Goal: Task Accomplishment & Management: Complete application form

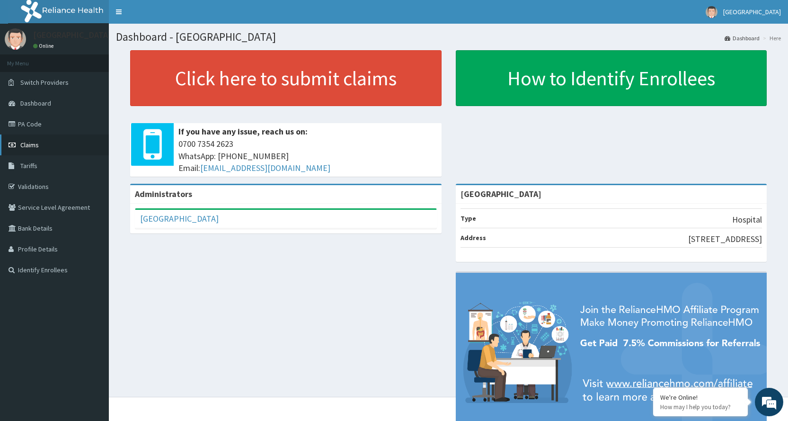
click at [61, 147] on link "Claims" at bounding box center [54, 144] width 109 height 21
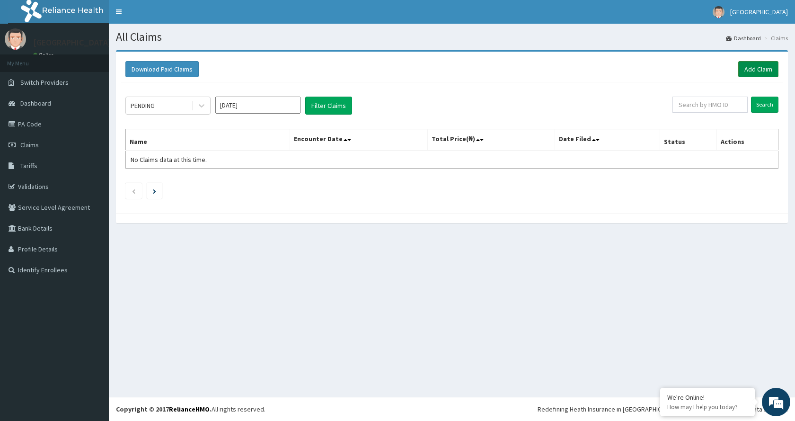
click at [760, 70] on link "Add Claim" at bounding box center [758, 69] width 40 height 16
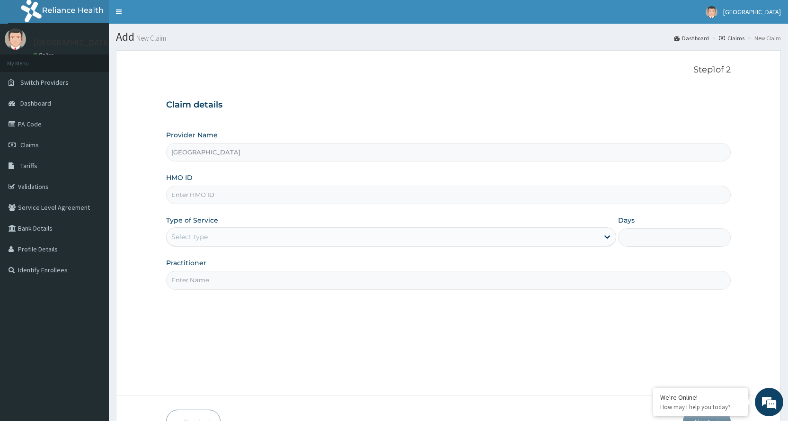
click at [291, 197] on input "HMO ID" at bounding box center [448, 194] width 564 height 18
type input "LFL/10014/B"
click at [654, 242] on input "Days" at bounding box center [674, 237] width 113 height 18
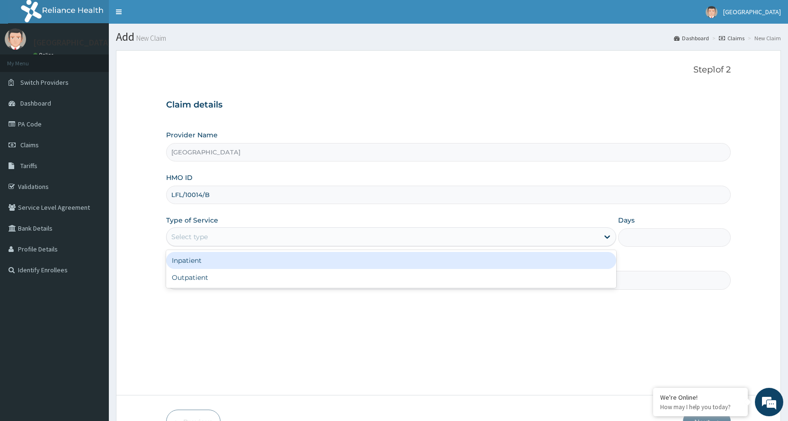
click at [524, 235] on div "Select type" at bounding box center [383, 236] width 432 height 15
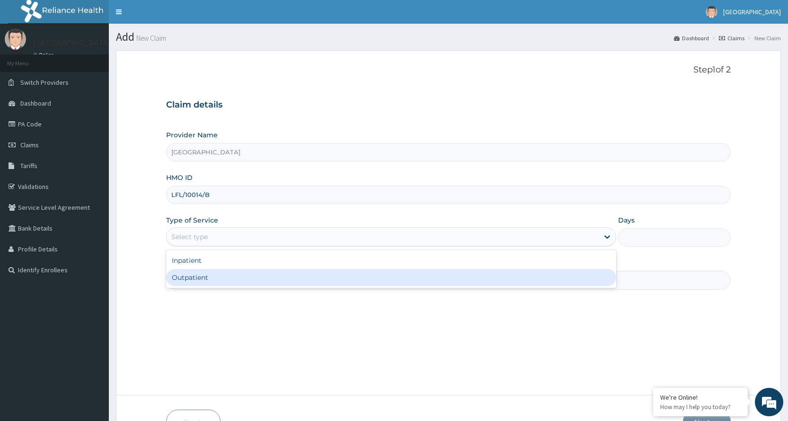
click at [381, 282] on div "Outpatient" at bounding box center [391, 277] width 450 height 17
type input "1"
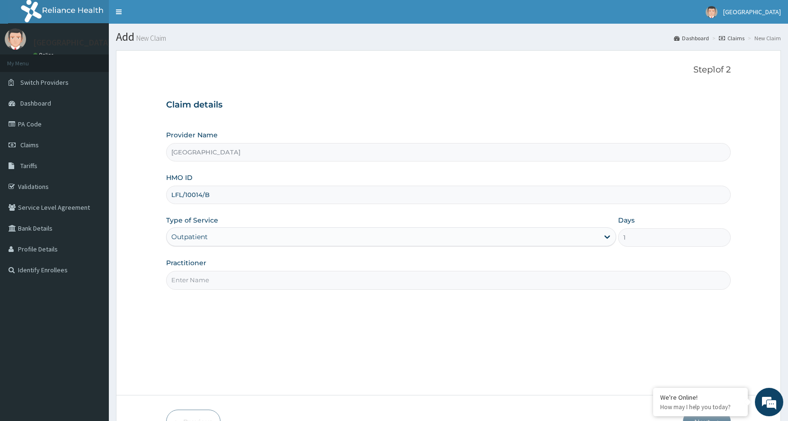
click at [327, 281] on input "Practitioner" at bounding box center [448, 280] width 564 height 18
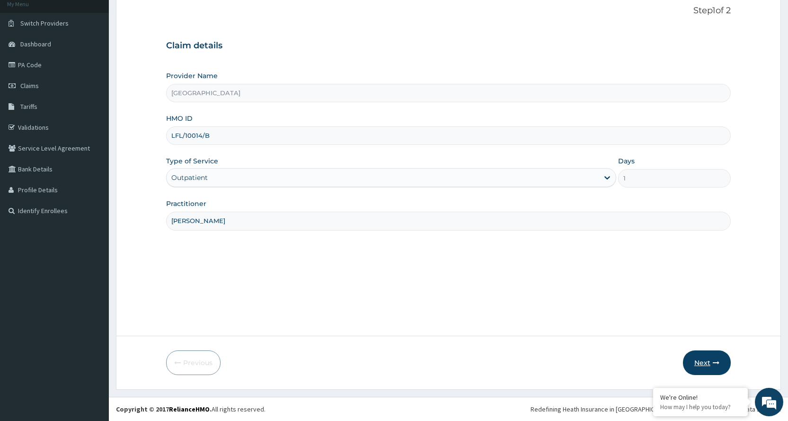
type input "Dr. Inyang"
click at [714, 363] on icon "button" at bounding box center [716, 362] width 7 height 7
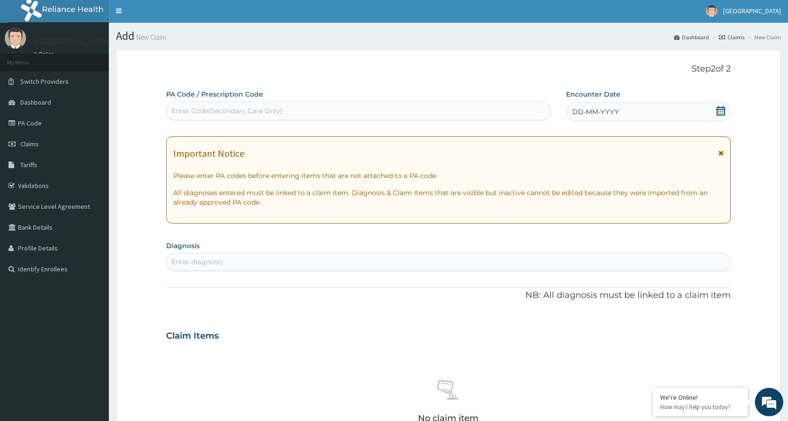
scroll to position [0, 0]
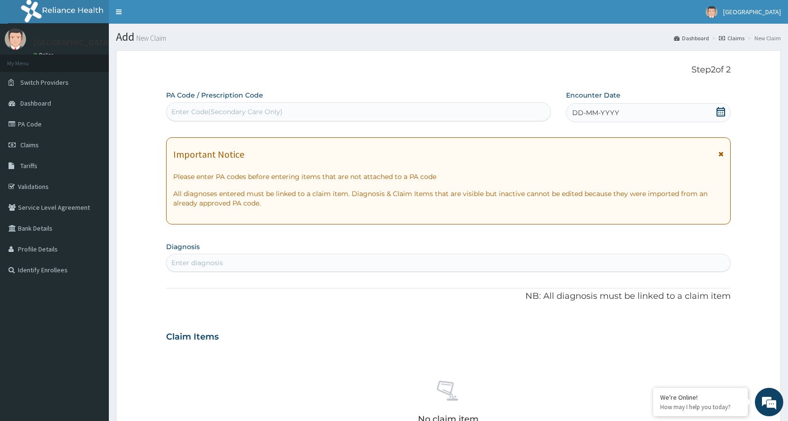
click at [368, 361] on div "No claim item" at bounding box center [448, 403] width 564 height 109
click at [720, 151] on icon at bounding box center [720, 153] width 5 height 7
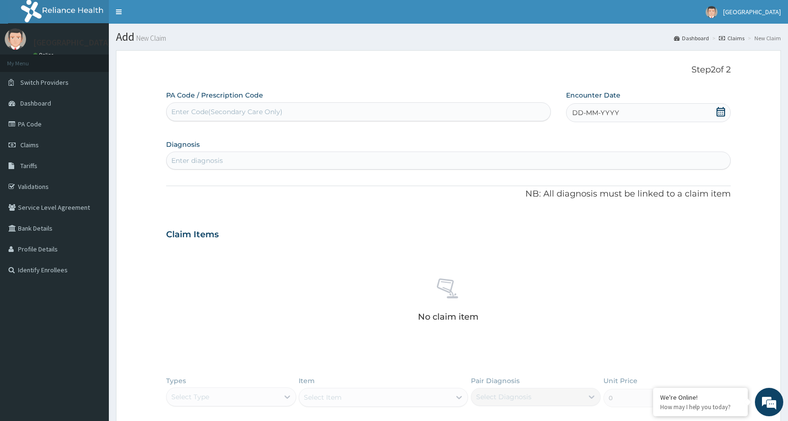
click at [406, 163] on div "Enter diagnosis" at bounding box center [448, 160] width 563 height 15
click at [717, 108] on icon at bounding box center [720, 111] width 9 height 9
click at [551, 137] on button "Previous Month" at bounding box center [549, 139] width 5 height 5
click at [637, 230] on div "29" at bounding box center [635, 235] width 14 height 14
click at [353, 154] on div "Enter diagnosis" at bounding box center [448, 160] width 563 height 15
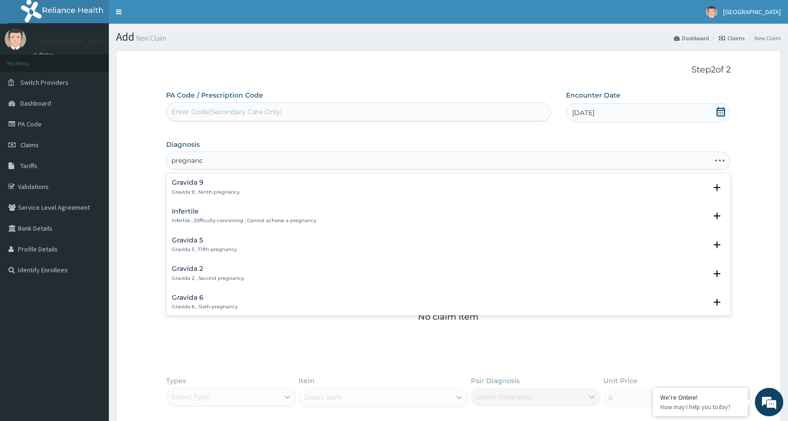
type input "pregnancy"
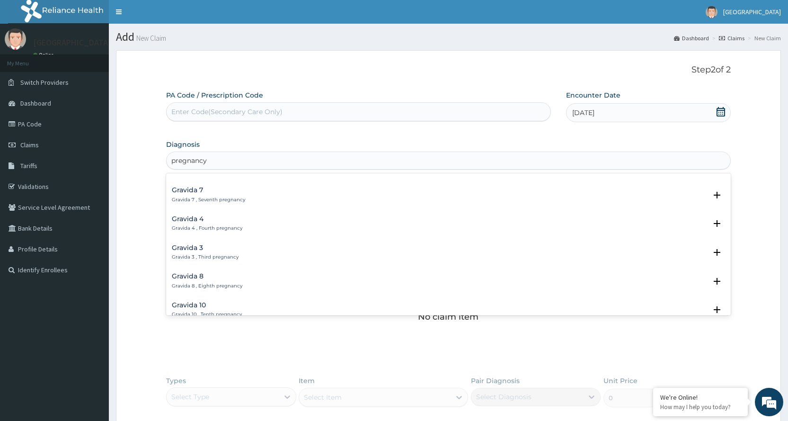
scroll to position [136, 0]
click at [212, 200] on p "Pregnancy , Pregnancy not delivered , Gestation , Pregnant , Pregnancy confirmed" at bounding box center [271, 199] width 199 height 7
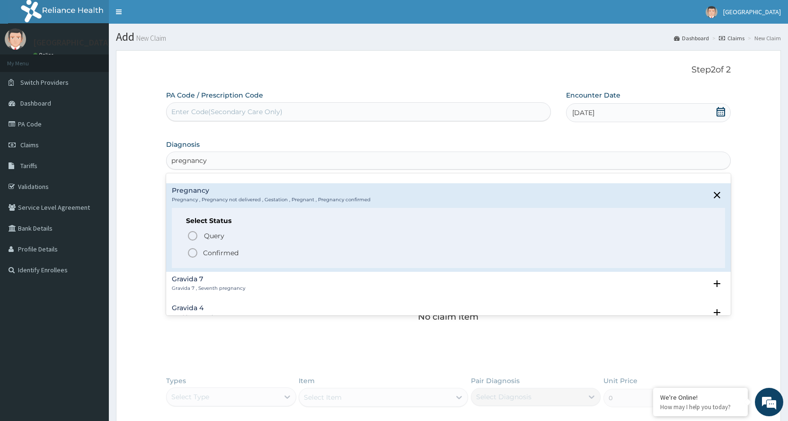
click at [193, 251] on icon "status option filled" at bounding box center [192, 252] width 11 height 11
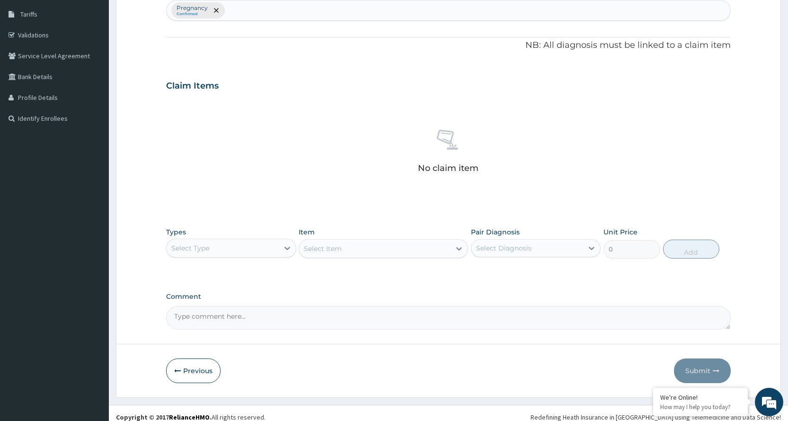
scroll to position [159, 0]
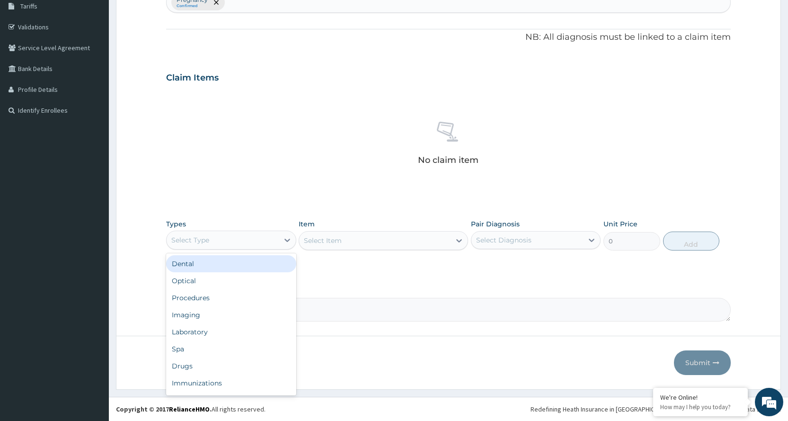
click at [256, 246] on div "Select Type" at bounding box center [223, 239] width 112 height 15
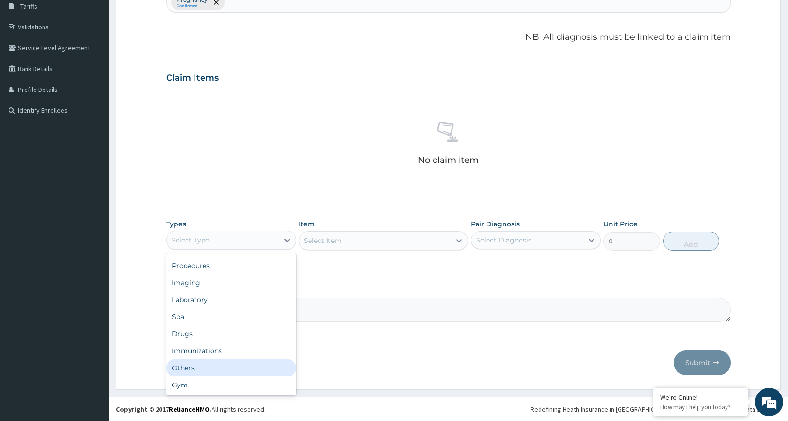
click at [203, 366] on div "Others" at bounding box center [231, 367] width 130 height 17
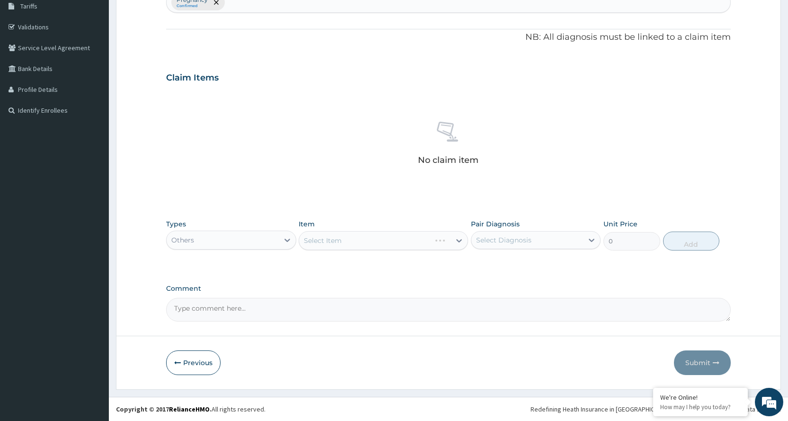
click at [473, 239] on div "Select Diagnosis" at bounding box center [527, 239] width 112 height 15
click at [457, 241] on icon at bounding box center [459, 240] width 6 height 3
click at [424, 240] on div "Select Item" at bounding box center [374, 240] width 151 height 15
click at [455, 240] on icon at bounding box center [458, 240] width 9 height 9
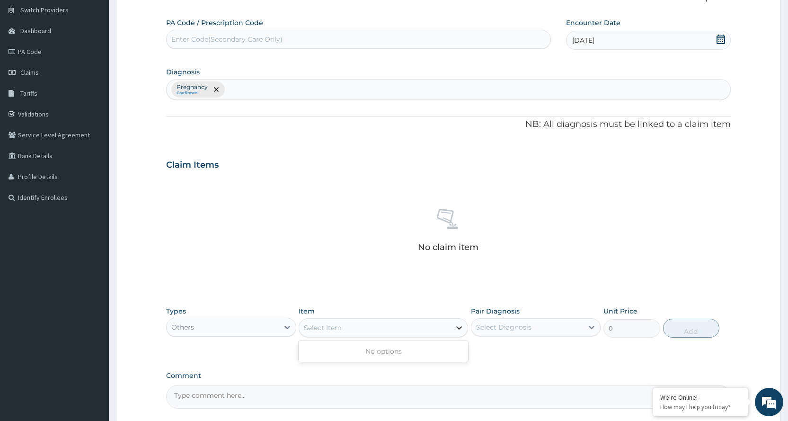
scroll to position [65, 0]
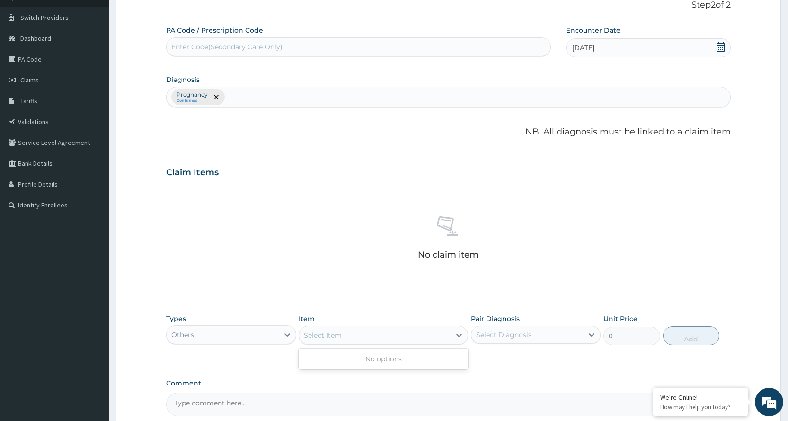
click at [211, 338] on div "Others" at bounding box center [223, 334] width 112 height 15
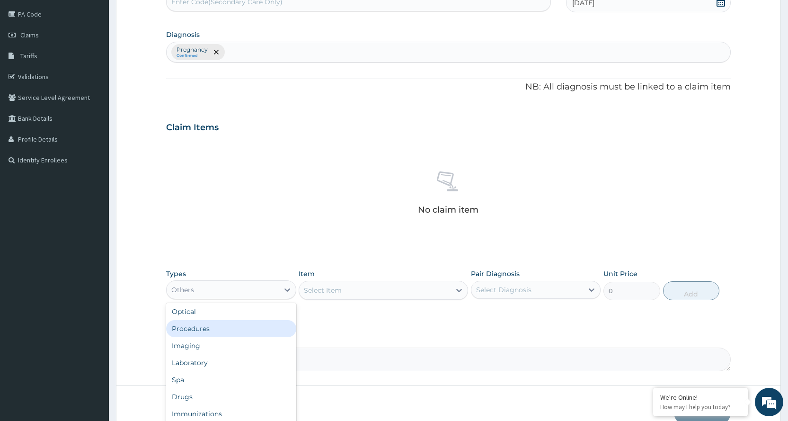
scroll to position [159, 0]
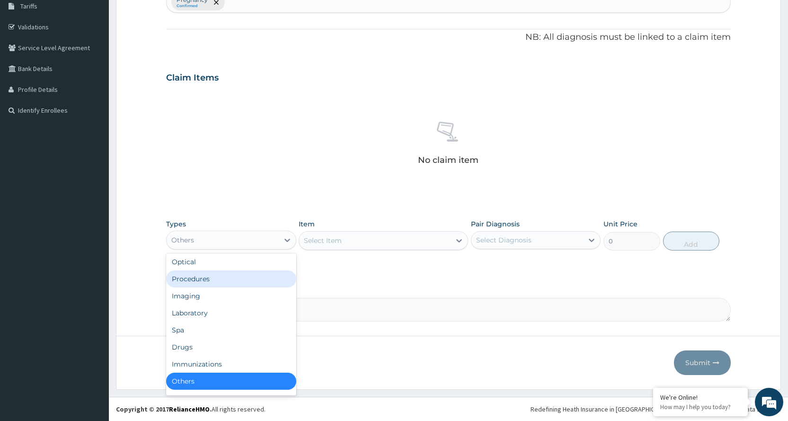
click at [199, 277] on div "Procedures" at bounding box center [231, 278] width 130 height 17
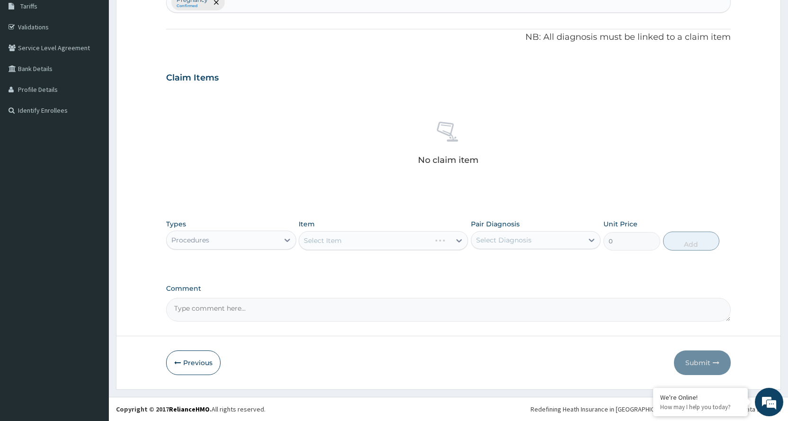
click at [357, 244] on div "Select Item" at bounding box center [383, 240] width 169 height 19
drag, startPoint x: 357, startPoint y: 244, endPoint x: 480, endPoint y: 221, distance: 125.1
click at [377, 242] on div "Select Item" at bounding box center [374, 240] width 151 height 15
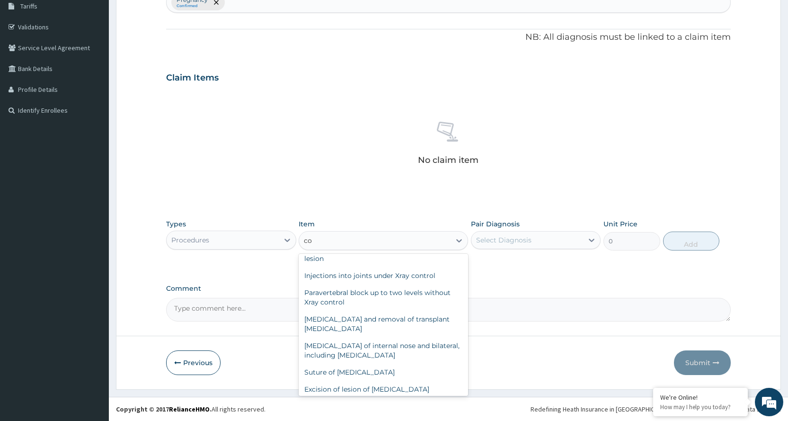
scroll to position [0, 0]
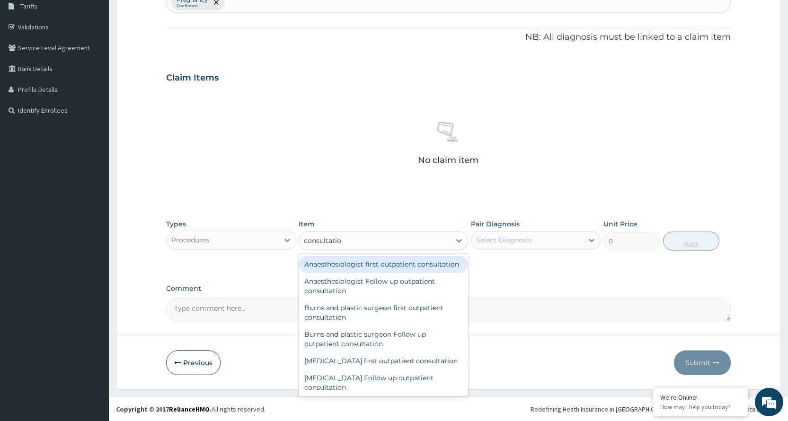
type input "consultation"
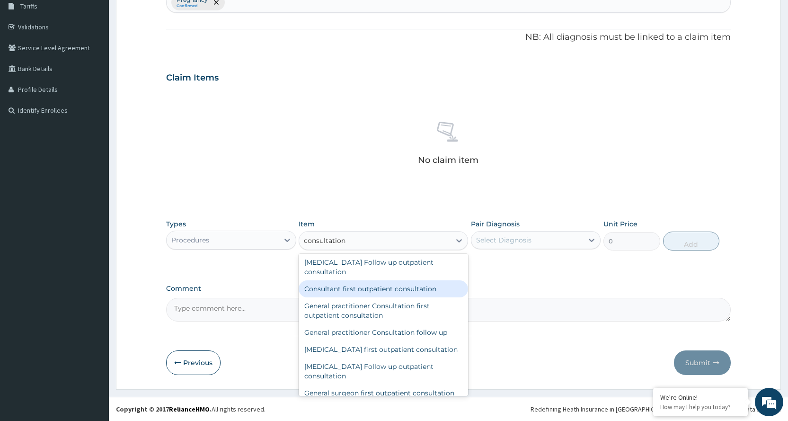
scroll to position [615, 0]
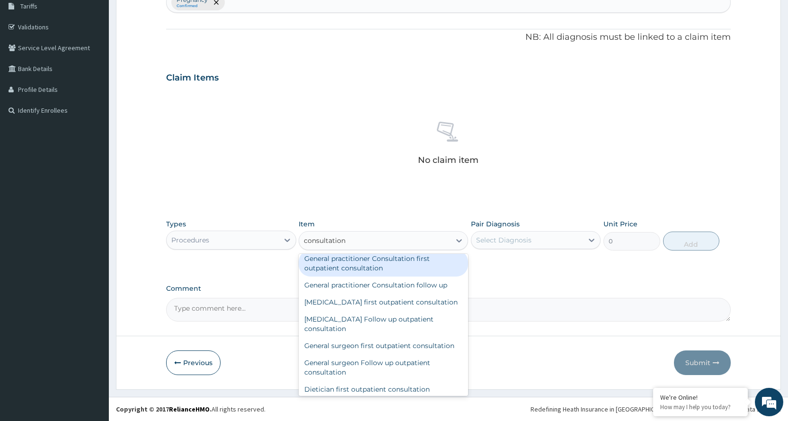
click at [414, 276] on div "General practitioner Consultation first outpatient consultation" at bounding box center [383, 263] width 169 height 26
type input "3600"
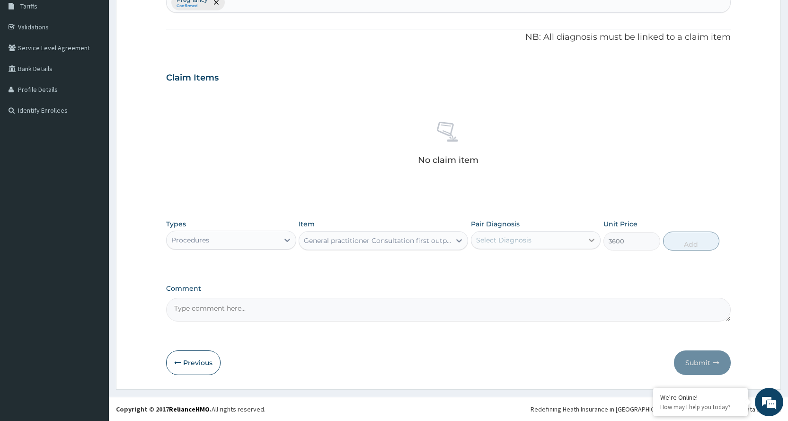
click at [593, 242] on icon at bounding box center [591, 239] width 9 height 9
click at [553, 261] on div "Pregnancy" at bounding box center [536, 264] width 130 height 19
checkbox input "true"
click at [687, 242] on button "Add" at bounding box center [691, 240] width 56 height 19
type input "0"
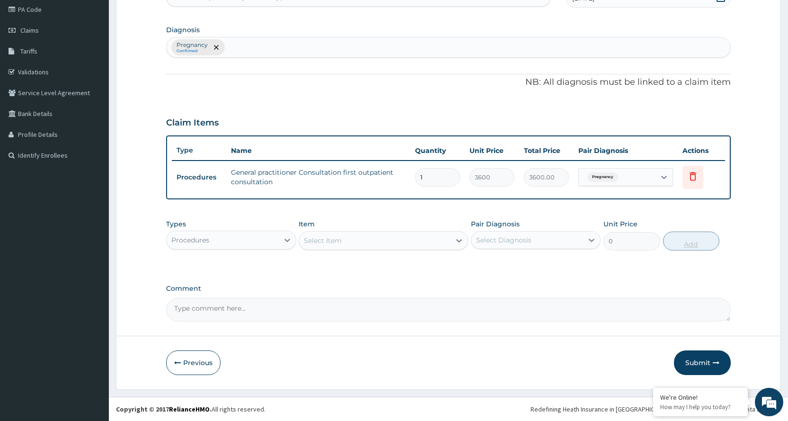
scroll to position [114, 0]
click at [285, 238] on icon at bounding box center [286, 239] width 9 height 9
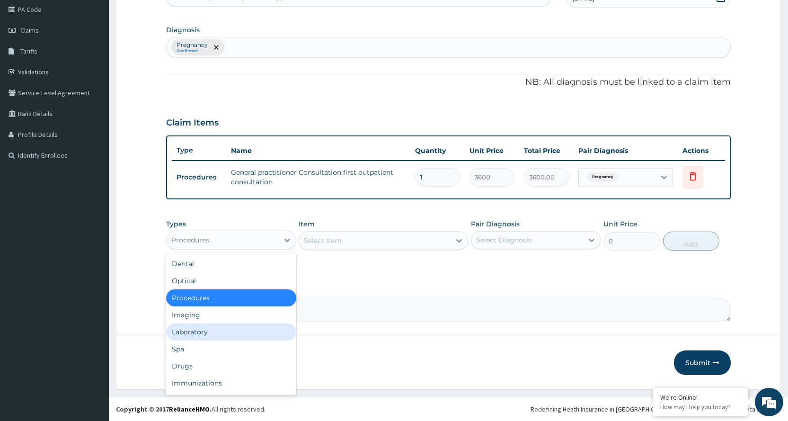
click at [202, 333] on div "Laboratory" at bounding box center [231, 331] width 130 height 17
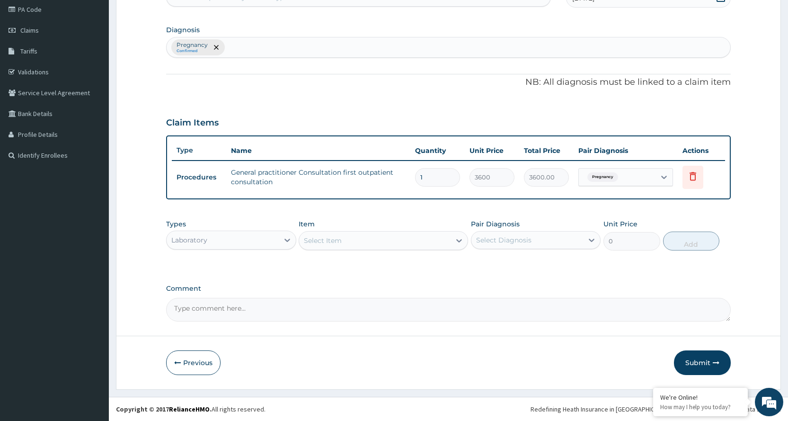
click at [407, 238] on div "Select Item" at bounding box center [374, 240] width 151 height 15
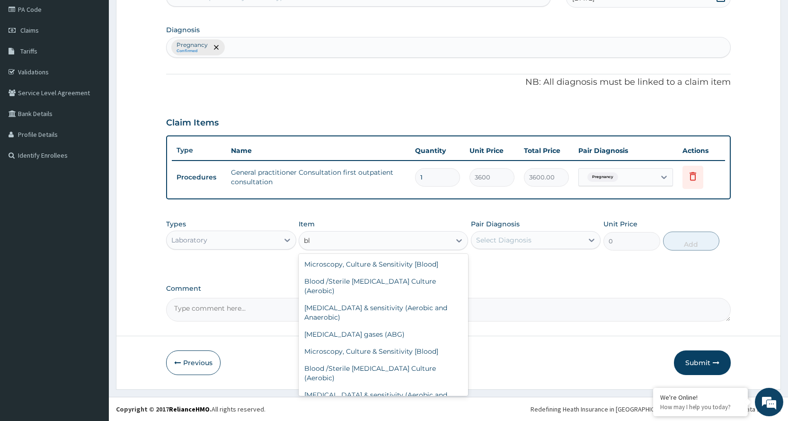
type input "b"
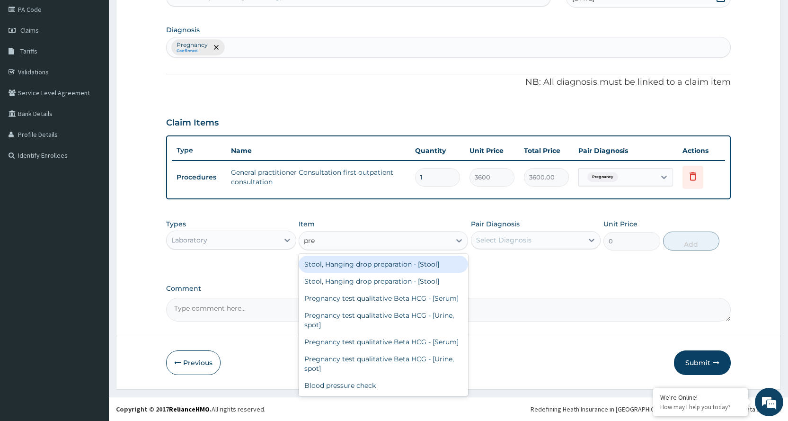
type input "preg"
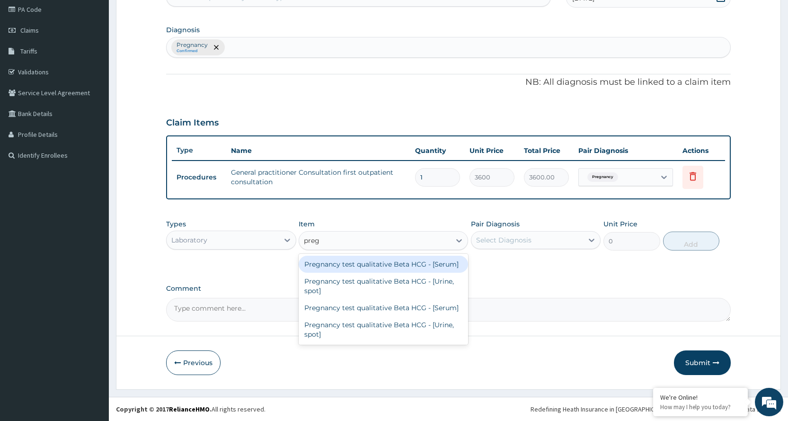
click at [365, 263] on div "Pregnancy test qualitative Beta HCG - [Serum]" at bounding box center [383, 263] width 169 height 17
type input "1680"
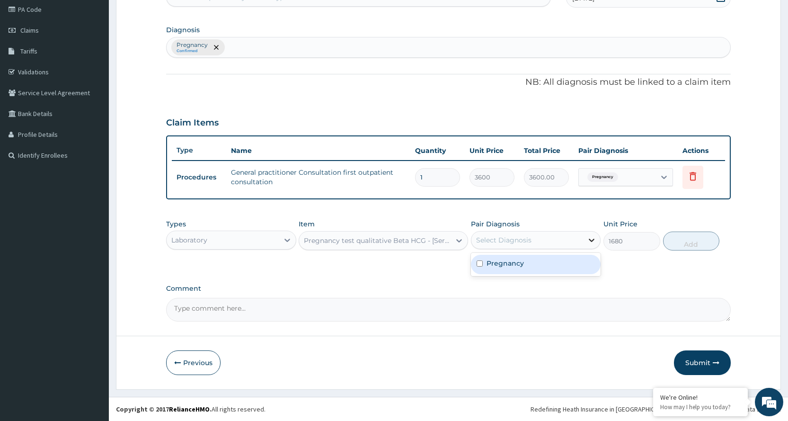
click at [590, 239] on icon at bounding box center [592, 239] width 6 height 3
click at [554, 263] on div "Pregnancy" at bounding box center [536, 264] width 130 height 19
checkbox input "true"
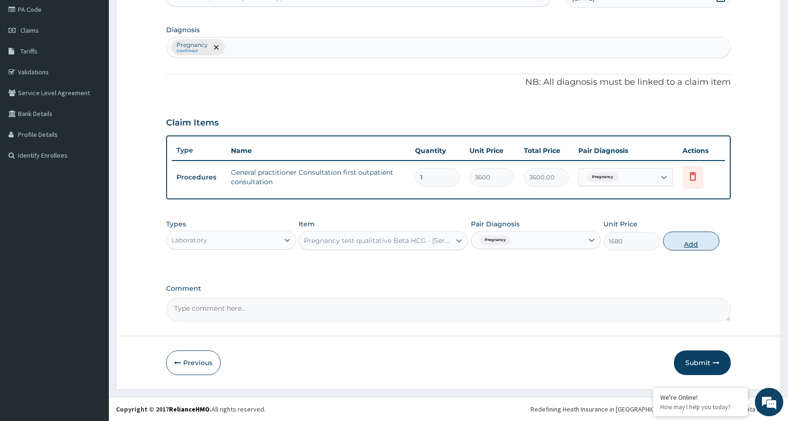
click at [680, 244] on button "Add" at bounding box center [691, 240] width 56 height 19
type input "0"
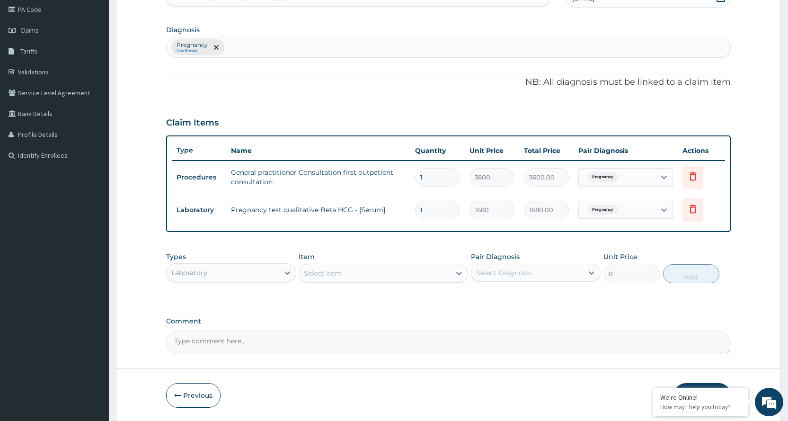
click at [248, 50] on div "Pregnancy Confirmed" at bounding box center [448, 47] width 563 height 20
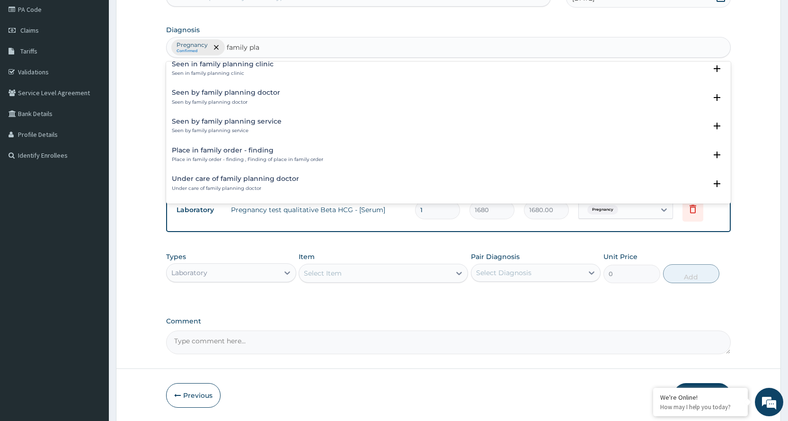
scroll to position [0, 0]
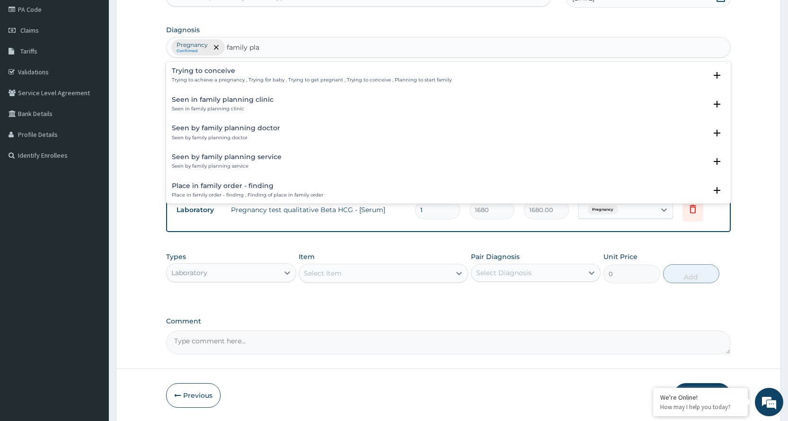
type input "family pla"
click at [266, 311] on div "PA Code / Prescription Code Enter Code(Secondary Care Only) Encounter Date 29-0…" at bounding box center [448, 165] width 564 height 378
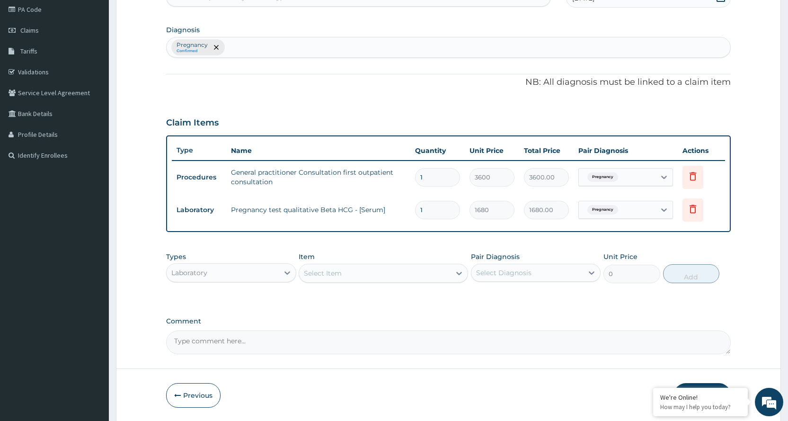
scroll to position [147, 0]
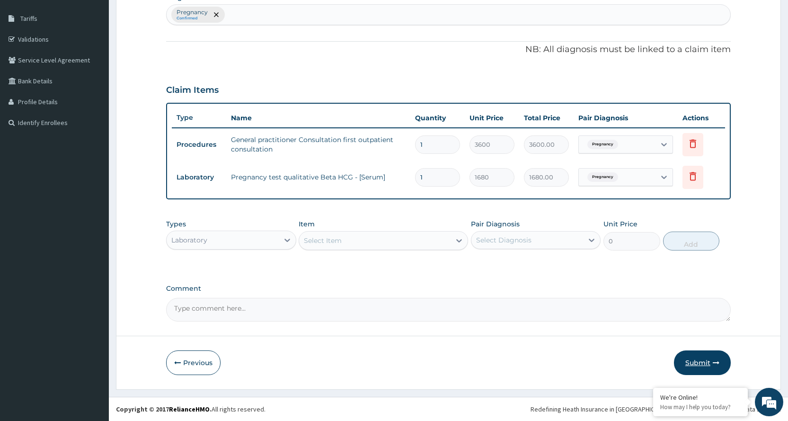
click at [712, 355] on button "Submit" at bounding box center [702, 362] width 57 height 25
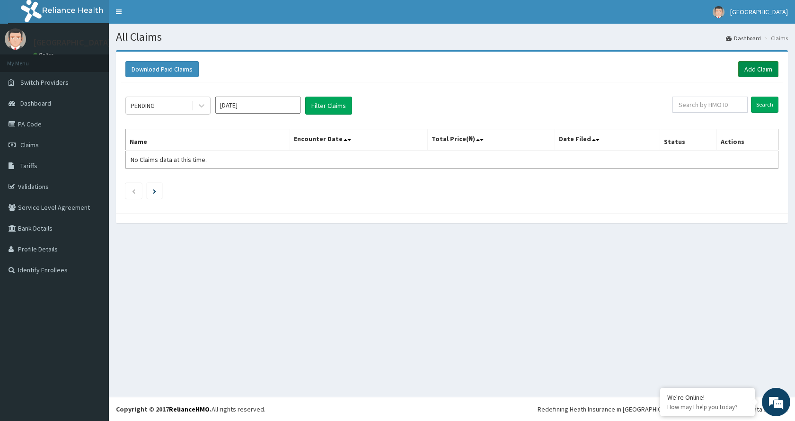
click at [768, 71] on link "Add Claim" at bounding box center [758, 69] width 40 height 16
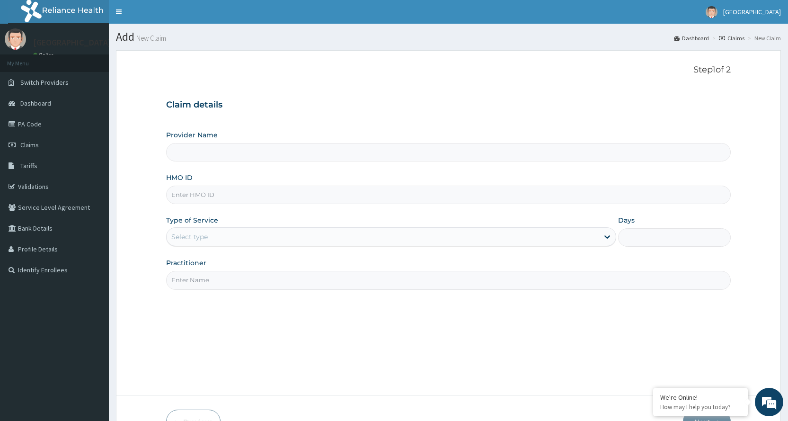
type input "[GEOGRAPHIC_DATA]"
click at [286, 152] on input "[GEOGRAPHIC_DATA]" at bounding box center [448, 152] width 564 height 18
click at [248, 194] on input "HMO ID" at bounding box center [448, 194] width 564 height 18
type input "r"
type input "RBN/10063/3"
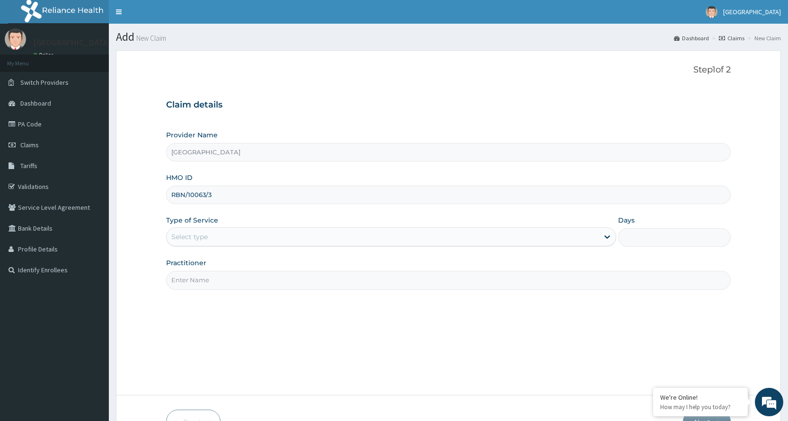
click at [270, 238] on div "Select type" at bounding box center [383, 236] width 432 height 15
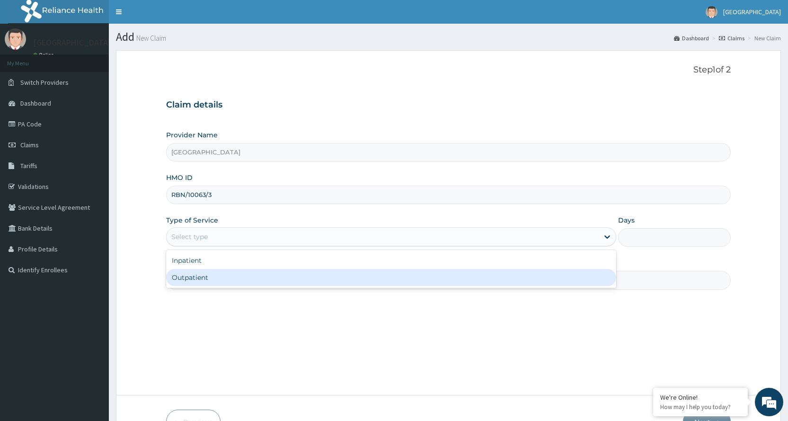
click at [207, 275] on div "Outpatient" at bounding box center [391, 277] width 450 height 17
type input "1"
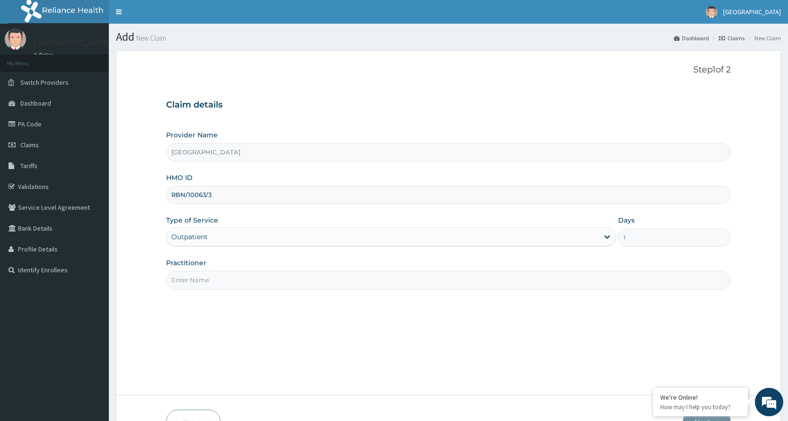
click at [257, 281] on input "Practitioner" at bounding box center [448, 280] width 564 height 18
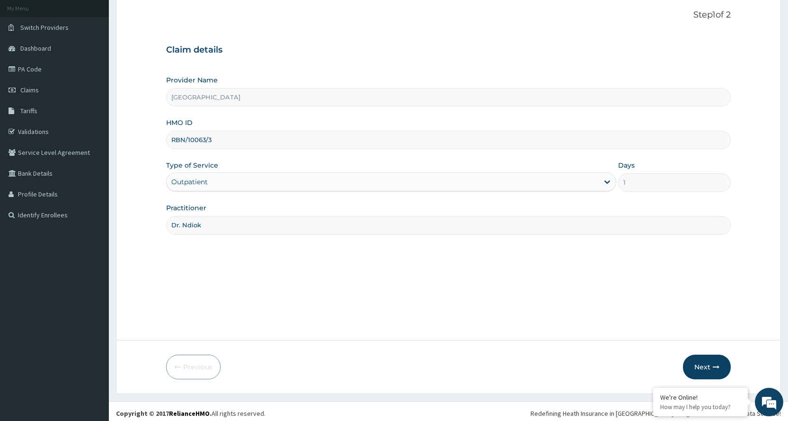
scroll to position [59, 0]
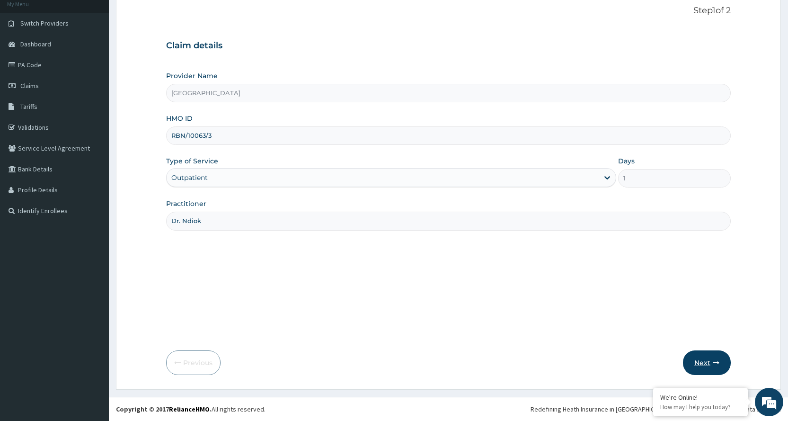
type input "Dr. Ndiok"
click at [698, 358] on button "Next" at bounding box center [707, 362] width 48 height 25
click at [249, 137] on input "RBN/10063/3" at bounding box center [448, 135] width 564 height 18
type input "RBN/10063/B"
click at [714, 359] on icon "button" at bounding box center [716, 362] width 7 height 7
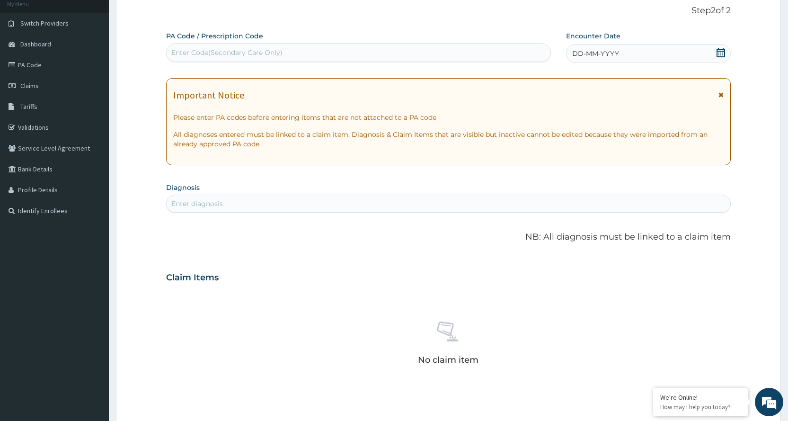
click at [559, 309] on div "No claim item" at bounding box center [448, 344] width 564 height 109
click at [722, 94] on icon at bounding box center [720, 94] width 5 height 7
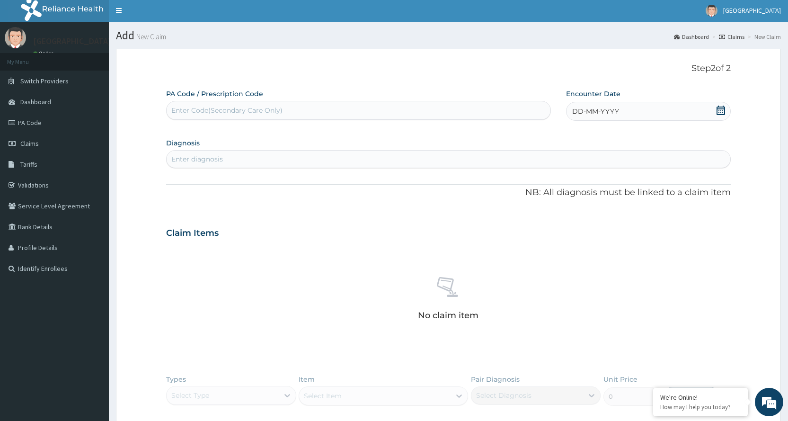
scroll to position [0, 0]
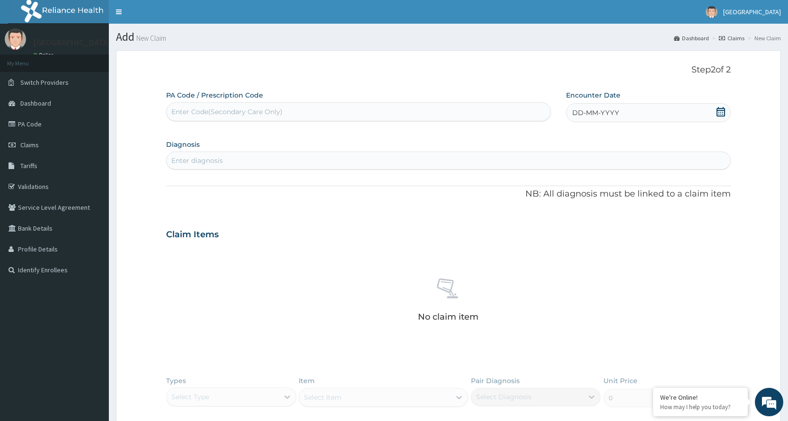
click at [721, 113] on icon at bounding box center [720, 111] width 9 height 9
click at [551, 139] on button "Previous Month" at bounding box center [549, 139] width 5 height 5
click at [618, 230] on div "28" at bounding box center [619, 235] width 14 height 14
click at [299, 158] on div "Enter diagnosis" at bounding box center [448, 160] width 563 height 15
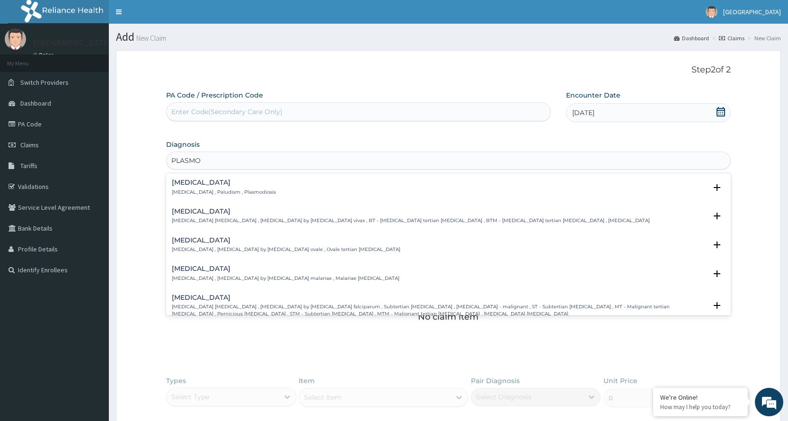
type input "PLASMOD"
click at [245, 185] on h4 "Malaria" at bounding box center [224, 182] width 104 height 7
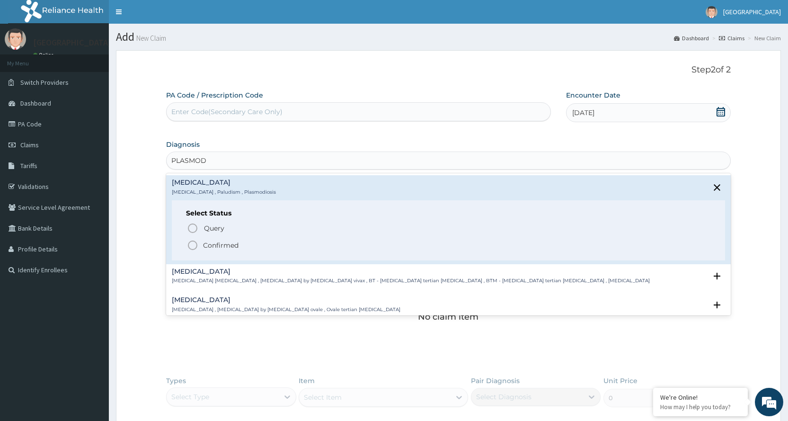
click at [193, 242] on icon "status option filled" at bounding box center [192, 244] width 11 height 11
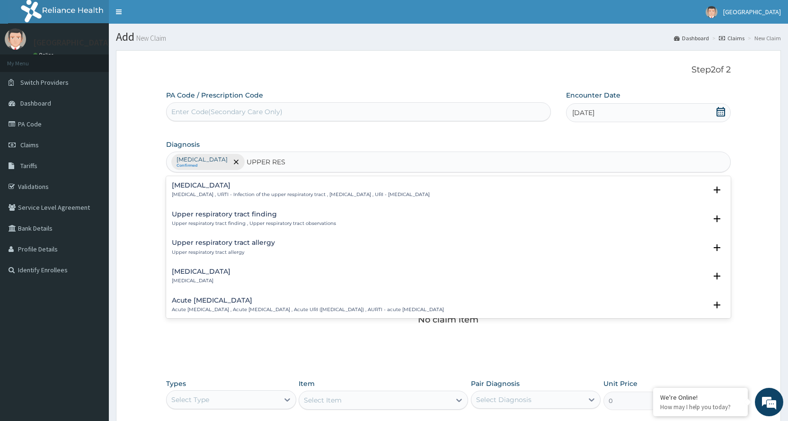
type input "UPPER RESP"
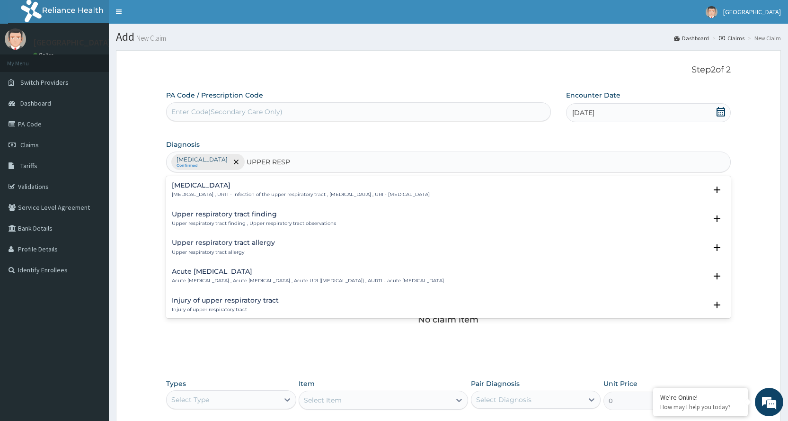
click at [252, 191] on div "Upper respiratory infection Upper respiratory infection , URTI - Infection of t…" at bounding box center [301, 190] width 258 height 17
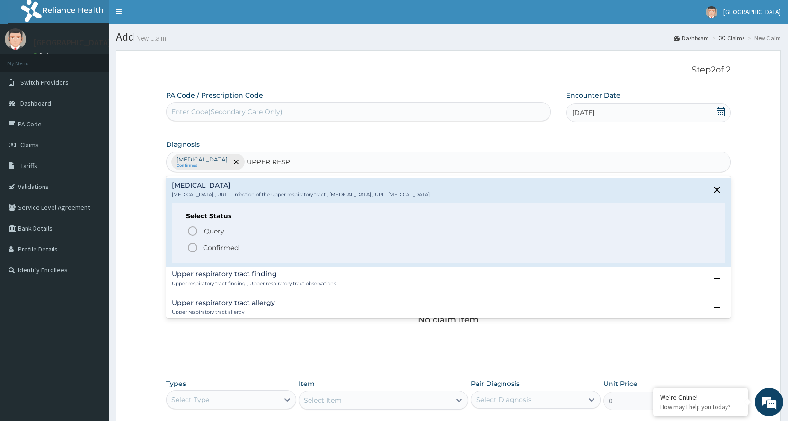
click at [206, 246] on p "Confirmed" at bounding box center [220, 247] width 35 height 9
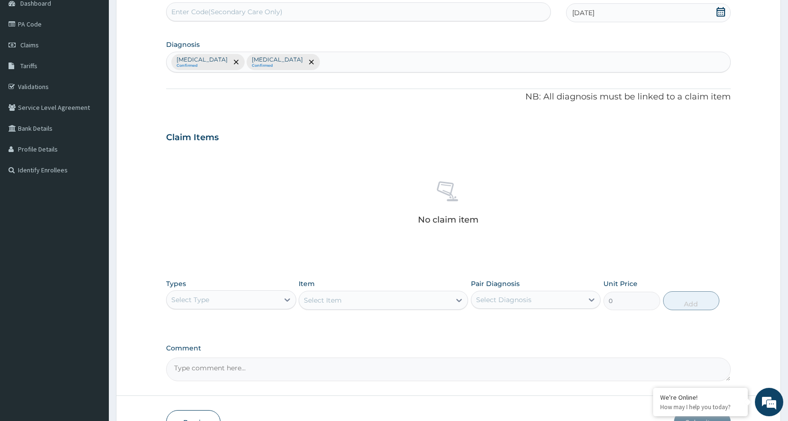
scroll to position [159, 0]
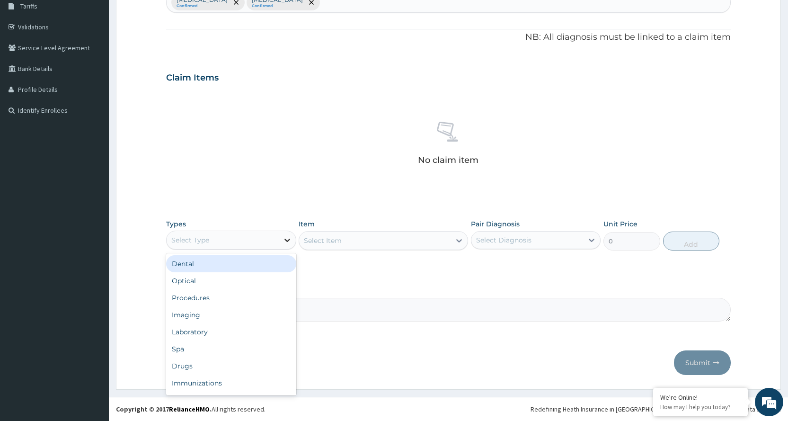
click at [281, 238] on div at bounding box center [287, 239] width 17 height 17
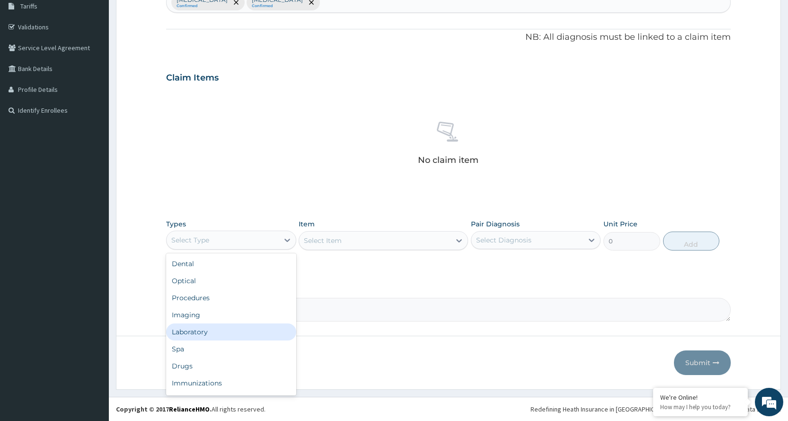
click at [246, 335] on div "Laboratory" at bounding box center [231, 331] width 130 height 17
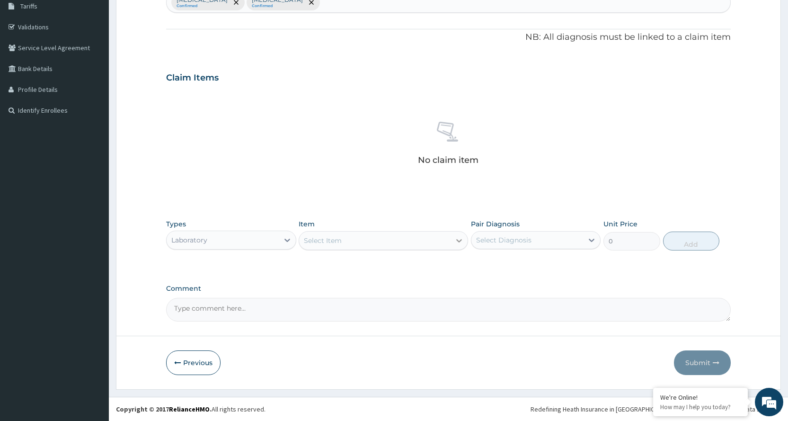
click at [461, 232] on div at bounding box center [458, 240] width 17 height 17
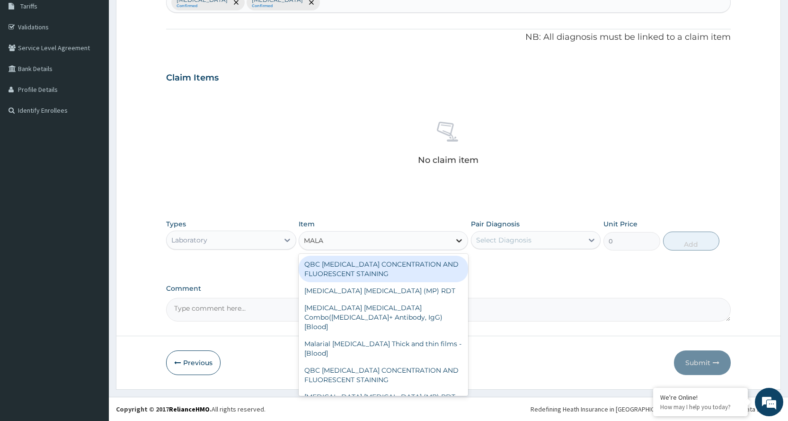
type input "MALAR"
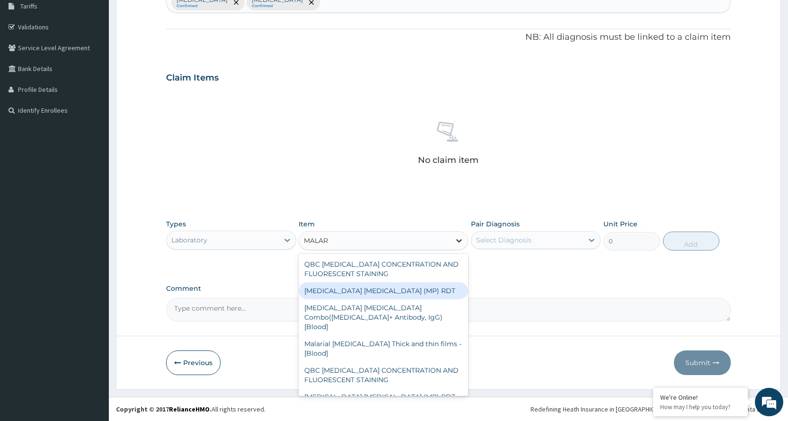
type input "2100"
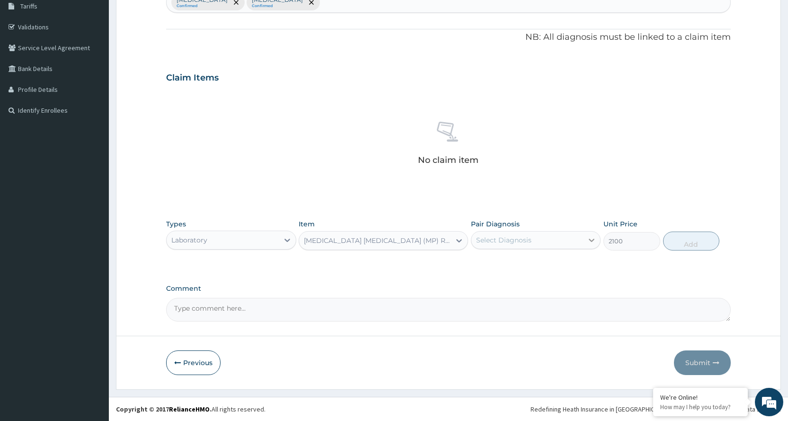
click at [592, 238] on icon at bounding box center [591, 239] width 9 height 9
click at [538, 264] on div "[MEDICAL_DATA]" at bounding box center [536, 264] width 130 height 19
checkbox input "true"
click at [702, 244] on button "Add" at bounding box center [691, 240] width 56 height 19
type input "0"
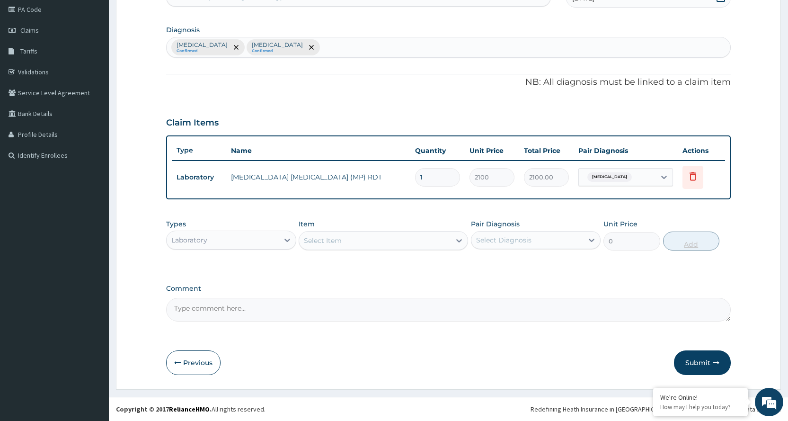
scroll to position [114, 0]
click at [397, 242] on div "Select Item" at bounding box center [374, 240] width 151 height 15
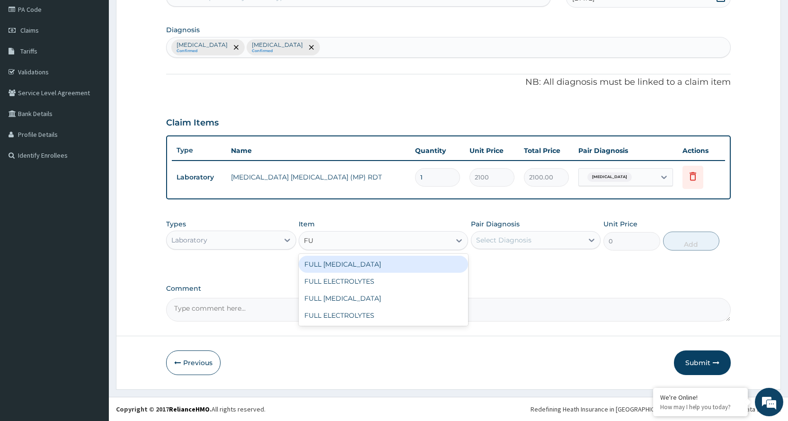
type input "F"
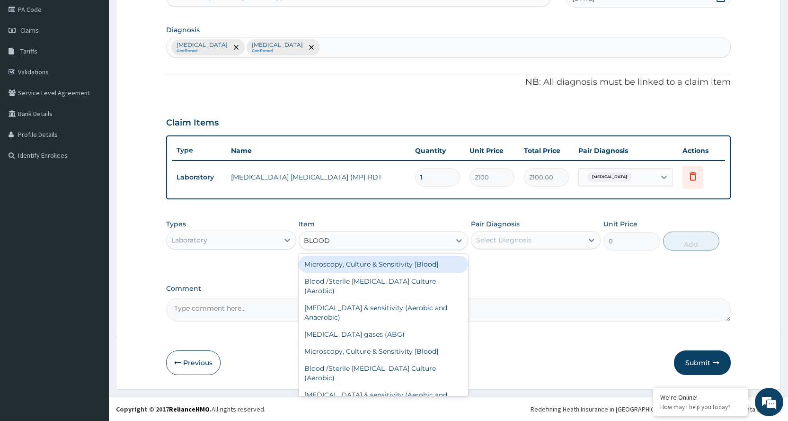
type input "BLOOD"
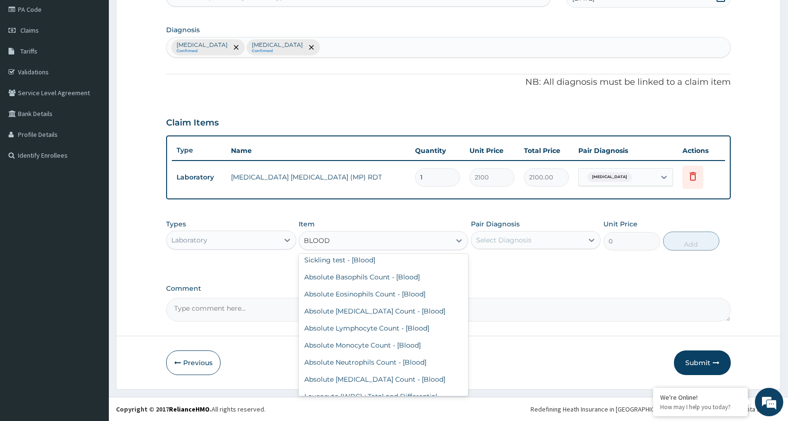
scroll to position [1069, 0]
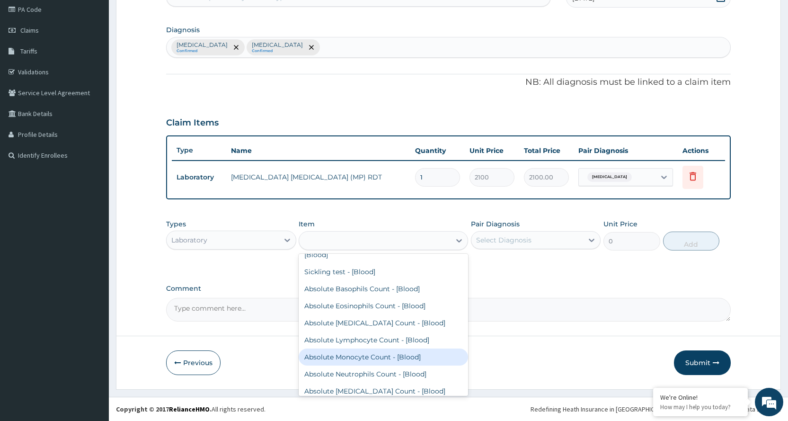
click at [392, 242] on div "BLOOD" at bounding box center [374, 240] width 151 height 15
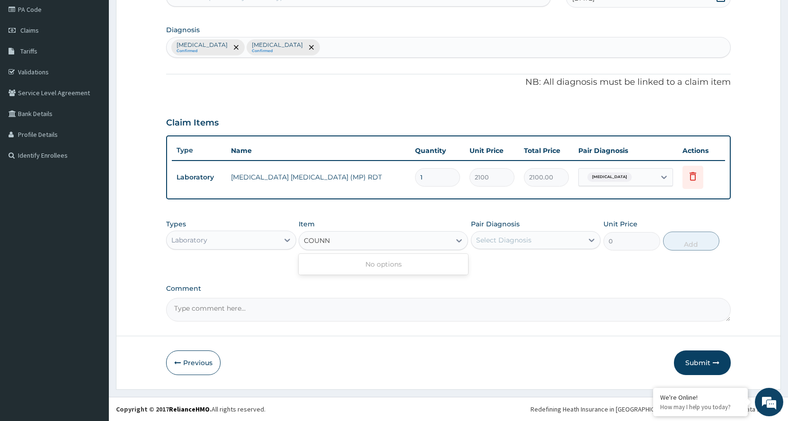
type input "COUN"
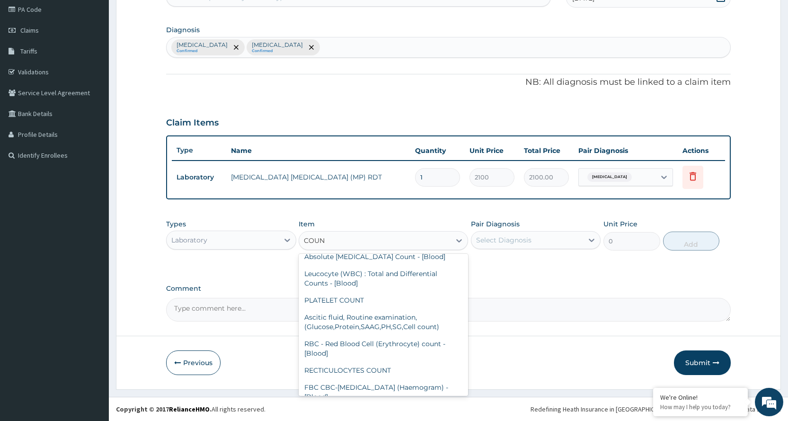
scroll to position [237, 0]
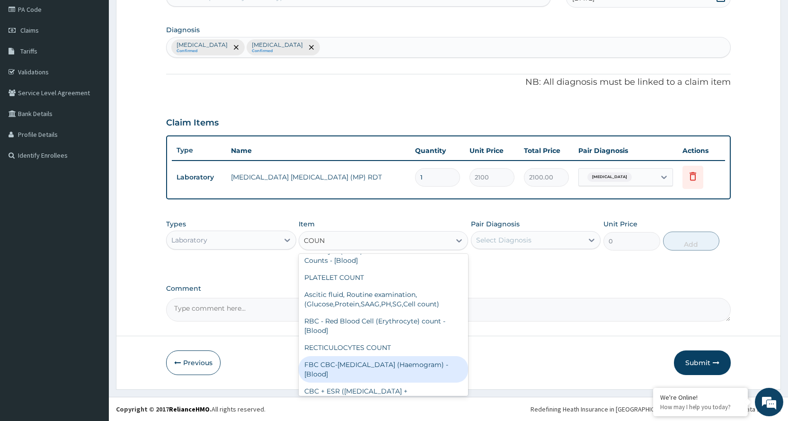
click at [375, 371] on div "FBC CBC-Complete Blood Count (Haemogram) - [Blood]" at bounding box center [383, 369] width 169 height 26
type input "4200"
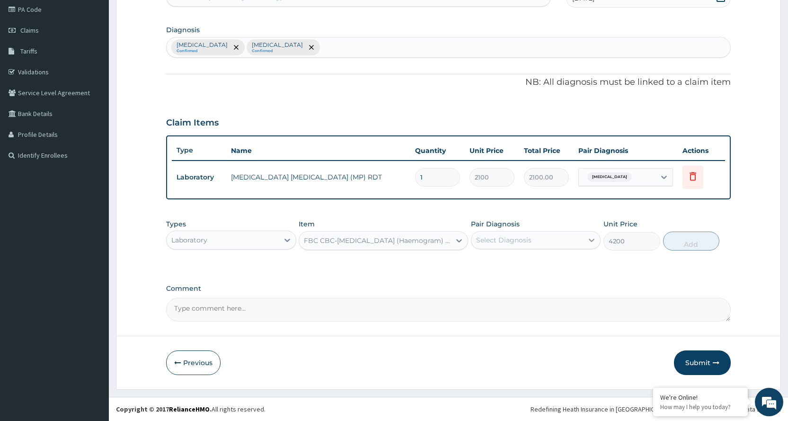
click at [593, 237] on icon at bounding box center [591, 239] width 9 height 9
click at [538, 287] on div "[MEDICAL_DATA]" at bounding box center [536, 283] width 130 height 19
checkbox input "true"
click at [693, 242] on button "Add" at bounding box center [691, 240] width 56 height 19
type input "0"
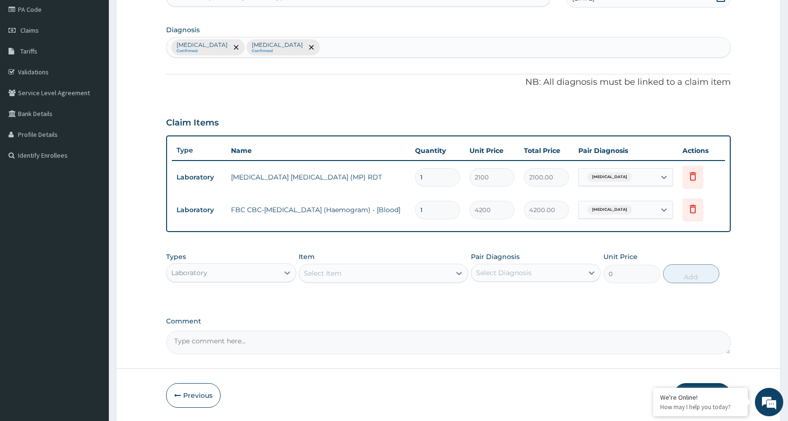
click at [430, 270] on div "Select Item" at bounding box center [374, 272] width 151 height 15
type input "C"
type input "G"
type input "CON"
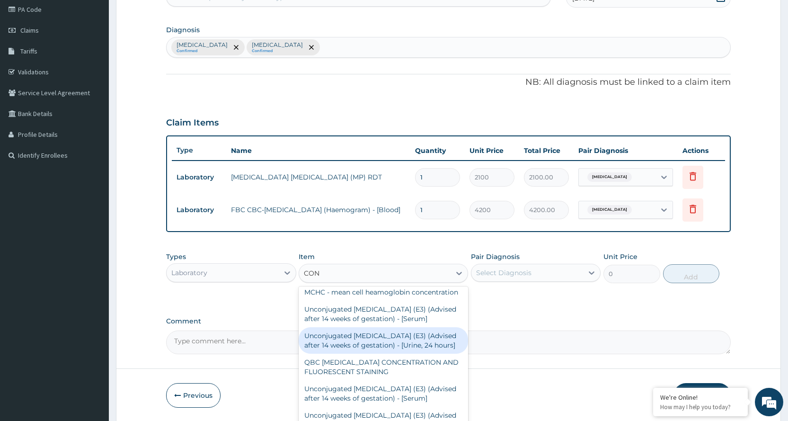
scroll to position [0, 0]
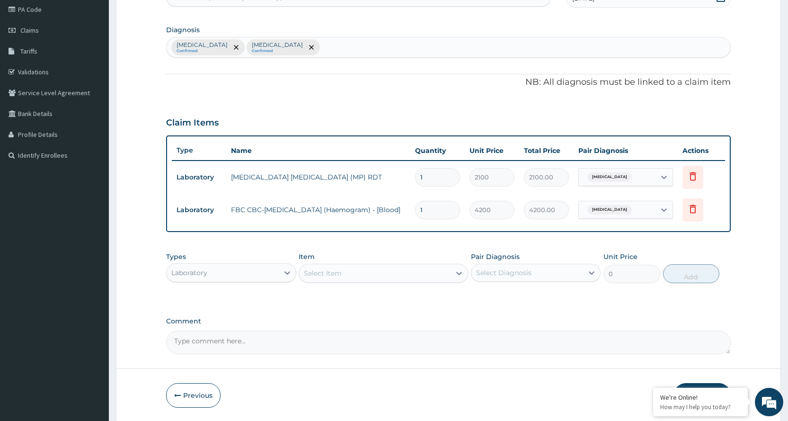
click at [384, 275] on div "Select Item" at bounding box center [374, 272] width 151 height 15
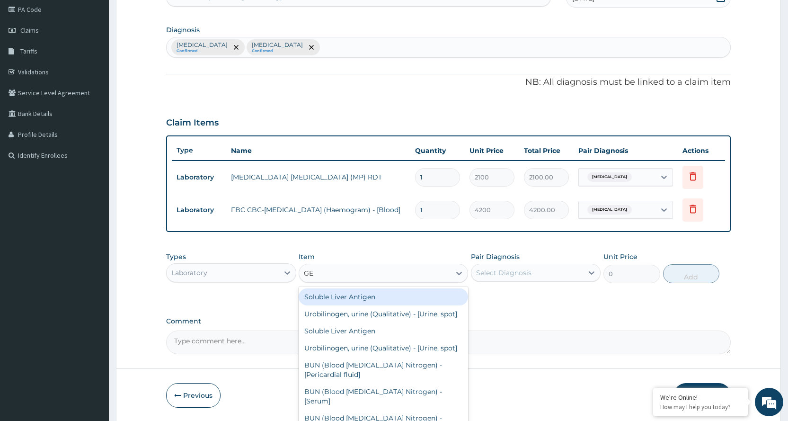
type input "G"
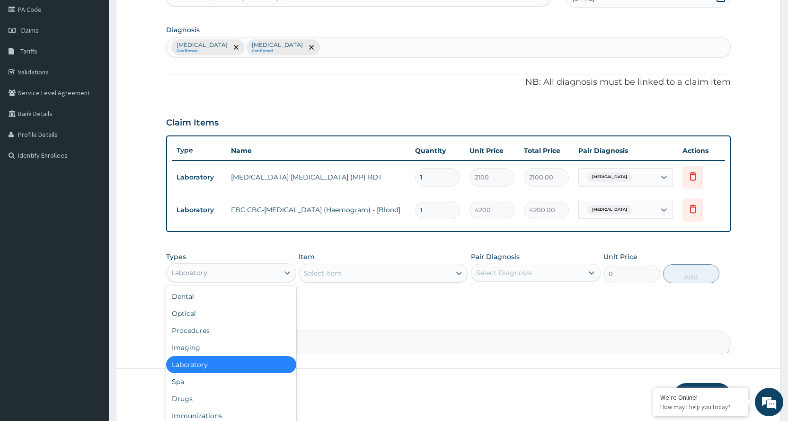
click at [264, 267] on div "Laboratory" at bounding box center [223, 272] width 112 height 15
click at [233, 329] on div "Procedures" at bounding box center [231, 330] width 130 height 17
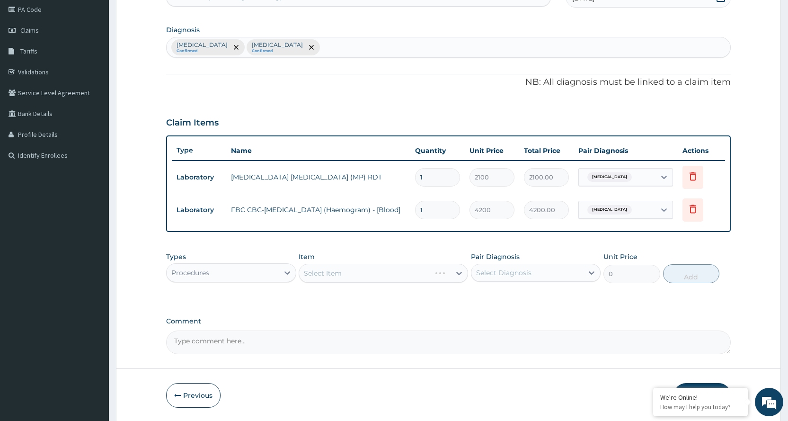
click at [379, 270] on div "Select Item" at bounding box center [383, 273] width 169 height 19
click at [367, 273] on div "Select Item" at bounding box center [374, 272] width 151 height 15
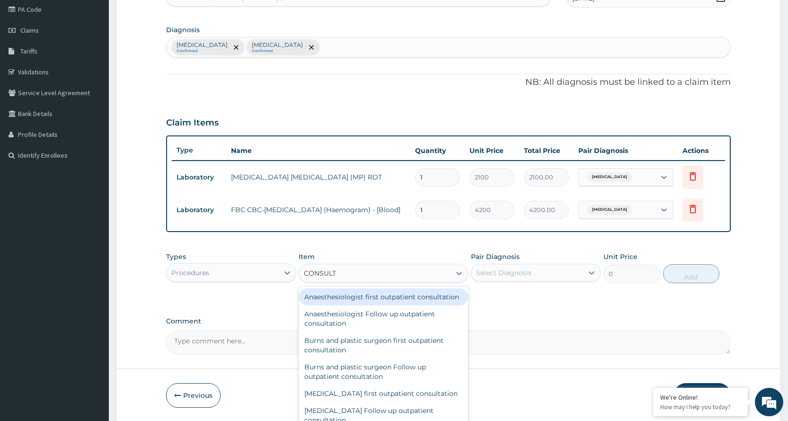
type input "CONSULTA"
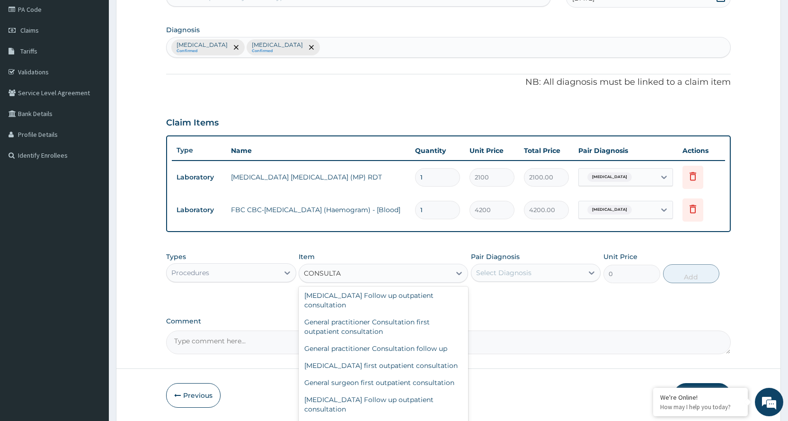
scroll to position [1183, 0]
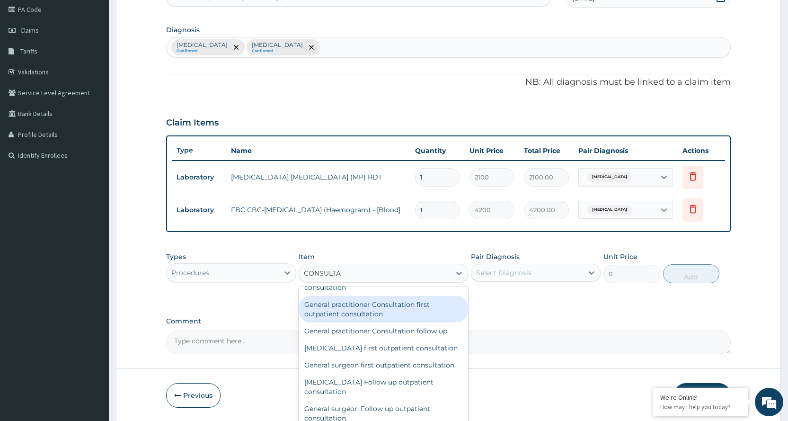
click at [407, 322] on div "General practitioner Consultation first outpatient consultation" at bounding box center [383, 309] width 169 height 26
type input "3600"
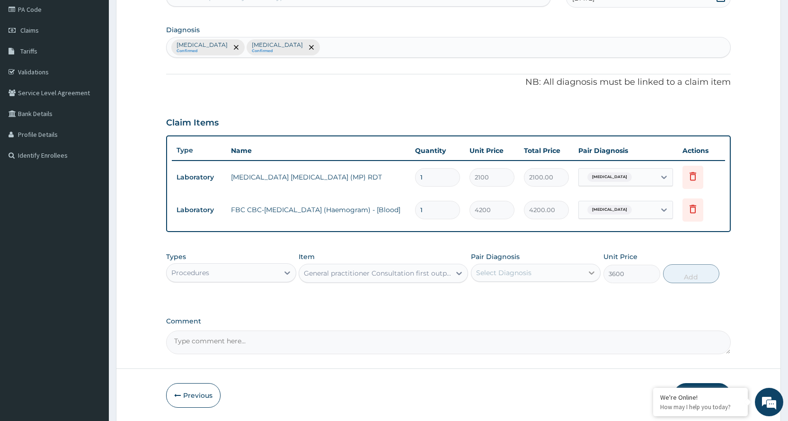
click at [589, 271] on icon at bounding box center [591, 272] width 9 height 9
click at [574, 295] on div "[MEDICAL_DATA]" at bounding box center [536, 296] width 130 height 19
checkbox input "true"
click at [697, 276] on button "Add" at bounding box center [691, 273] width 56 height 19
type input "0"
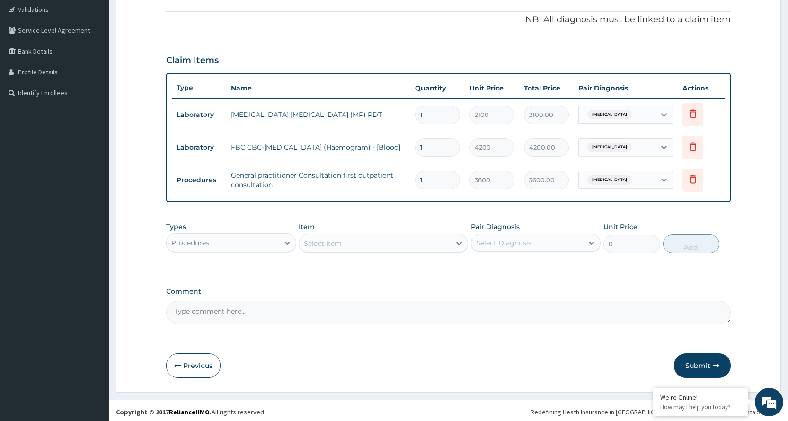
scroll to position [180, 0]
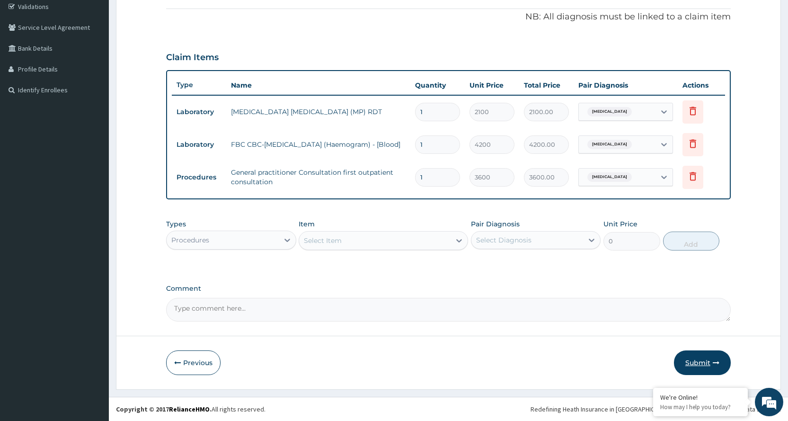
click at [705, 362] on button "Submit" at bounding box center [702, 362] width 57 height 25
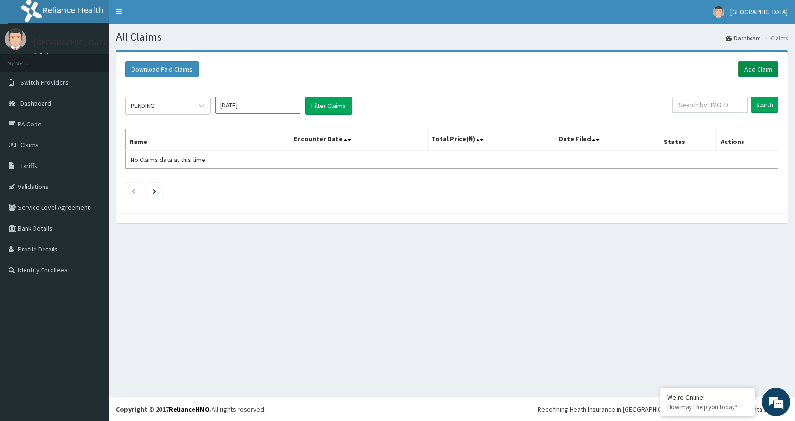
click at [756, 71] on link "Add Claim" at bounding box center [758, 69] width 40 height 16
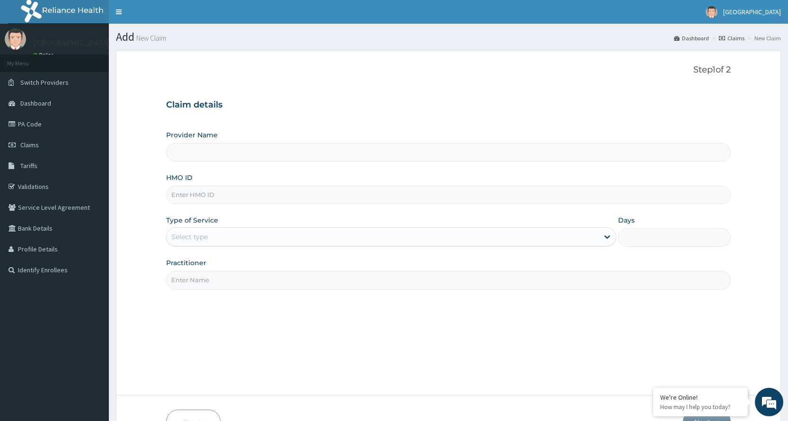
type input "[GEOGRAPHIC_DATA]"
click at [388, 194] on input "HMO ID" at bounding box center [448, 194] width 564 height 18
type input "BXL/10047/A"
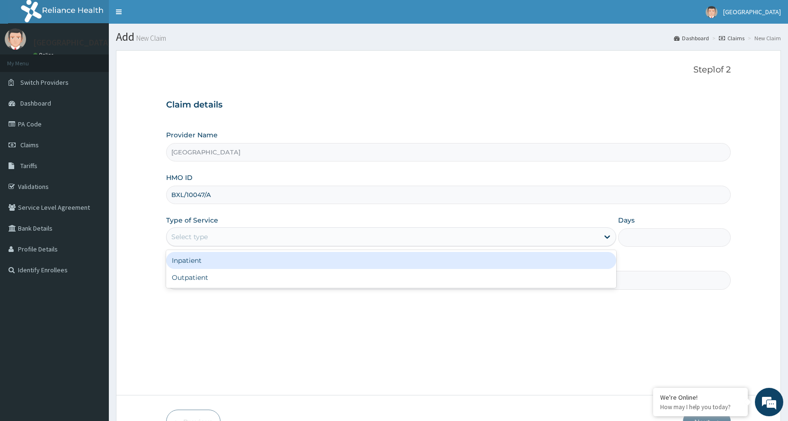
click at [264, 235] on div "Select type" at bounding box center [383, 236] width 432 height 15
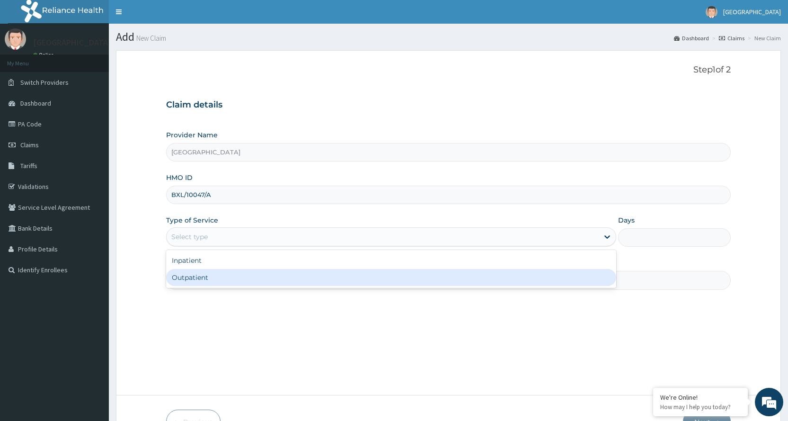
click at [241, 278] on div "Outpatient" at bounding box center [391, 277] width 450 height 17
type input "1"
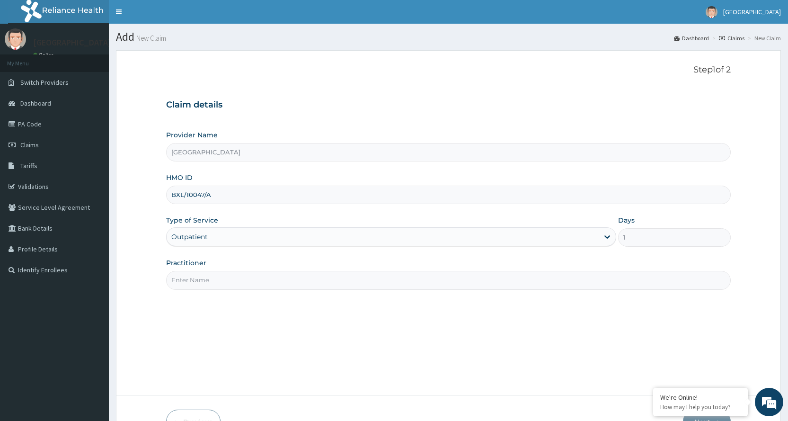
click at [240, 285] on input "Practitioner" at bounding box center [448, 280] width 564 height 18
click at [239, 286] on input "Practitioner" at bounding box center [448, 280] width 564 height 18
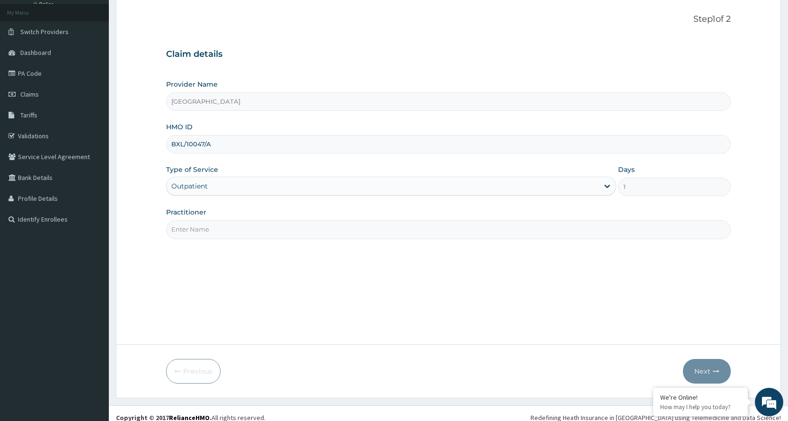
scroll to position [59, 0]
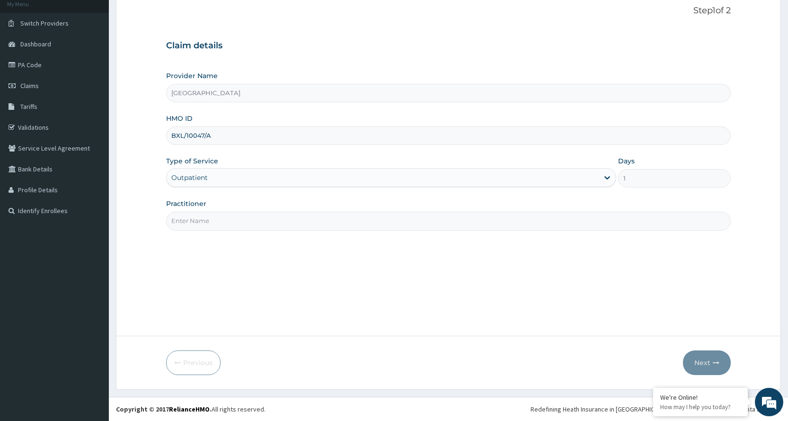
click at [215, 134] on input "BXL/10047/A" at bounding box center [448, 135] width 564 height 18
type input "BXL/10268/A"
click at [311, 224] on input "Practitioner" at bounding box center [448, 220] width 564 height 18
type input "Dr. NDIOK"
click at [713, 363] on icon "button" at bounding box center [716, 362] width 7 height 7
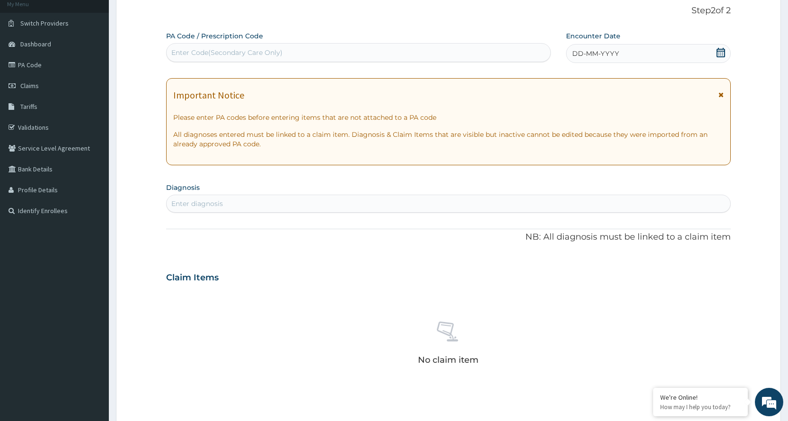
click at [721, 92] on icon at bounding box center [720, 94] width 5 height 7
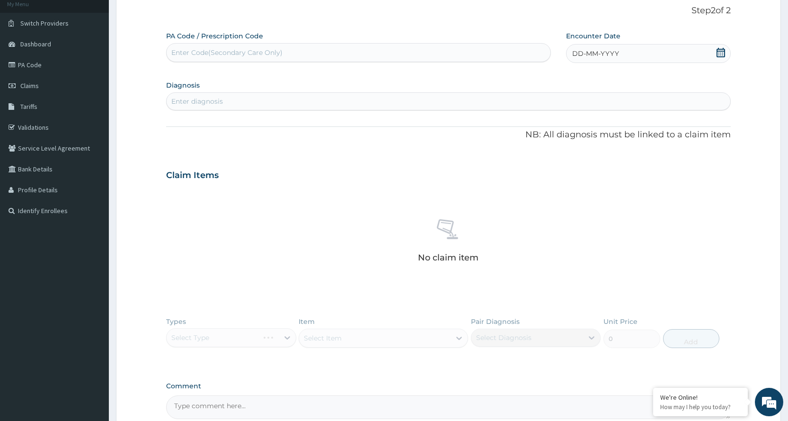
drag, startPoint x: 665, startPoint y: 56, endPoint x: 668, endPoint y: 51, distance: 6.3
click at [668, 53] on div "DD-MM-YYYY" at bounding box center [648, 53] width 165 height 19
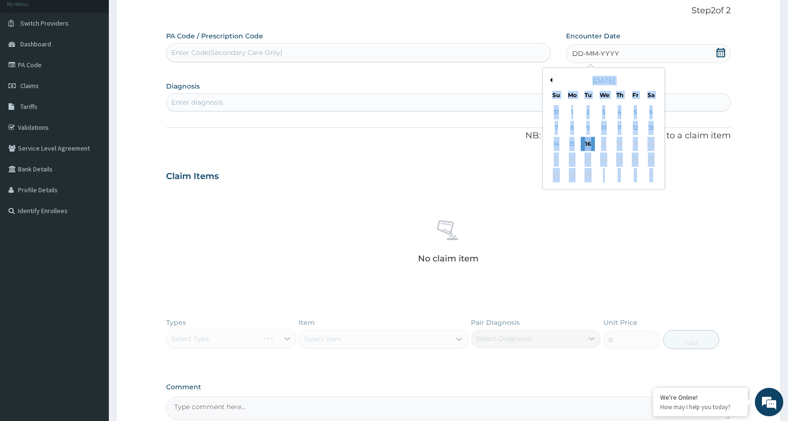
click at [721, 52] on icon at bounding box center [720, 52] width 9 height 9
click at [588, 174] on div "30" at bounding box center [588, 175] width 14 height 14
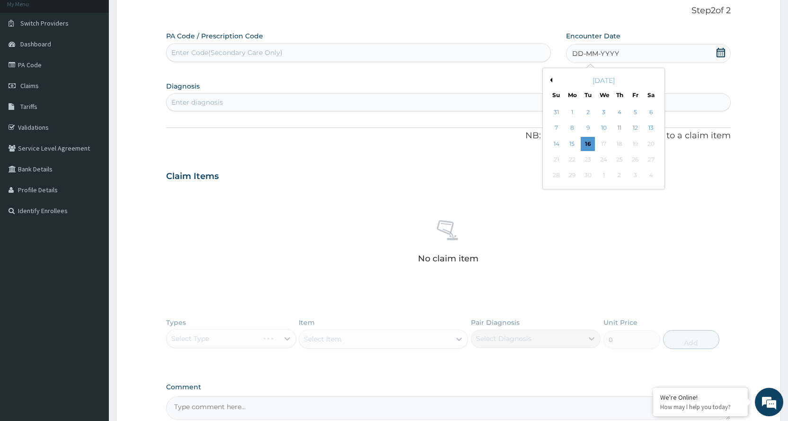
click at [552, 80] on button "Previous Month" at bounding box center [549, 80] width 5 height 5
click at [650, 173] on div "30" at bounding box center [650, 175] width 14 height 14
click at [261, 103] on div "Enter diagnosis" at bounding box center [448, 101] width 563 height 15
type input "PLAS"
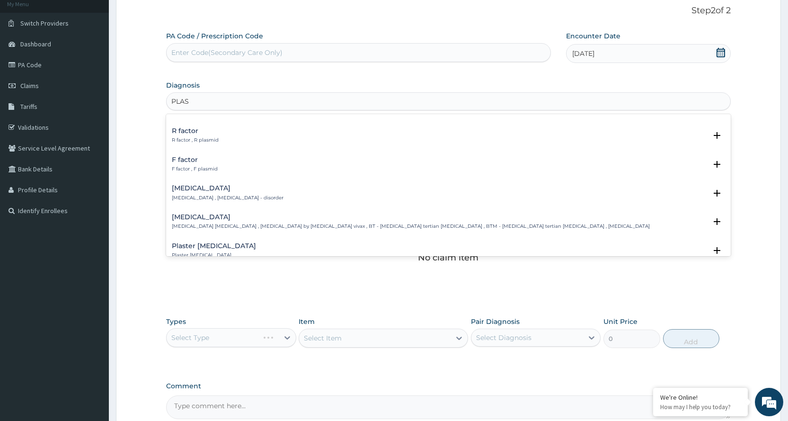
scroll to position [0, 0]
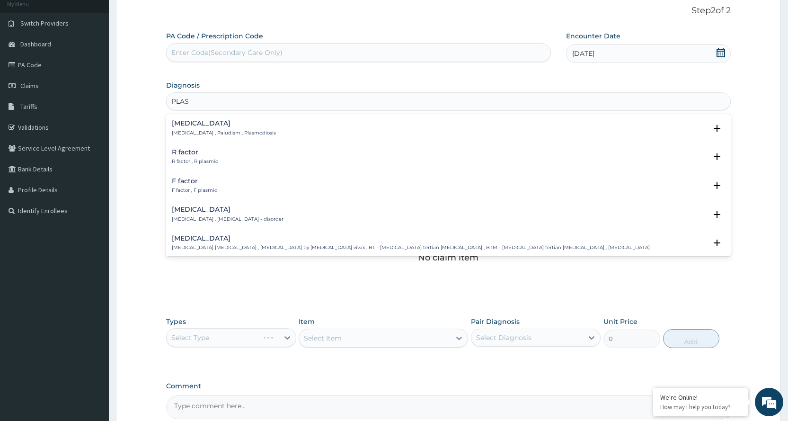
click at [254, 128] on div "Malaria Malaria , Paludism , Plasmodiosis" at bounding box center [448, 128] width 553 height 17
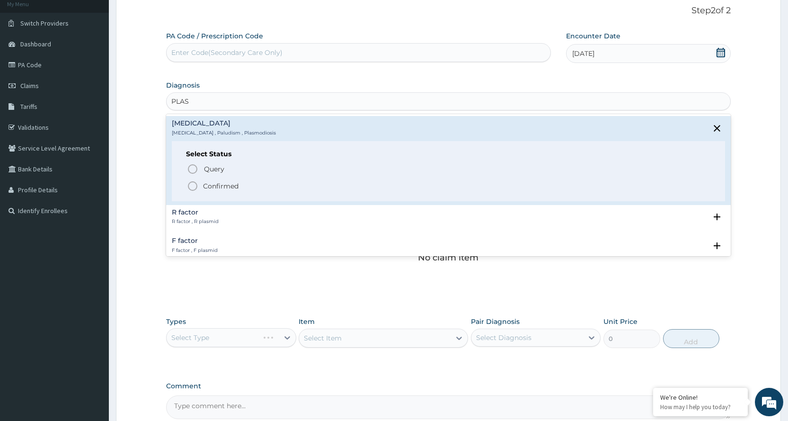
click at [193, 186] on icon "status option filled" at bounding box center [192, 185] width 11 height 11
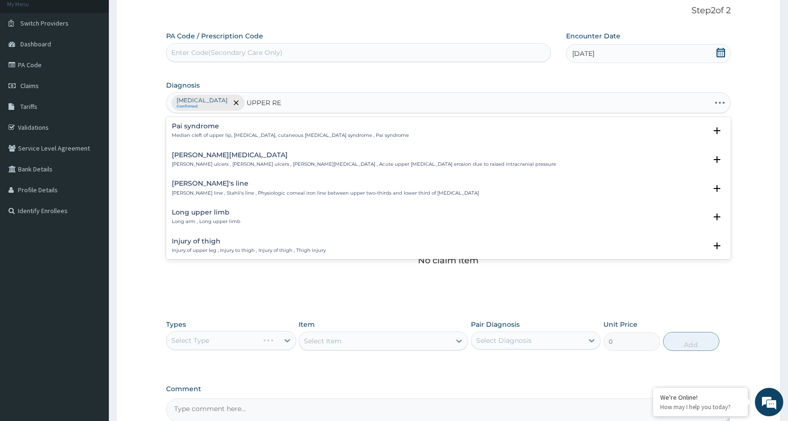
type input "UPPER RES"
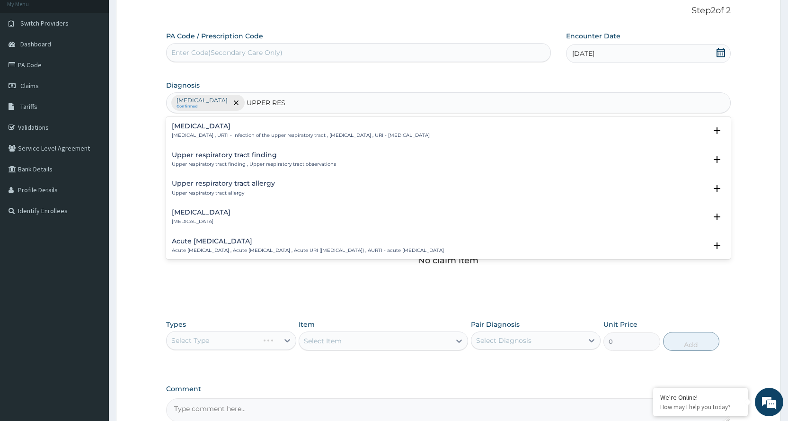
click at [354, 134] on p "Upper respiratory infection , URTI - Infection of the upper respiratory tract ,…" at bounding box center [301, 135] width 258 height 7
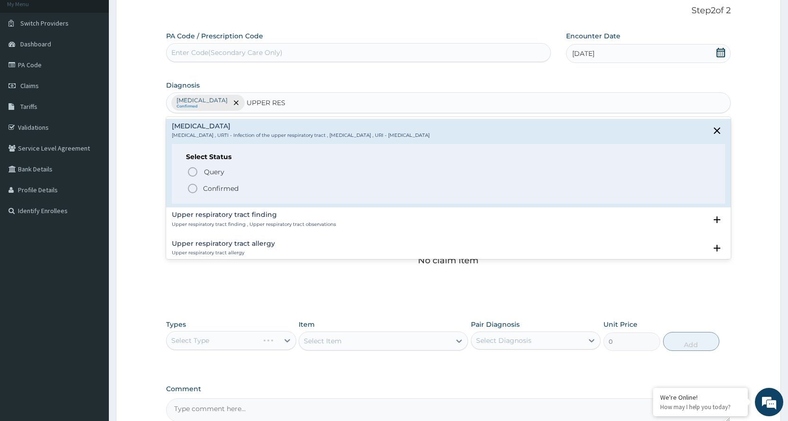
click at [219, 186] on p "Confirmed" at bounding box center [220, 188] width 35 height 9
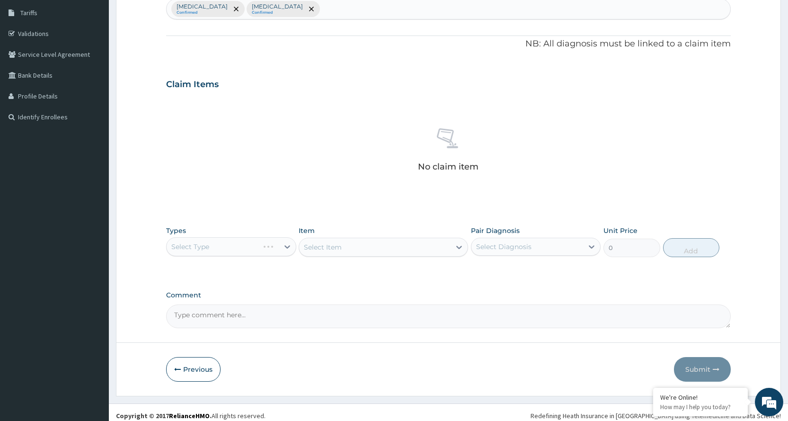
scroll to position [159, 0]
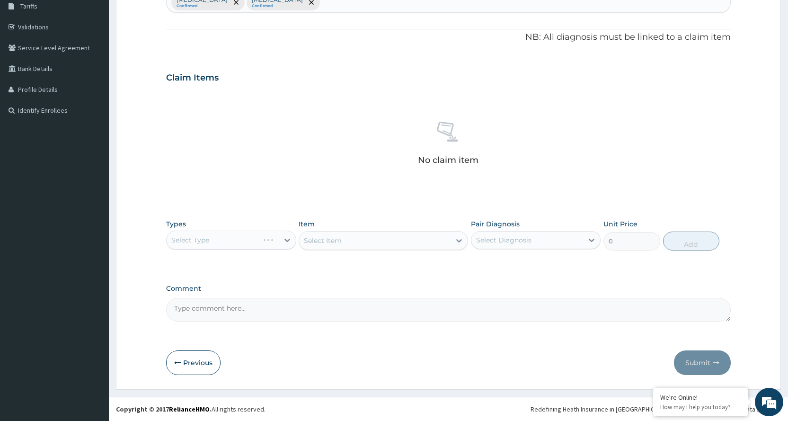
click at [282, 237] on div "Select Type" at bounding box center [231, 239] width 130 height 19
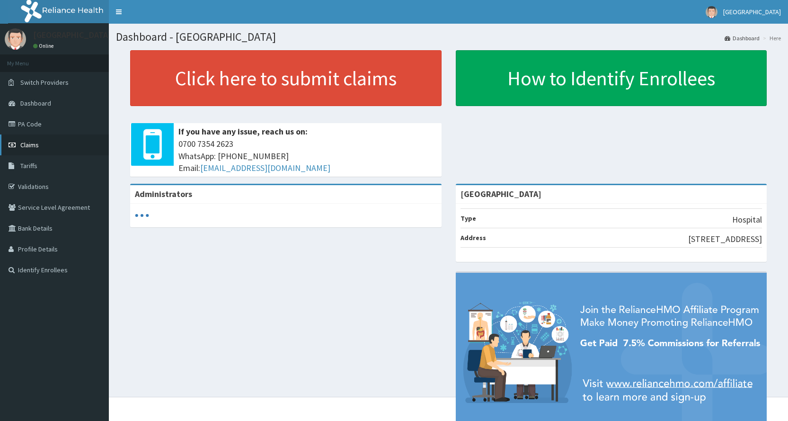
click at [55, 141] on link "Claims" at bounding box center [54, 144] width 109 height 21
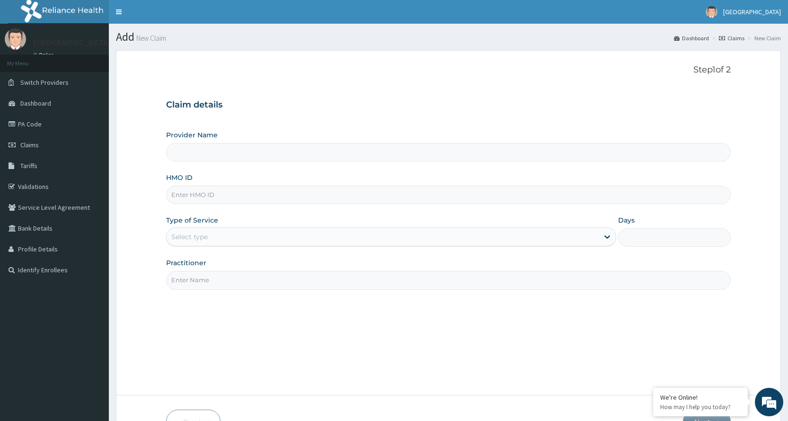
type input "[GEOGRAPHIC_DATA]"
type input "BXL/10268/A"
click at [287, 241] on div "Select type" at bounding box center [383, 236] width 432 height 15
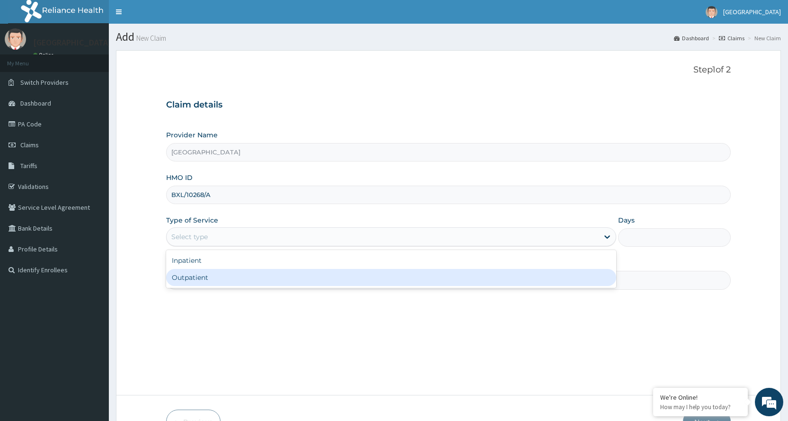
click at [269, 282] on div "Outpatient" at bounding box center [391, 277] width 450 height 17
type input "1"
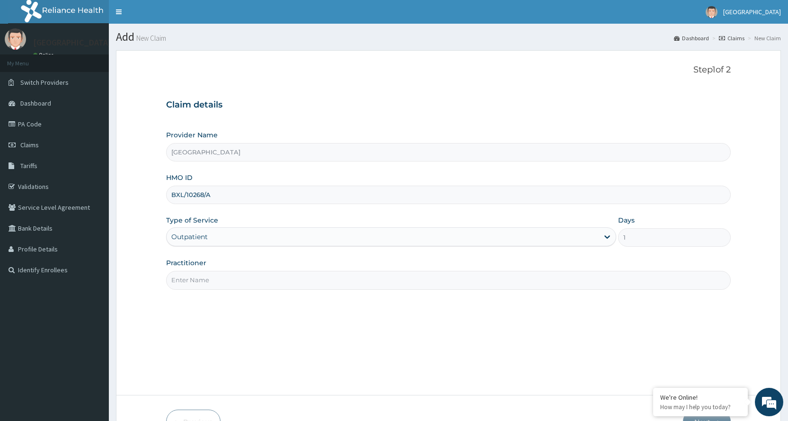
click at [271, 280] on input "Practitioner" at bounding box center [448, 280] width 564 height 18
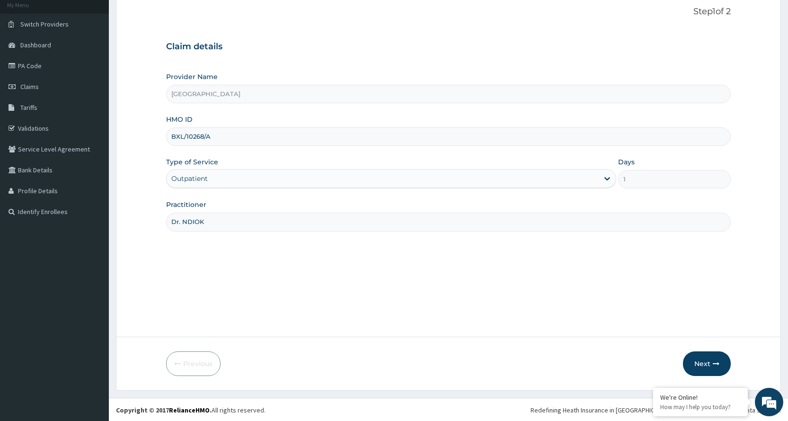
scroll to position [59, 0]
type input "Dr. NDIOK"
click at [722, 359] on button "Next" at bounding box center [707, 362] width 48 height 25
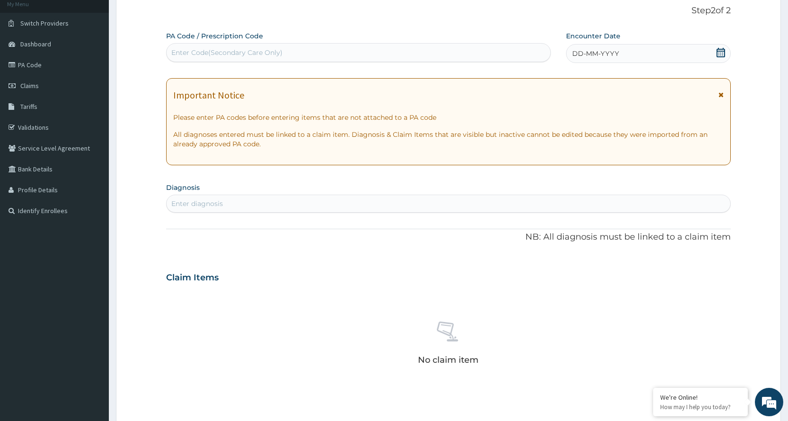
click at [721, 91] on span at bounding box center [720, 97] width 5 height 15
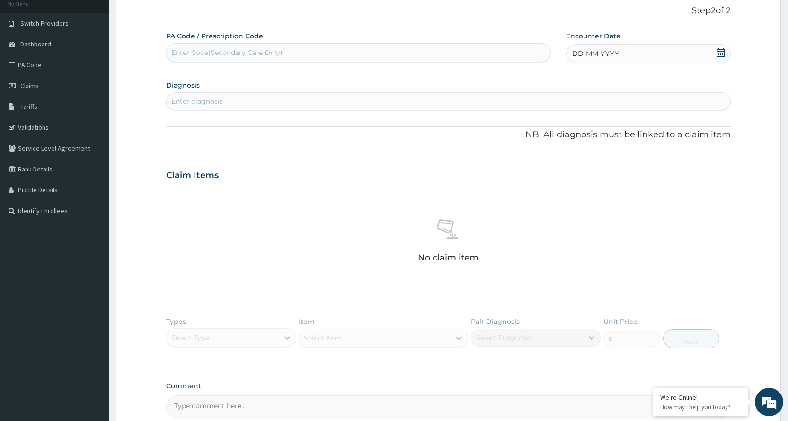
click at [709, 47] on div "DD-MM-YYYY" at bounding box center [648, 53] width 165 height 19
click at [549, 78] on button "Previous Month" at bounding box center [549, 80] width 5 height 5
click at [656, 173] on div "30" at bounding box center [650, 175] width 14 height 14
click at [362, 99] on div "Enter diagnosis" at bounding box center [448, 101] width 563 height 15
type input "P"
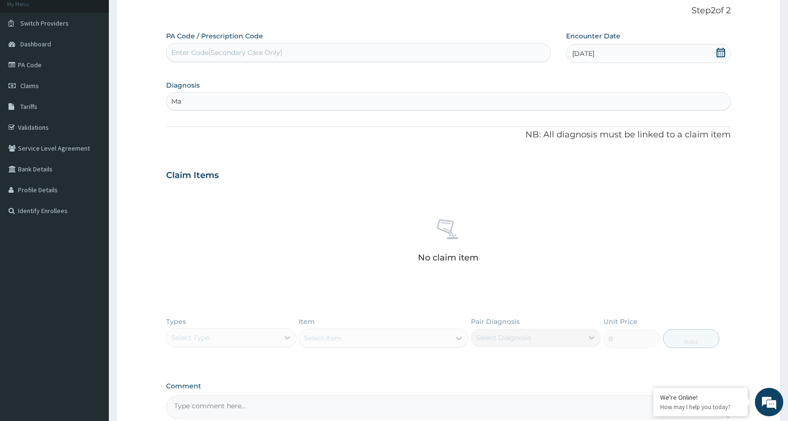
type input "M"
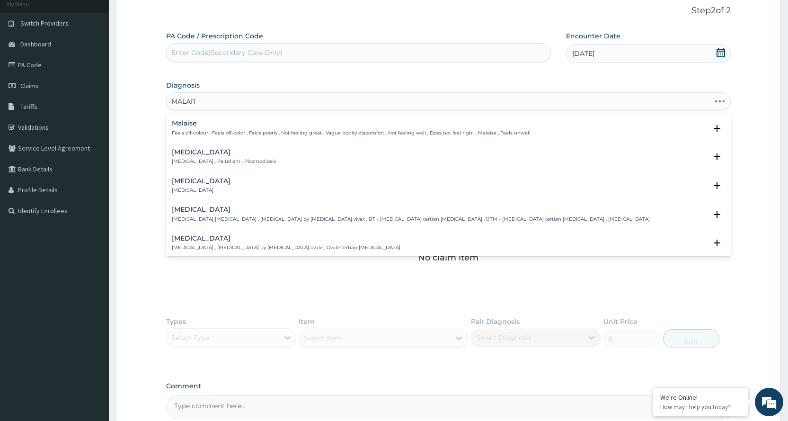
type input "MALARI"
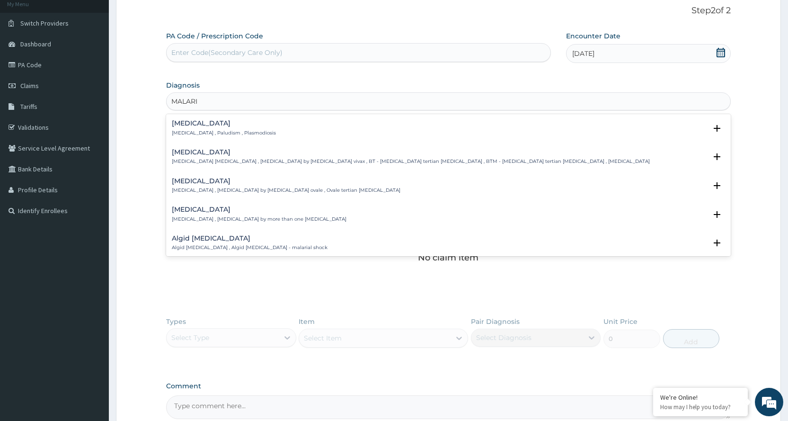
click at [243, 126] on h4 "Malaria" at bounding box center [224, 123] width 104 height 7
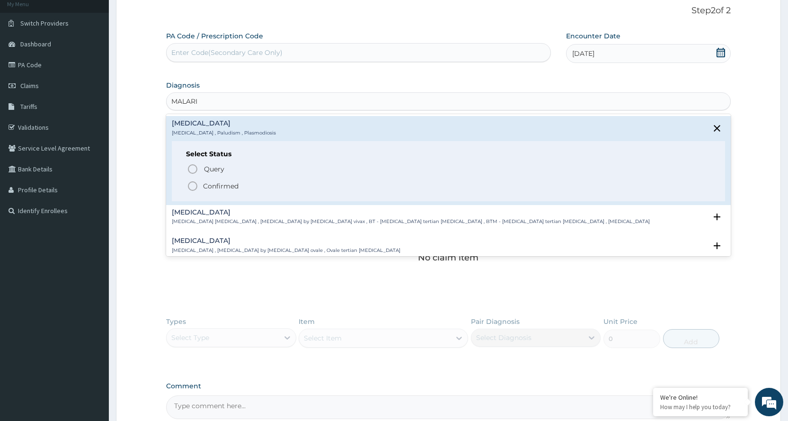
click at [229, 185] on p "Confirmed" at bounding box center [220, 185] width 35 height 9
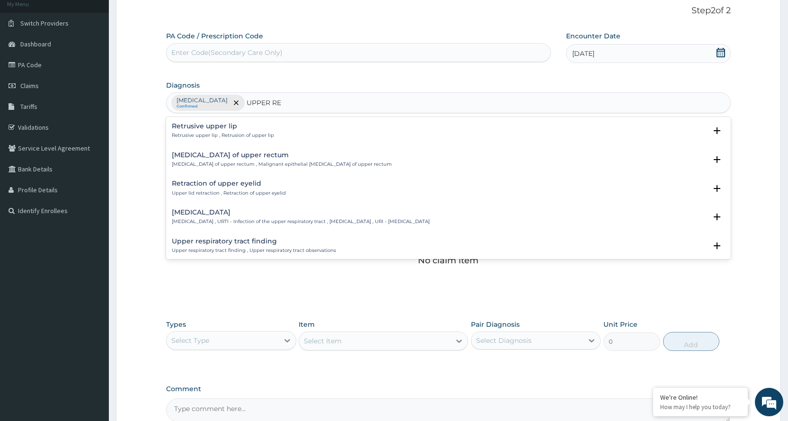
type input "UPPER RES"
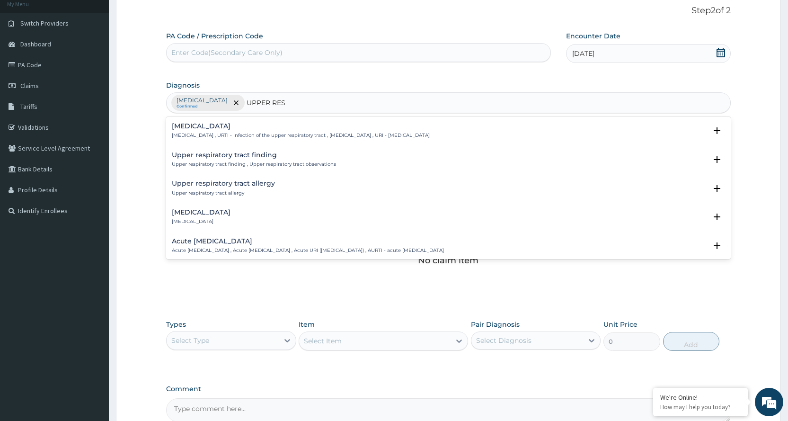
click at [305, 128] on h4 "Upper respiratory infection" at bounding box center [301, 126] width 258 height 7
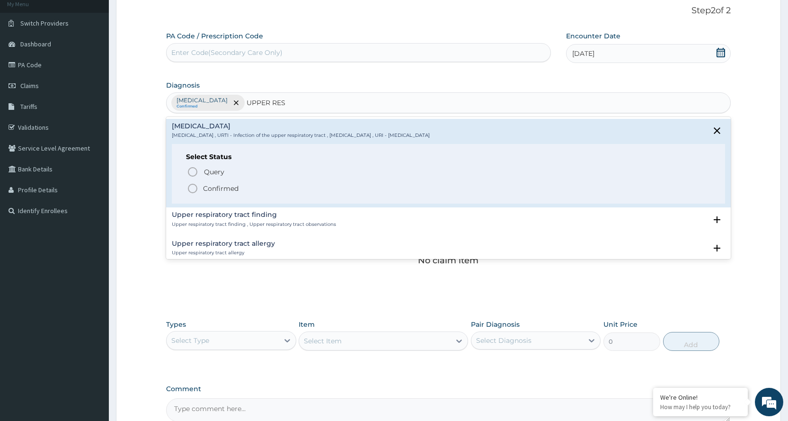
click at [253, 188] on span "Confirmed" at bounding box center [449, 188] width 524 height 11
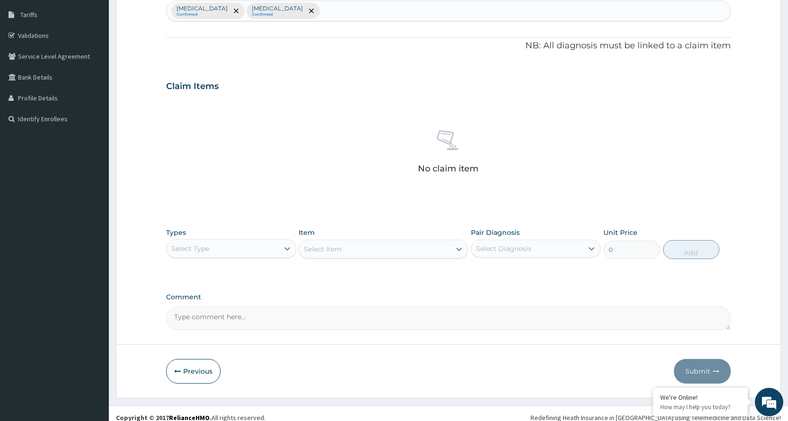
scroll to position [159, 0]
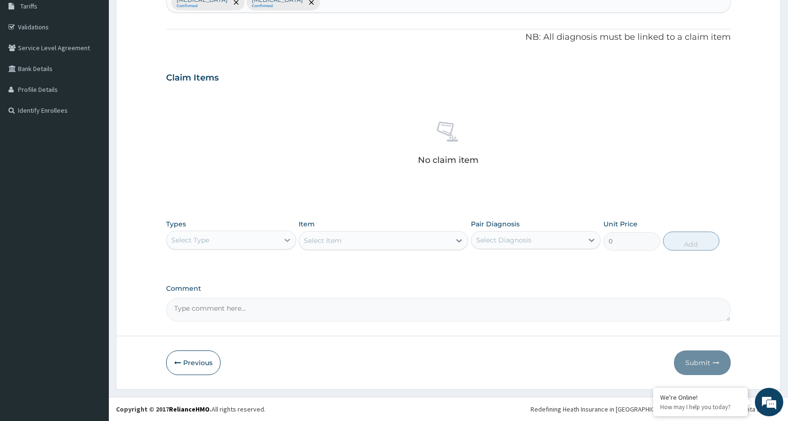
click at [287, 235] on icon at bounding box center [286, 239] width 9 height 9
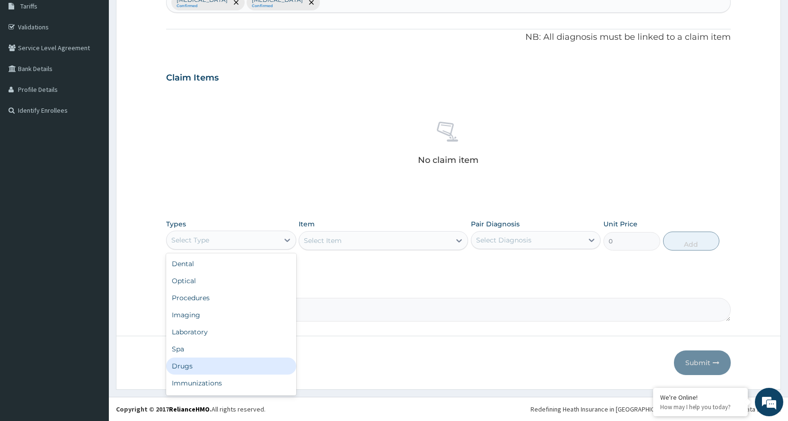
click at [184, 363] on div "Drugs" at bounding box center [231, 365] width 130 height 17
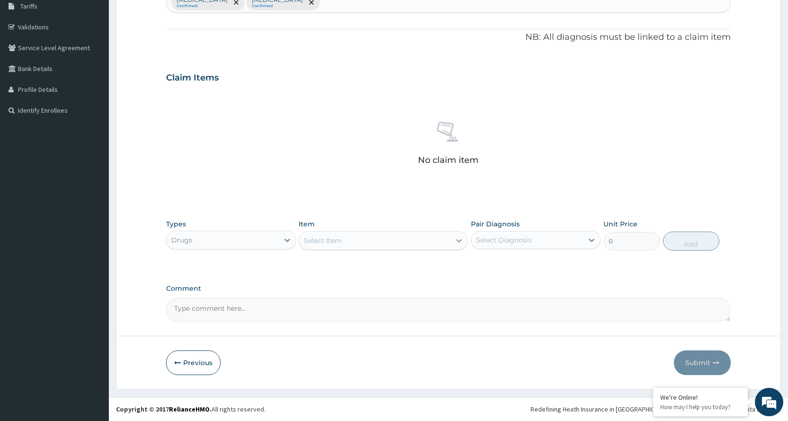
click at [457, 239] on icon at bounding box center [458, 240] width 9 height 9
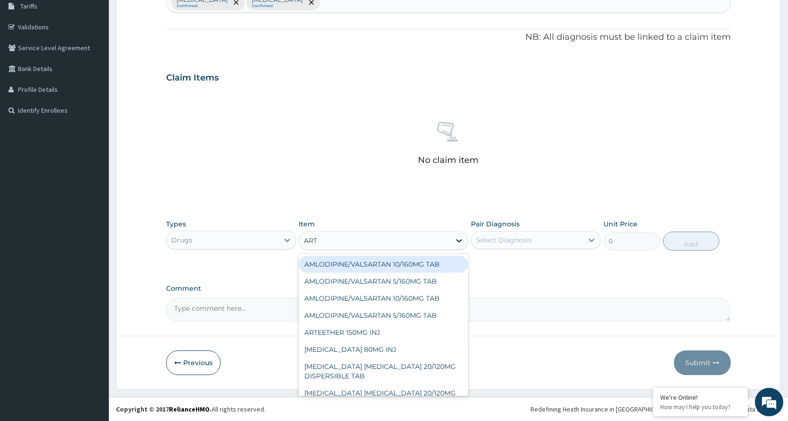
type input "ARTE"
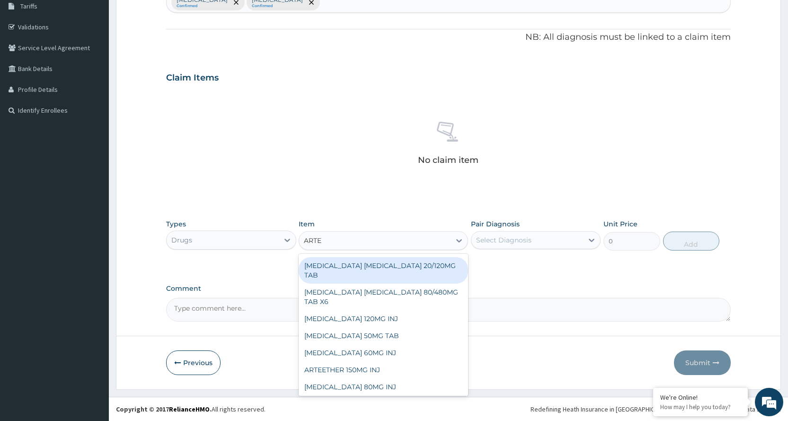
scroll to position [95, 0]
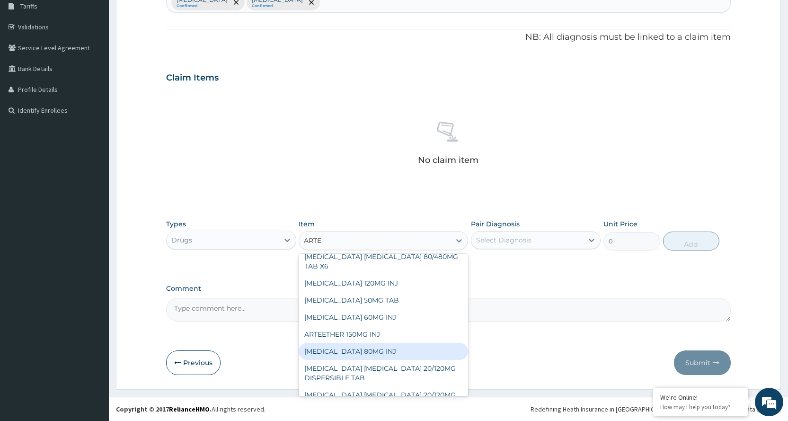
click at [365, 348] on div "[MEDICAL_DATA] 80MG INJ" at bounding box center [383, 351] width 169 height 17
type input "1400"
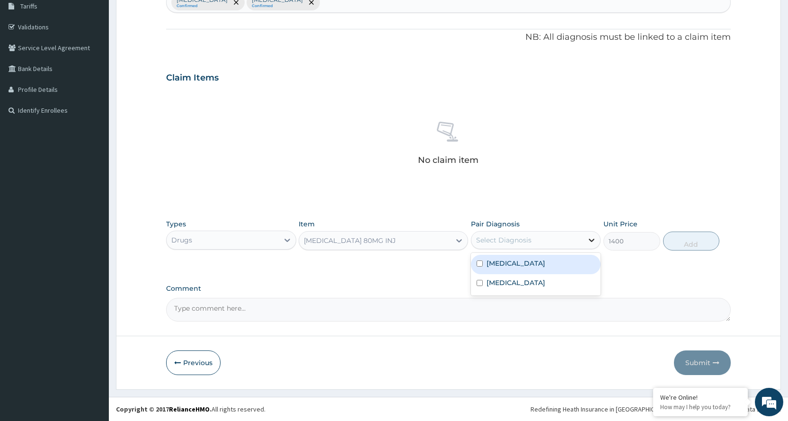
click at [593, 238] on icon at bounding box center [591, 239] width 9 height 9
click at [389, 241] on div "ARTEMETHER 80MG INJ" at bounding box center [374, 240] width 151 height 15
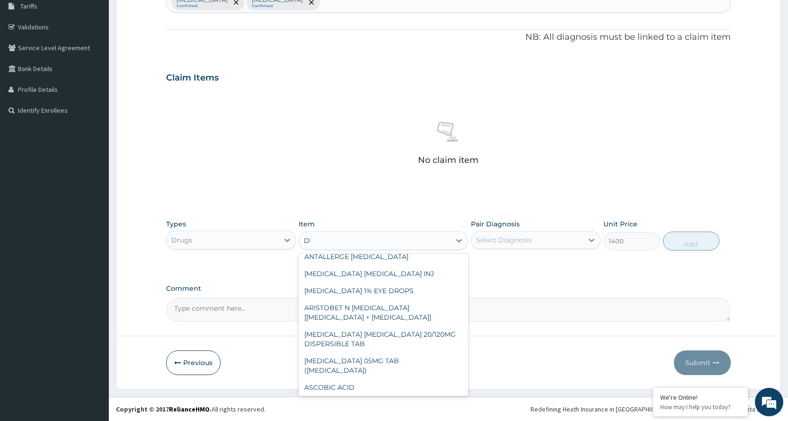
scroll to position [182, 0]
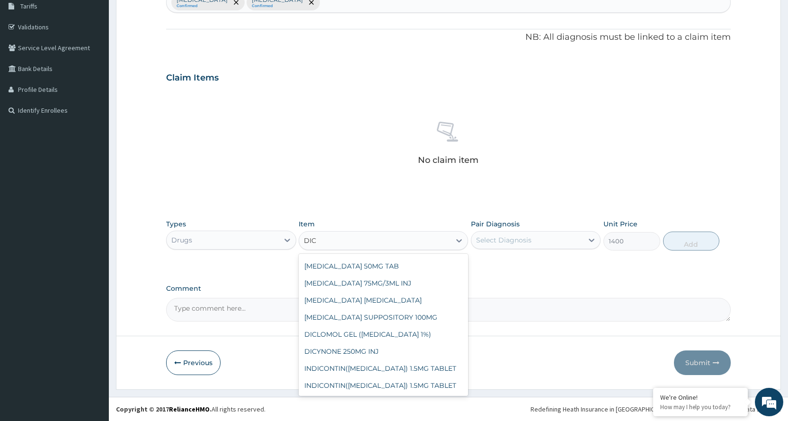
type input "DICL"
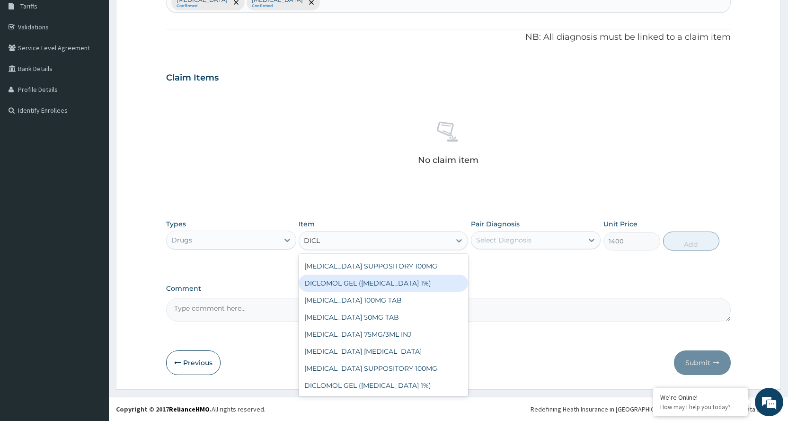
scroll to position [0, 0]
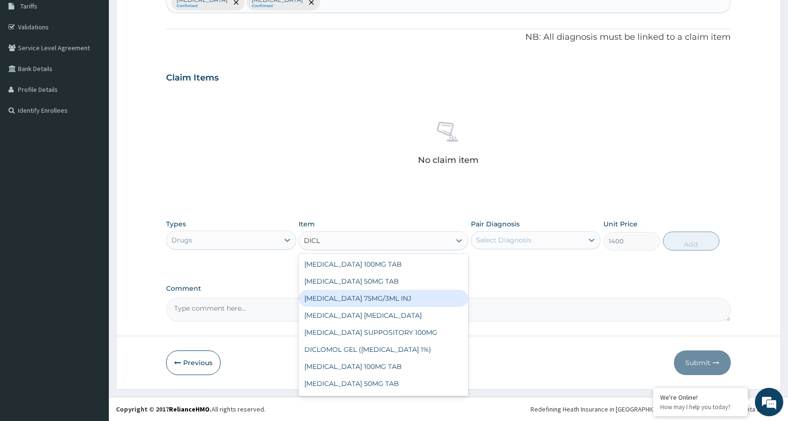
click at [390, 296] on div "[MEDICAL_DATA] 75MG/3ML INJ" at bounding box center [383, 298] width 169 height 17
type input "700"
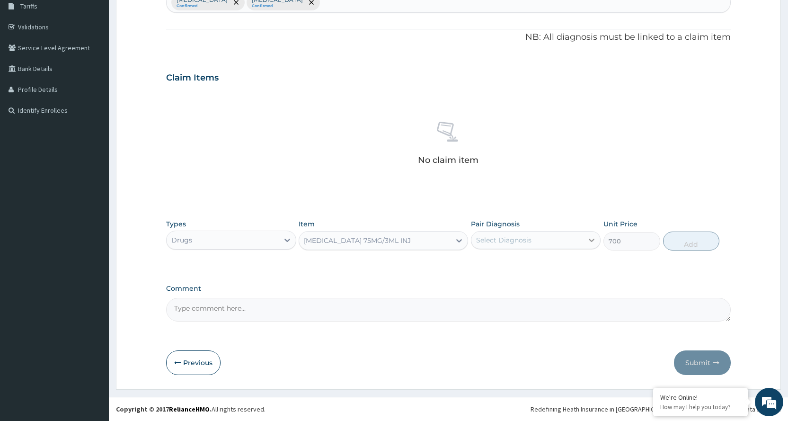
click at [590, 238] on icon at bounding box center [591, 239] width 9 height 9
click at [536, 285] on label "Upper respiratory infection" at bounding box center [515, 282] width 59 height 9
checkbox input "true"
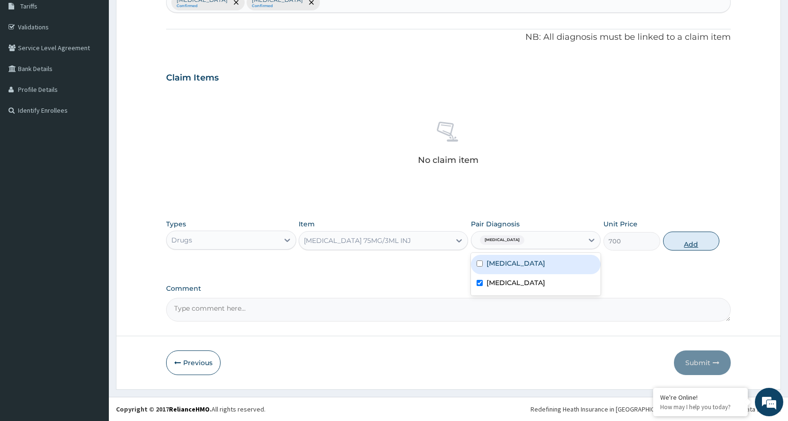
click at [676, 239] on button "Add" at bounding box center [691, 240] width 56 height 19
type input "0"
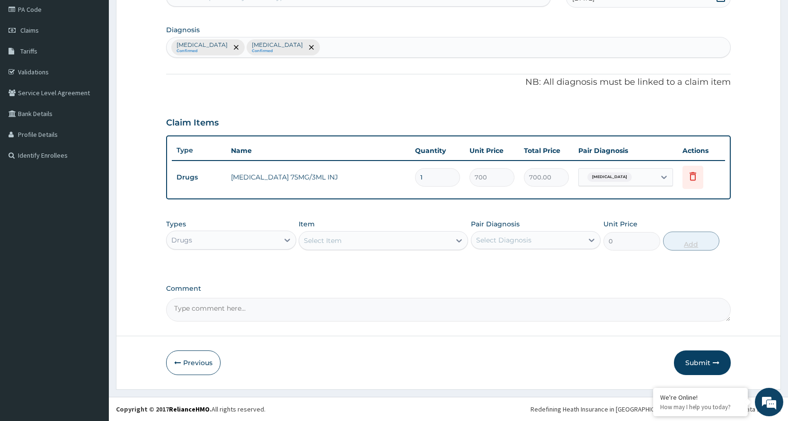
scroll to position [114, 0]
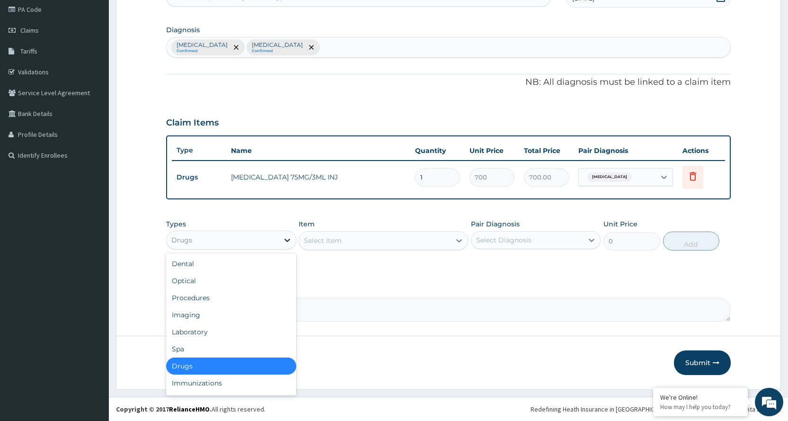
click at [287, 236] on icon at bounding box center [286, 239] width 9 height 9
click at [220, 299] on div "Procedures" at bounding box center [231, 297] width 130 height 17
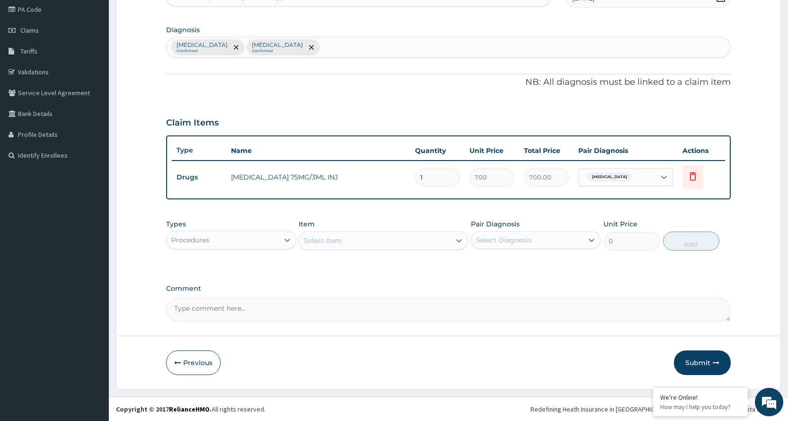
click at [380, 243] on div "Select Item" at bounding box center [374, 240] width 151 height 15
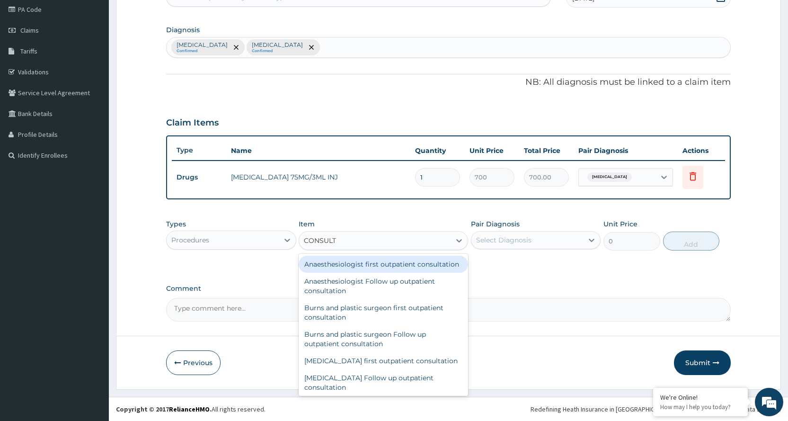
type input "CONSULTA"
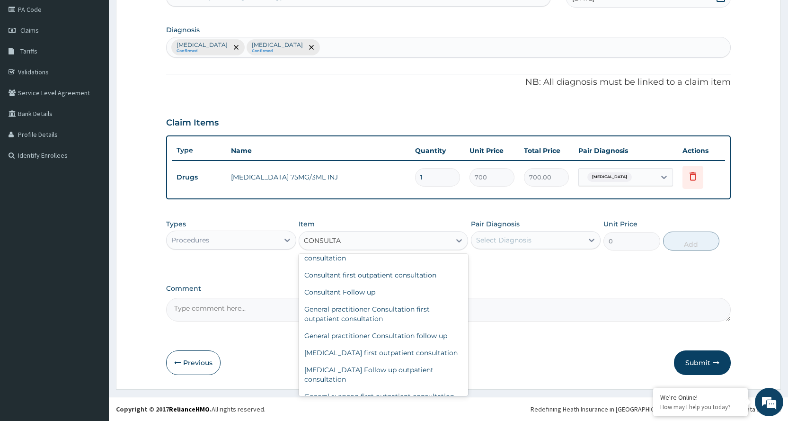
scroll to position [615, 0]
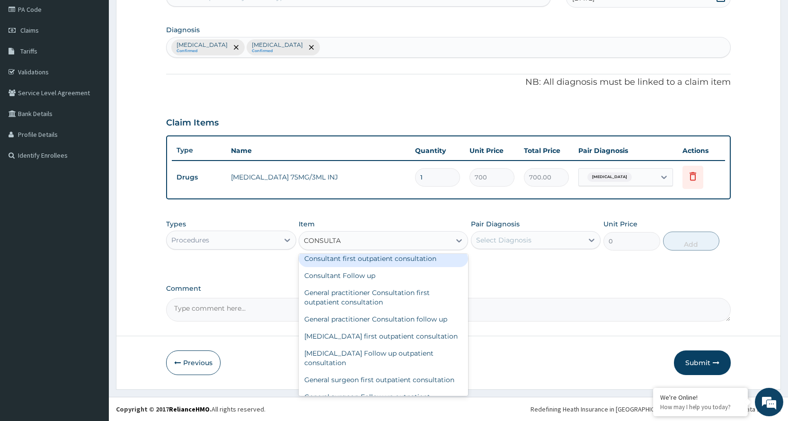
click at [393, 267] on div "Consultant first outpatient consultation" at bounding box center [383, 258] width 169 height 17
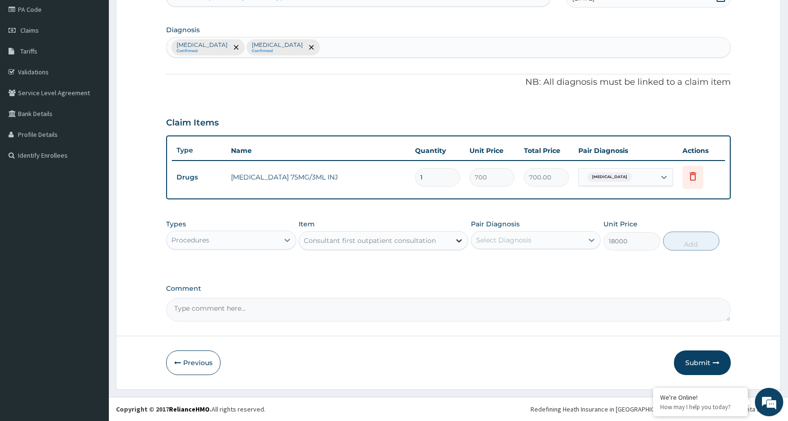
click at [457, 237] on icon at bounding box center [458, 240] width 9 height 9
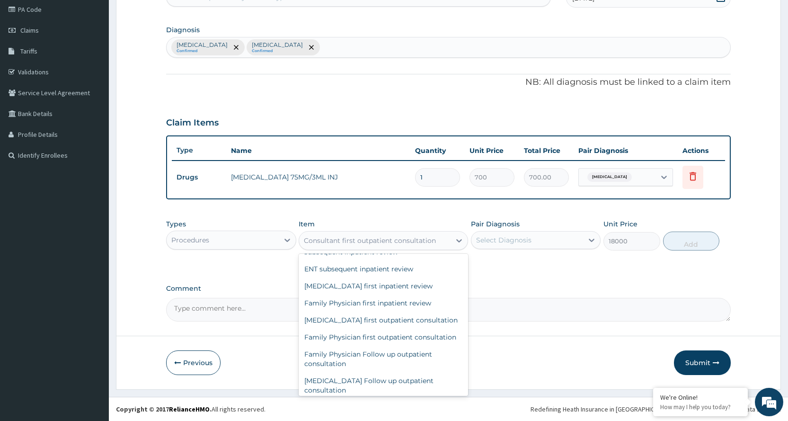
scroll to position [71267, 0]
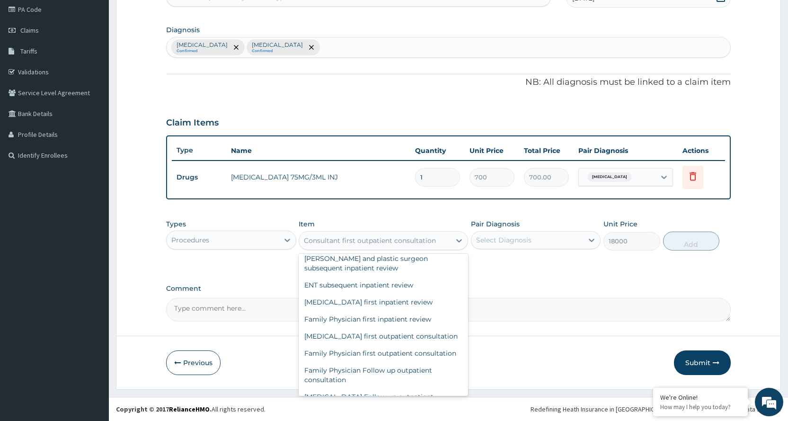
type input "3600"
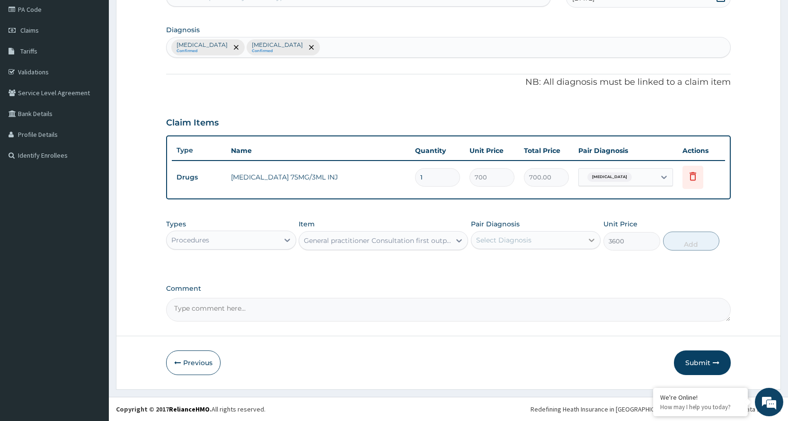
click at [586, 237] on div at bounding box center [591, 239] width 17 height 17
click at [517, 259] on div "Malaria" at bounding box center [536, 264] width 130 height 19
checkbox input "true"
click at [706, 239] on button "Add" at bounding box center [691, 240] width 56 height 19
type input "0"
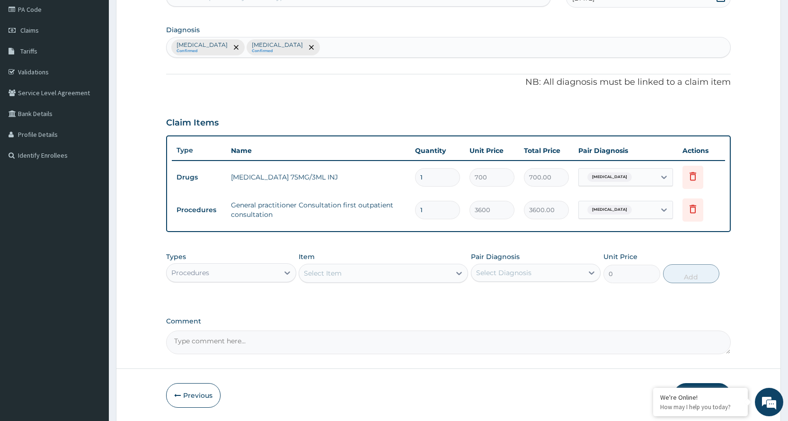
click at [260, 273] on div "Procedures" at bounding box center [223, 272] width 112 height 15
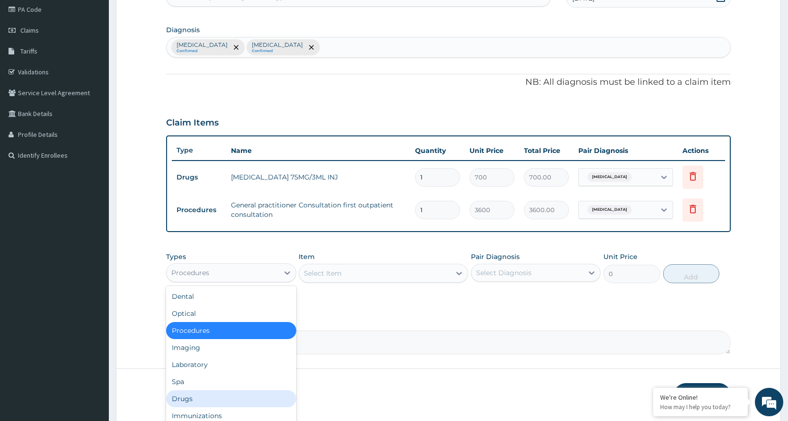
click at [192, 396] on div "Drugs" at bounding box center [231, 398] width 130 height 17
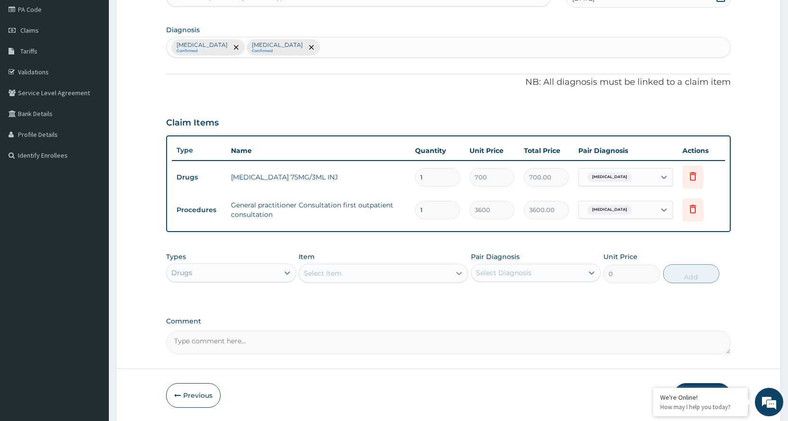
click at [457, 272] on icon at bounding box center [459, 273] width 6 height 3
type input "LORAT"
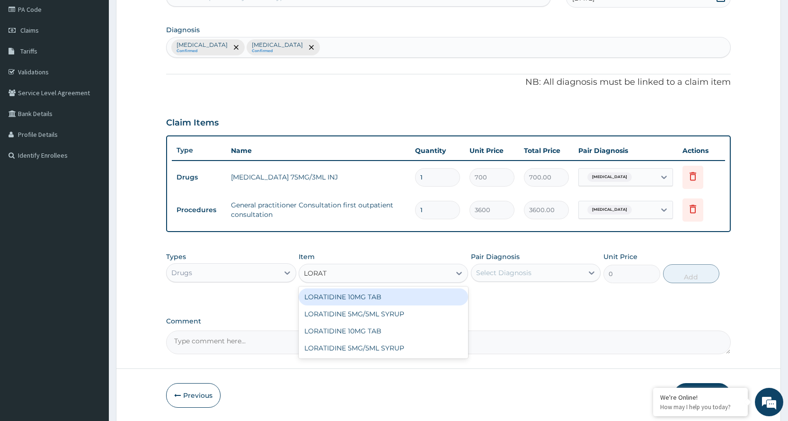
click at [375, 297] on div "LORATIDINE 10MG TAB" at bounding box center [383, 296] width 169 height 17
type input "52.5"
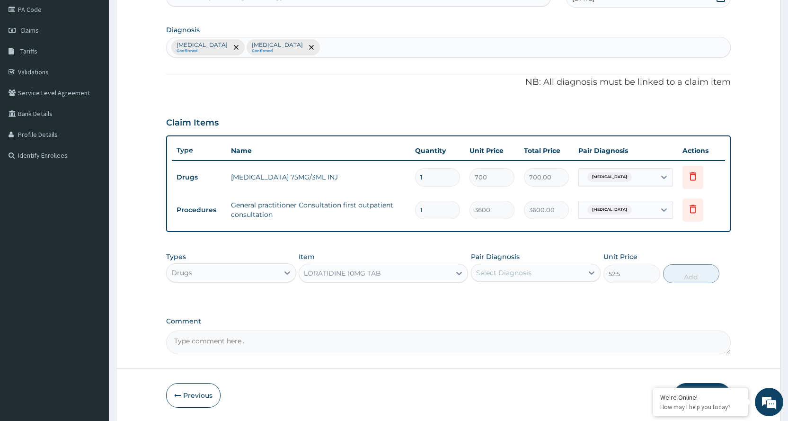
click at [547, 272] on div "Select Diagnosis" at bounding box center [527, 272] width 112 height 15
click at [545, 313] on label "Upper respiratory infection" at bounding box center [515, 314] width 59 height 9
checkbox input "true"
click at [707, 268] on button "Add" at bounding box center [691, 273] width 56 height 19
type input "0"
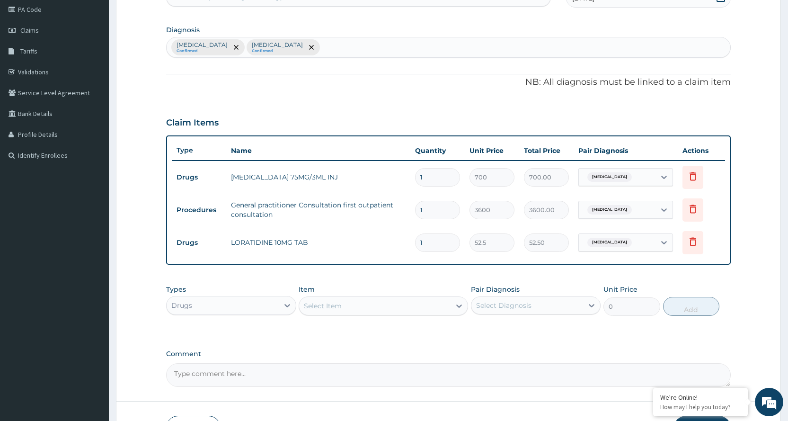
click at [450, 238] on input "1" at bounding box center [437, 242] width 45 height 18
click at [449, 245] on input "1" at bounding box center [437, 242] width 45 height 18
type input "0.00"
type input "3"
type input "157.50"
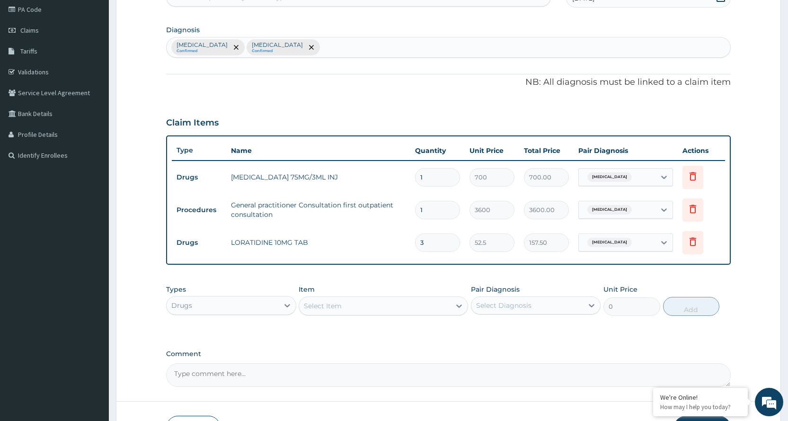
type input "3"
click at [418, 300] on div "Select Item" at bounding box center [374, 305] width 151 height 15
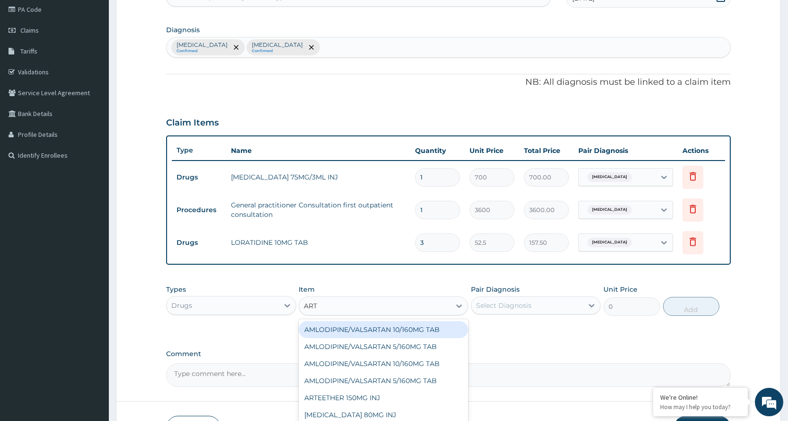
type input "ARTE"
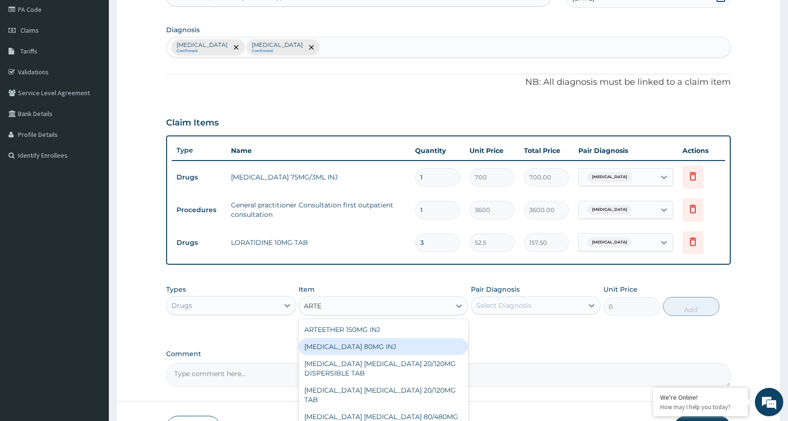
click at [379, 347] on div "ARTEMETHER 80MG INJ" at bounding box center [383, 346] width 169 height 17
type input "1400"
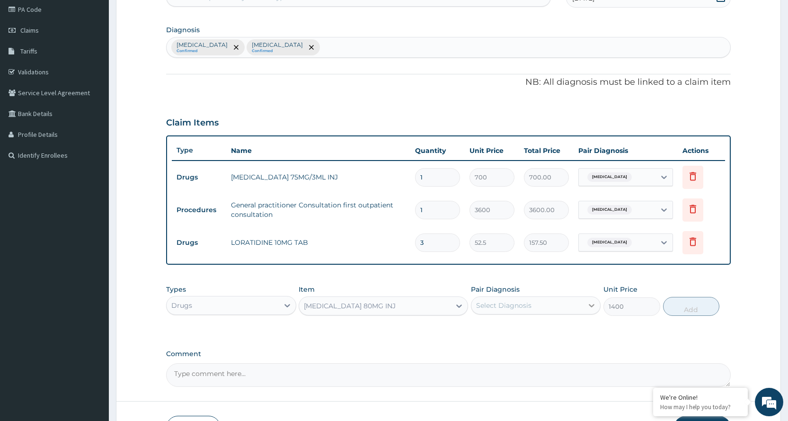
click at [591, 306] on icon at bounding box center [592, 305] width 6 height 3
click at [540, 334] on div "Malaria" at bounding box center [536, 329] width 130 height 19
checkbox input "true"
click at [691, 306] on button "Add" at bounding box center [691, 306] width 56 height 19
type input "0"
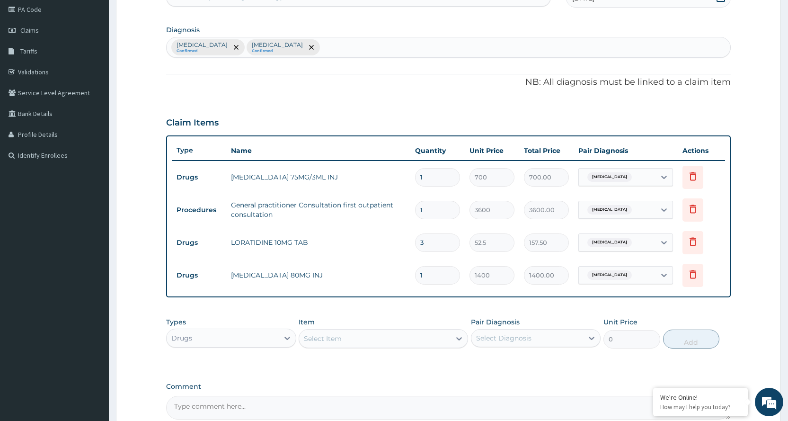
type input "0.00"
type input "2"
type input "2800.00"
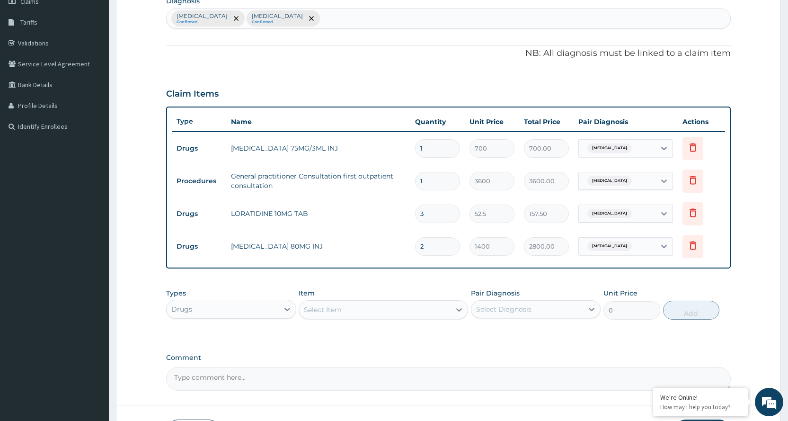
scroll to position [212, 0]
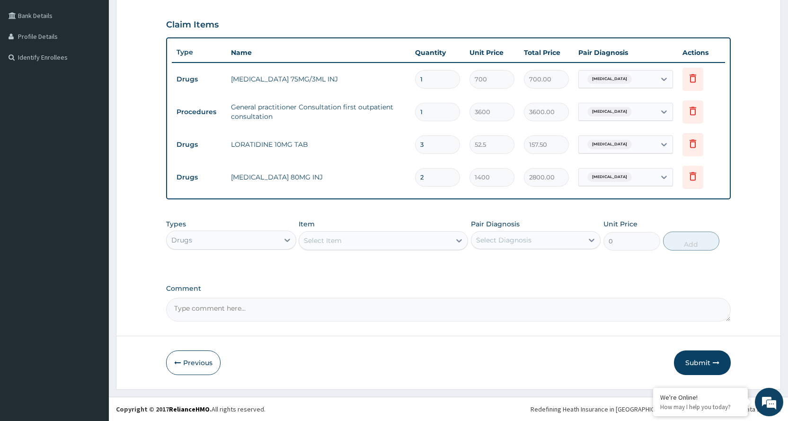
type input "2"
click at [368, 239] on div "Select Item" at bounding box center [374, 240] width 151 height 15
type input "C"
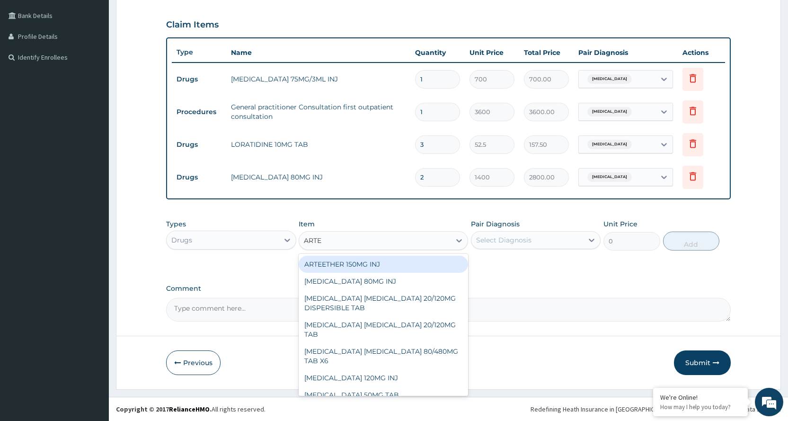
type input "ARTEM"
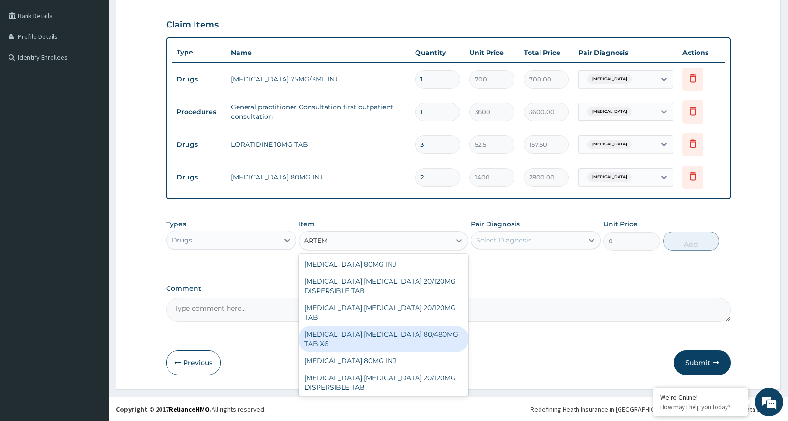
click at [413, 342] on div "ARTEMETHER LUMEFANTRINE 80/480MG TAB X6" at bounding box center [383, 338] width 169 height 26
type input "262.5"
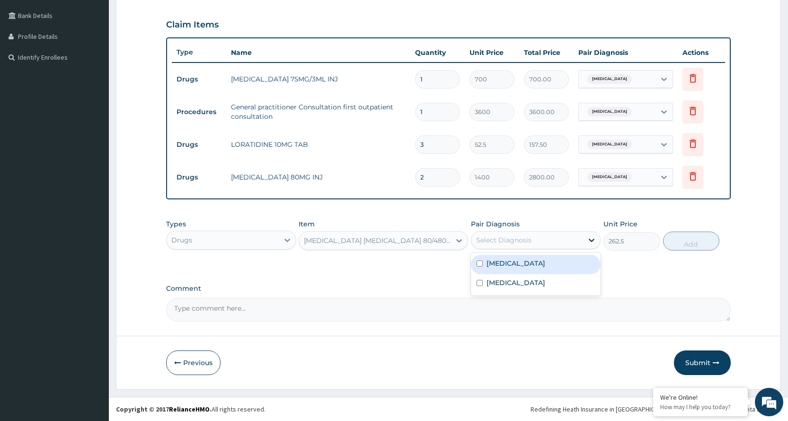
click at [592, 238] on icon at bounding box center [591, 239] width 9 height 9
click at [529, 261] on div "Malaria" at bounding box center [536, 264] width 130 height 19
checkbox input "true"
click at [697, 243] on button "Add" at bounding box center [691, 240] width 56 height 19
type input "0"
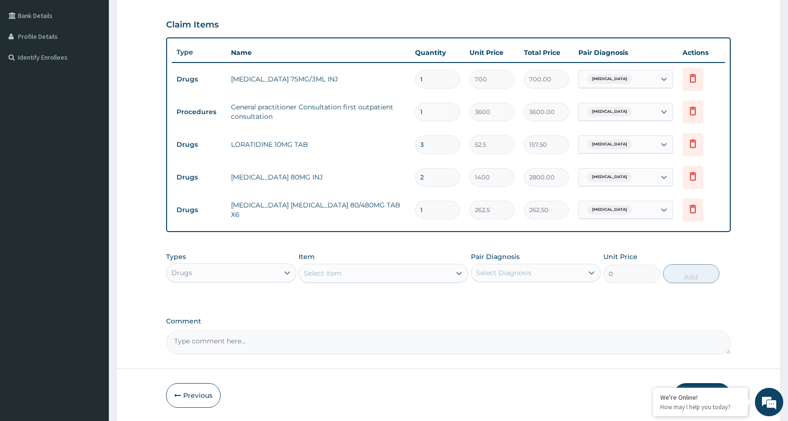
type input "0.00"
type input "6"
type input "1575.00"
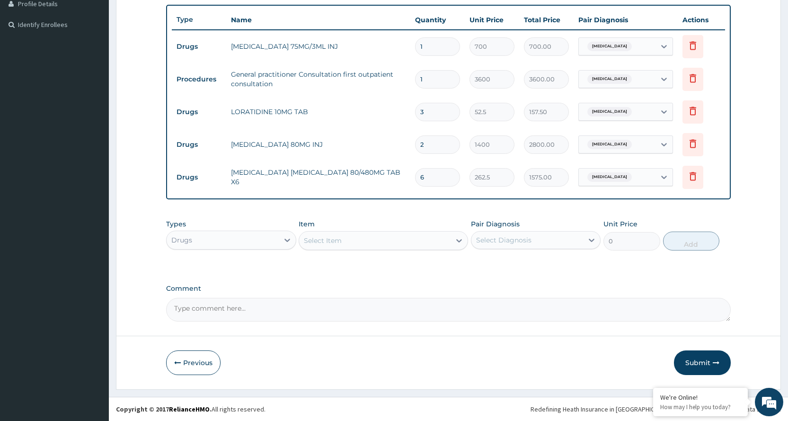
scroll to position [198, 0]
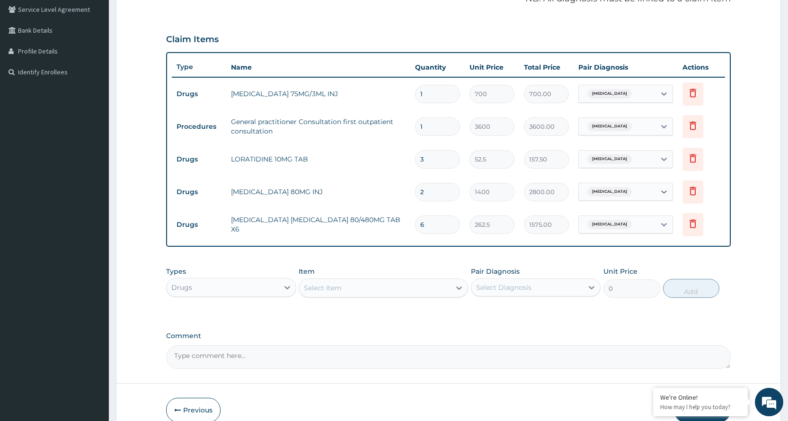
type input "6"
click at [329, 285] on div "Select Item" at bounding box center [323, 287] width 38 height 9
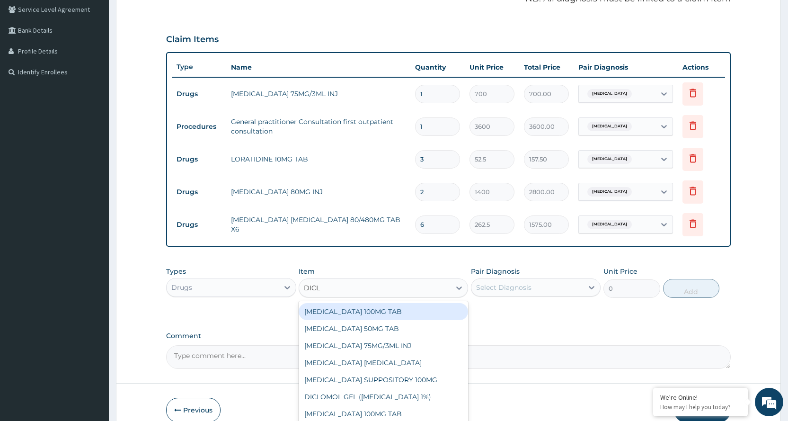
type input "DICLO"
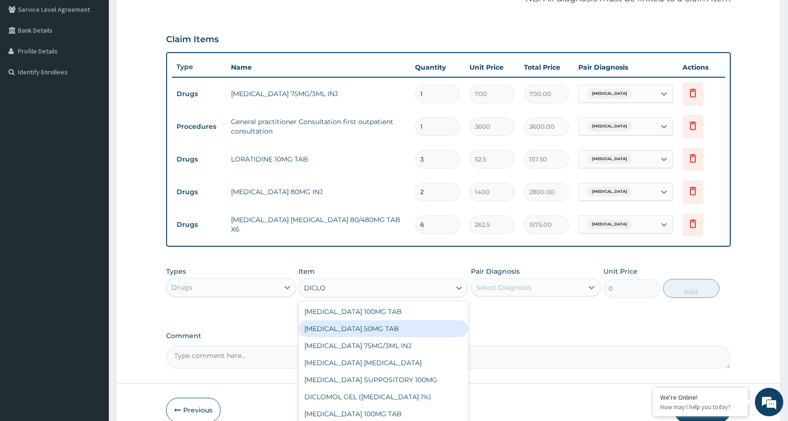
click at [357, 328] on div "DICLOFENAC 50MG TAB" at bounding box center [383, 328] width 169 height 17
type input "52.5"
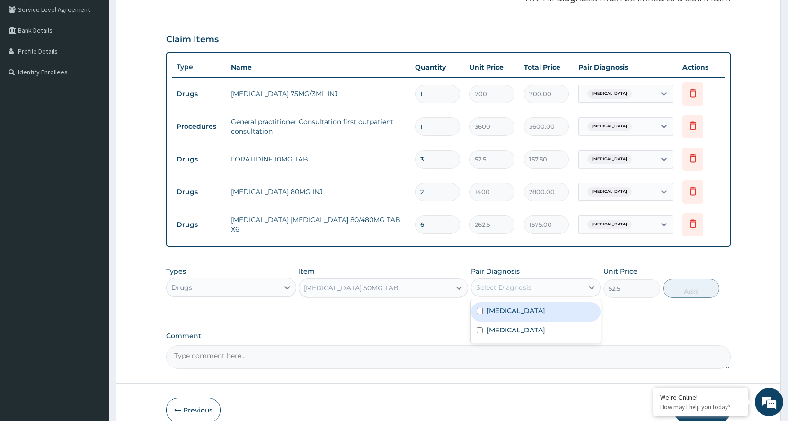
click at [532, 287] on div "Select Diagnosis" at bounding box center [527, 287] width 112 height 15
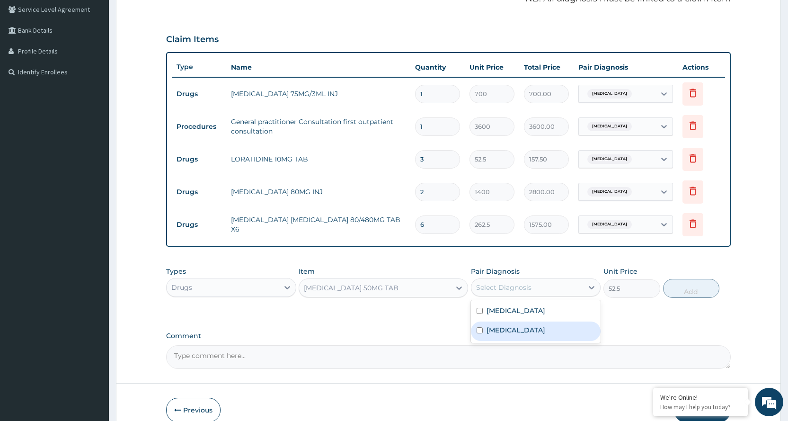
click at [493, 331] on label "Upper respiratory infection" at bounding box center [515, 329] width 59 height 9
checkbox input "true"
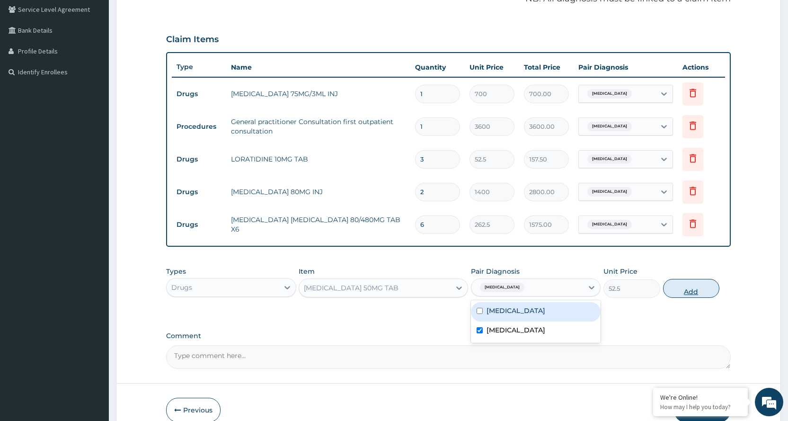
click at [695, 288] on button "Add" at bounding box center [691, 288] width 56 height 19
type input "0"
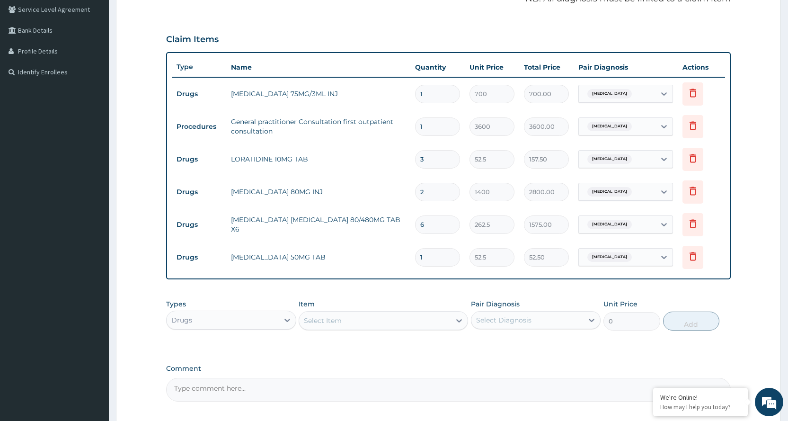
type input "0.00"
type input "5"
type input "262.50"
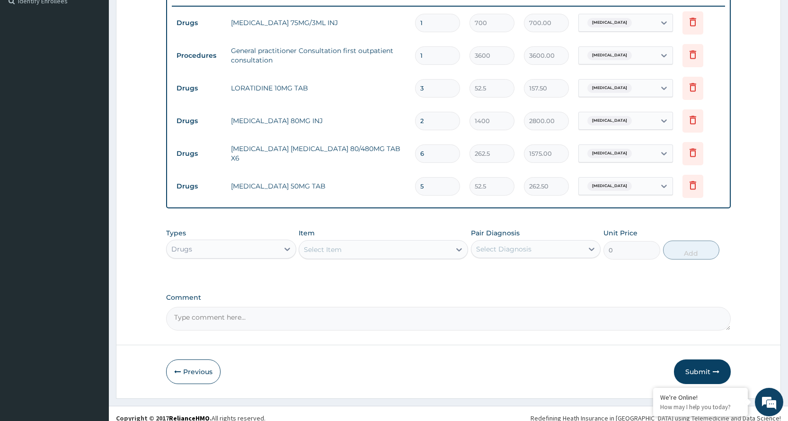
scroll to position [278, 0]
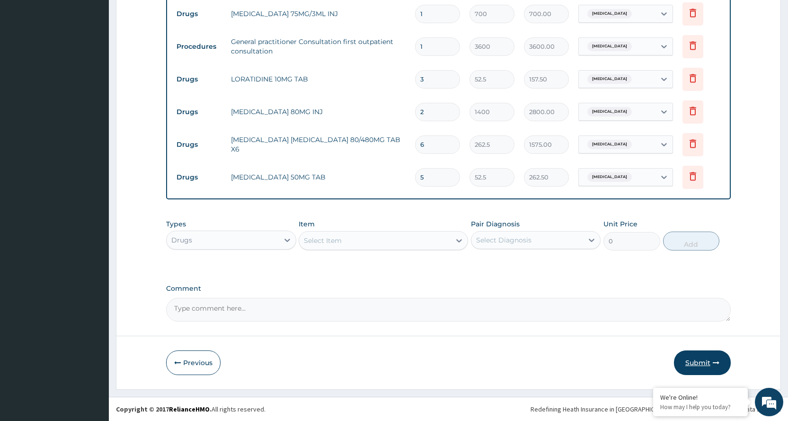
type input "5"
click at [700, 364] on button "Submit" at bounding box center [702, 362] width 57 height 25
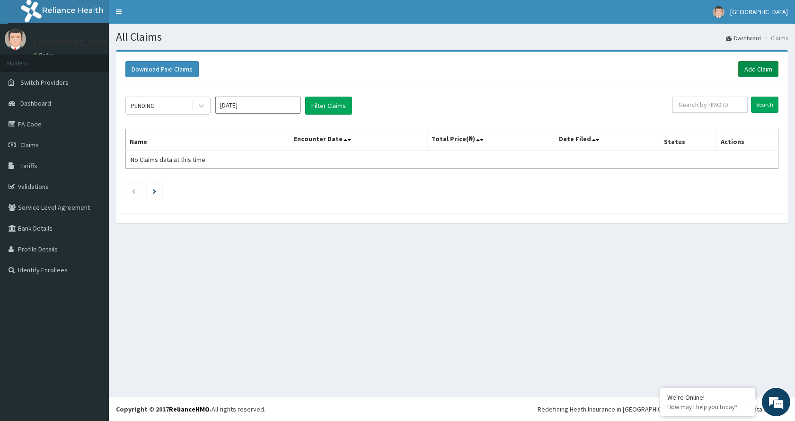
click at [752, 72] on link "Add Claim" at bounding box center [758, 69] width 40 height 16
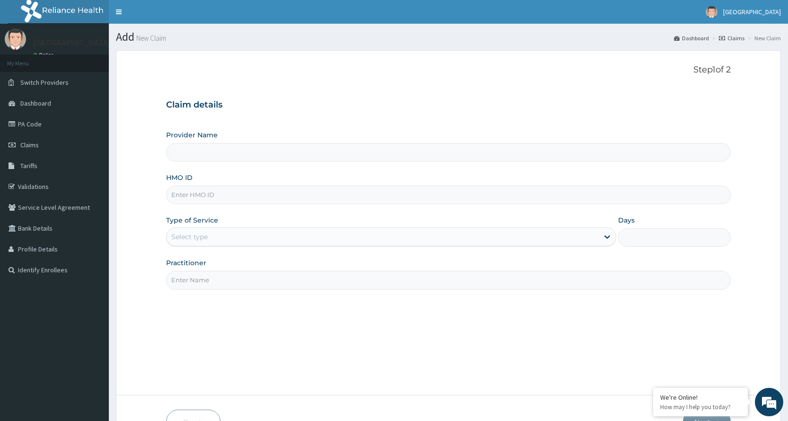
type input "[GEOGRAPHIC_DATA]"
click at [377, 198] on input "HMO ID" at bounding box center [448, 194] width 564 height 18
type input "bxl/10047/a"
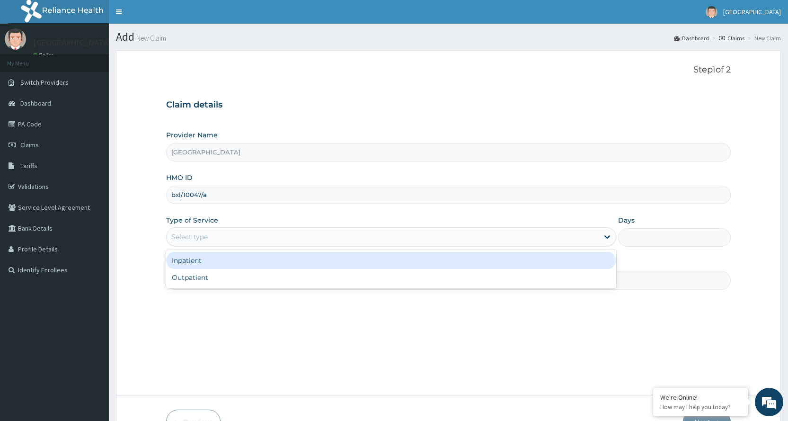
click at [246, 237] on div "Select type" at bounding box center [383, 236] width 432 height 15
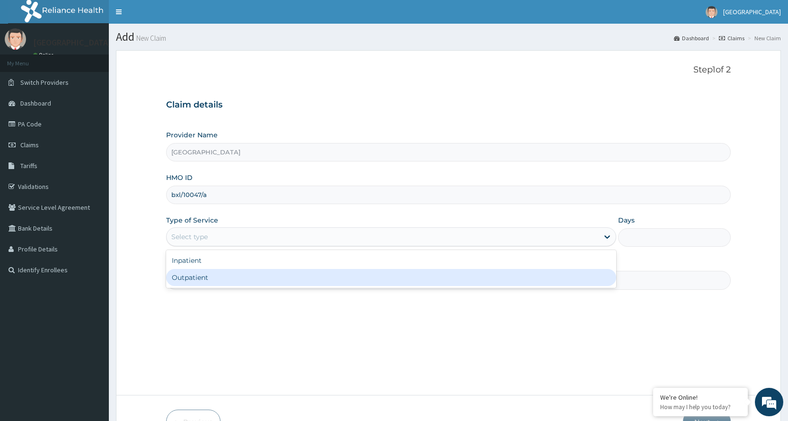
click at [225, 277] on div "Outpatient" at bounding box center [391, 277] width 450 height 17
type input "1"
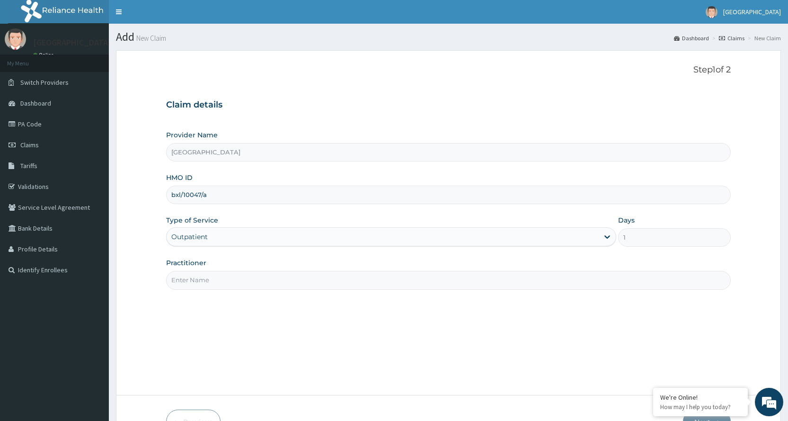
click at [235, 282] on input "Practitioner" at bounding box center [448, 280] width 564 height 18
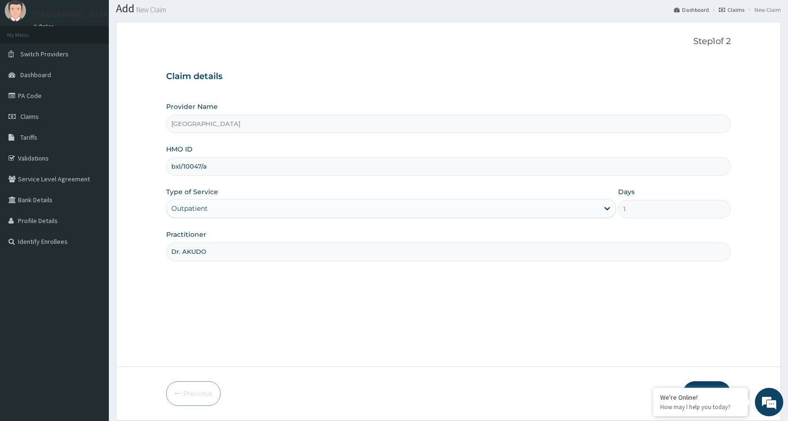
scroll to position [59, 0]
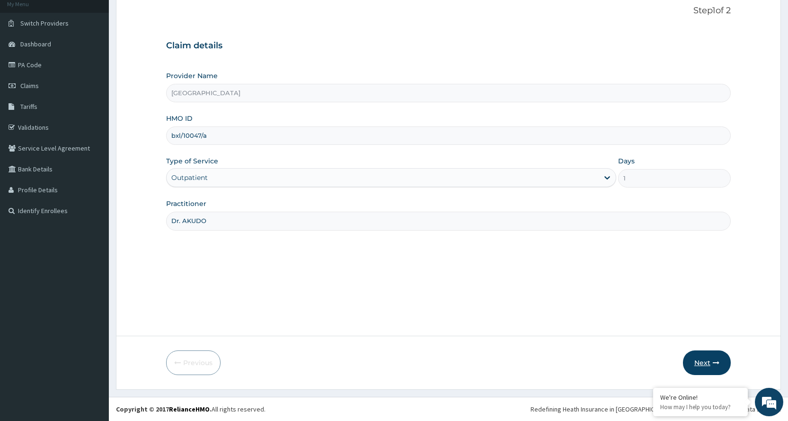
type input "Dr. AKUDO"
click at [702, 362] on button "Next" at bounding box center [707, 362] width 48 height 25
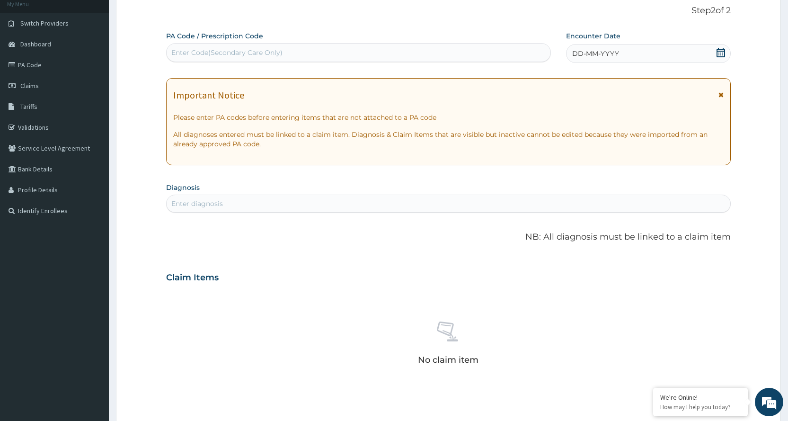
click at [721, 94] on icon at bounding box center [720, 94] width 5 height 7
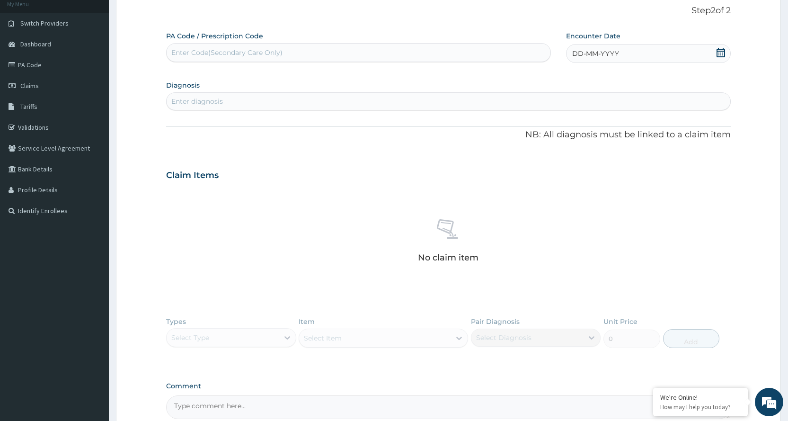
click at [636, 52] on div "DD-MM-YYYY" at bounding box center [648, 53] width 165 height 19
click at [549, 79] on button "Previous Month" at bounding box center [549, 80] width 5 height 5
click at [633, 162] on div "22" at bounding box center [635, 159] width 14 height 14
click at [267, 97] on div "Enter diagnosis" at bounding box center [448, 101] width 563 height 15
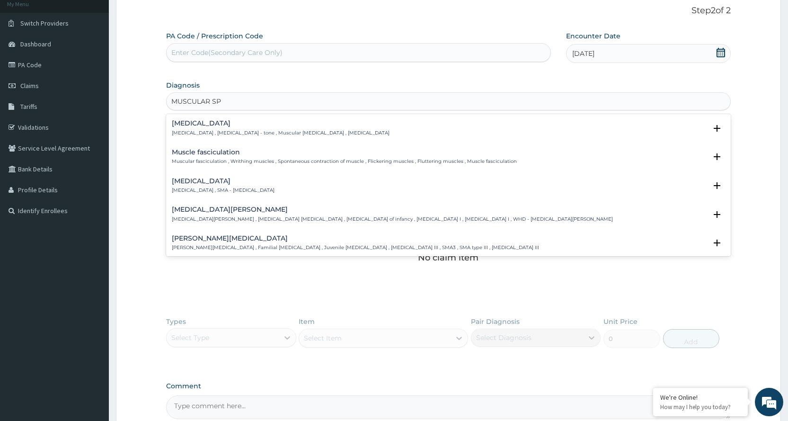
type input "MUSCULAR SPA"
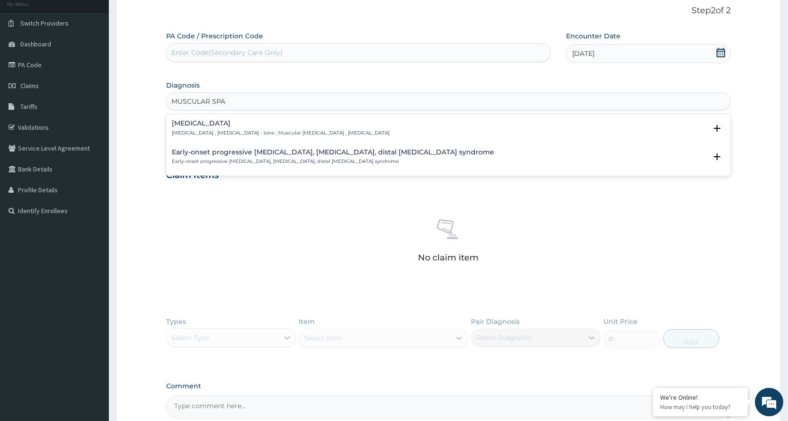
click at [267, 120] on h4 "[MEDICAL_DATA]" at bounding box center [281, 123] width 218 height 7
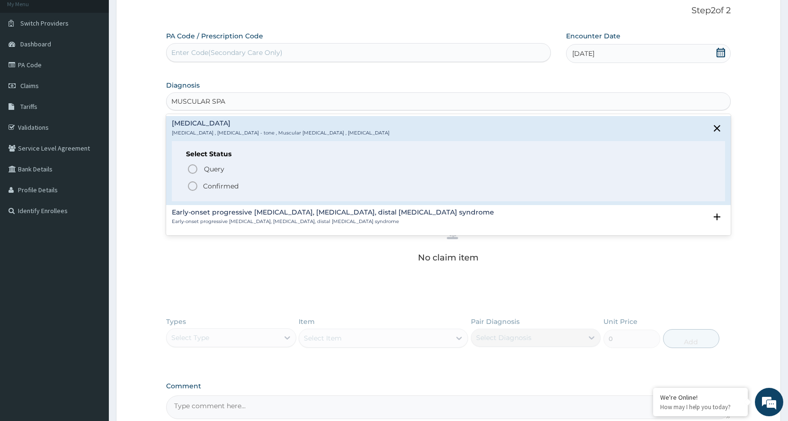
click at [193, 185] on icon "status option filled" at bounding box center [192, 185] width 11 height 11
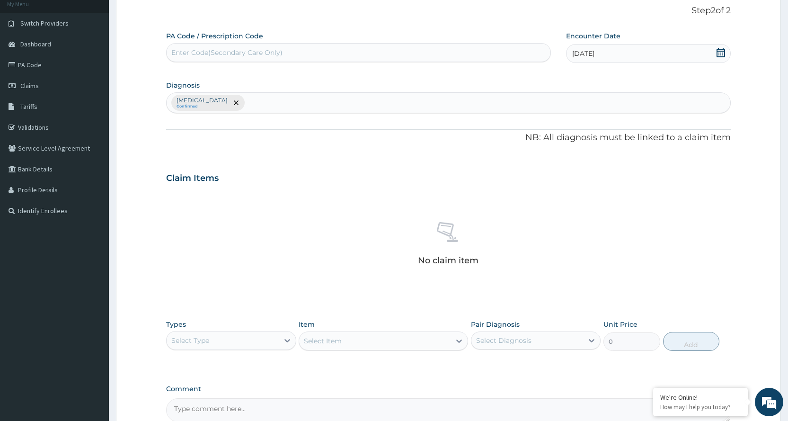
click at [191, 99] on p "[MEDICAL_DATA]" at bounding box center [201, 101] width 51 height 8
click at [220, 103] on div "[MEDICAL_DATA] Confirmed" at bounding box center [207, 103] width 73 height 16
click at [232, 103] on span "remove selection option" at bounding box center [236, 102] width 9 height 9
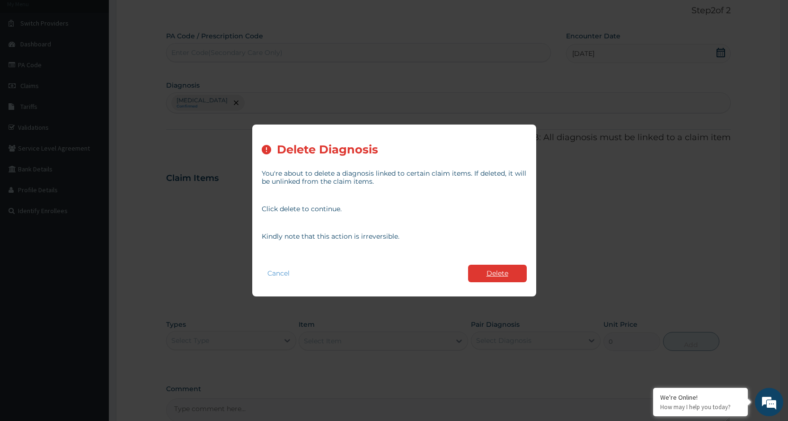
click at [499, 274] on button "Delete" at bounding box center [497, 273] width 59 height 18
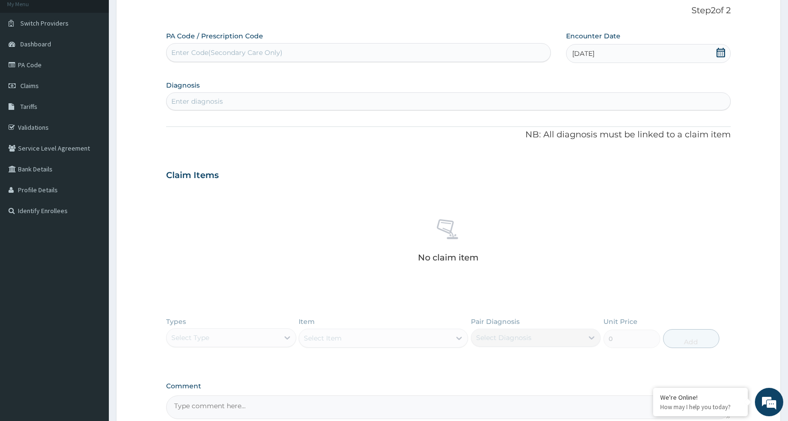
click at [221, 100] on div "Enter diagnosis" at bounding box center [197, 101] width 52 height 9
type input "S"
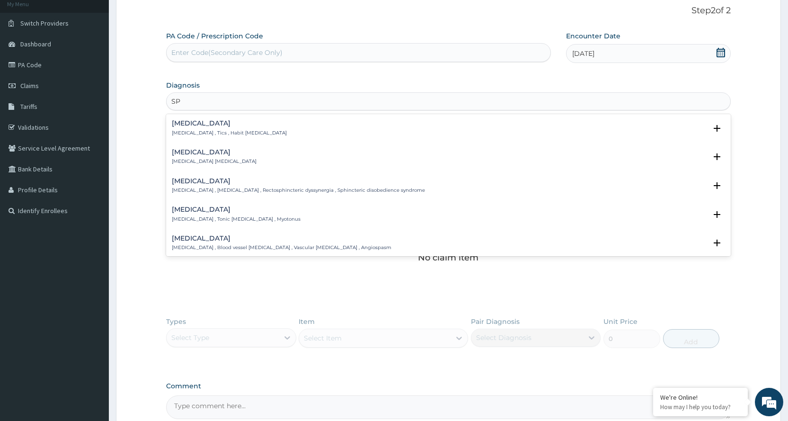
type input "S"
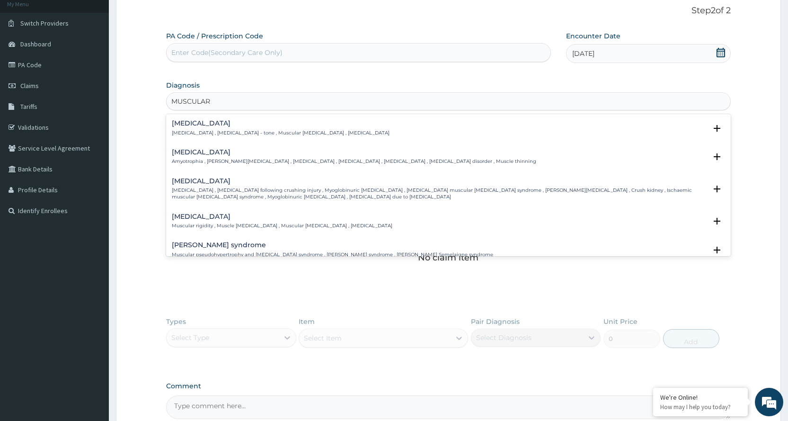
type input "MUSCULAR"
click at [216, 127] on div "[MEDICAL_DATA] [MEDICAL_DATA] , [MEDICAL_DATA] - tone , Muscular [MEDICAL_DATA]…" at bounding box center [281, 128] width 218 height 17
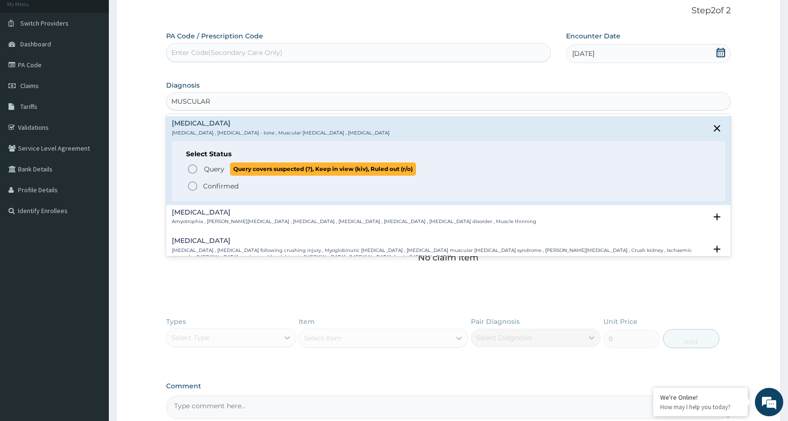
click at [191, 167] on icon "status option query" at bounding box center [192, 168] width 11 height 11
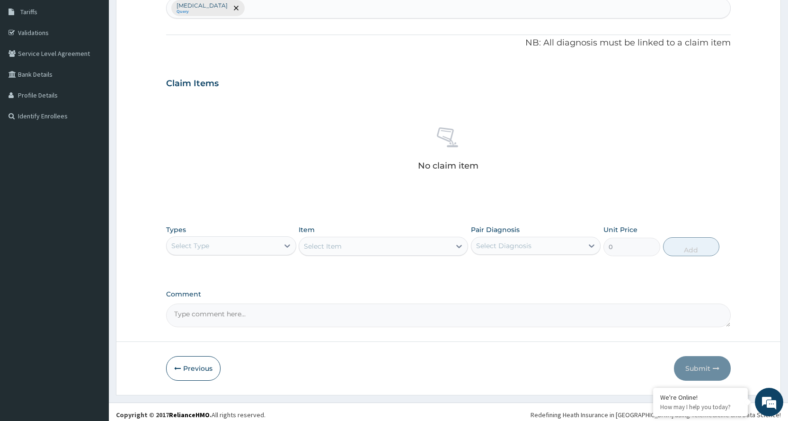
scroll to position [159, 0]
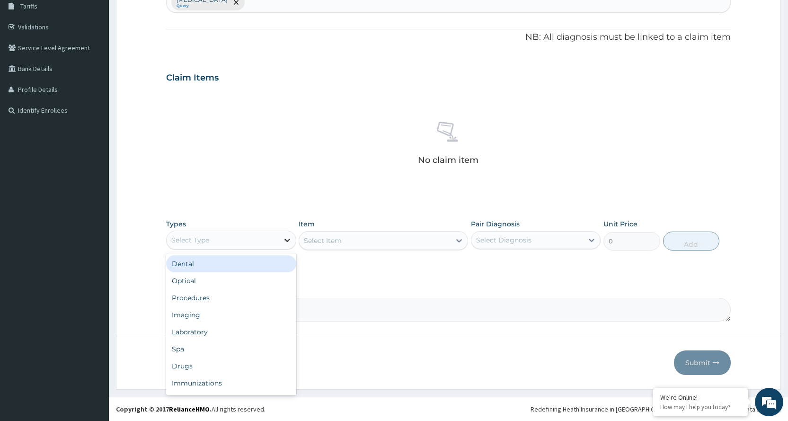
click at [286, 240] on icon at bounding box center [287, 239] width 6 height 3
click at [235, 289] on div "Procedures" at bounding box center [231, 297] width 130 height 17
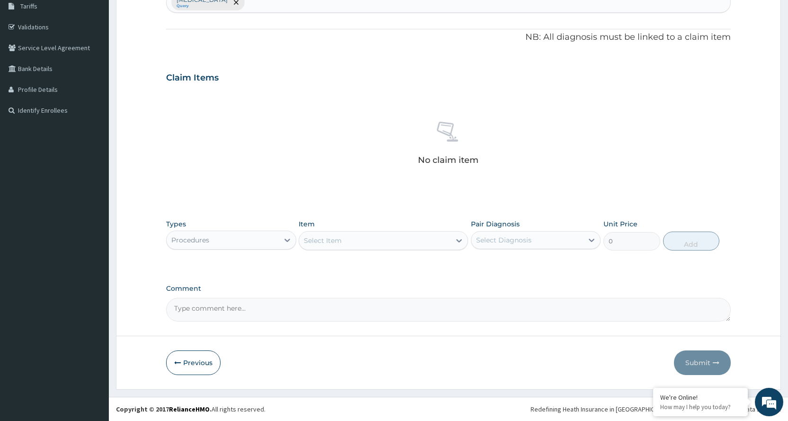
click at [346, 246] on div "Select Item" at bounding box center [374, 240] width 151 height 15
type input "GENERAL"
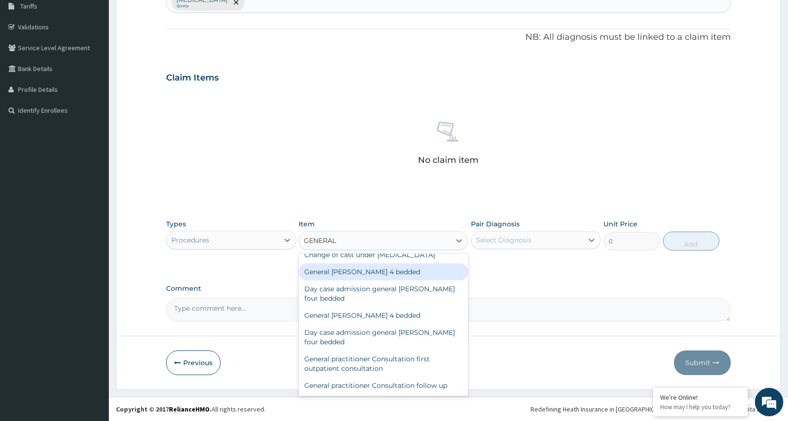
scroll to position [142, 0]
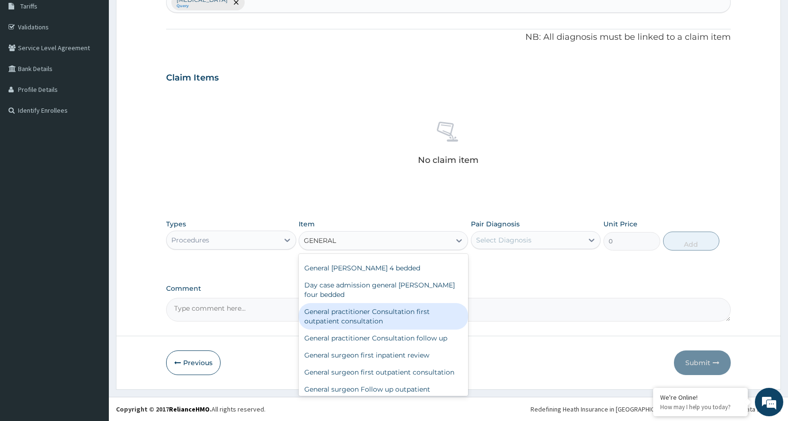
click at [381, 329] on div "General practitioner Consultation first outpatient consultation" at bounding box center [383, 316] width 169 height 26
type input "3600"
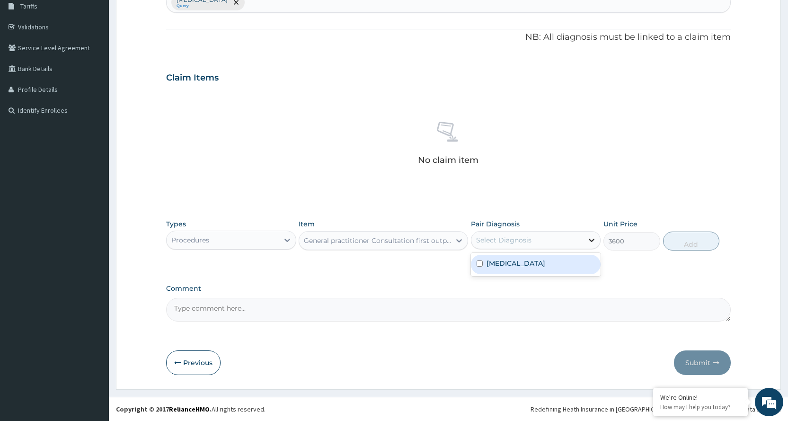
click at [588, 240] on icon at bounding box center [591, 239] width 9 height 9
click at [554, 261] on div "Spasticity" at bounding box center [536, 264] width 130 height 19
checkbox input "true"
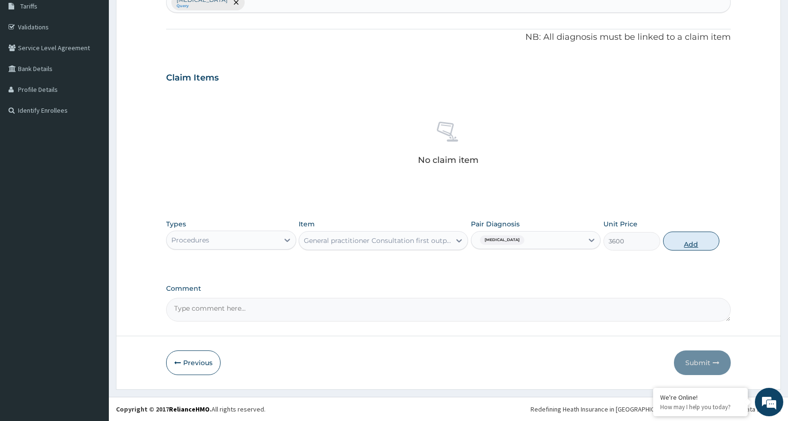
click at [680, 238] on button "Add" at bounding box center [691, 240] width 56 height 19
type input "0"
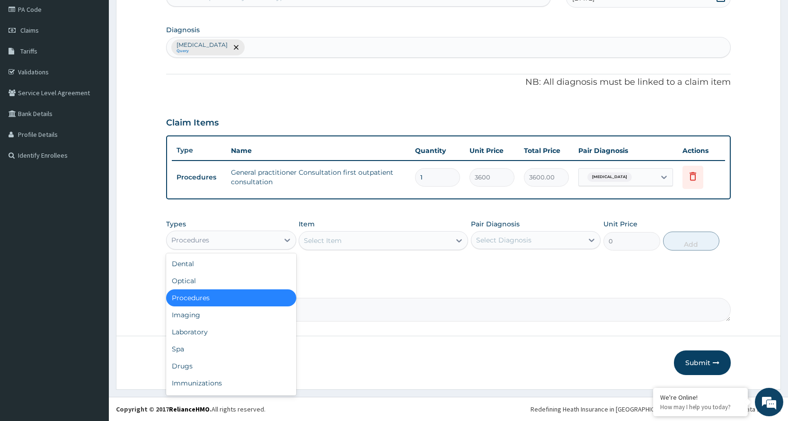
click at [207, 240] on div "Procedures" at bounding box center [190, 239] width 38 height 9
click at [200, 359] on div "Drugs" at bounding box center [231, 365] width 130 height 17
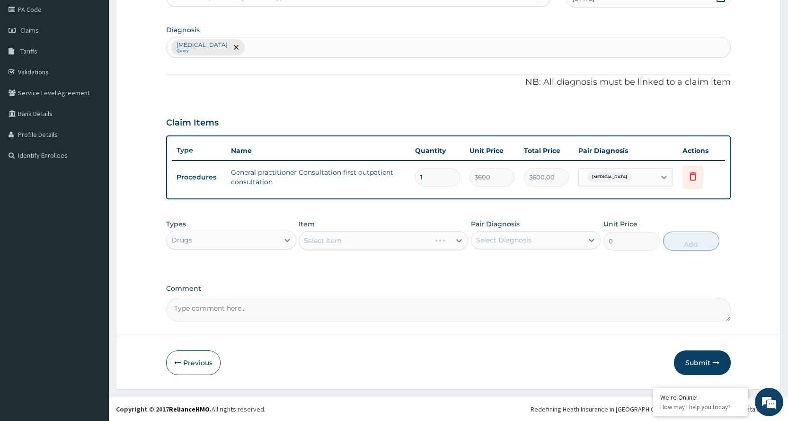
click at [358, 235] on div "Select Item" at bounding box center [383, 240] width 169 height 19
click at [358, 237] on div "Select Item" at bounding box center [374, 240] width 151 height 15
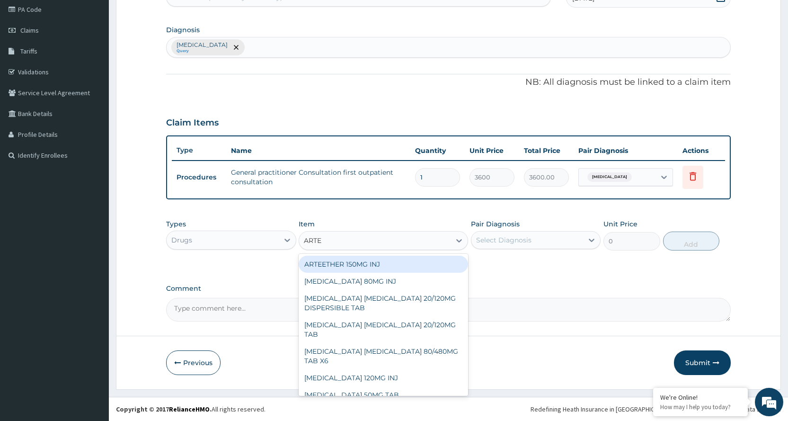
type input "ARTEM"
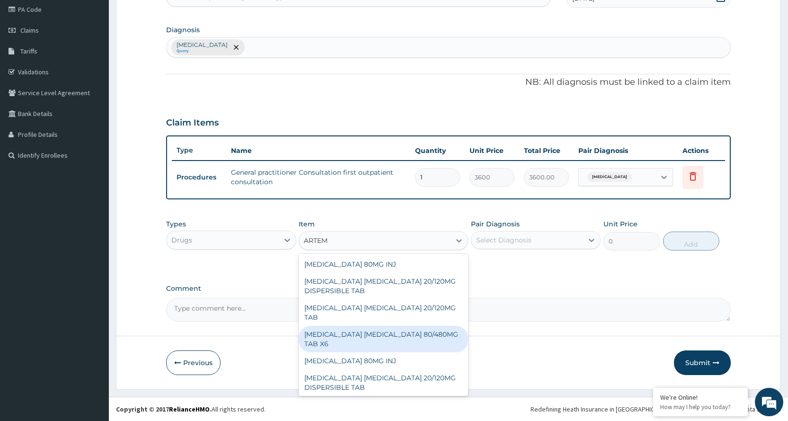
click at [370, 337] on div "ARTEMETHER LUMEFANTRINE 80/480MG TAB X6" at bounding box center [383, 338] width 169 height 26
type input "262.5"
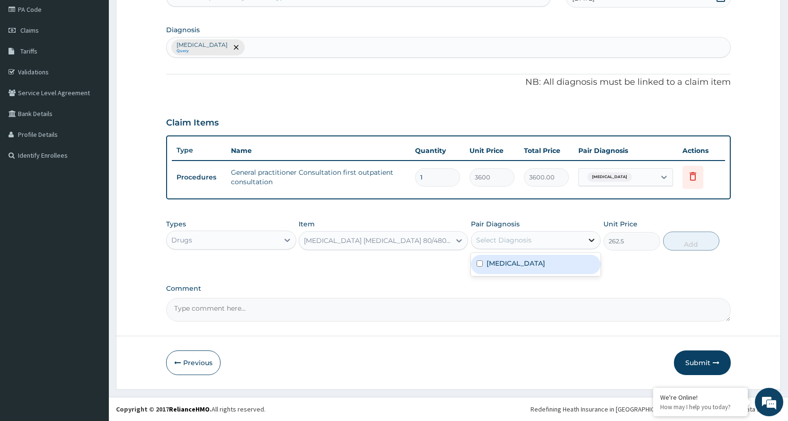
click at [598, 239] on div at bounding box center [591, 239] width 17 height 17
click at [569, 267] on div "Spasticity" at bounding box center [536, 264] width 130 height 19
checkbox input "true"
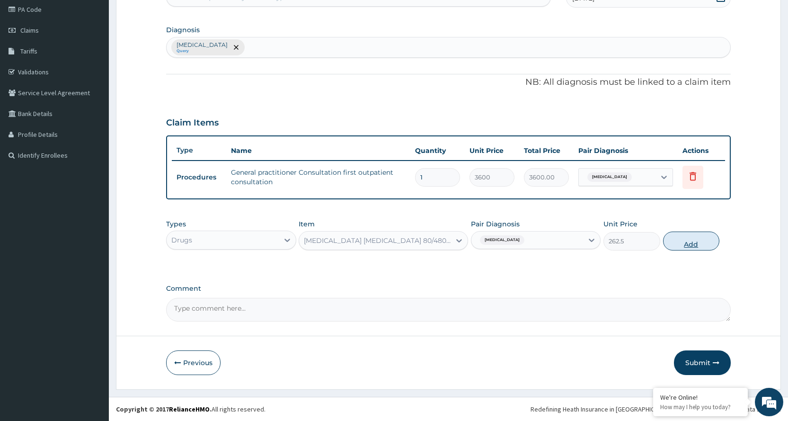
click at [680, 233] on button "Add" at bounding box center [691, 240] width 56 height 19
type input "0"
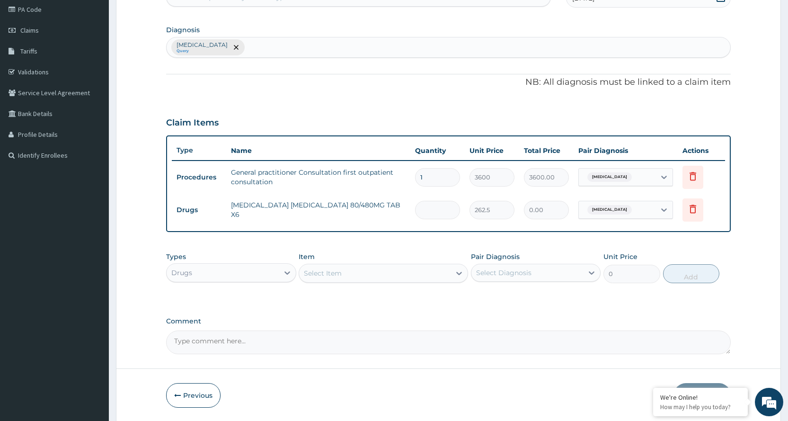
type input "0.00"
type input "6"
type input "1575.00"
type input "6"
click at [353, 277] on div "Select Item" at bounding box center [374, 272] width 151 height 15
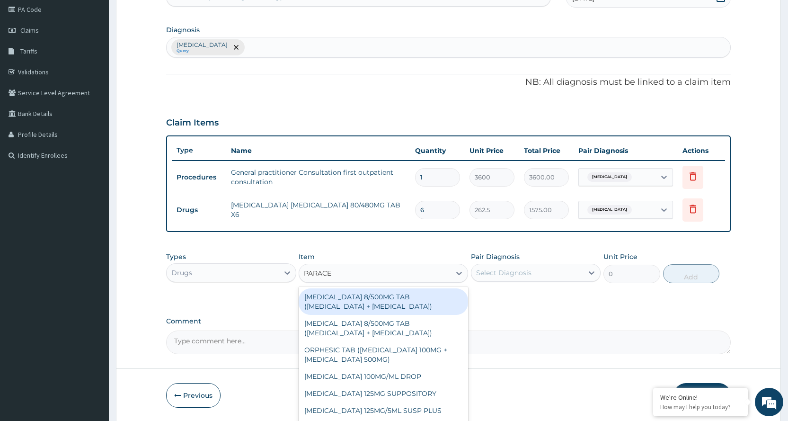
type input "PARACET"
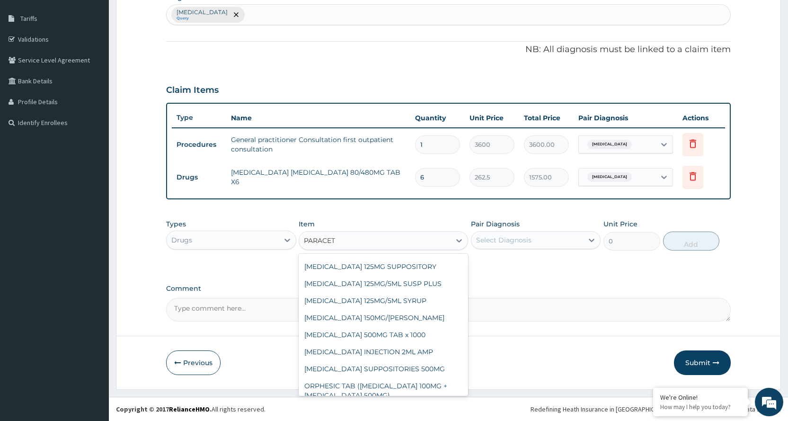
scroll to position [95, 0]
click at [377, 336] on div "PARACETAMOL 500MG TAB x 1000" at bounding box center [383, 333] width 169 height 17
type input "11.025"
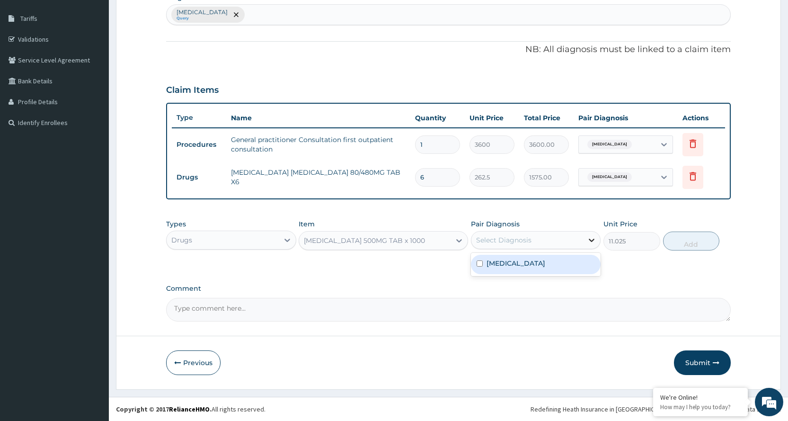
click at [593, 241] on icon at bounding box center [591, 239] width 9 height 9
click at [564, 260] on div "Spasticity" at bounding box center [536, 264] width 130 height 19
checkbox input "true"
click at [706, 243] on button "Add" at bounding box center [691, 240] width 56 height 19
type input "0"
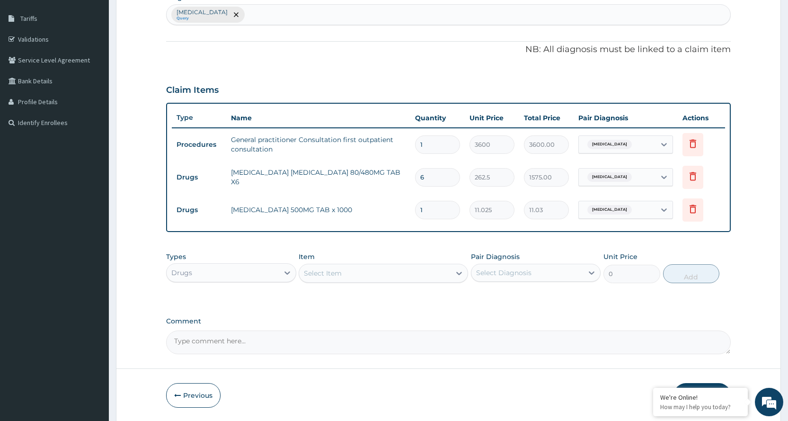
type input "18"
type input "198.45"
type input "18"
click at [458, 272] on icon at bounding box center [458, 272] width 9 height 9
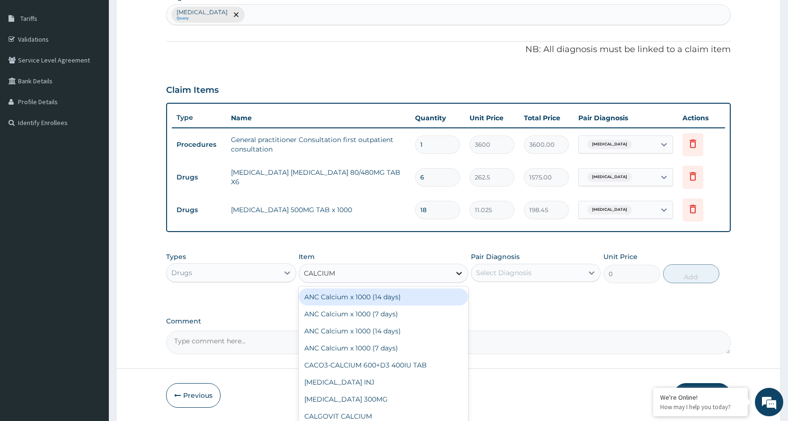
type input "CALCIUM"
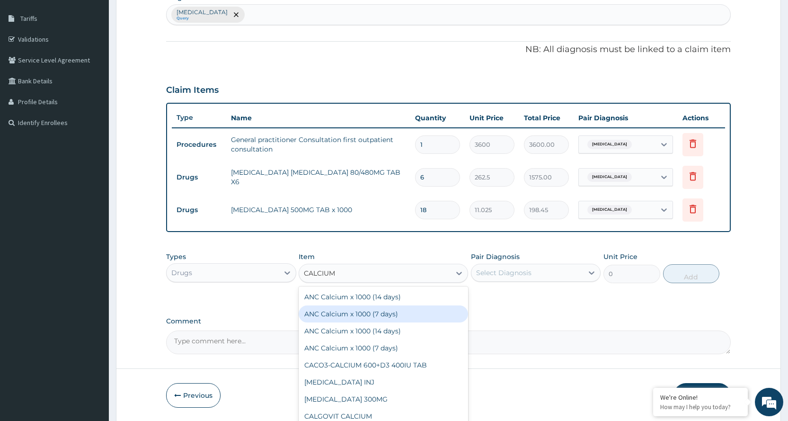
scroll to position [66, 0]
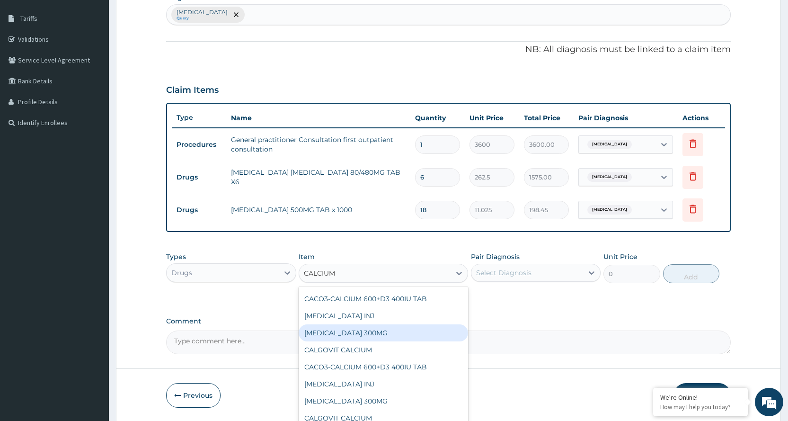
click at [352, 334] on div "CALCIUM LACTATE 300MG" at bounding box center [383, 332] width 169 height 17
type input "21"
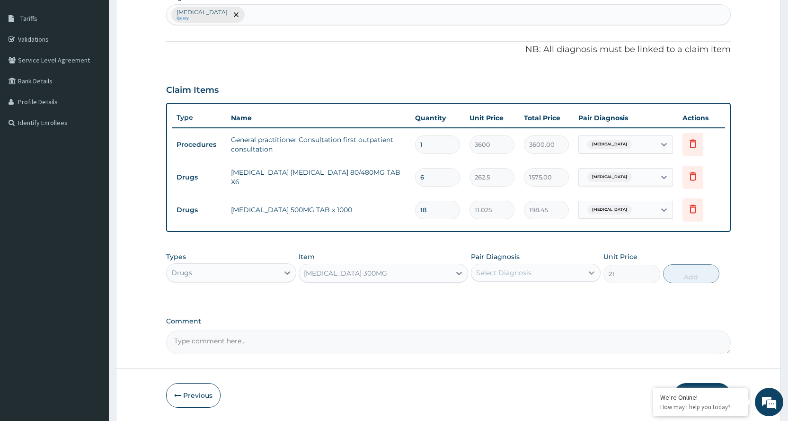
click at [590, 272] on icon at bounding box center [592, 272] width 6 height 3
click at [568, 297] on div "Spasticity" at bounding box center [536, 296] width 130 height 19
checkbox input "true"
click at [699, 274] on button "Add" at bounding box center [691, 273] width 56 height 19
type input "0"
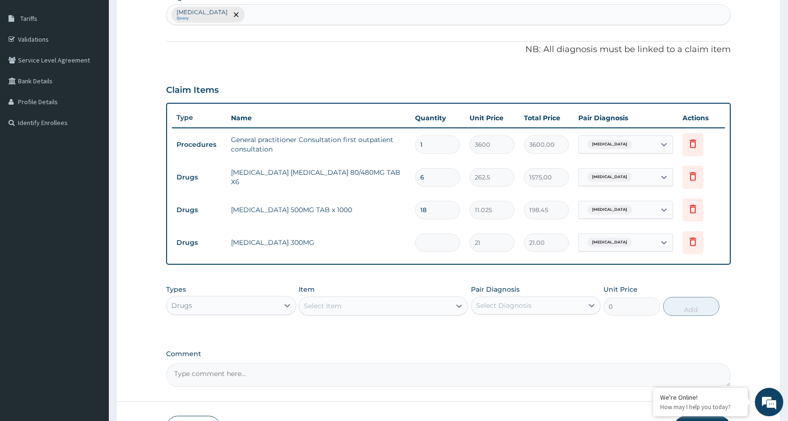
type input "0.00"
type input "2"
type input "42.00"
type input "28"
type input "588.00"
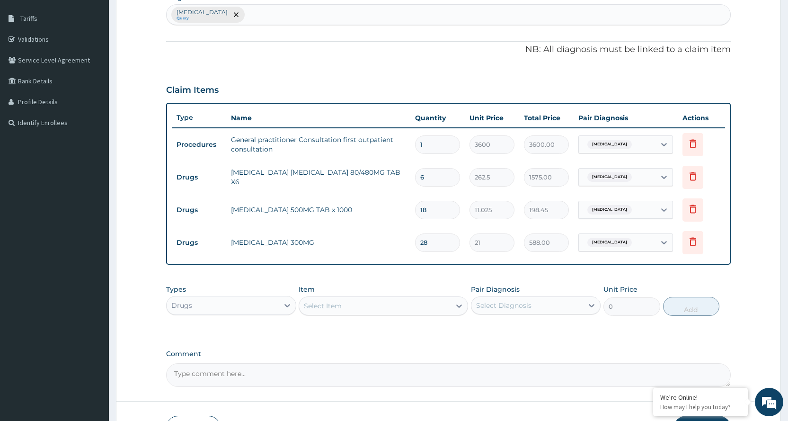
type input "28"
click at [429, 306] on div "Select Item" at bounding box center [374, 305] width 151 height 15
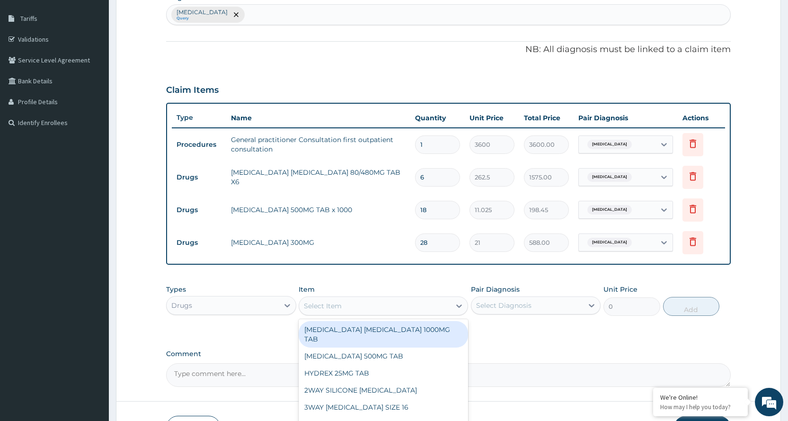
click at [527, 335] on div "PA Code / Prescription Code Enter Code(Secondary Care Only) Encounter Date 22-0…" at bounding box center [448, 164] width 564 height 443
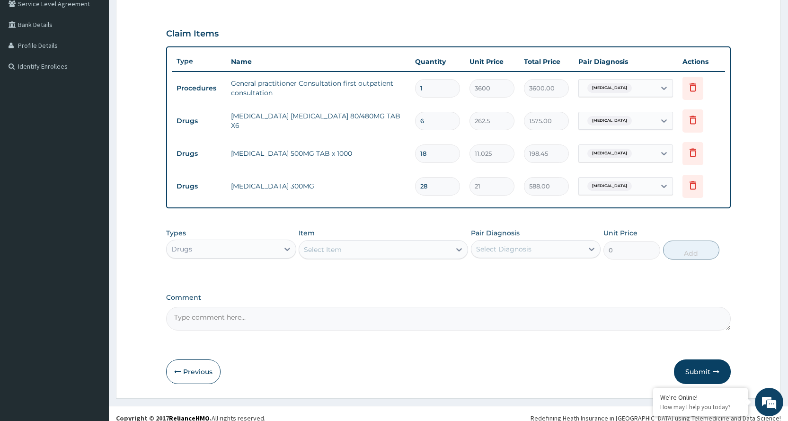
scroll to position [212, 0]
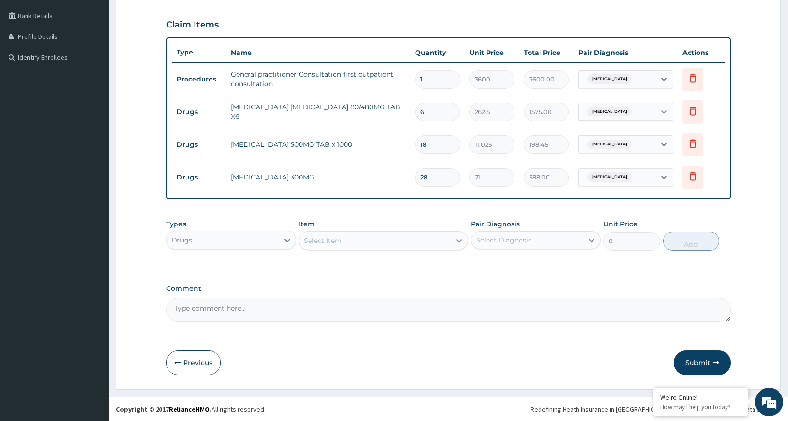
click at [698, 361] on button "Submit" at bounding box center [702, 362] width 57 height 25
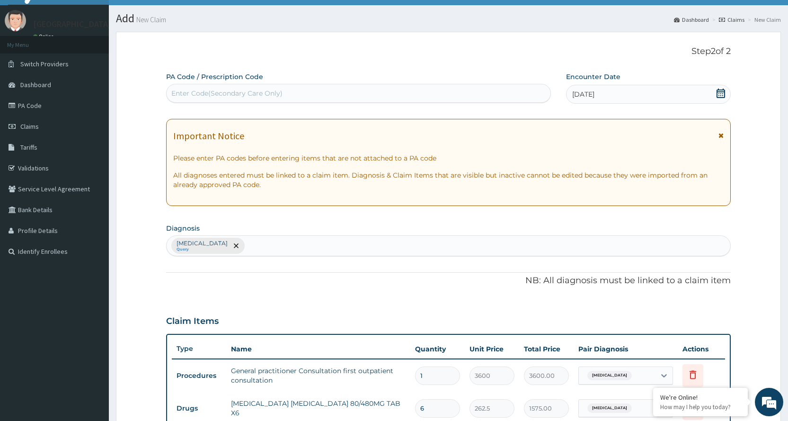
scroll to position [0, 0]
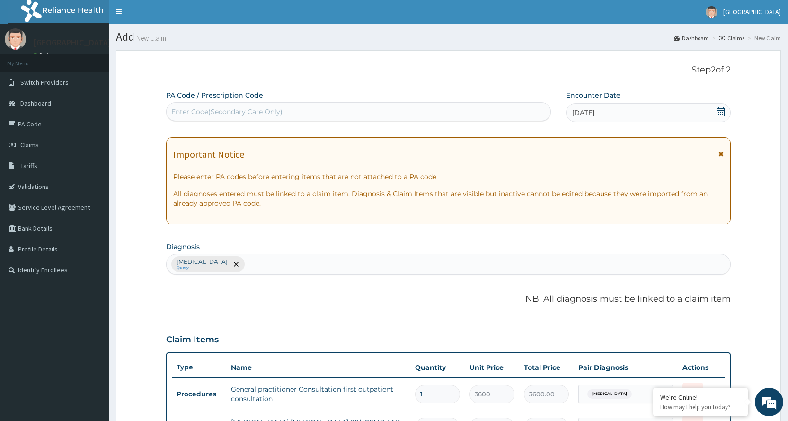
click at [720, 154] on icon at bounding box center [720, 153] width 5 height 7
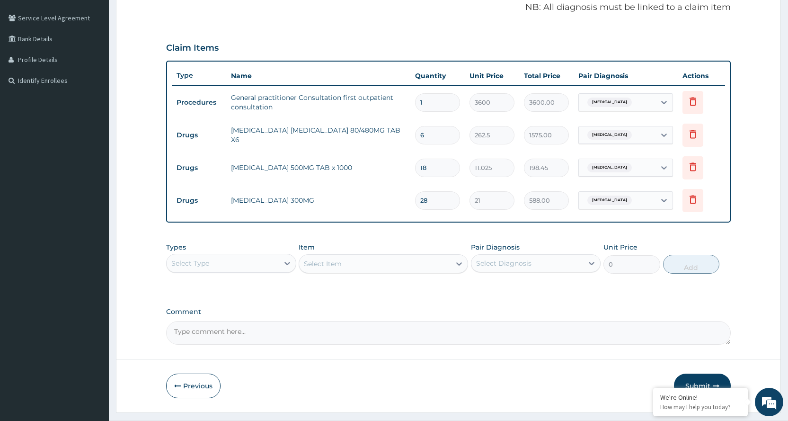
scroll to position [212, 0]
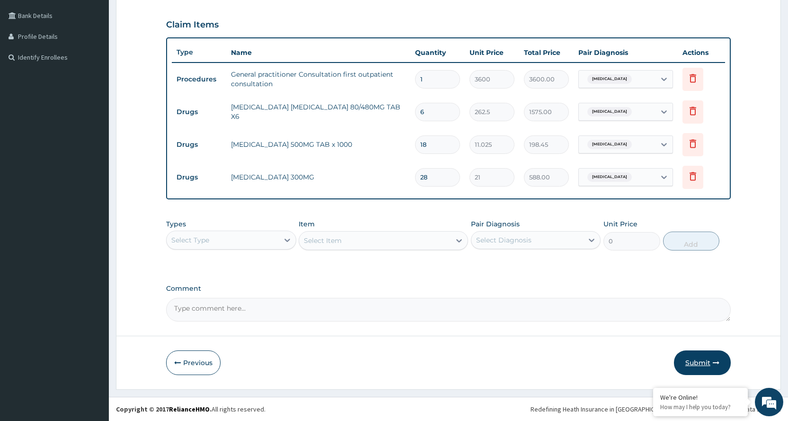
click at [709, 355] on button "Submit" at bounding box center [702, 362] width 57 height 25
click at [694, 357] on button "Submit" at bounding box center [702, 362] width 57 height 25
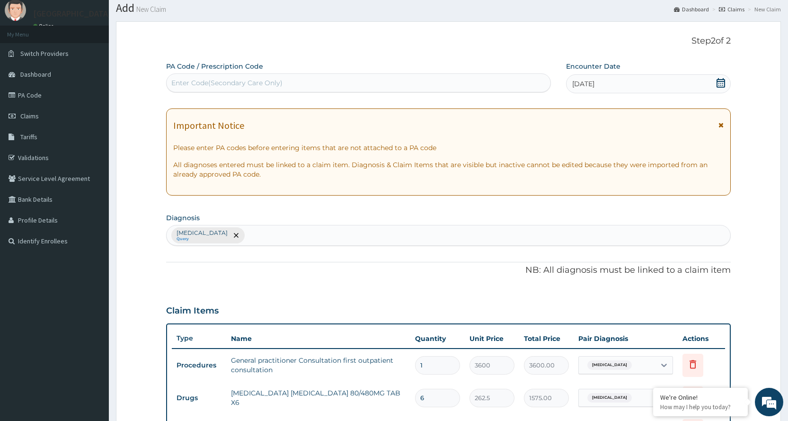
scroll to position [0, 0]
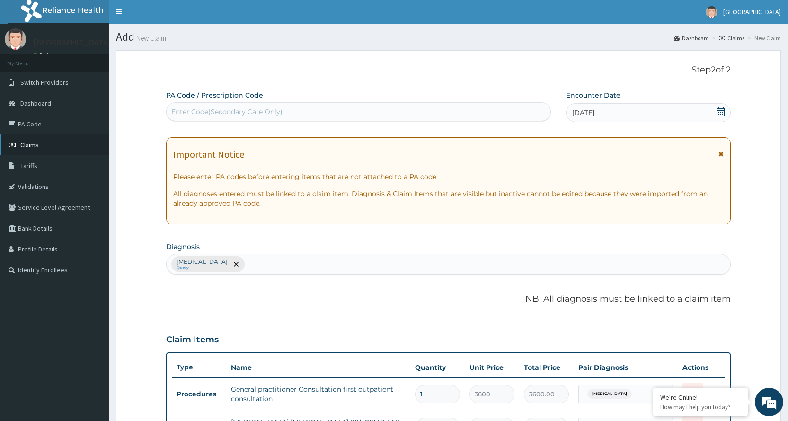
click at [35, 148] on span "Claims" at bounding box center [29, 145] width 18 height 9
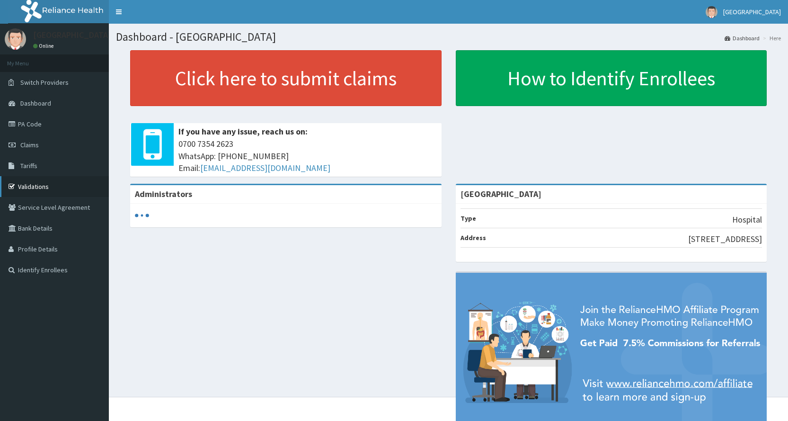
click at [32, 182] on link "Validations" at bounding box center [54, 186] width 109 height 21
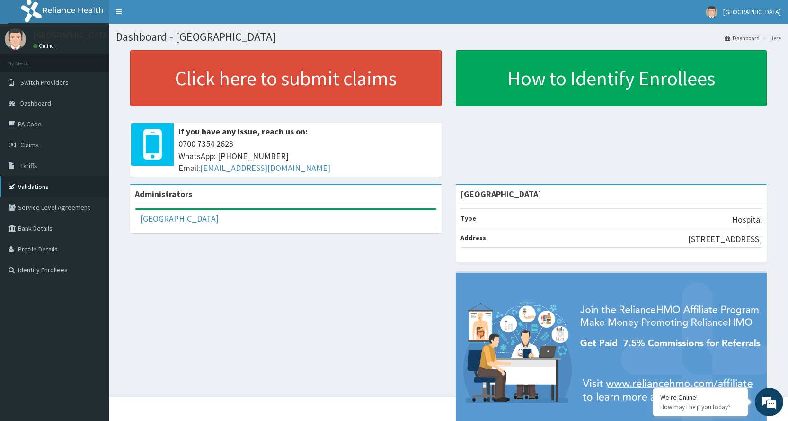
click at [43, 184] on link "Validations" at bounding box center [54, 186] width 109 height 21
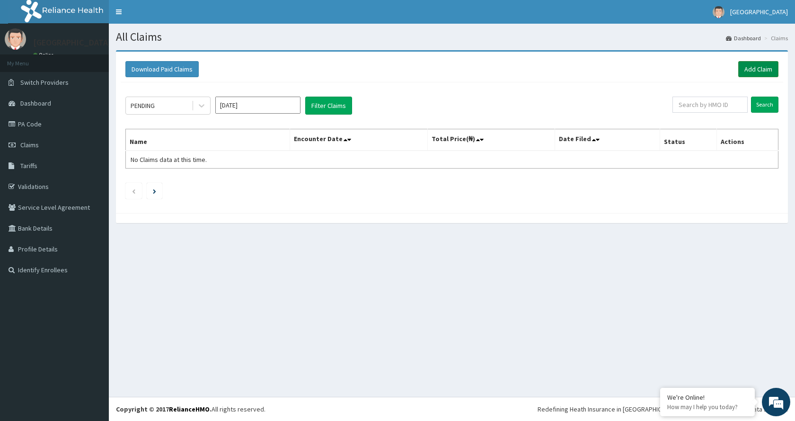
click at [750, 67] on link "Add Claim" at bounding box center [758, 69] width 40 height 16
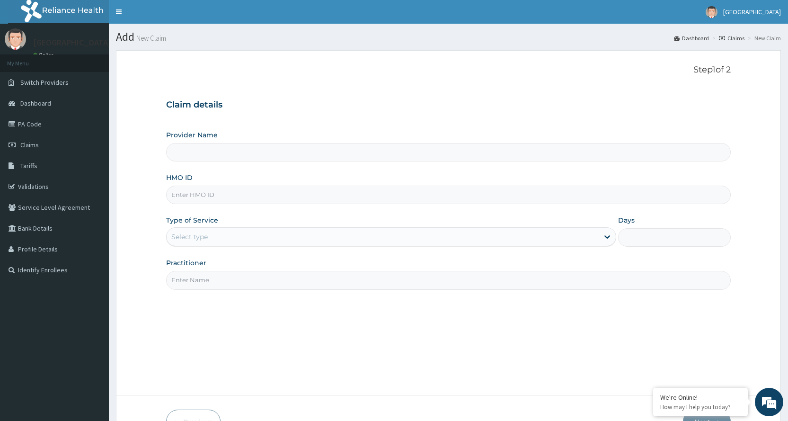
click at [357, 194] on input "HMO ID" at bounding box center [448, 194] width 564 height 18
type input "bxl/10047/a"
type input "[GEOGRAPHIC_DATA]"
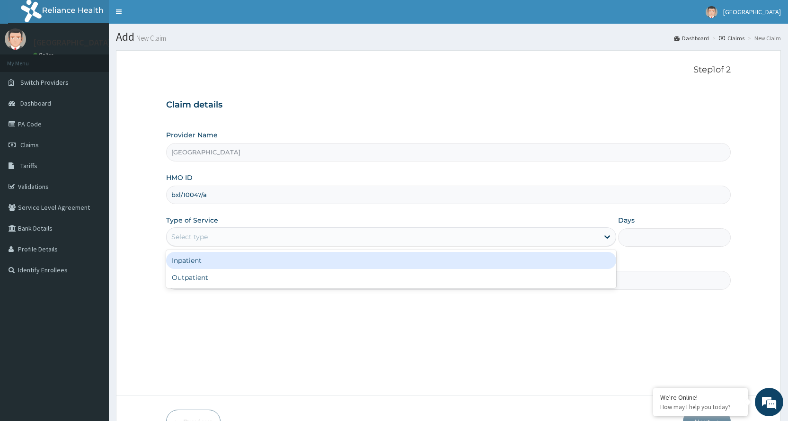
click at [235, 228] on div "Select type" at bounding box center [391, 236] width 450 height 19
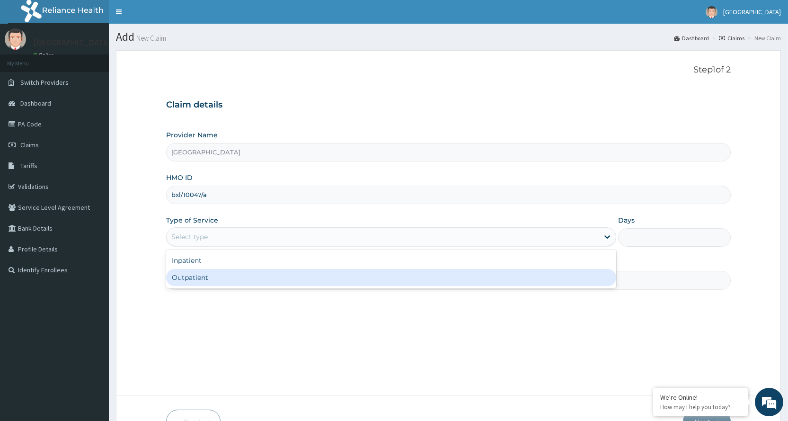
click at [214, 280] on div "Outpatient" at bounding box center [391, 277] width 450 height 17
type input "1"
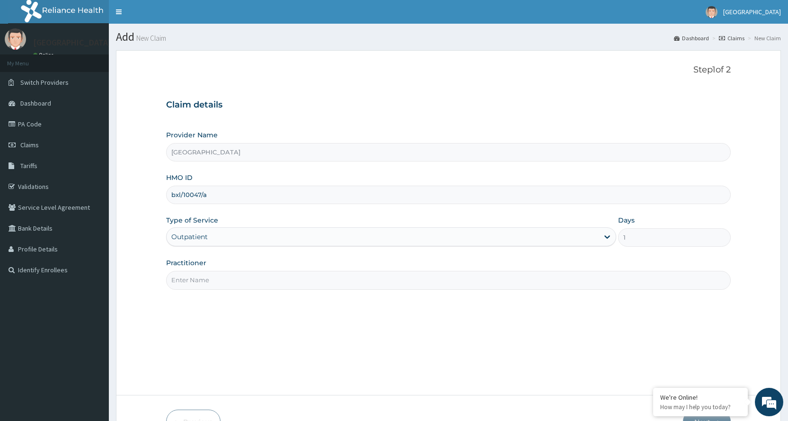
click at [223, 278] on input "Practitioner" at bounding box center [448, 280] width 564 height 18
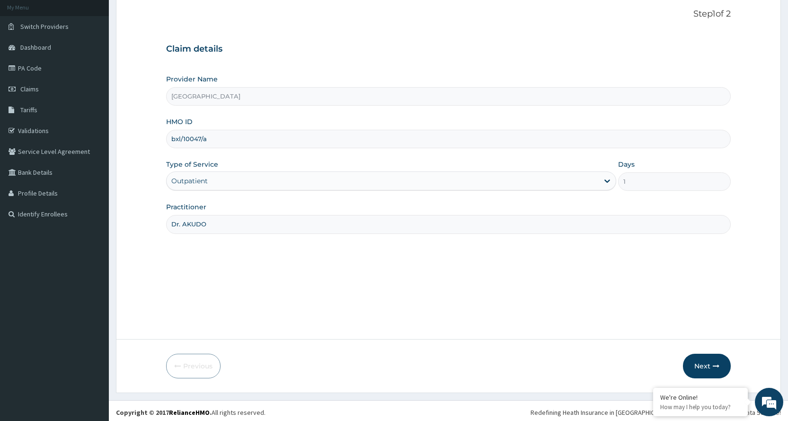
scroll to position [59, 0]
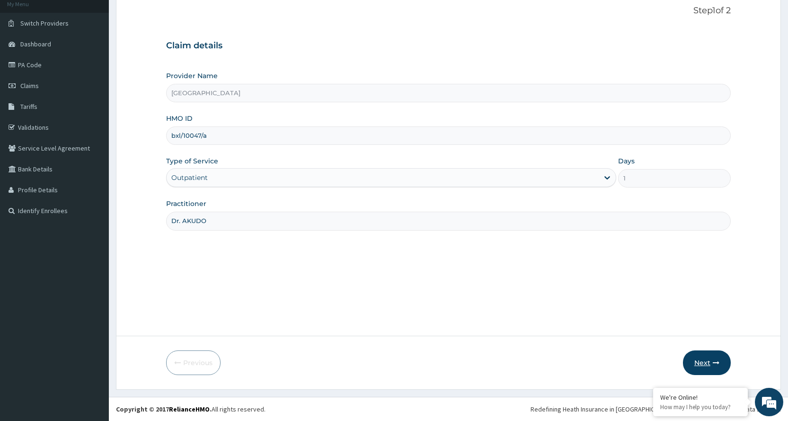
type input "Dr. AKUDO"
click at [693, 355] on button "Next" at bounding box center [707, 362] width 48 height 25
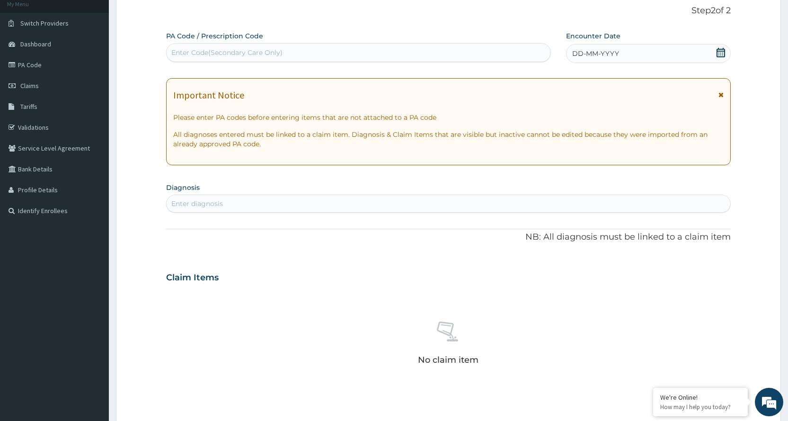
click at [720, 93] on icon at bounding box center [720, 94] width 5 height 7
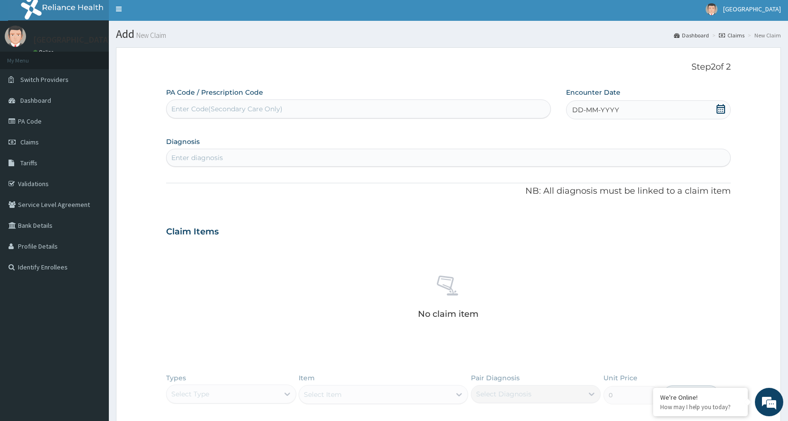
scroll to position [0, 0]
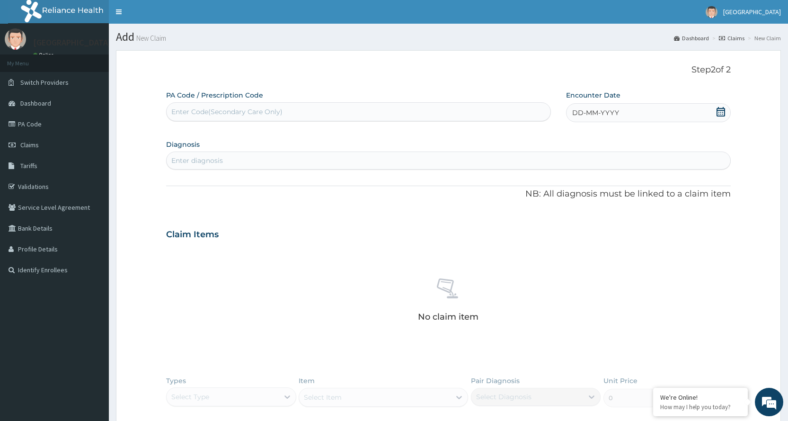
click at [720, 111] on icon at bounding box center [720, 111] width 9 height 9
click at [551, 141] on button "Previous Month" at bounding box center [549, 139] width 5 height 5
click at [635, 215] on div "22" at bounding box center [635, 218] width 14 height 14
click at [211, 159] on div "Enter diagnosis" at bounding box center [197, 160] width 52 height 9
type input "SPA"
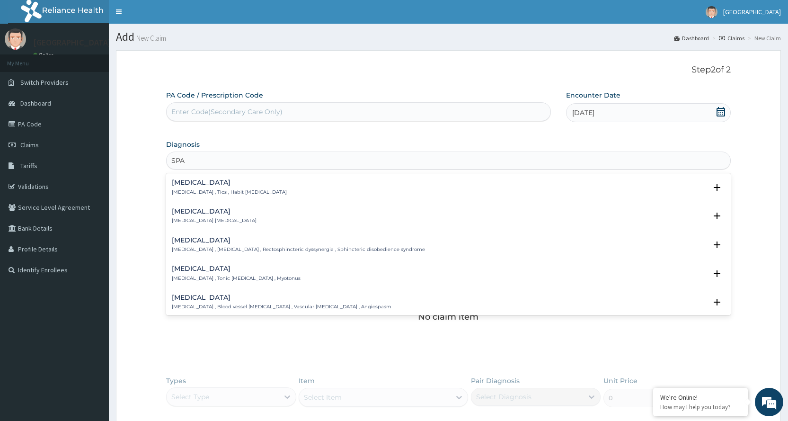
click at [210, 214] on h4 "Spasm" at bounding box center [214, 211] width 85 height 7
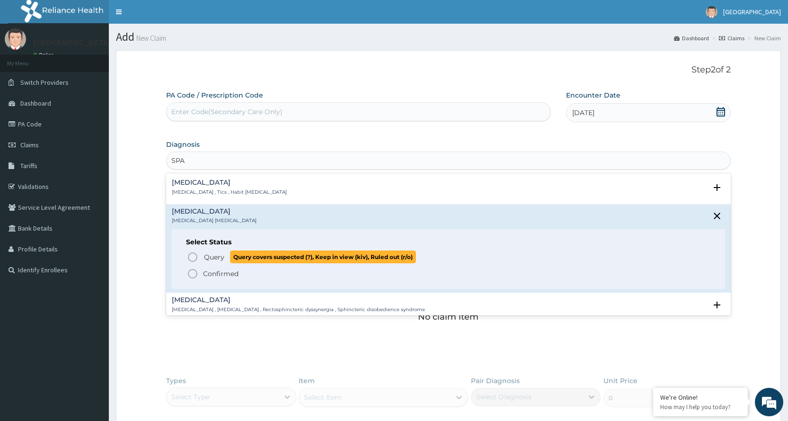
click at [190, 256] on icon "status option query" at bounding box center [192, 256] width 11 height 11
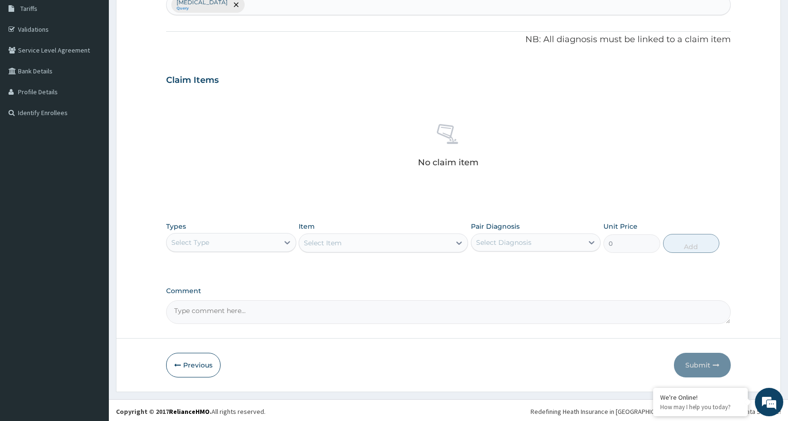
scroll to position [159, 0]
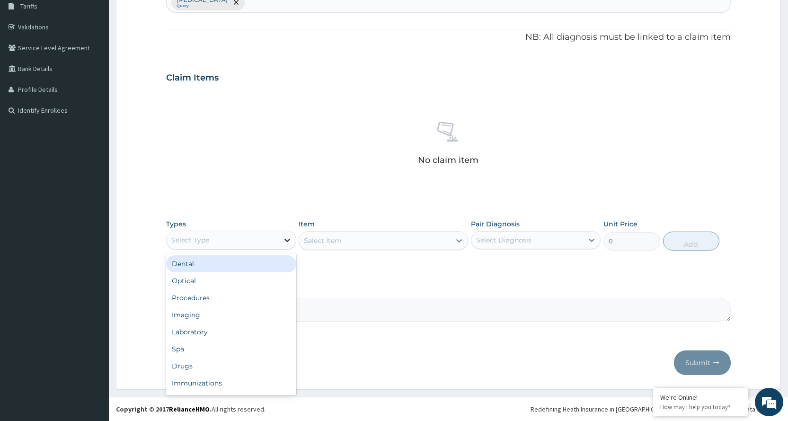
click at [286, 240] on icon at bounding box center [287, 239] width 6 height 3
click at [217, 298] on div "Procedures" at bounding box center [231, 297] width 130 height 17
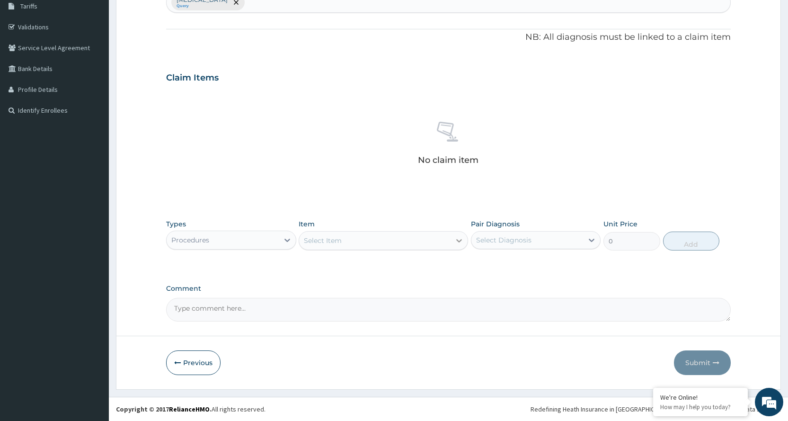
click at [460, 237] on icon at bounding box center [458, 240] width 9 height 9
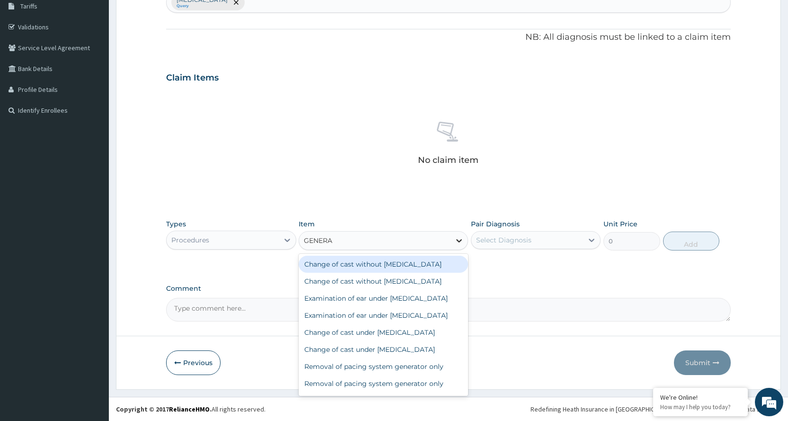
type input "GENERAL"
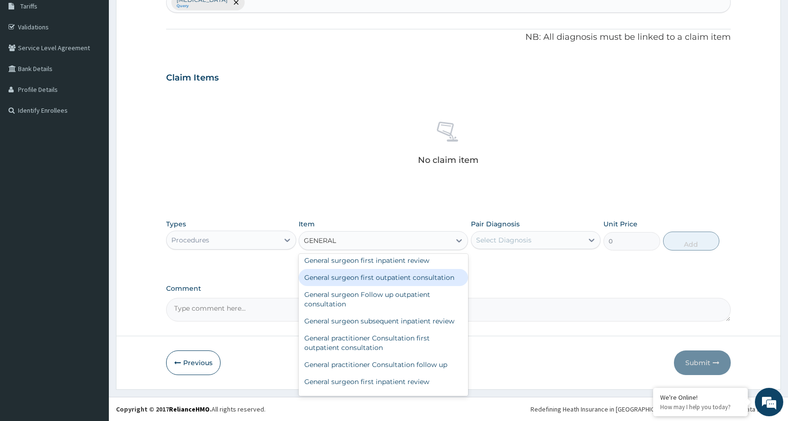
scroll to position [189, 0]
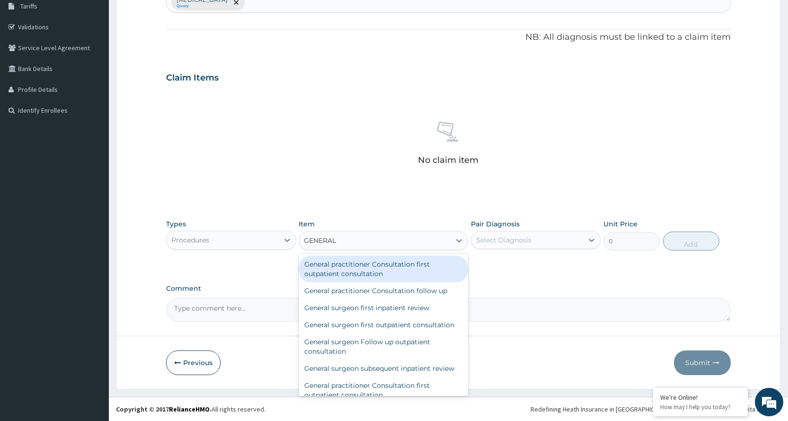
click at [407, 282] on div "General practitioner Consultation first outpatient consultation" at bounding box center [383, 268] width 169 height 26
type input "3600"
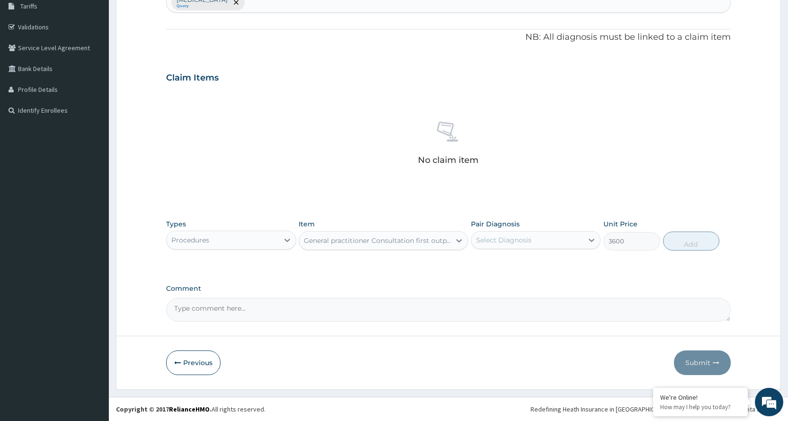
click at [553, 246] on div "Select Diagnosis" at bounding box center [527, 239] width 112 height 15
click at [553, 259] on div "Spasm" at bounding box center [536, 264] width 130 height 19
checkbox input "true"
click at [704, 245] on button "Add" at bounding box center [691, 240] width 56 height 19
type input "0"
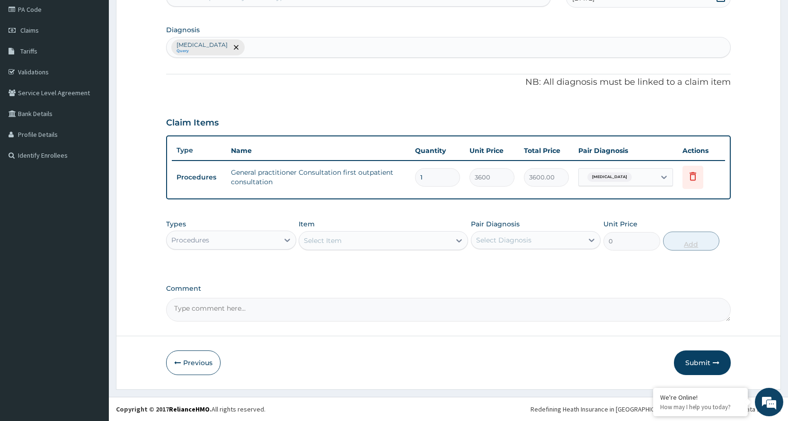
scroll to position [114, 0]
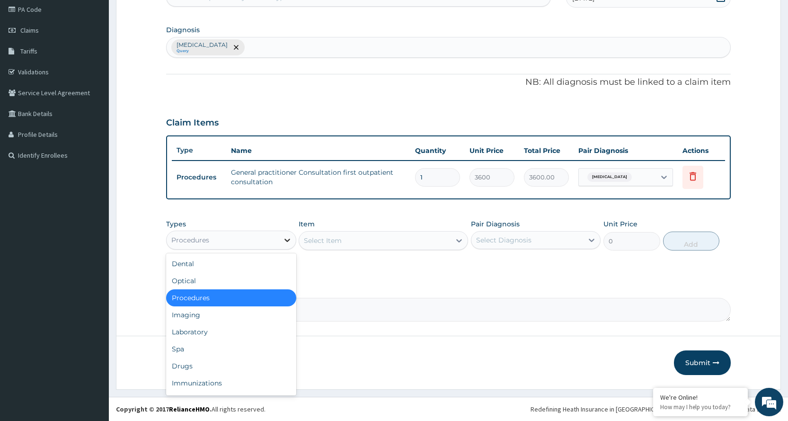
click at [288, 234] on div at bounding box center [287, 239] width 17 height 17
click at [241, 358] on div "Drugs" at bounding box center [231, 365] width 130 height 17
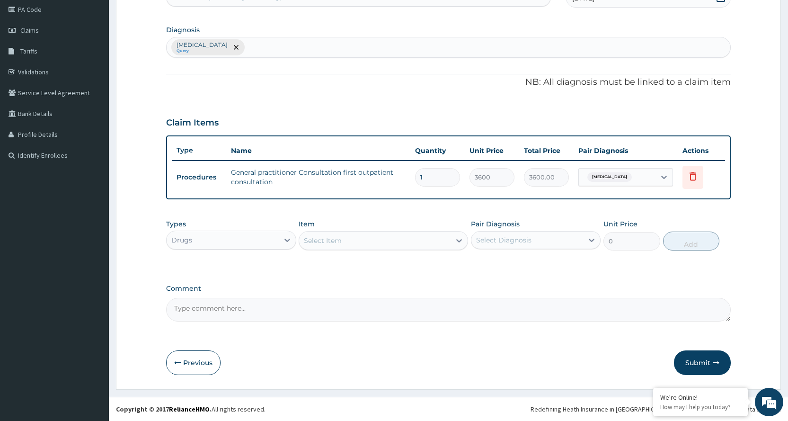
click at [462, 244] on icon at bounding box center [458, 240] width 9 height 9
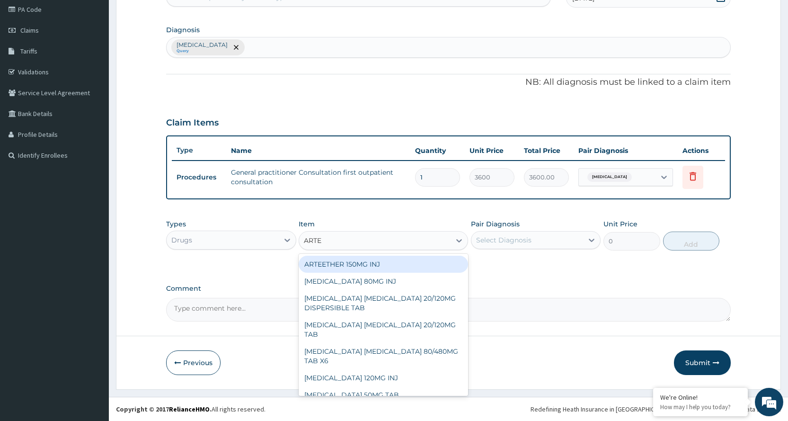
type input "ARTEM"
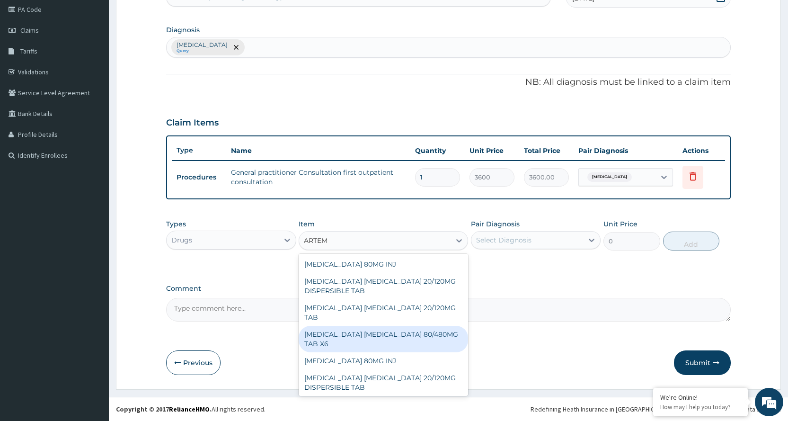
click at [375, 335] on div "[MEDICAL_DATA] [MEDICAL_DATA] 80/480MG TAB X6" at bounding box center [383, 338] width 169 height 26
type input "262.5"
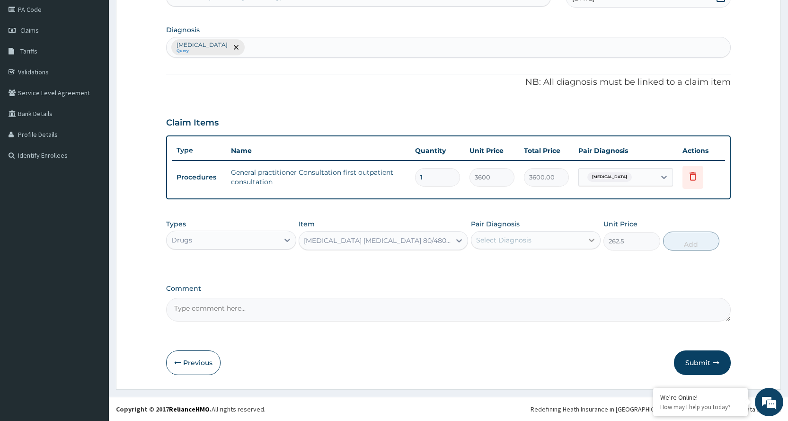
click at [594, 241] on icon at bounding box center [591, 239] width 9 height 9
click at [554, 260] on div "Spasm" at bounding box center [536, 264] width 130 height 19
checkbox input "true"
click at [686, 243] on button "Add" at bounding box center [691, 240] width 56 height 19
type input "0"
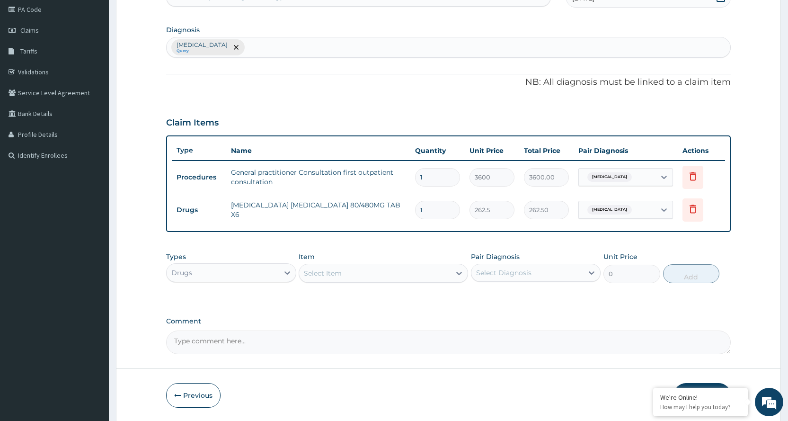
type input "0.00"
type input "6"
type input "1575.00"
type input "6"
click at [462, 271] on icon at bounding box center [458, 272] width 9 height 9
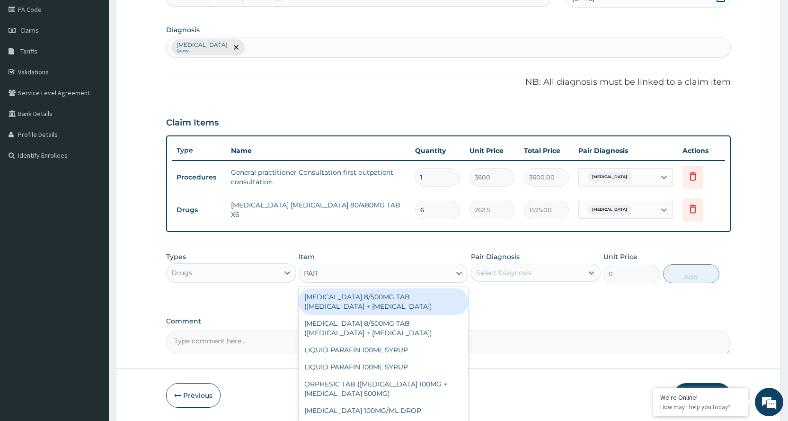
type input "PARA"
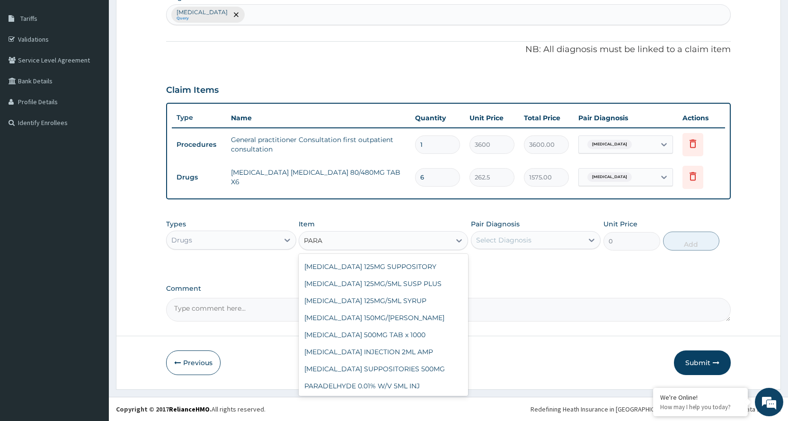
scroll to position [142, 0]
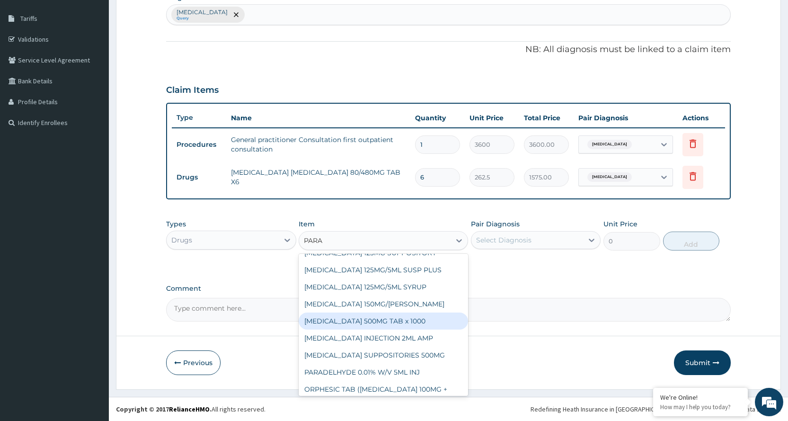
click at [377, 320] on div "[MEDICAL_DATA] 500MG TAB x 1000" at bounding box center [383, 320] width 169 height 17
type input "11.025"
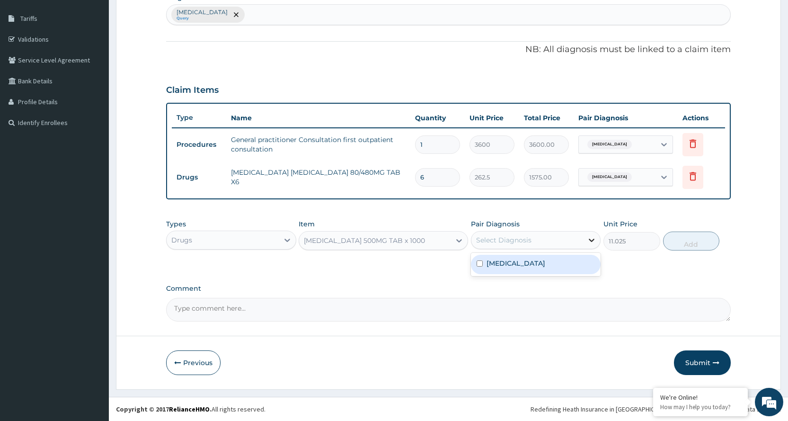
click at [590, 241] on icon at bounding box center [591, 239] width 9 height 9
click at [561, 267] on div "Spasm" at bounding box center [536, 264] width 130 height 19
checkbox input "true"
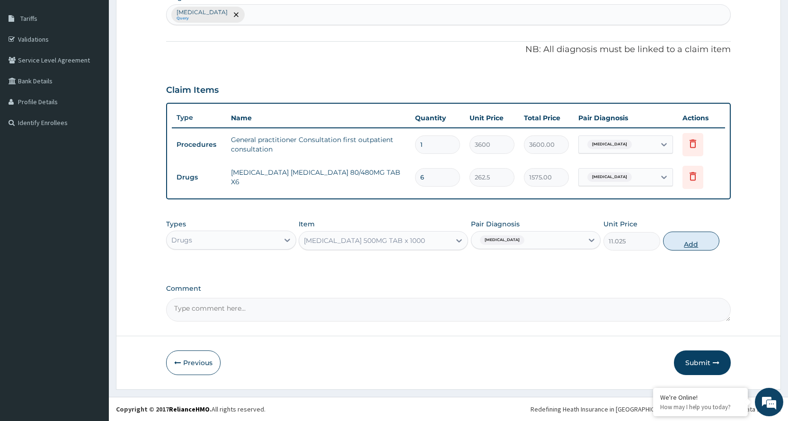
click at [694, 241] on button "Add" at bounding box center [691, 240] width 56 height 19
type input "0"
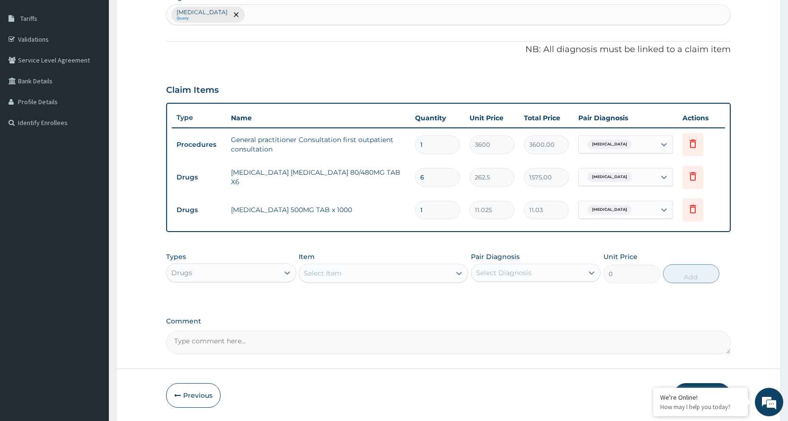
type input "18"
type input "198.45"
type input "18"
click at [387, 277] on div "Select Item" at bounding box center [374, 272] width 151 height 15
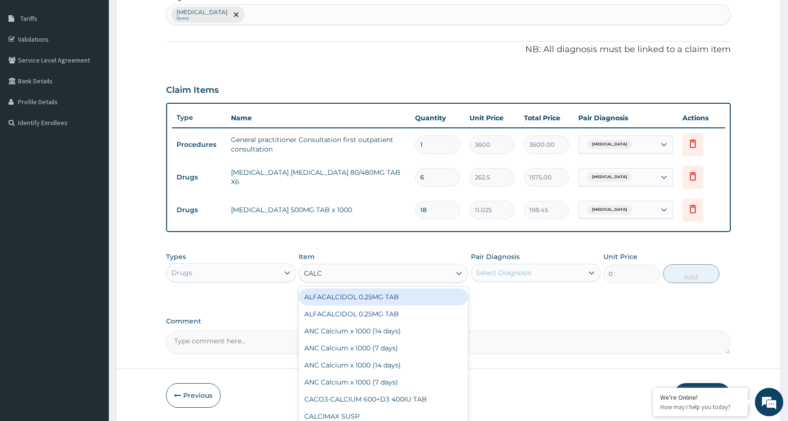
type input "CALCI"
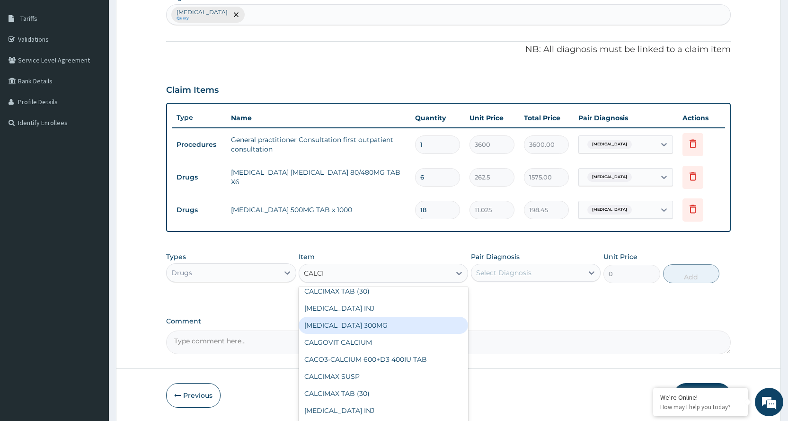
click at [373, 319] on div "CALCIUM LACTATE 300MG" at bounding box center [383, 325] width 169 height 17
type input "21"
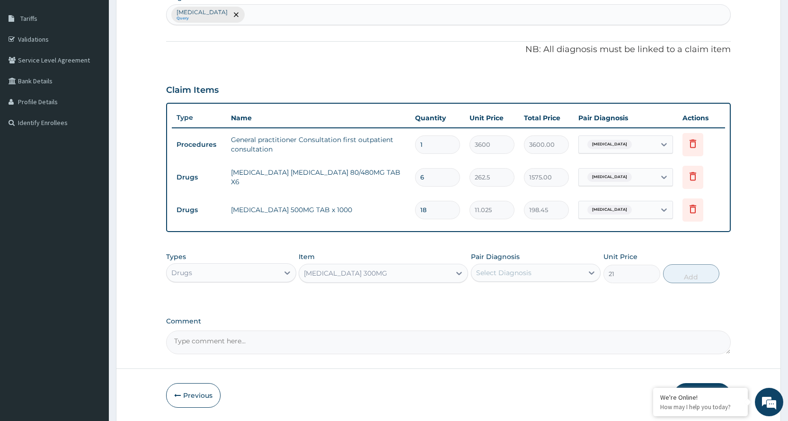
click at [566, 271] on div "Select Diagnosis" at bounding box center [527, 272] width 112 height 15
click at [546, 296] on div "Spasm" at bounding box center [536, 296] width 130 height 19
checkbox input "true"
click at [679, 273] on button "Add" at bounding box center [691, 273] width 56 height 19
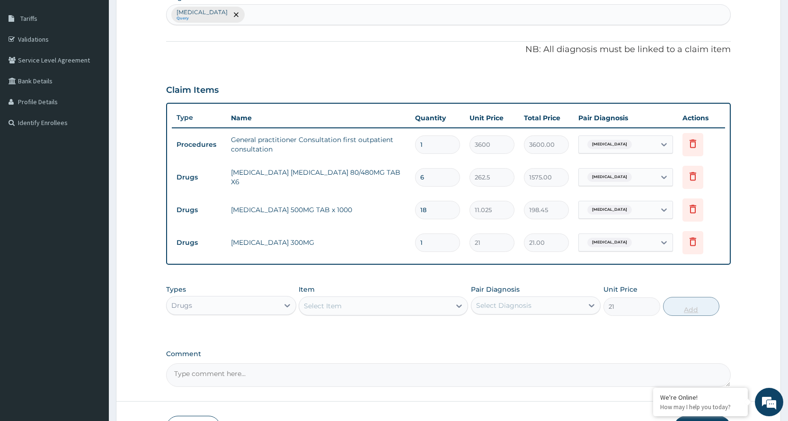
type input "0"
type input "0.00"
type input "2"
type input "42.00"
type input "28"
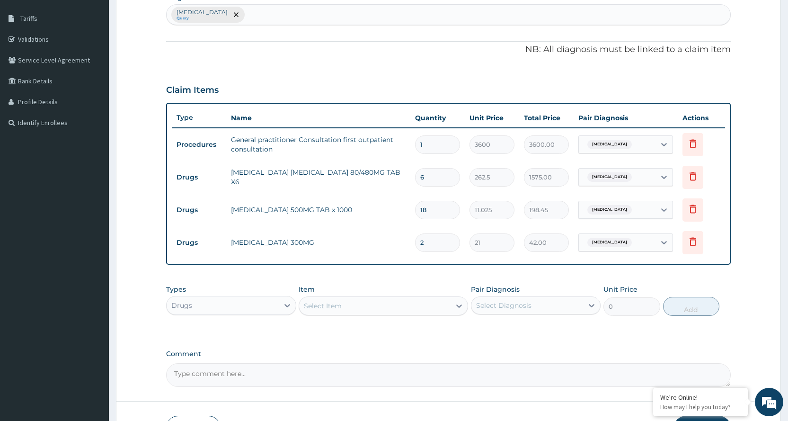
type input "588.00"
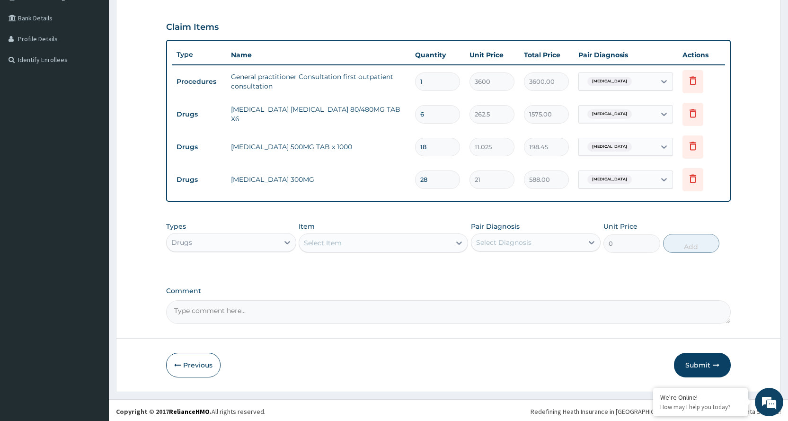
scroll to position [212, 0]
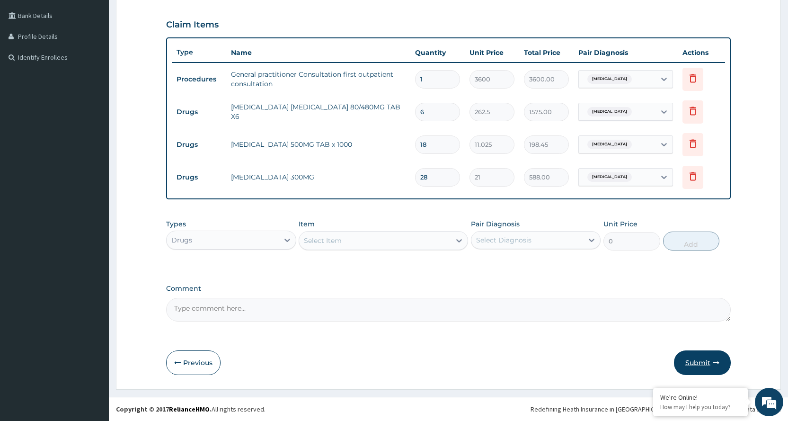
type input "28"
click at [701, 369] on button "Submit" at bounding box center [702, 362] width 57 height 25
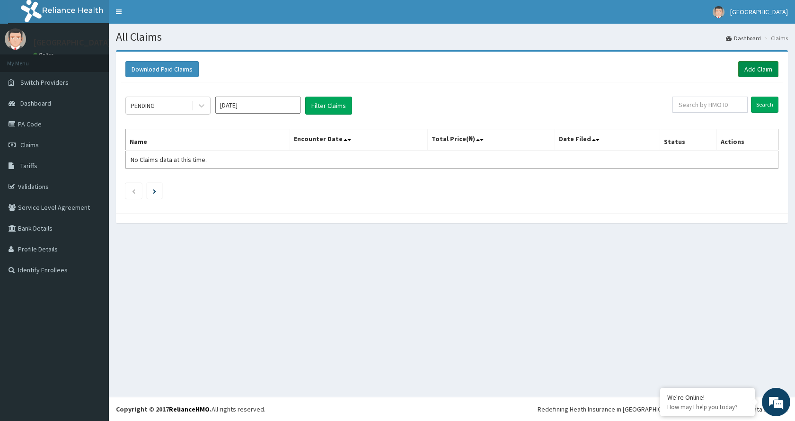
click at [752, 69] on link "Add Claim" at bounding box center [758, 69] width 40 height 16
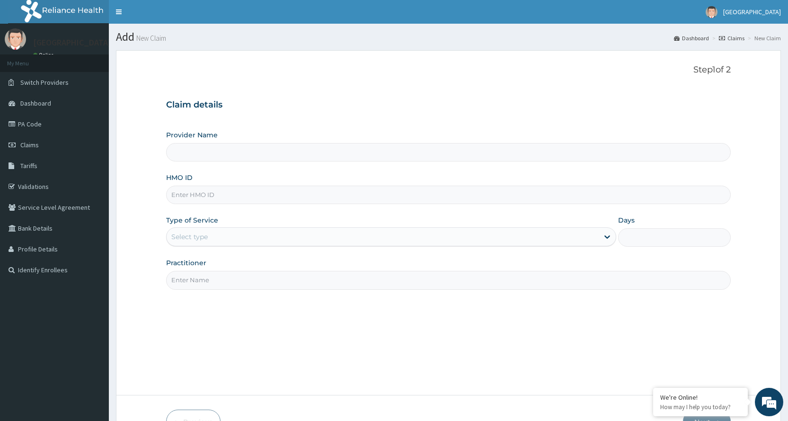
type input "[GEOGRAPHIC_DATA]"
click at [209, 198] on input "HMO ID" at bounding box center [448, 194] width 564 height 18
type input "BXL/10104/A"
click at [318, 234] on div "Select type" at bounding box center [383, 236] width 432 height 15
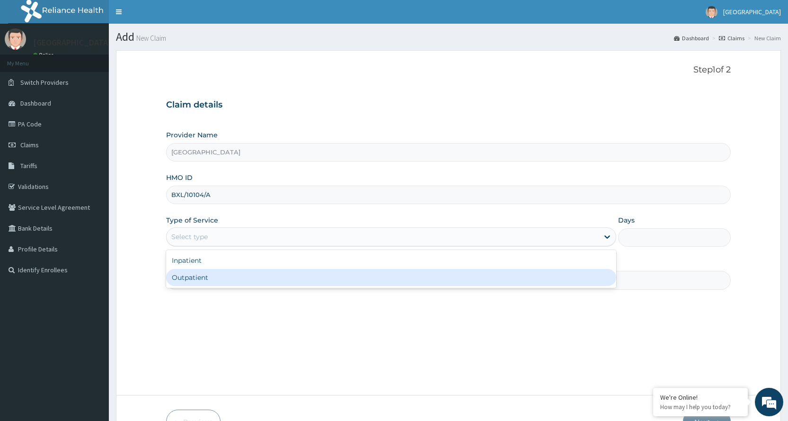
click at [267, 278] on div "Outpatient" at bounding box center [391, 277] width 450 height 17
type input "1"
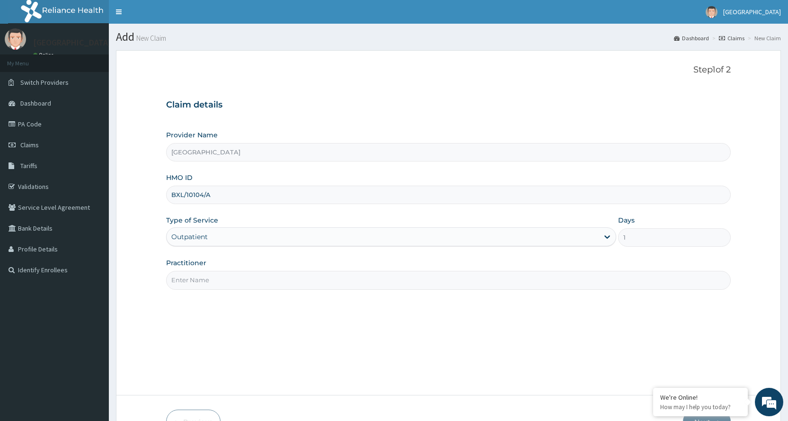
click at [267, 282] on input "Practitioner" at bounding box center [448, 280] width 564 height 18
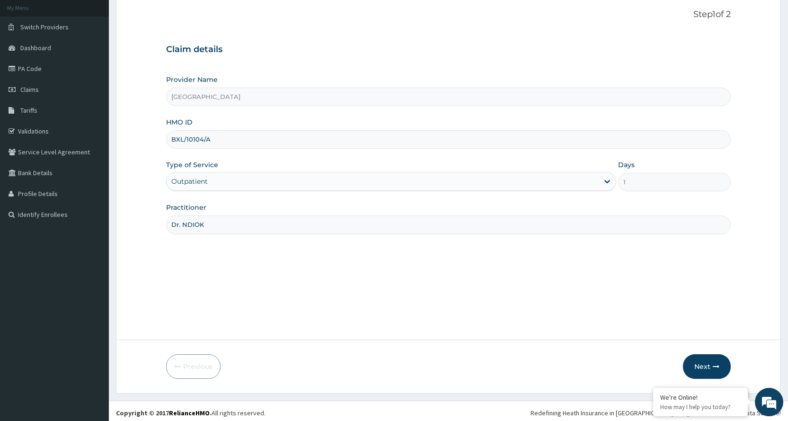
scroll to position [59, 0]
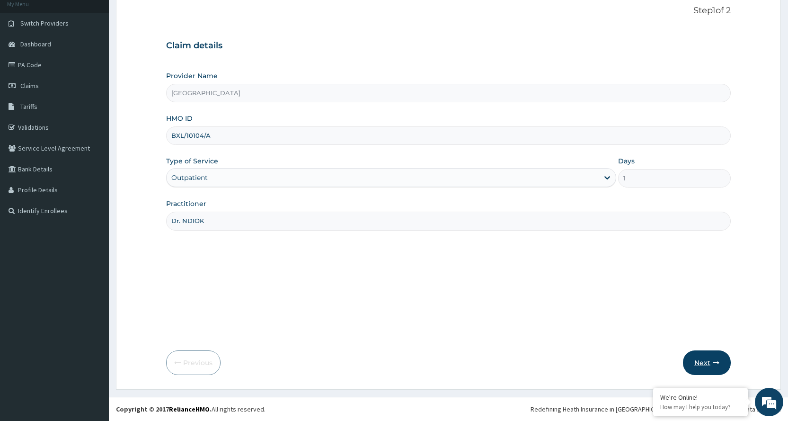
type input "Dr. NDIOK"
click at [693, 356] on button "Next" at bounding box center [707, 362] width 48 height 25
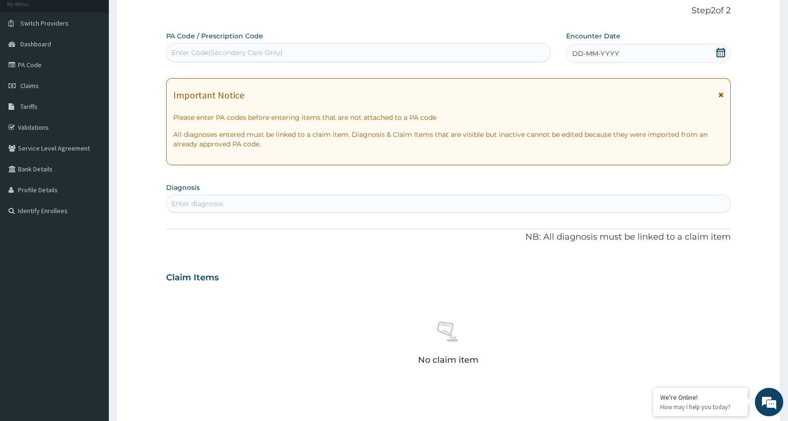
click at [720, 94] on icon at bounding box center [720, 94] width 5 height 7
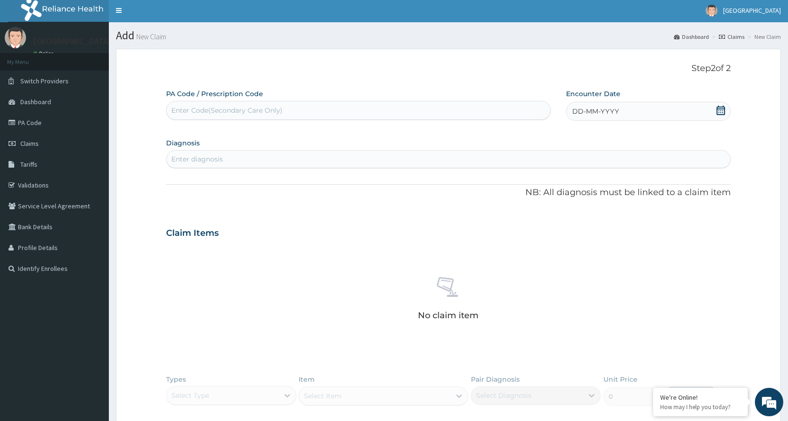
scroll to position [0, 0]
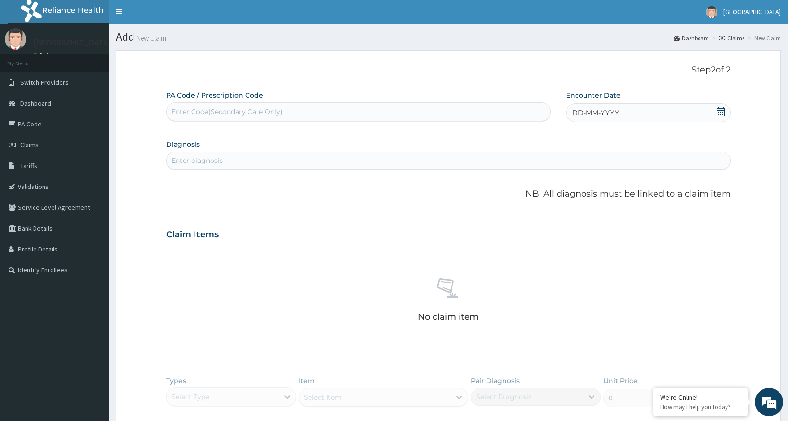
click at [723, 112] on icon at bounding box center [720, 111] width 9 height 9
click at [549, 140] on button "Previous Month" at bounding box center [549, 139] width 5 height 5
click at [653, 230] on div "30" at bounding box center [650, 235] width 14 height 14
click at [247, 162] on div "Enter diagnosis" at bounding box center [448, 160] width 563 height 15
type input "ER"
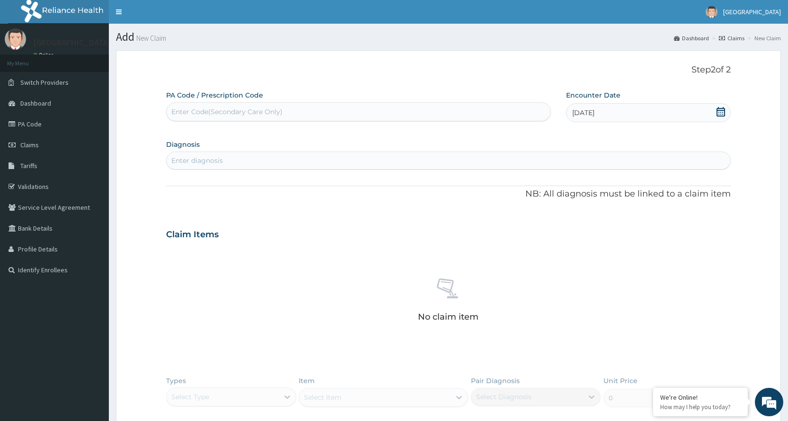
click at [221, 159] on div "Enter diagnosis" at bounding box center [197, 160] width 52 height 9
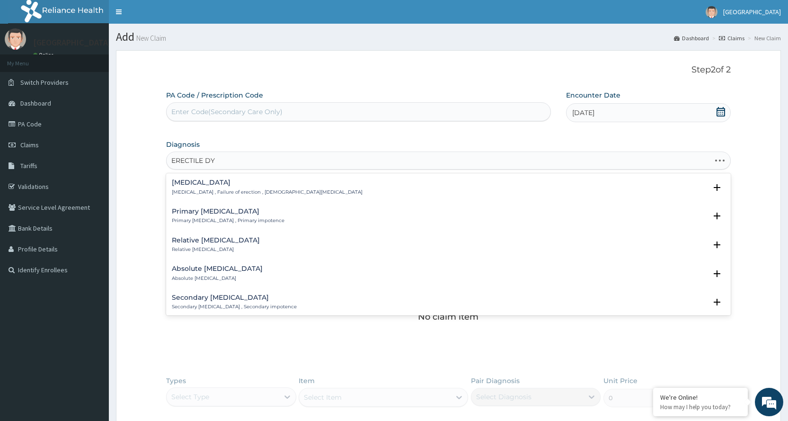
type input "ERECTILE DYS"
click at [222, 185] on h4 "Erectile dysfunction" at bounding box center [267, 182] width 191 height 7
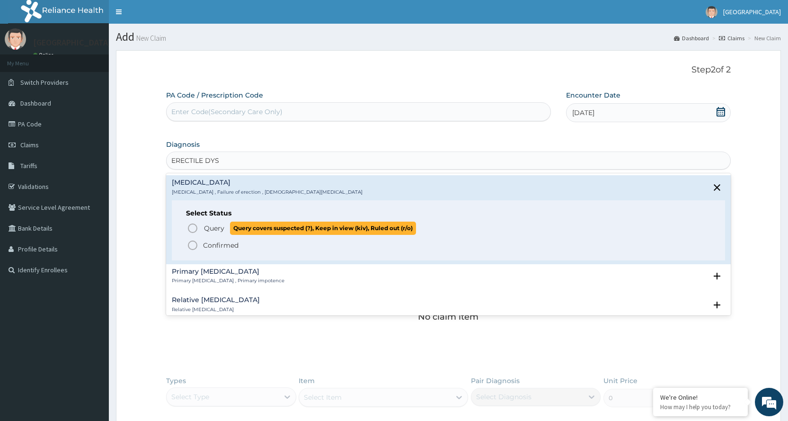
click at [194, 227] on icon "status option query" at bounding box center [192, 227] width 11 height 11
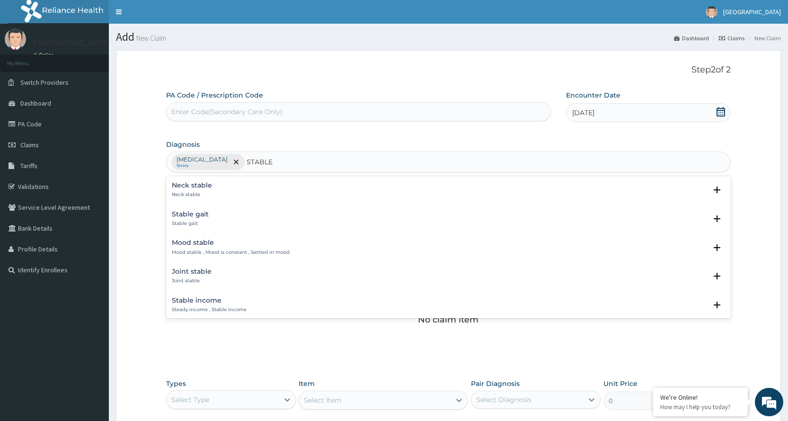
type input "STABLE A"
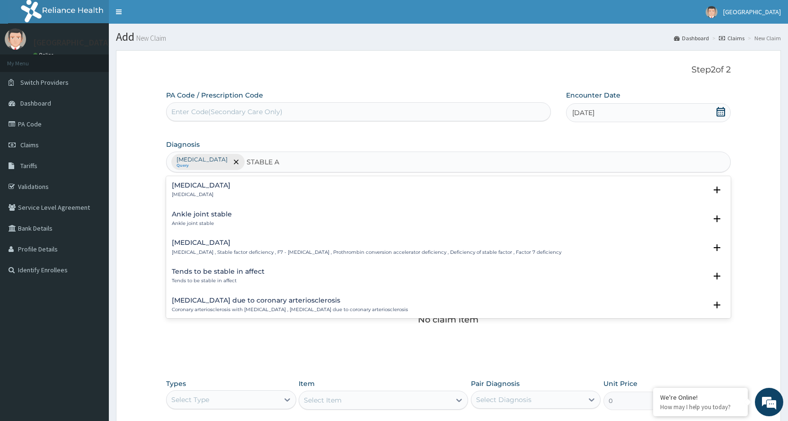
click at [191, 191] on p "Stable angina" at bounding box center [201, 194] width 59 height 7
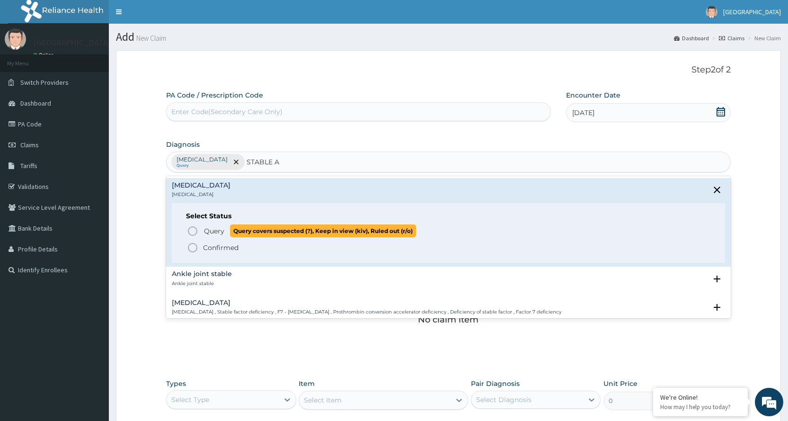
click at [193, 231] on icon "status option query" at bounding box center [192, 230] width 11 height 11
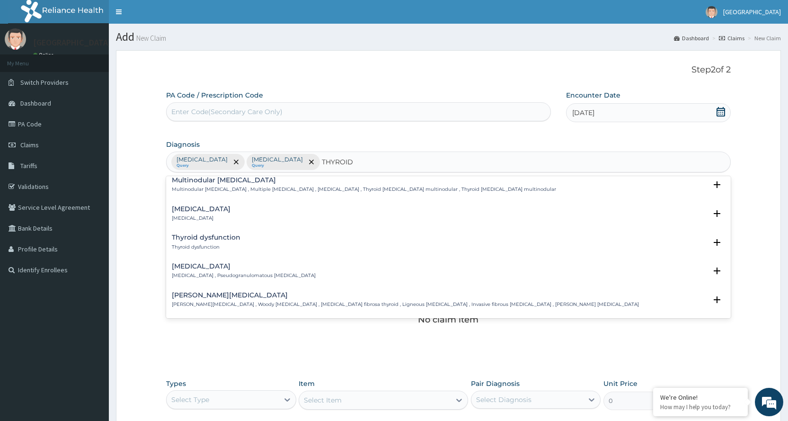
scroll to position [703, 0]
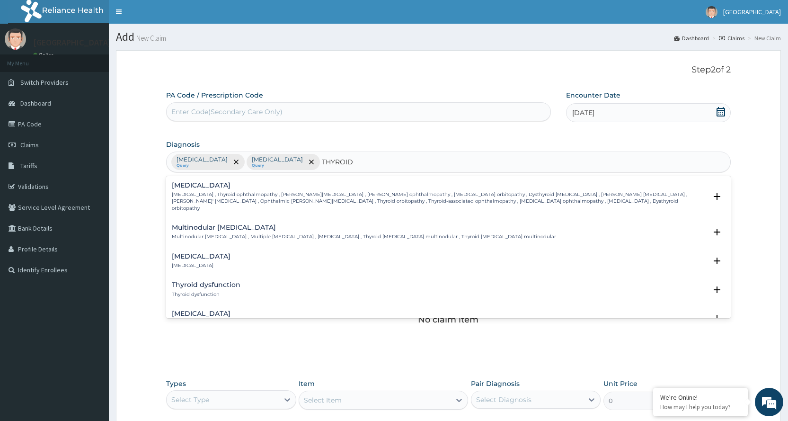
type input "THYROID"
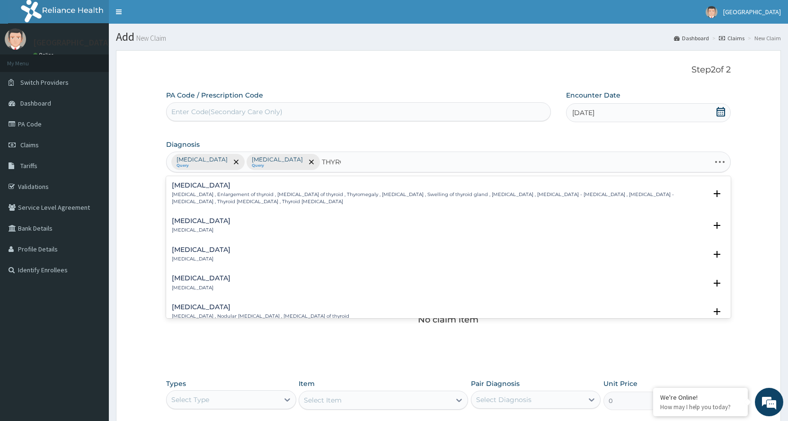
type input "THYROI"
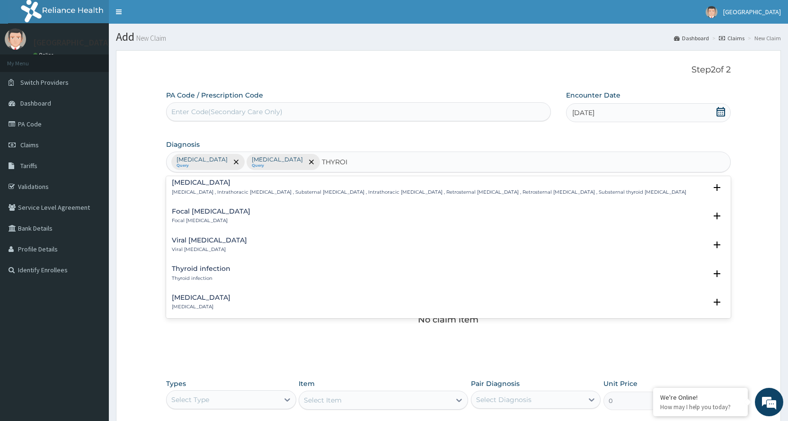
scroll to position [284, 0]
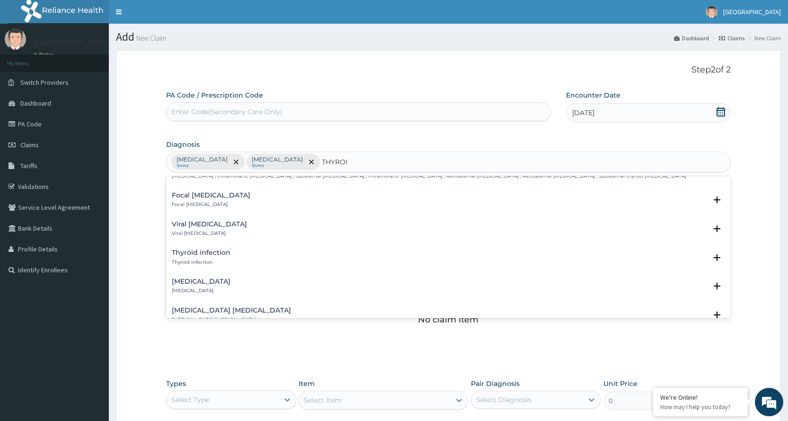
click at [206, 249] on h4 "Thyroid infection" at bounding box center [201, 252] width 59 height 7
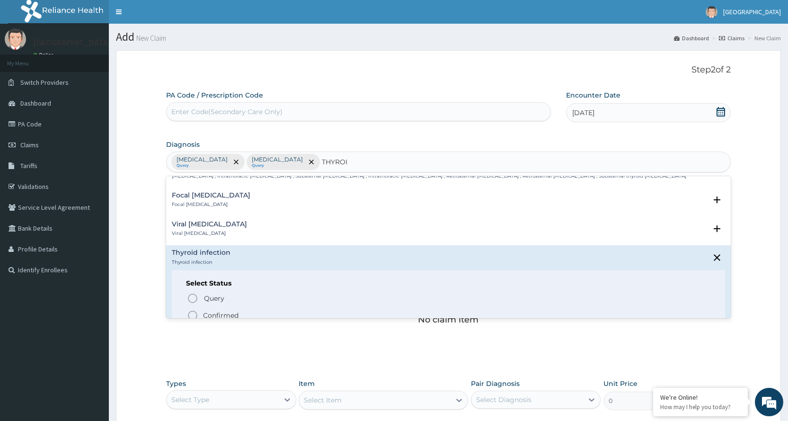
click at [201, 309] on span "Confirmed" at bounding box center [449, 314] width 524 height 11
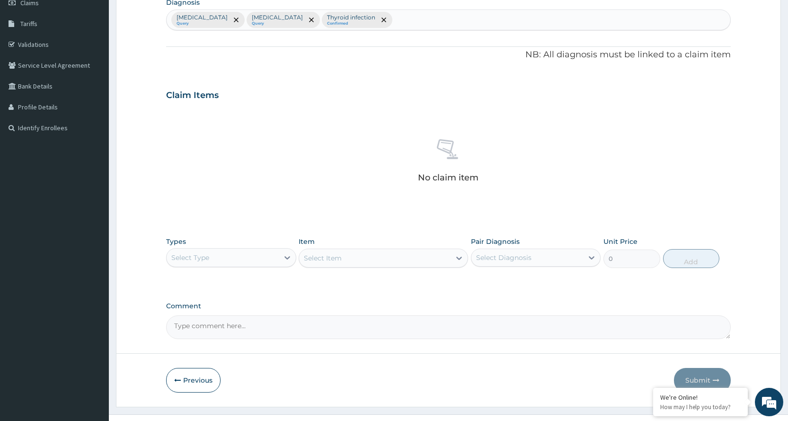
scroll to position [159, 0]
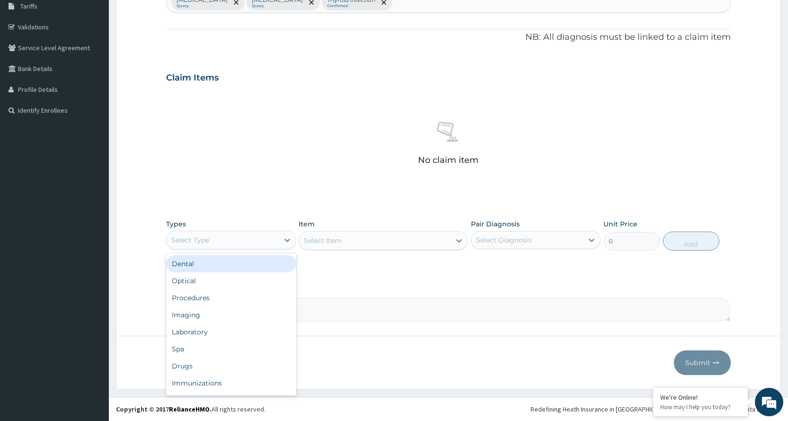
click at [245, 242] on div "Select Type" at bounding box center [223, 239] width 112 height 15
click at [232, 299] on div "Procedures" at bounding box center [231, 297] width 130 height 17
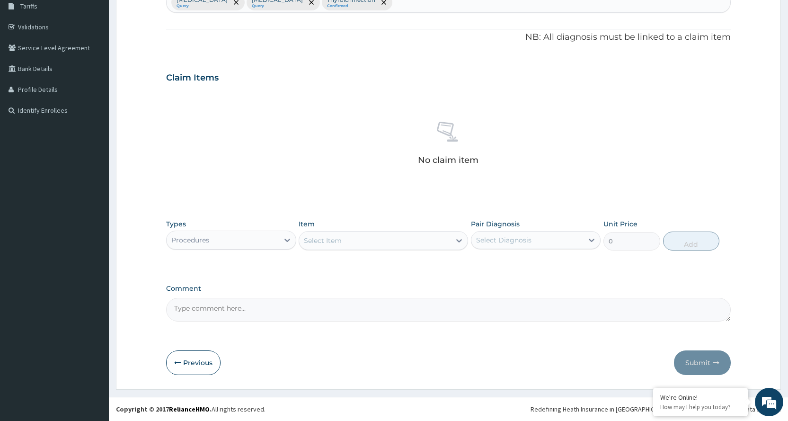
click at [420, 239] on div "Select Item" at bounding box center [374, 240] width 151 height 15
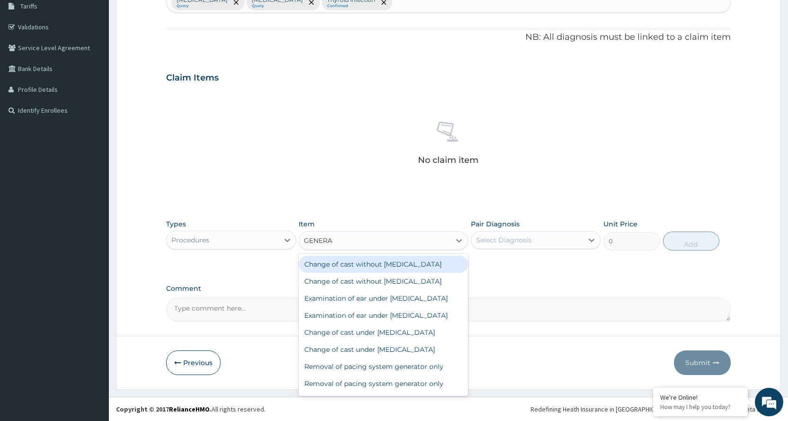
type input "GENERAL"
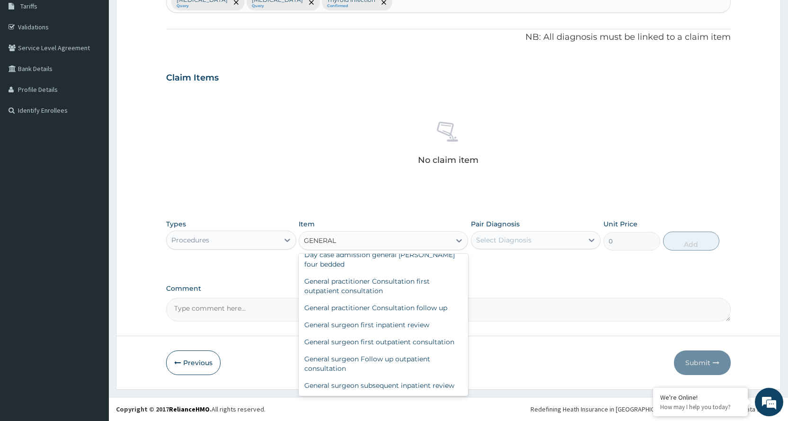
scroll to position [189, 0]
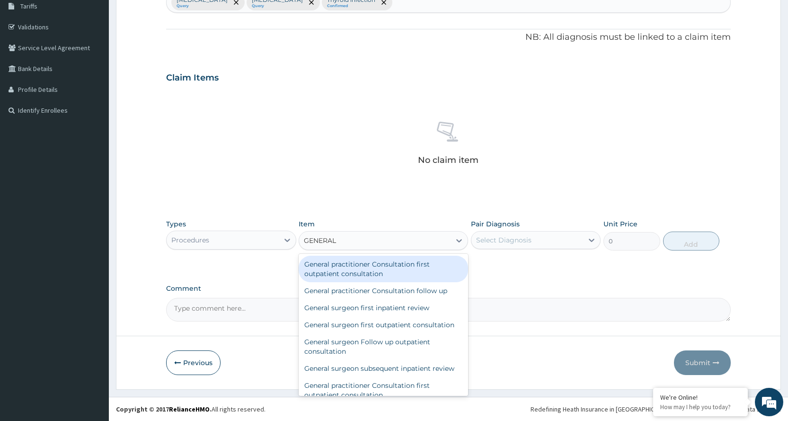
click at [429, 282] on div "General practitioner Consultation first outpatient consultation" at bounding box center [383, 268] width 169 height 26
type input "3600"
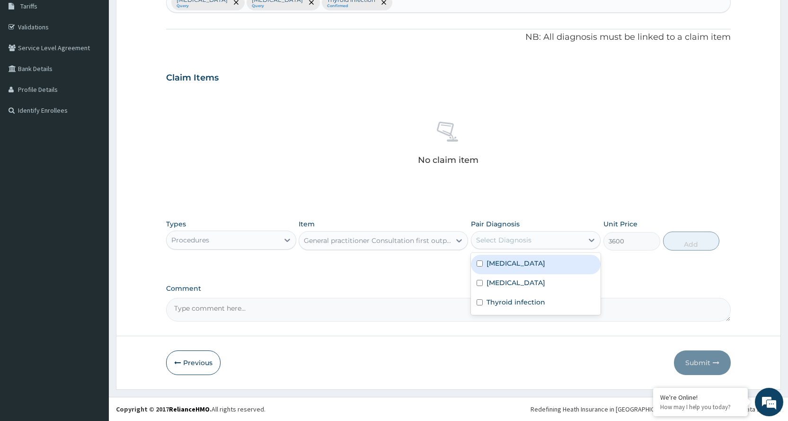
click at [535, 237] on div "Select Diagnosis" at bounding box center [527, 239] width 112 height 15
click at [533, 263] on label "Erectile dysfunction" at bounding box center [515, 262] width 59 height 9
checkbox input "true"
click at [688, 237] on button "Add" at bounding box center [691, 240] width 56 height 19
type input "0"
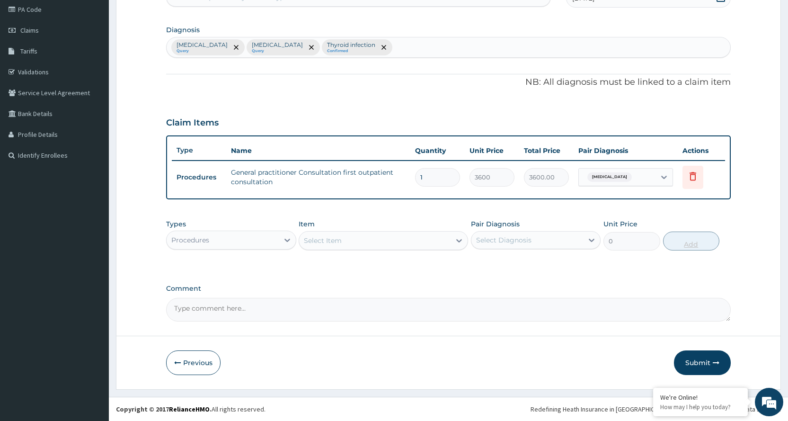
scroll to position [114, 0]
click at [245, 236] on div "Procedures" at bounding box center [223, 239] width 112 height 15
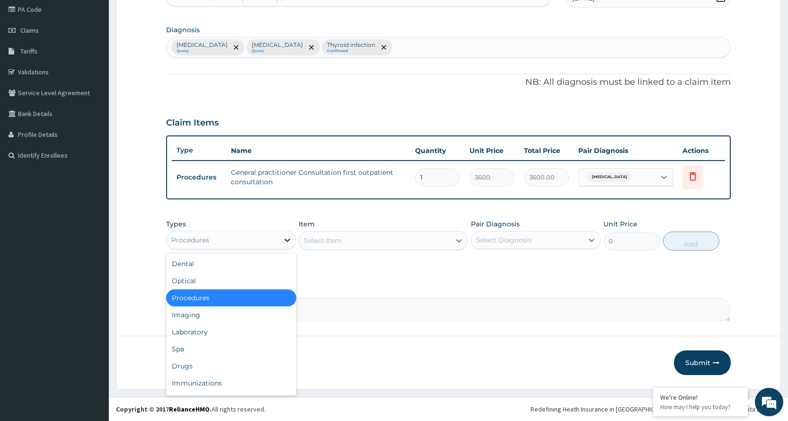
click at [290, 238] on icon at bounding box center [286, 239] width 9 height 9
click at [212, 332] on div "Laboratory" at bounding box center [231, 331] width 130 height 17
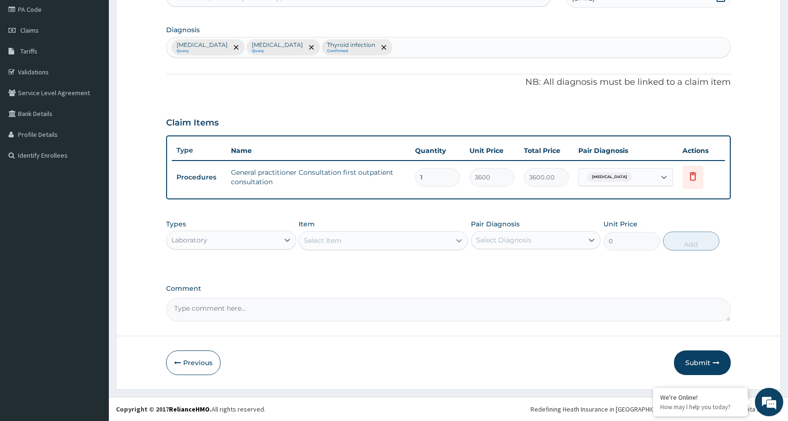
click at [461, 243] on icon at bounding box center [458, 240] width 9 height 9
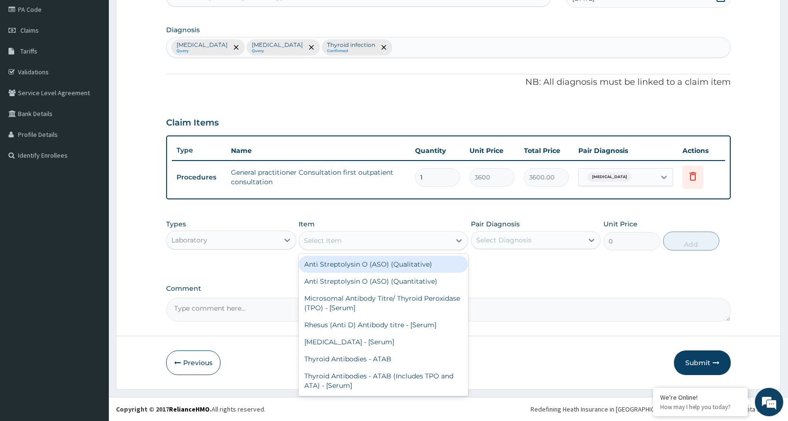
click at [381, 235] on div "Select Item" at bounding box center [374, 240] width 151 height 15
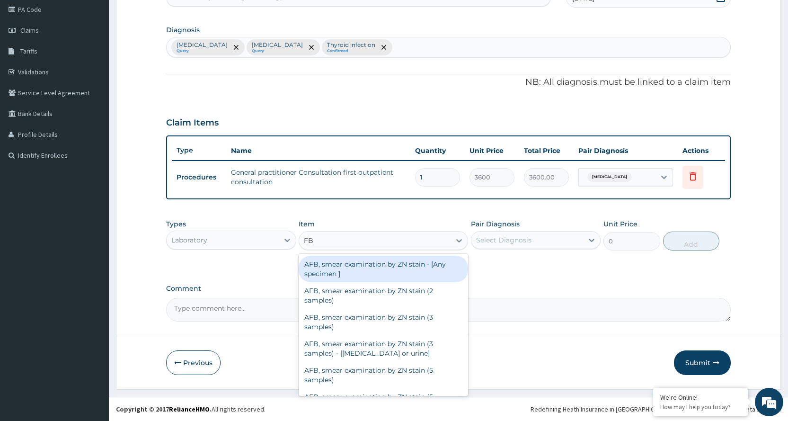
type input "FBC"
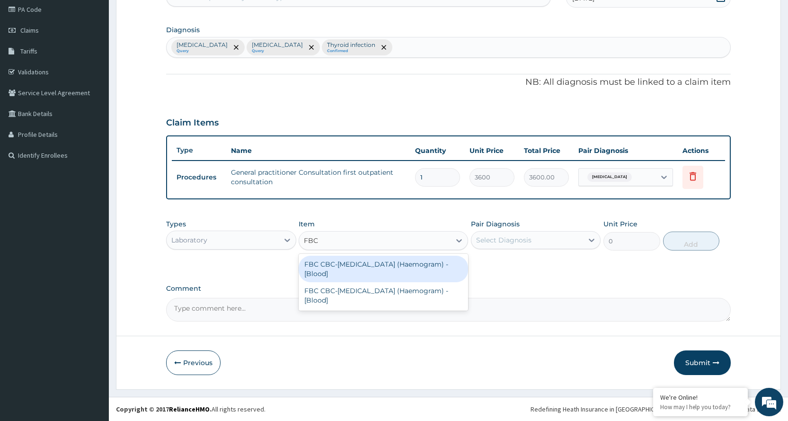
click at [381, 264] on div "FBC CBC-[MEDICAL_DATA] (Haemogram) - [Blood]" at bounding box center [383, 268] width 169 height 26
type input "4200"
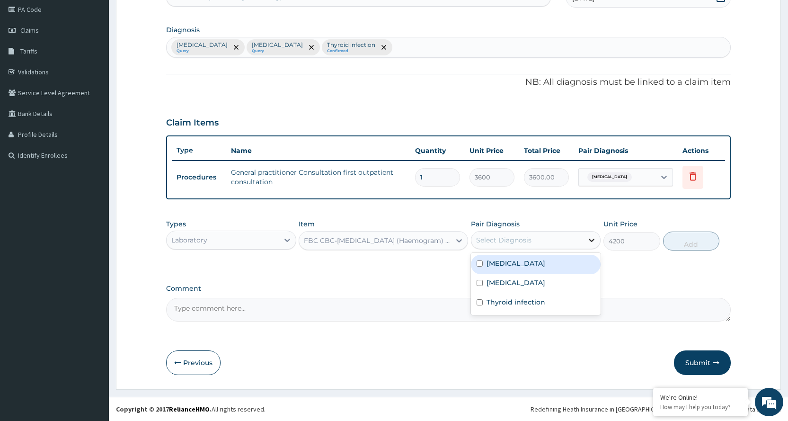
click at [588, 240] on icon at bounding box center [591, 239] width 9 height 9
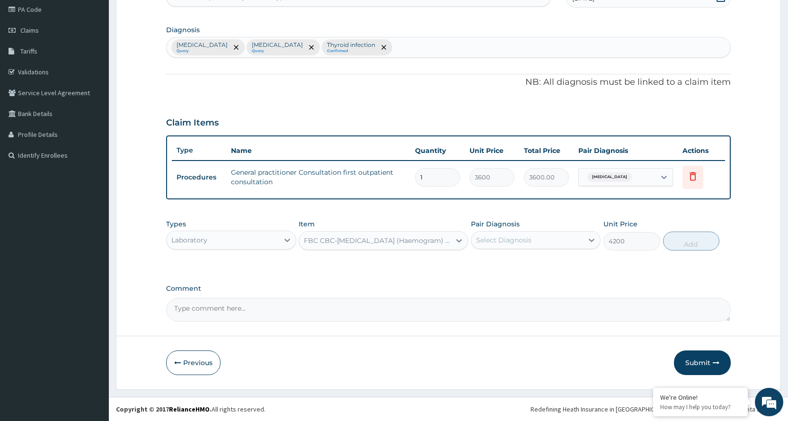
click at [538, 242] on div "Select Diagnosis" at bounding box center [527, 239] width 112 height 15
click at [514, 280] on label "Stable angina" at bounding box center [515, 282] width 59 height 9
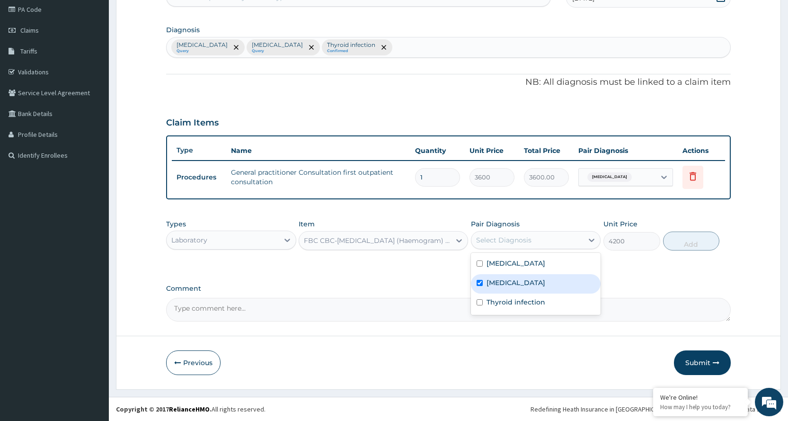
checkbox input "true"
click at [690, 239] on button "Add" at bounding box center [691, 240] width 56 height 19
type input "0"
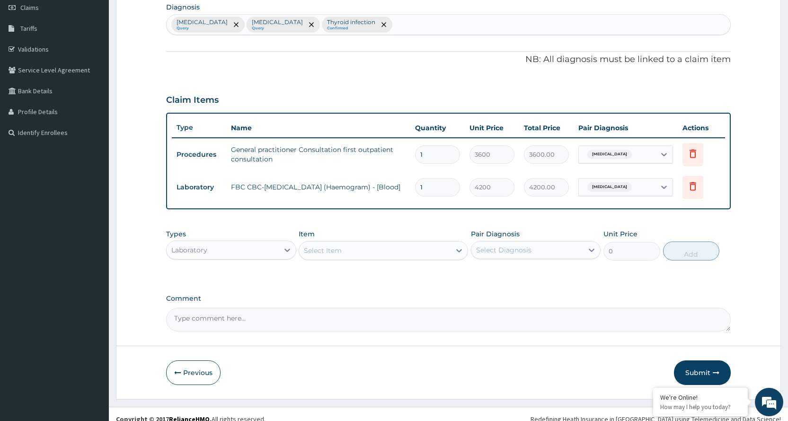
scroll to position [147, 0]
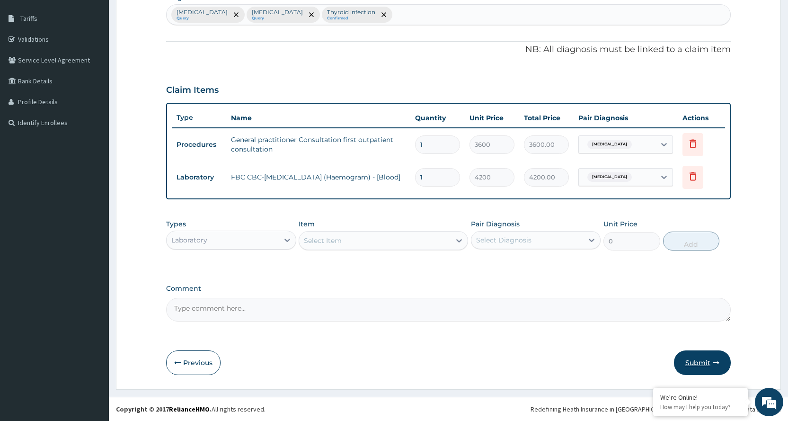
click at [718, 357] on button "Submit" at bounding box center [702, 362] width 57 height 25
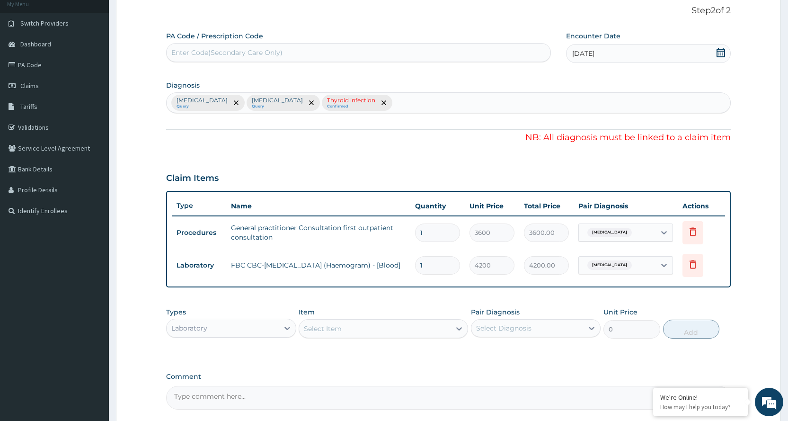
scroll to position [53, 0]
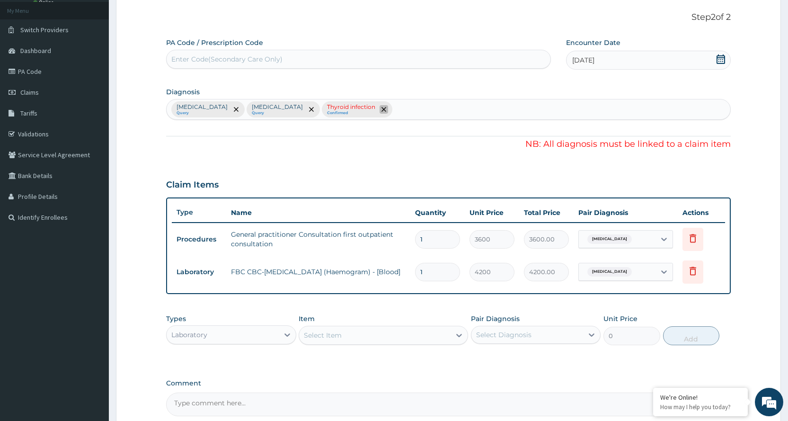
click at [381, 109] on icon "remove selection option" at bounding box center [383, 109] width 5 height 5
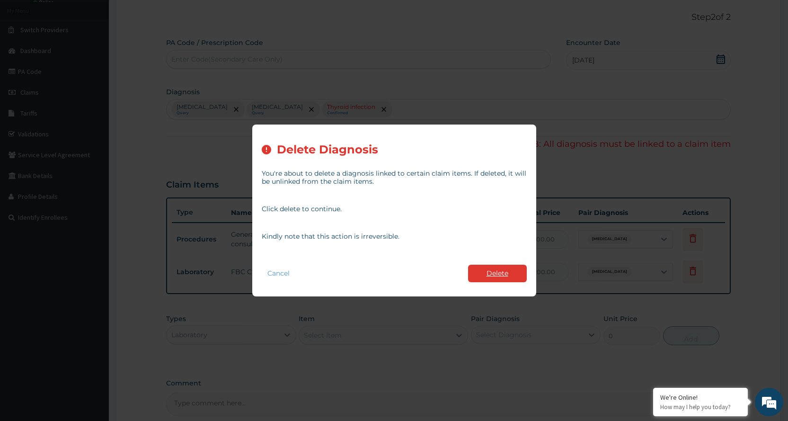
click at [479, 270] on button "Delete" at bounding box center [497, 273] width 59 height 18
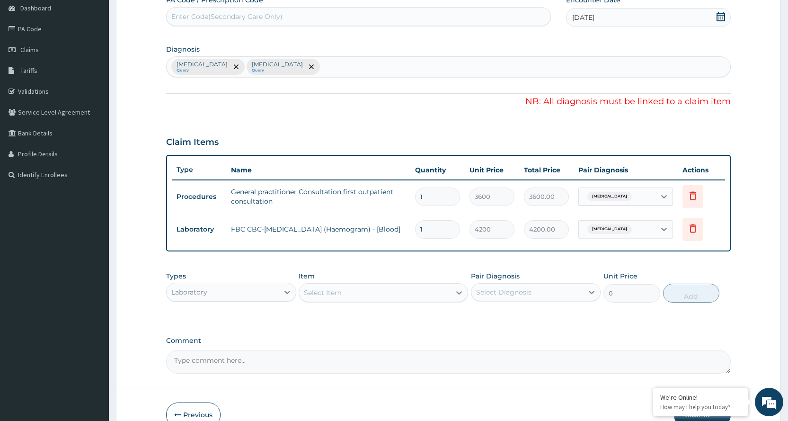
scroll to position [147, 0]
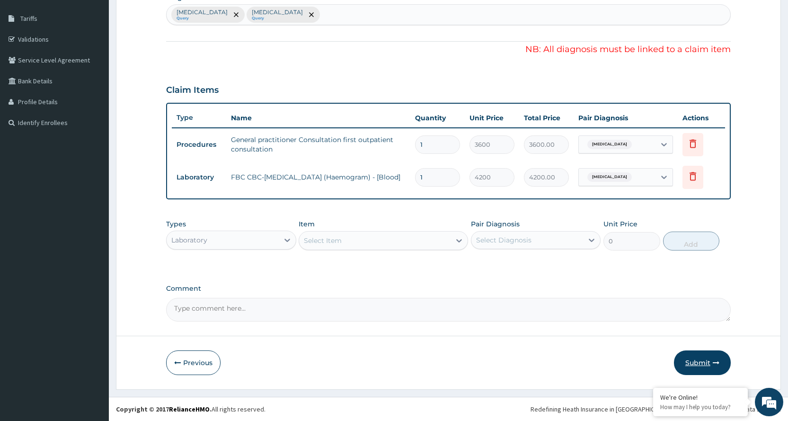
click at [689, 354] on button "Submit" at bounding box center [702, 362] width 57 height 25
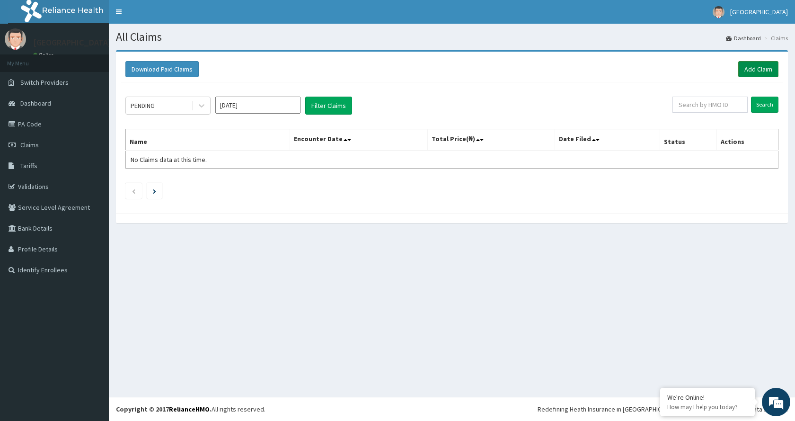
click at [752, 68] on link "Add Claim" at bounding box center [758, 69] width 40 height 16
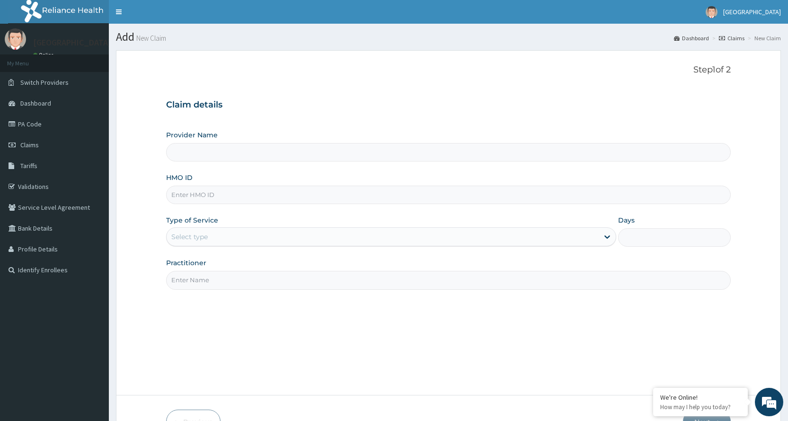
click at [376, 199] on input "HMO ID" at bounding box center [448, 194] width 564 height 18
type input "[GEOGRAPHIC_DATA]"
type input "BXL/10069/A"
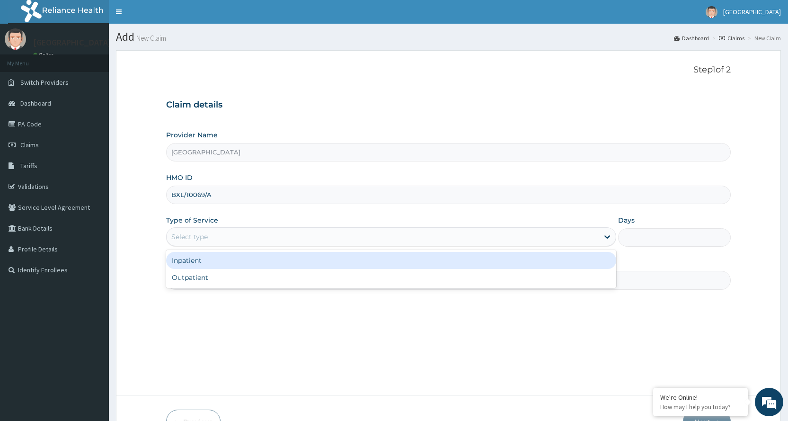
click at [345, 244] on div "Select type" at bounding box center [383, 236] width 432 height 15
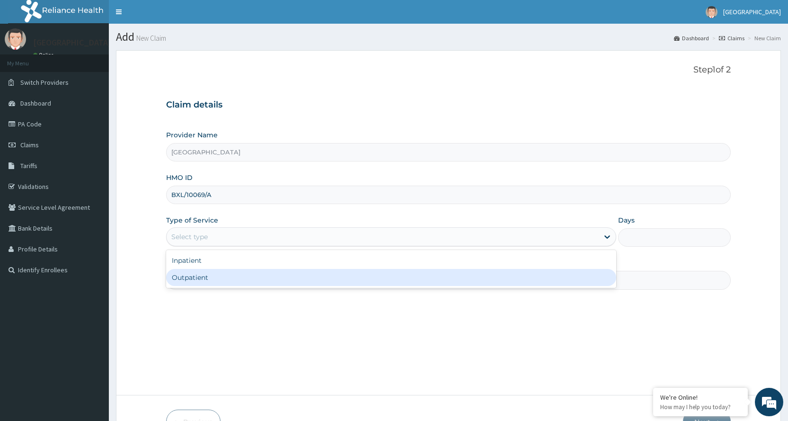
click at [332, 273] on div "Outpatient" at bounding box center [391, 277] width 450 height 17
type input "1"
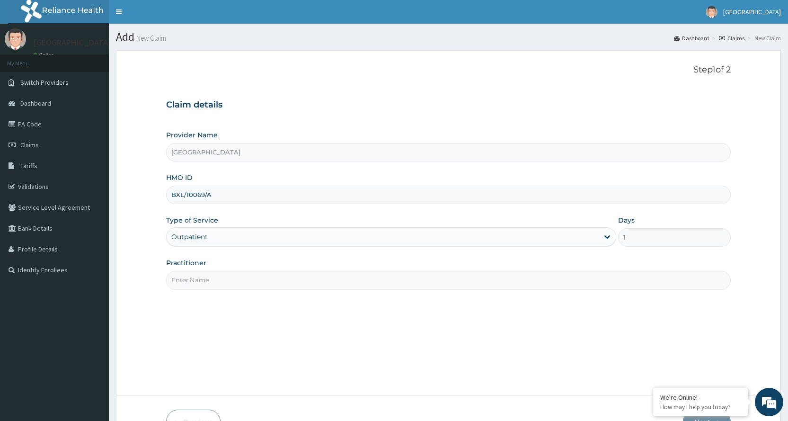
click at [330, 276] on input "Practitioner" at bounding box center [448, 280] width 564 height 18
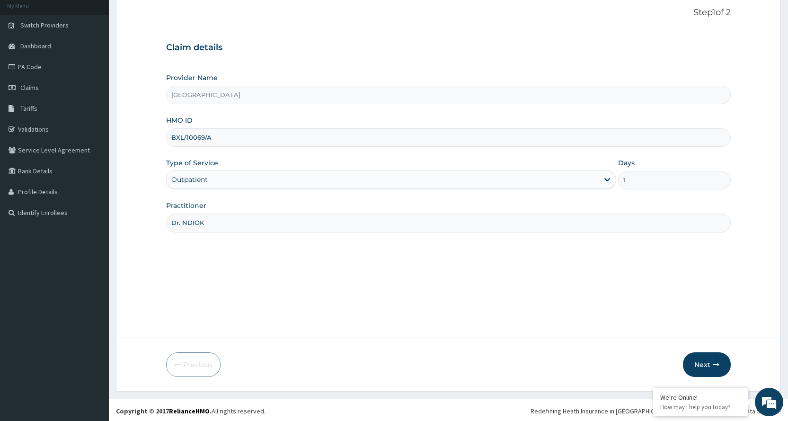
scroll to position [59, 0]
type input "Dr. NDIOK"
click at [701, 365] on button "Next" at bounding box center [707, 362] width 48 height 25
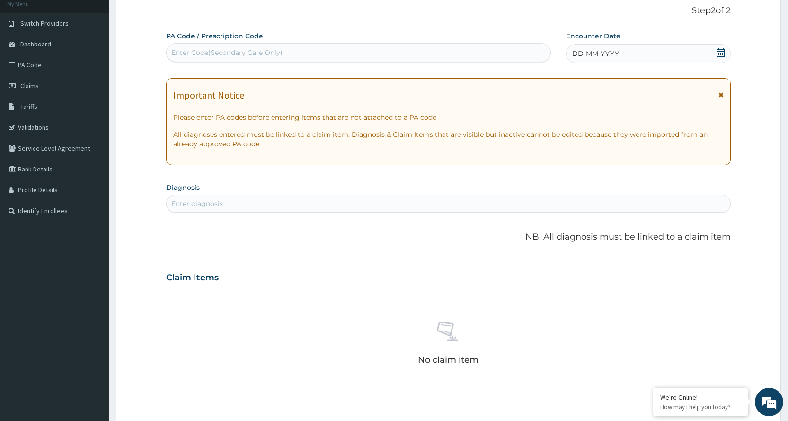
click at [719, 93] on icon at bounding box center [720, 94] width 5 height 7
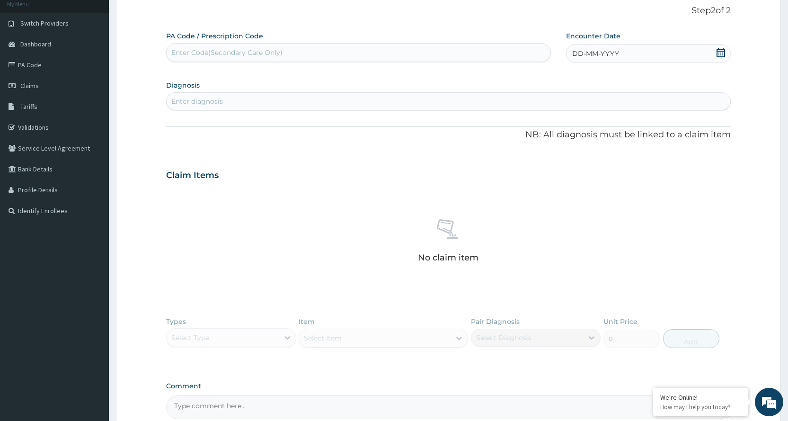
click at [665, 52] on div "DD-MM-YYYY" at bounding box center [648, 53] width 165 height 19
click at [550, 79] on button "Previous Month" at bounding box center [549, 80] width 5 height 5
click at [573, 144] on div "11" at bounding box center [572, 144] width 14 height 14
click at [308, 102] on div "Enter diagnosis" at bounding box center [448, 101] width 563 height 15
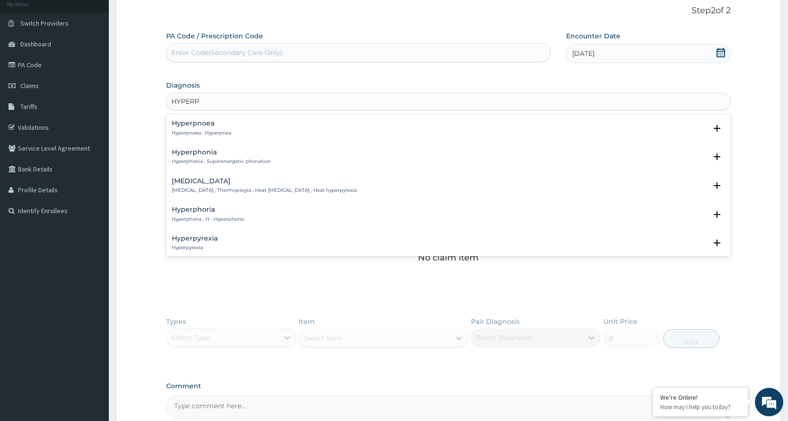
type input "HYPERPR"
click at [262, 126] on div "[MEDICAL_DATA] [MEDICAL_DATA] , Hyperprolinaemia" at bounding box center [448, 128] width 553 height 17
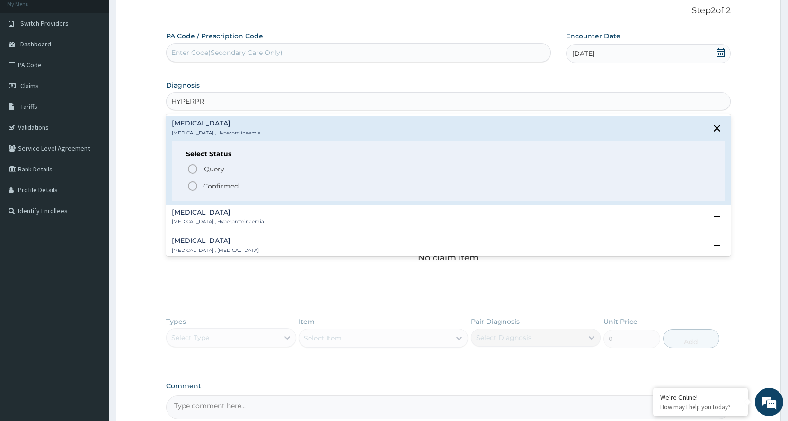
click at [207, 184] on p "Confirmed" at bounding box center [220, 185] width 35 height 9
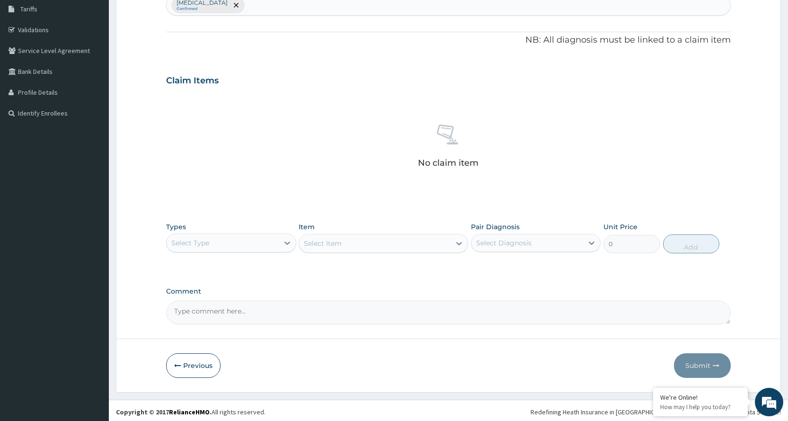
scroll to position [159, 0]
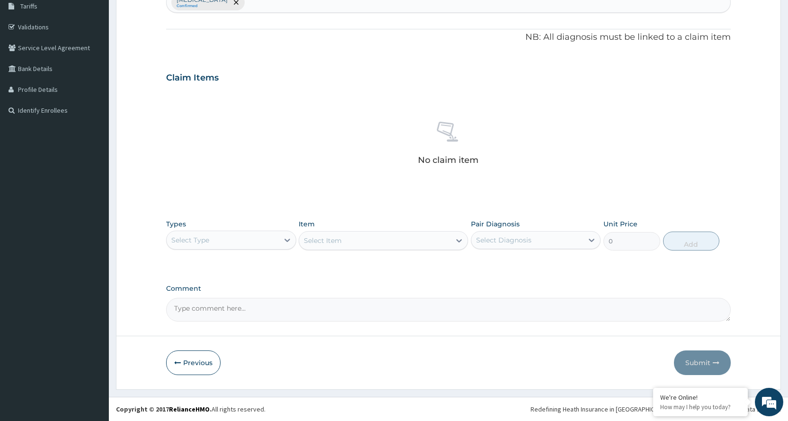
click at [224, 242] on div "Select Type" at bounding box center [223, 239] width 112 height 15
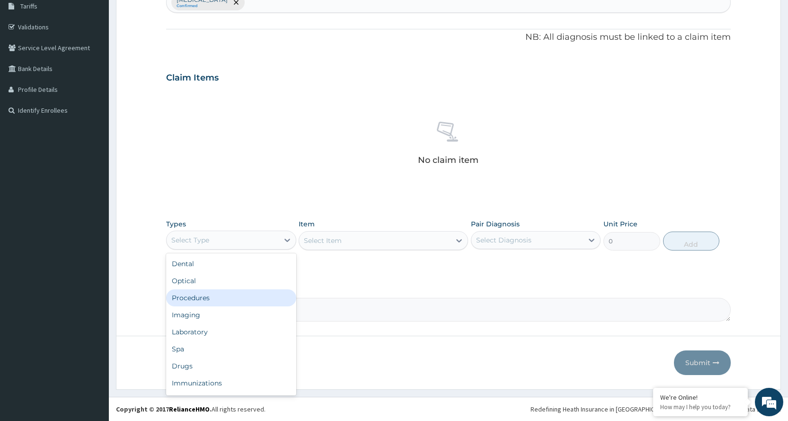
click at [236, 301] on div "Procedures" at bounding box center [231, 297] width 130 height 17
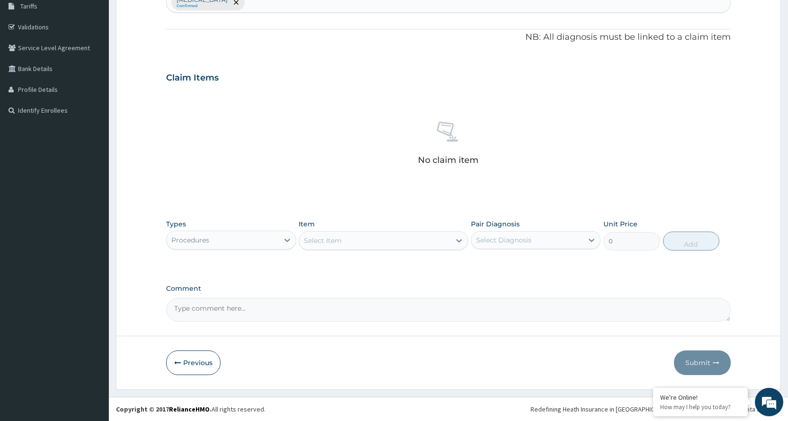
click at [397, 240] on div "Select Item" at bounding box center [374, 240] width 151 height 15
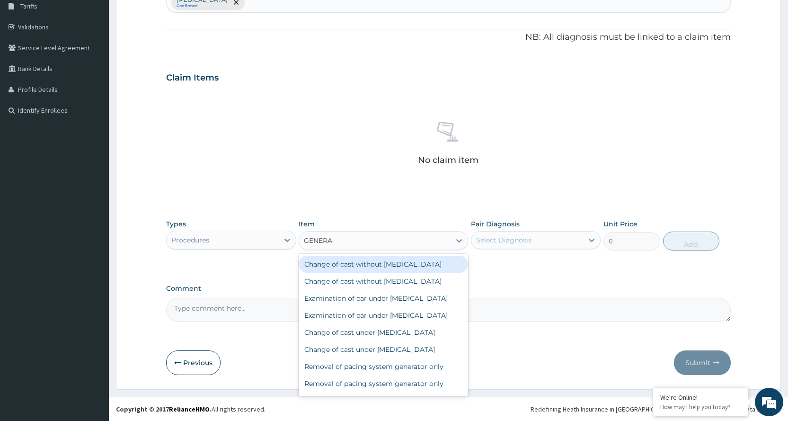
type input "GENERAL"
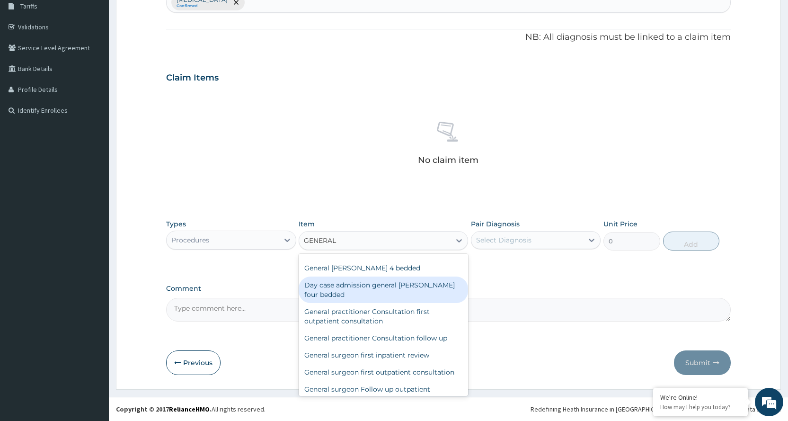
scroll to position [189, 0]
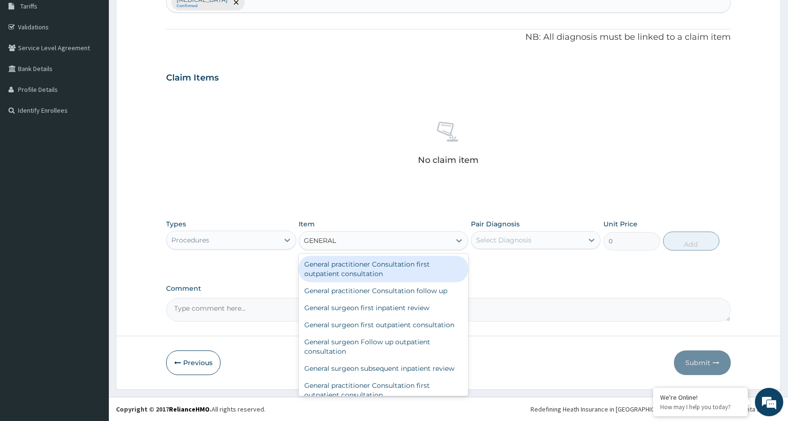
click at [361, 282] on div "General practitioner Consultation first outpatient consultation" at bounding box center [383, 268] width 169 height 26
type input "3600"
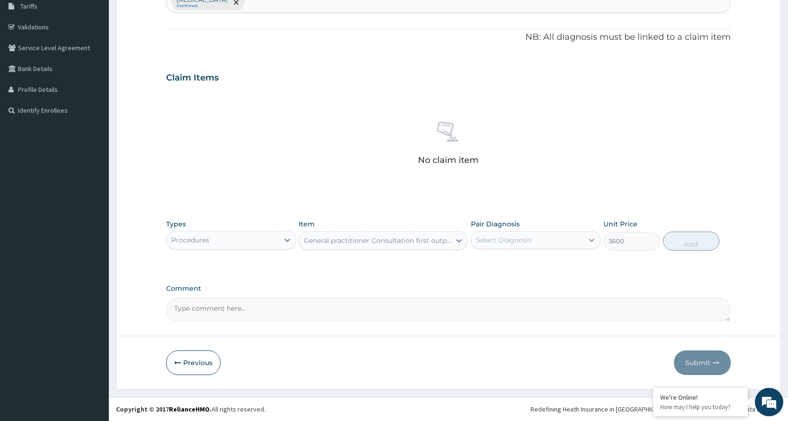
click at [594, 237] on icon at bounding box center [591, 239] width 9 height 9
click at [578, 264] on div "[MEDICAL_DATA]" at bounding box center [536, 264] width 130 height 19
checkbox input "true"
click at [699, 243] on button "Add" at bounding box center [691, 240] width 56 height 19
type input "0"
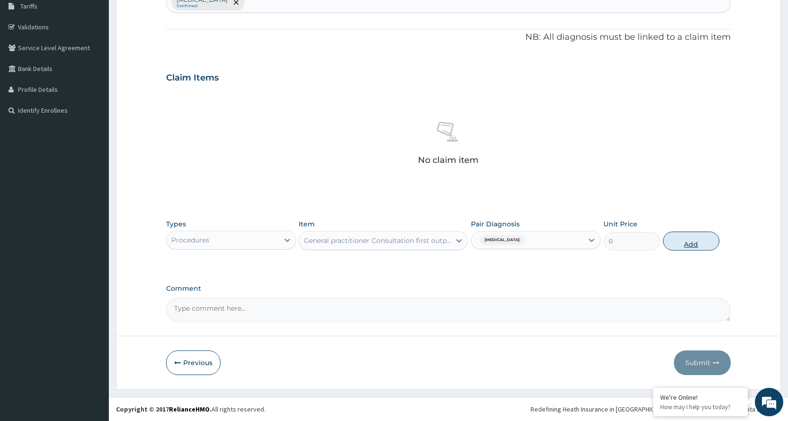
scroll to position [114, 0]
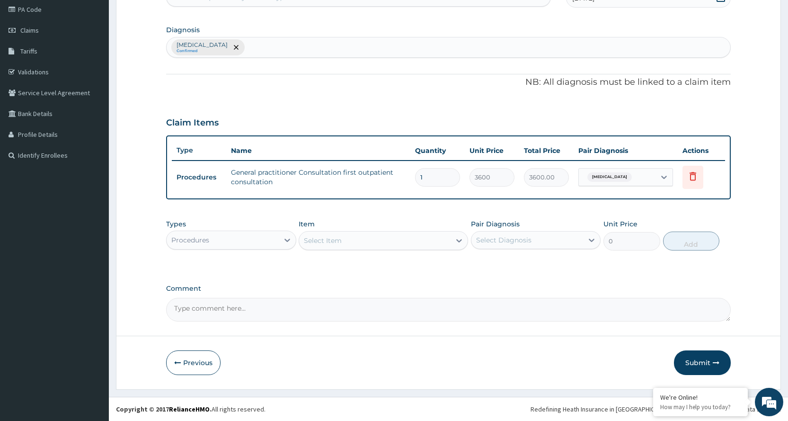
click at [266, 243] on div "Procedures" at bounding box center [223, 239] width 112 height 15
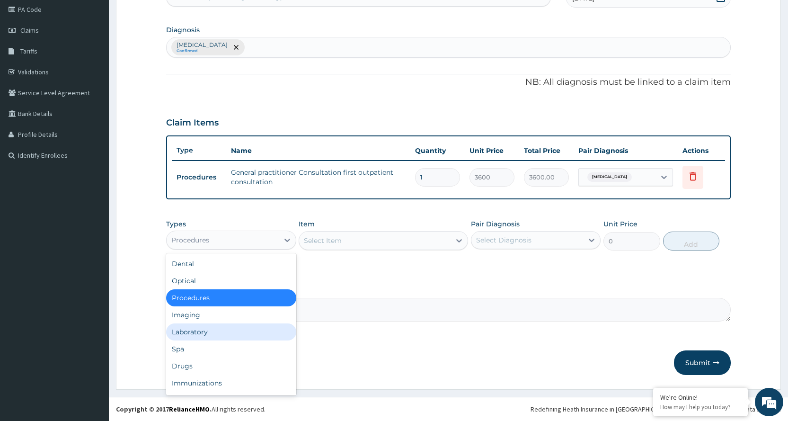
click at [247, 329] on div "Laboratory" at bounding box center [231, 331] width 130 height 17
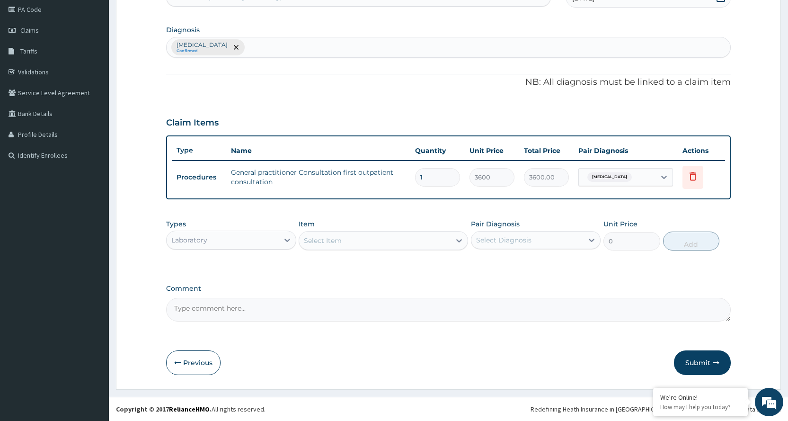
click at [693, 359] on button "Submit" at bounding box center [702, 362] width 57 height 25
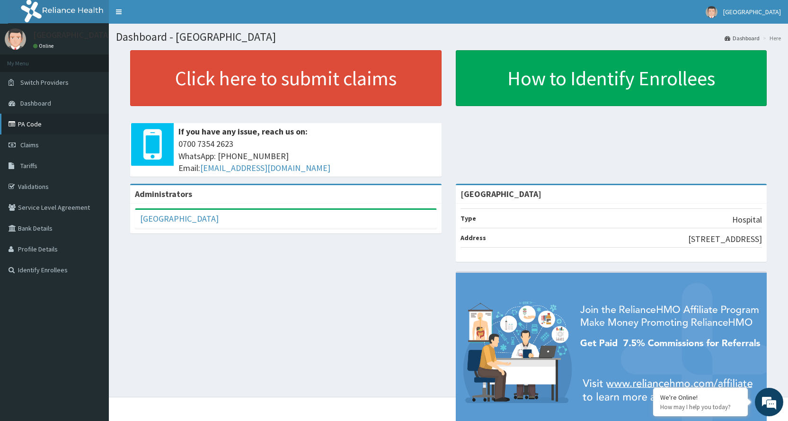
click at [45, 128] on link "PA Code" at bounding box center [54, 124] width 109 height 21
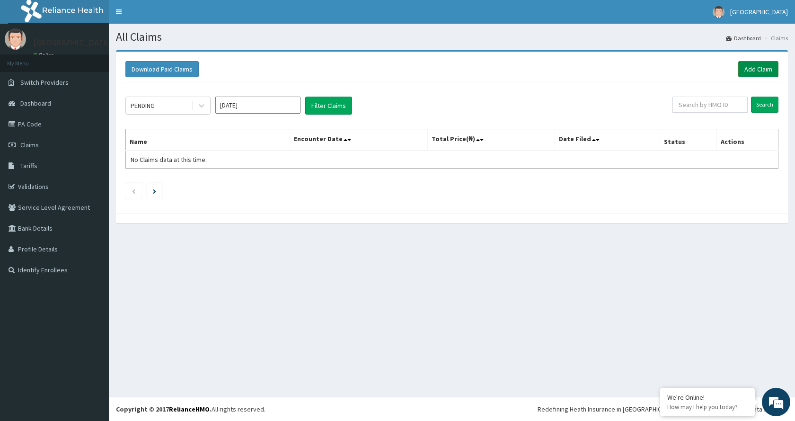
click at [759, 62] on link "Add Claim" at bounding box center [758, 69] width 40 height 16
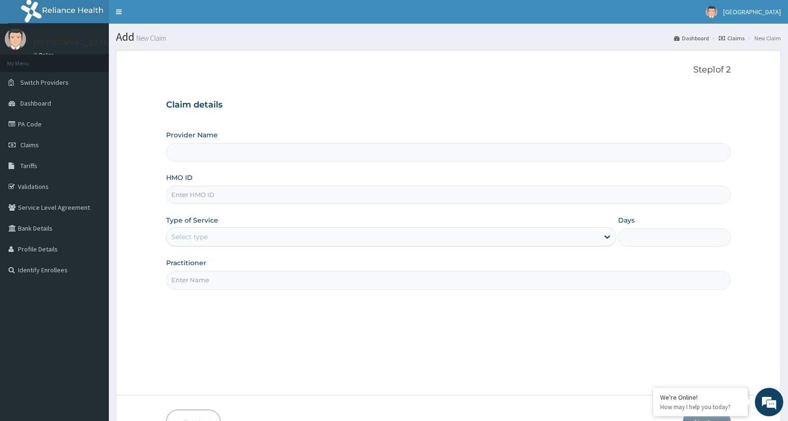
type input "[GEOGRAPHIC_DATA]"
click at [519, 200] on input "HMO ID" at bounding box center [448, 194] width 564 height 18
type input "BLX/10092/A"
click at [377, 239] on div "Select type" at bounding box center [383, 236] width 432 height 15
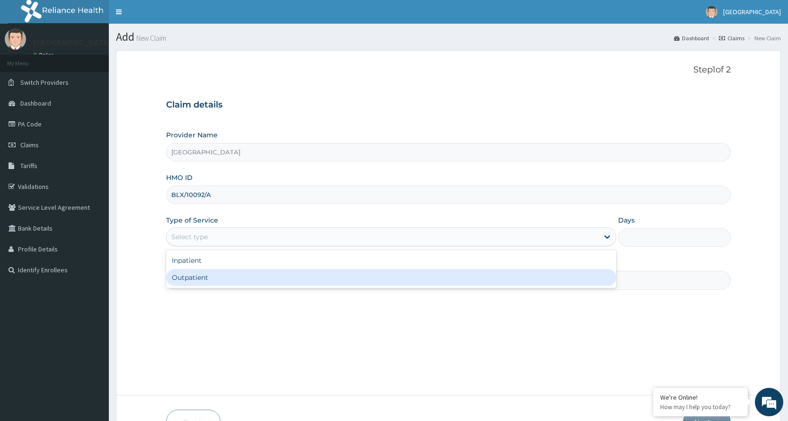
click at [352, 274] on div "Outpatient" at bounding box center [391, 277] width 450 height 17
type input "1"
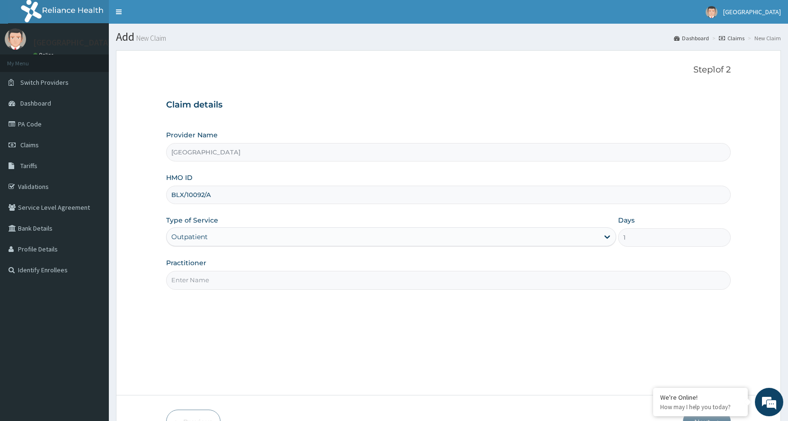
click at [352, 274] on input "Practitioner" at bounding box center [448, 280] width 564 height 18
paste input "Afemikhe"
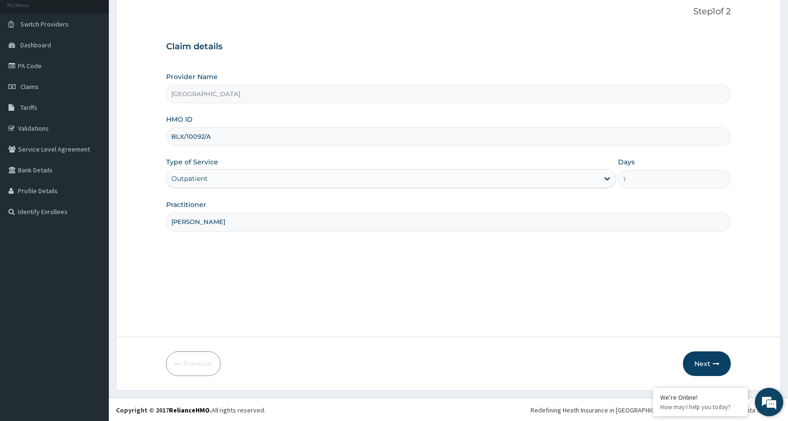
scroll to position [59, 0]
type input "[PERSON_NAME]"
click at [718, 361] on icon "button" at bounding box center [716, 362] width 7 height 7
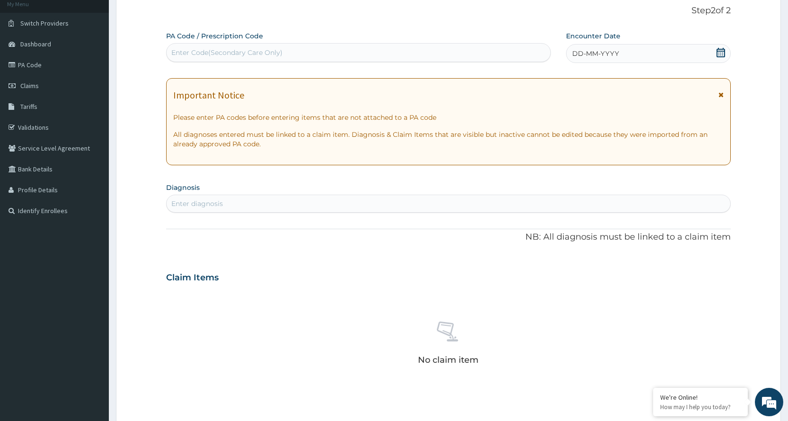
click at [720, 94] on icon at bounding box center [720, 94] width 5 height 7
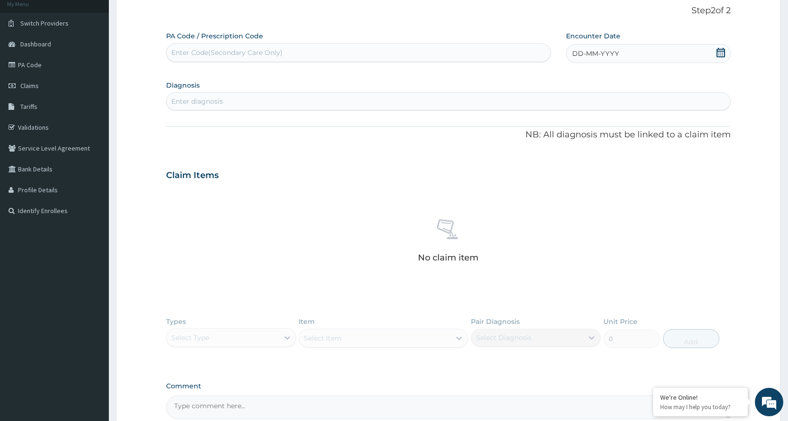
click at [652, 61] on div "DD-MM-YYYY" at bounding box center [648, 53] width 165 height 19
click at [551, 82] on button "Previous Month" at bounding box center [549, 80] width 5 height 5
click at [619, 174] on div "28" at bounding box center [619, 175] width 14 height 14
click at [207, 101] on div "Enter diagnosis" at bounding box center [197, 101] width 52 height 9
type input "[MEDICAL_DATA]"
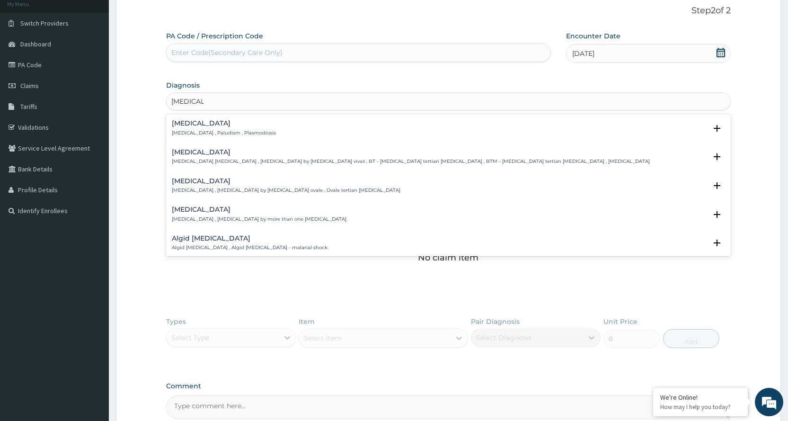
click at [202, 123] on h4 "[MEDICAL_DATA]" at bounding box center [224, 123] width 104 height 7
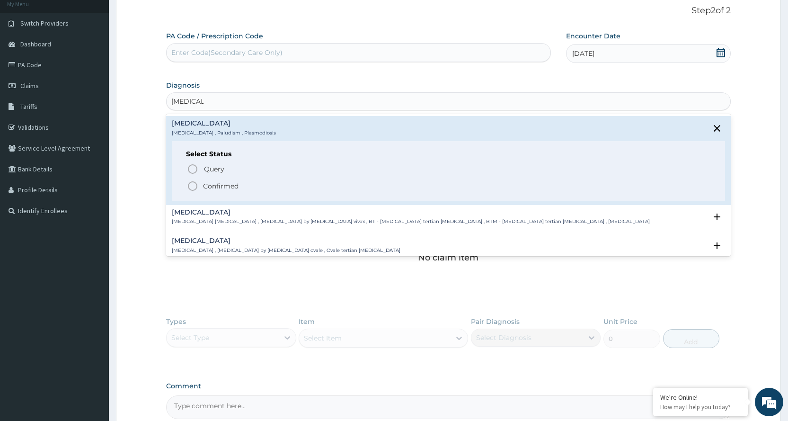
click at [196, 186] on icon "status option filled" at bounding box center [192, 185] width 11 height 11
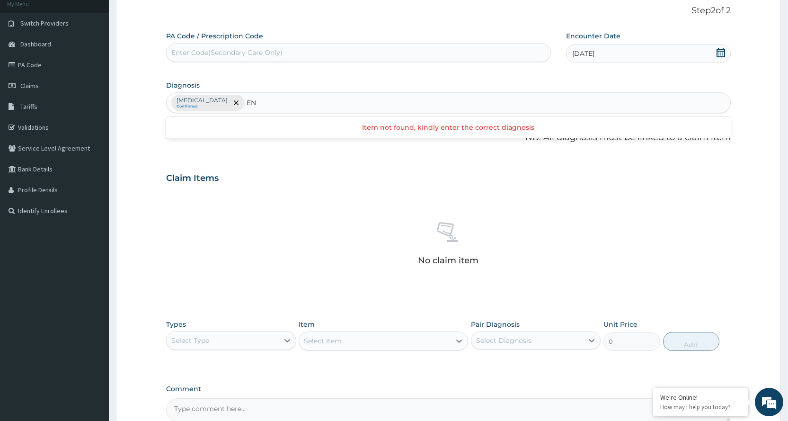
type input "E"
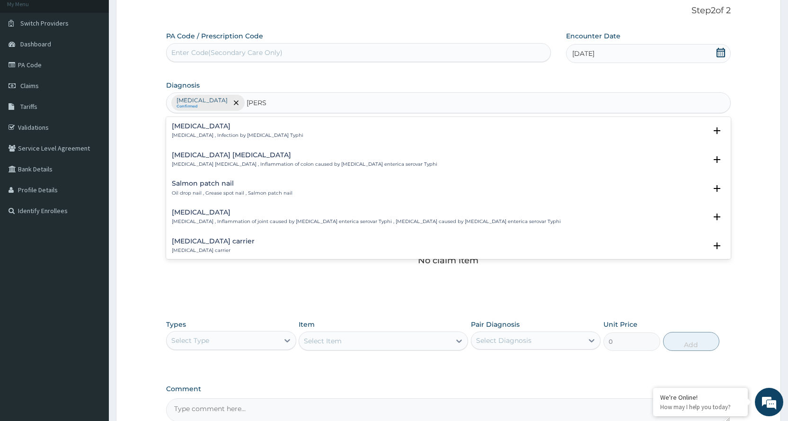
type input "SALMO"
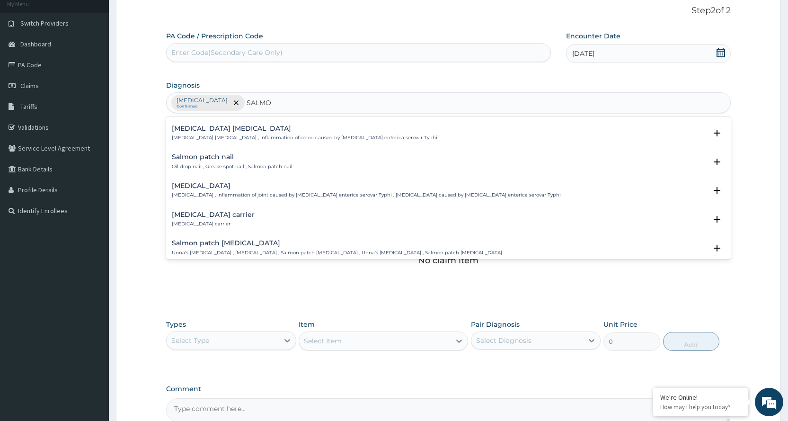
scroll to position [0, 0]
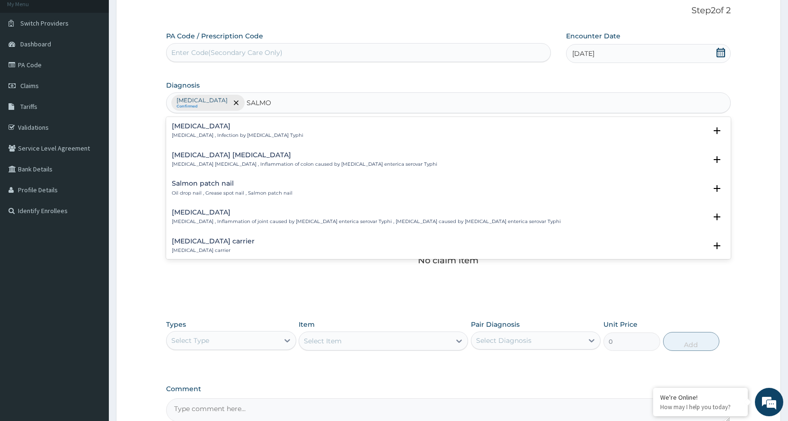
click at [238, 131] on div "[MEDICAL_DATA] [MEDICAL_DATA] , Infection by [MEDICAL_DATA] Typhi" at bounding box center [238, 131] width 132 height 17
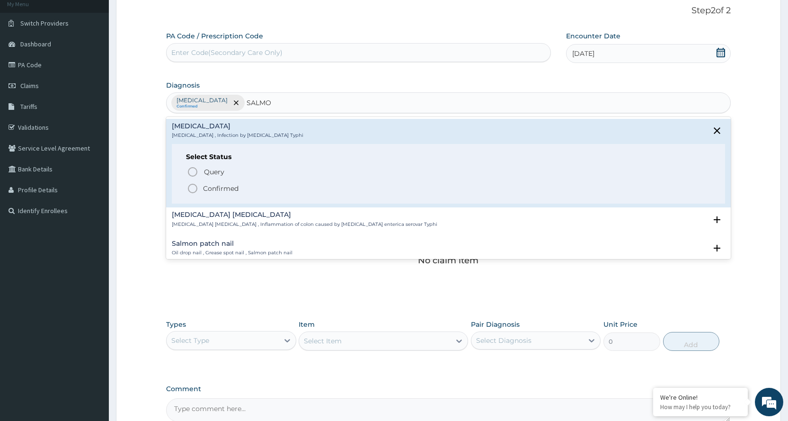
click at [191, 185] on icon "status option filled" at bounding box center [192, 188] width 11 height 11
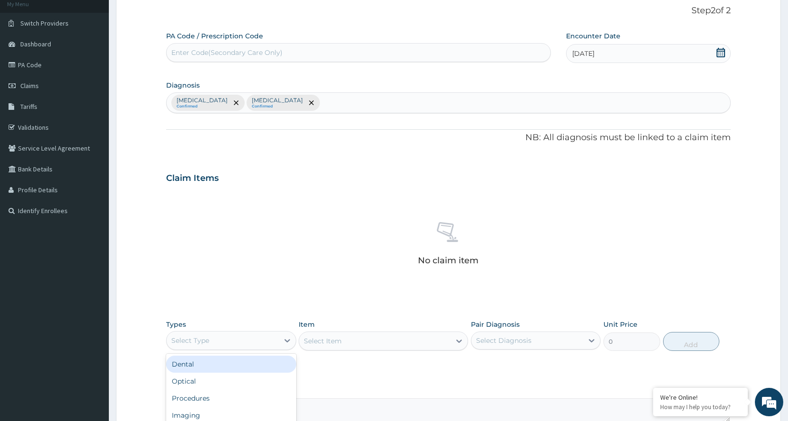
click at [255, 340] on div "Select Type" at bounding box center [223, 340] width 112 height 15
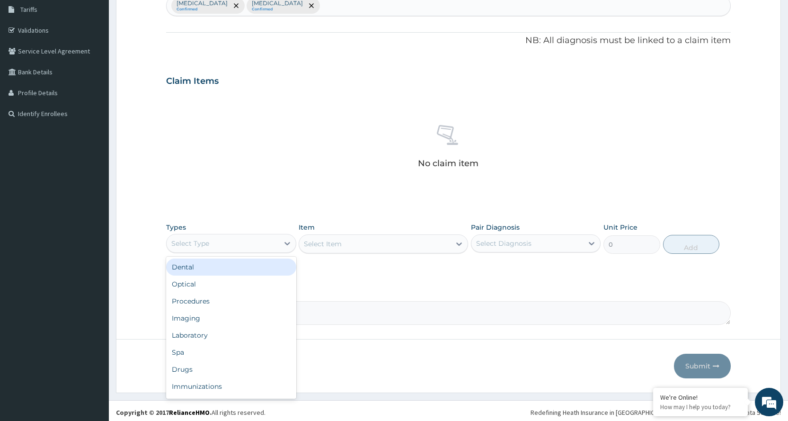
scroll to position [159, 0]
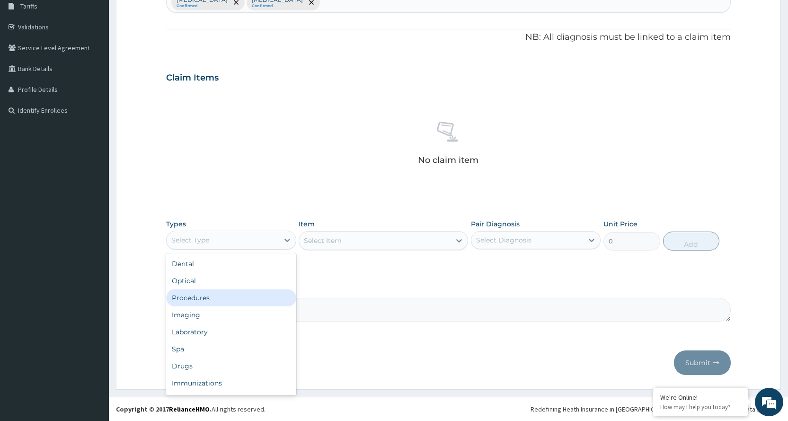
click at [221, 298] on div "Procedures" at bounding box center [231, 297] width 130 height 17
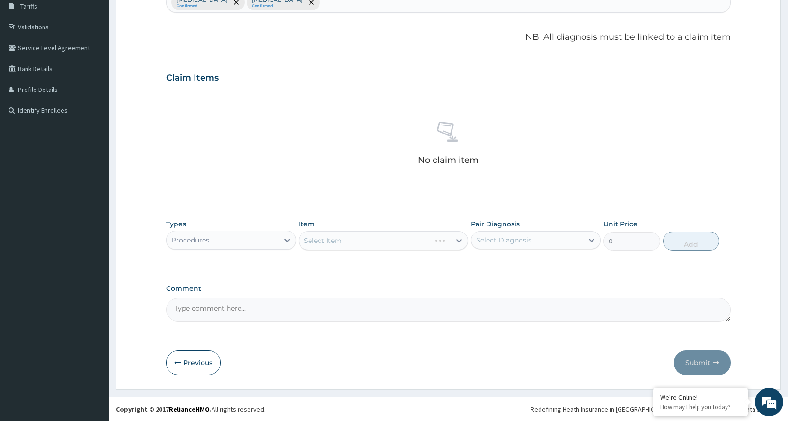
click at [431, 241] on div "Select Item" at bounding box center [383, 240] width 169 height 19
click at [341, 239] on div "Select Item" at bounding box center [323, 240] width 38 height 9
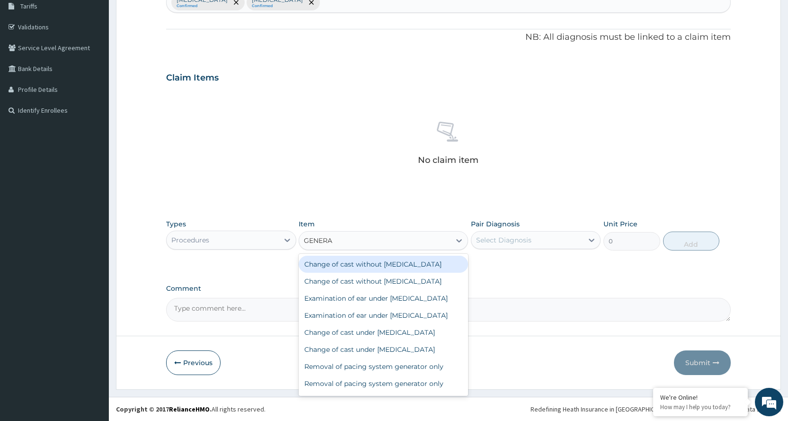
type input "GENERAL"
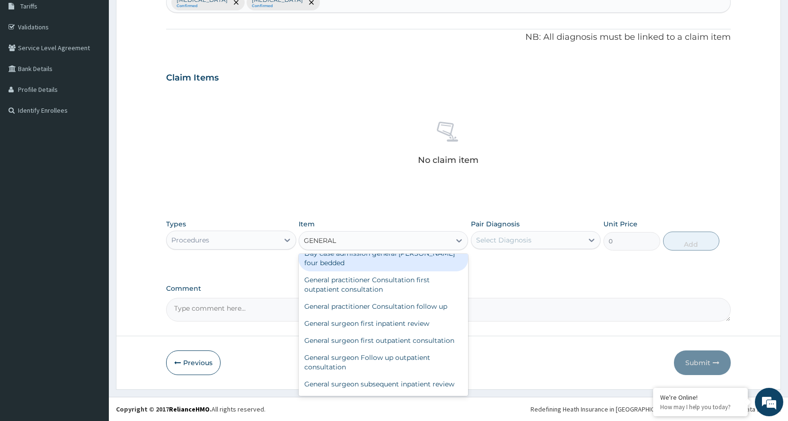
scroll to position [189, 0]
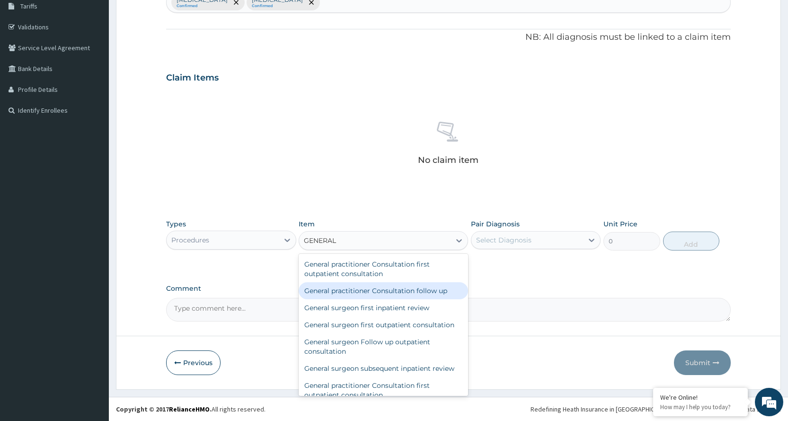
click at [387, 299] on div "General practitioner Consultation follow up" at bounding box center [383, 290] width 169 height 17
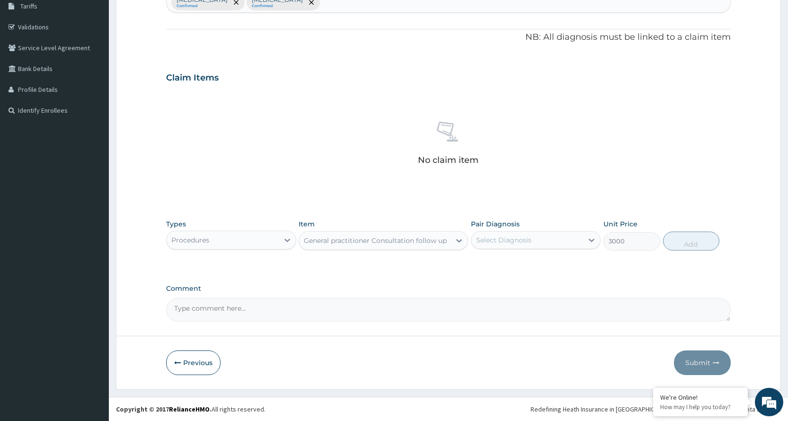
click at [396, 241] on div "General practitioner Consultation follow up" at bounding box center [375, 240] width 143 height 9
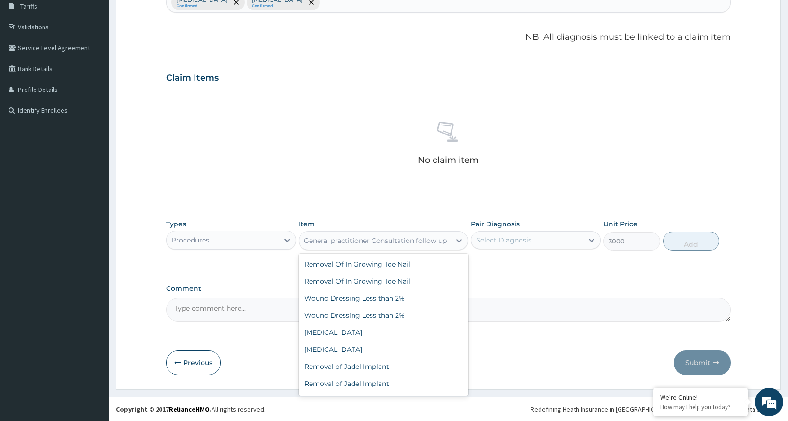
scroll to position [70189, 0]
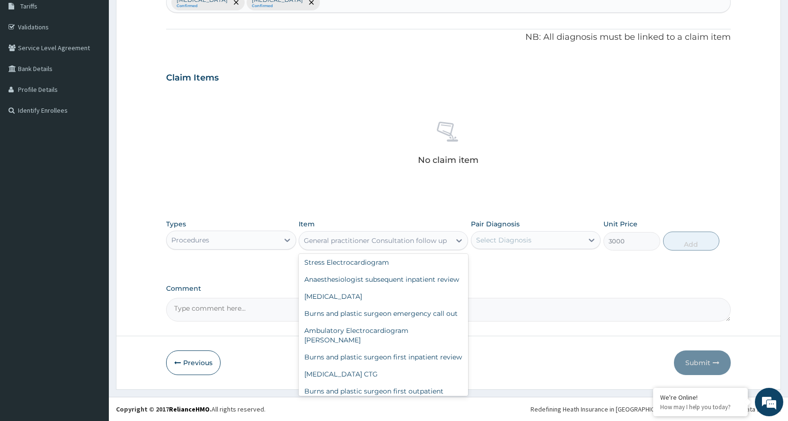
type input "3600"
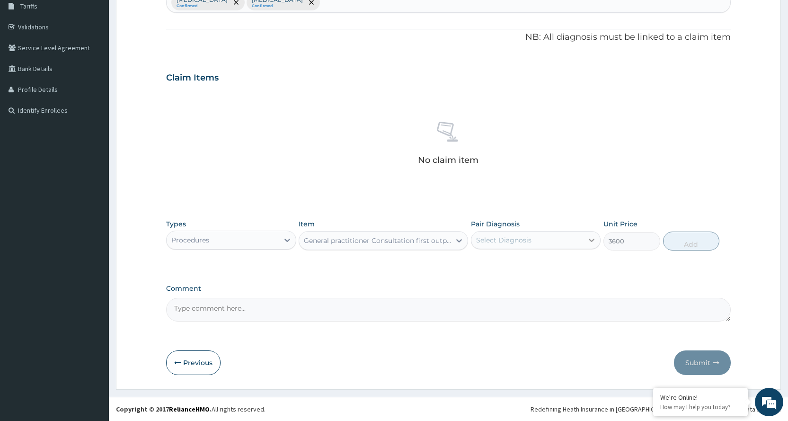
click at [593, 236] on icon at bounding box center [591, 239] width 9 height 9
click at [570, 260] on div "[MEDICAL_DATA]" at bounding box center [536, 264] width 130 height 19
checkbox input "true"
click at [682, 241] on button "Add" at bounding box center [691, 240] width 56 height 19
type input "0"
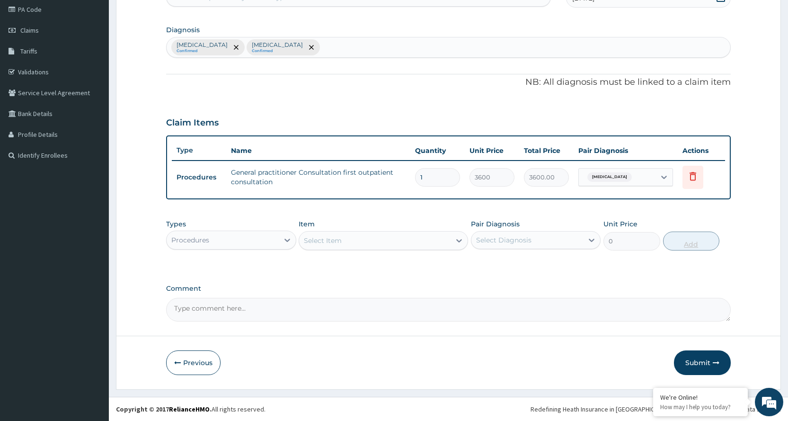
scroll to position [114, 0]
click at [272, 240] on div "Procedures" at bounding box center [223, 239] width 112 height 15
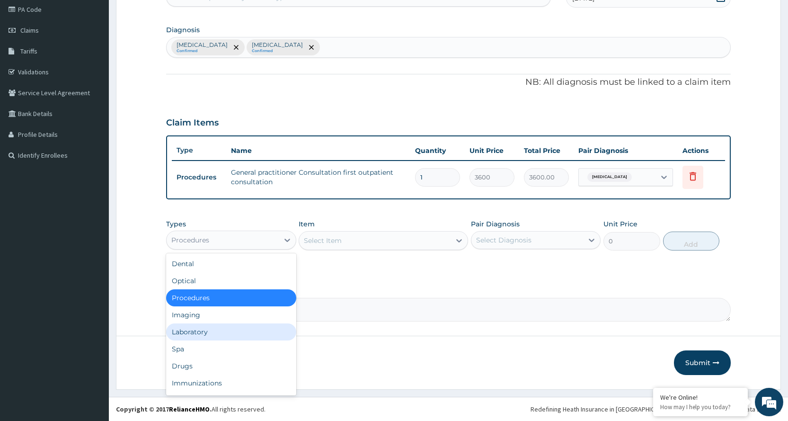
click at [197, 332] on div "Laboratory" at bounding box center [231, 331] width 130 height 17
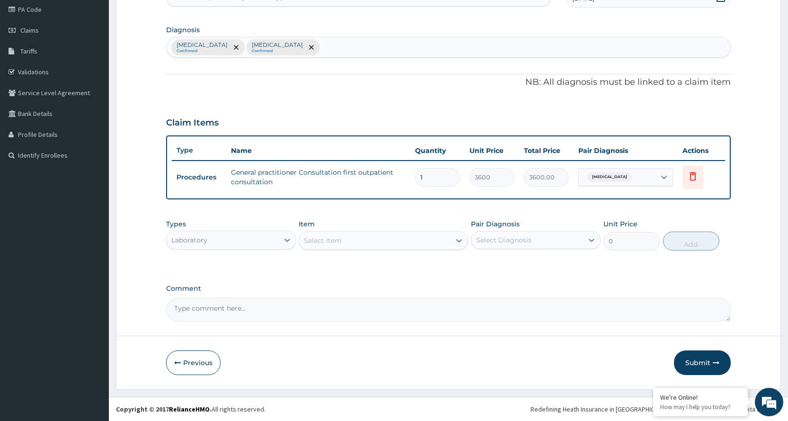
click at [403, 244] on div "Select Item" at bounding box center [374, 240] width 151 height 15
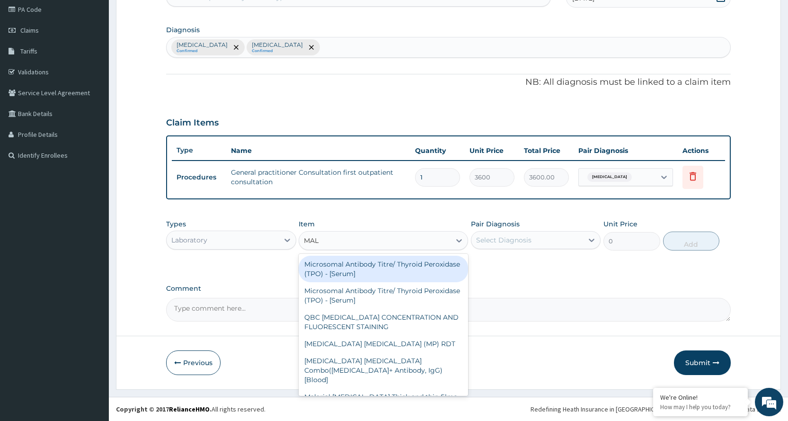
type input "MALA"
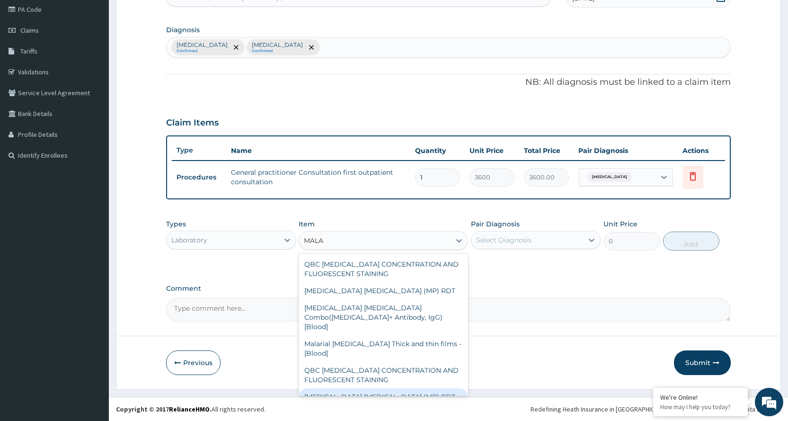
click at [388, 388] on div "[MEDICAL_DATA] [MEDICAL_DATA] (MP) RDT" at bounding box center [383, 396] width 169 height 17
type input "2100"
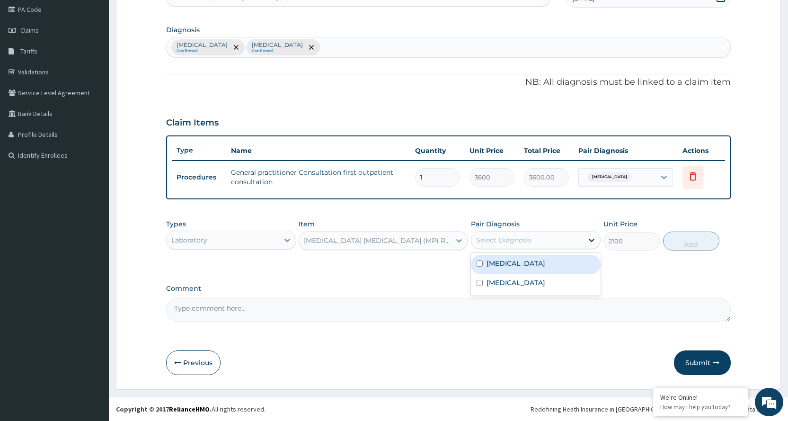
click at [589, 239] on icon at bounding box center [592, 239] width 6 height 3
click at [570, 259] on div "[MEDICAL_DATA]" at bounding box center [536, 264] width 130 height 19
checkbox input "true"
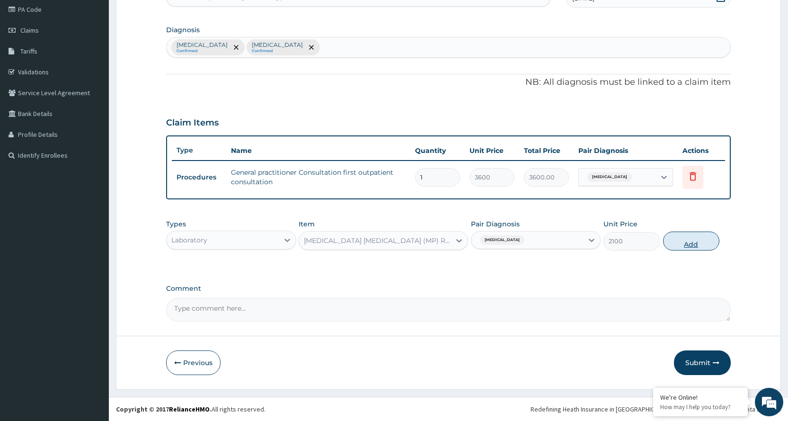
click at [688, 236] on button "Add" at bounding box center [691, 240] width 56 height 19
type input "0"
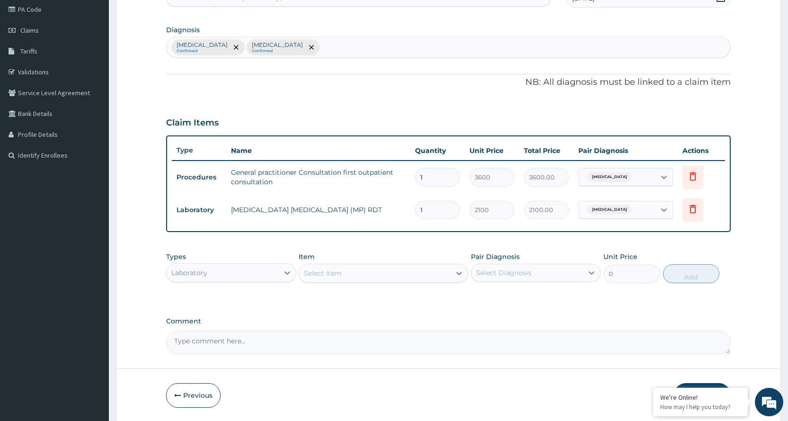
click at [348, 275] on div "Select Item" at bounding box center [374, 272] width 151 height 15
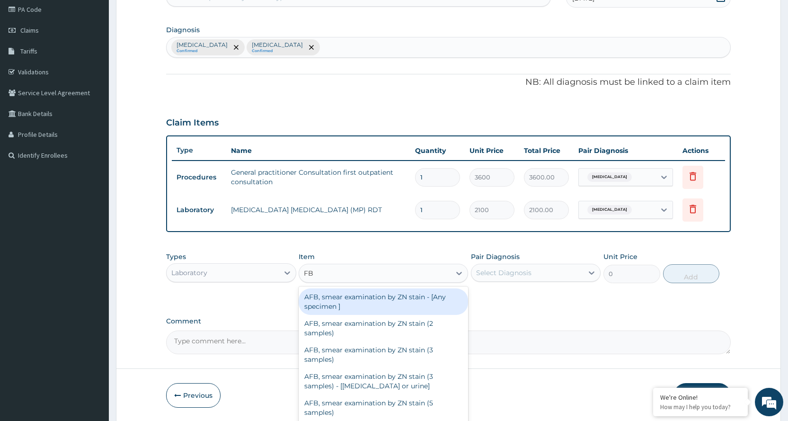
type input "FBC"
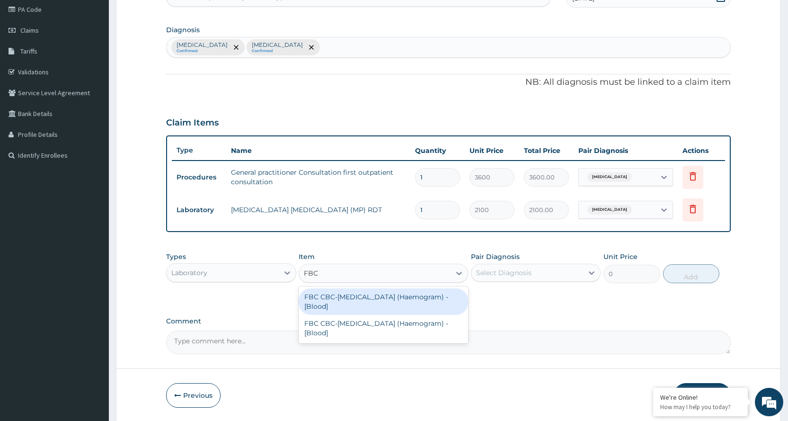
click at [369, 302] on div "FBC CBC-[MEDICAL_DATA] (Haemogram) - [Blood]" at bounding box center [383, 301] width 169 height 26
type input "4200"
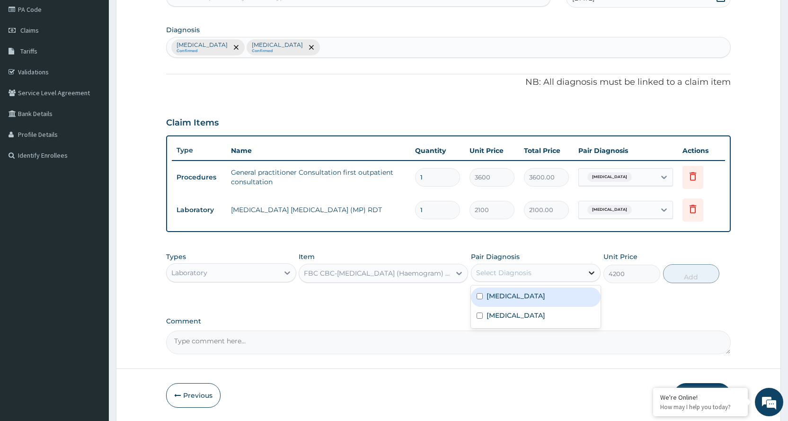
click at [591, 273] on icon at bounding box center [591, 272] width 9 height 9
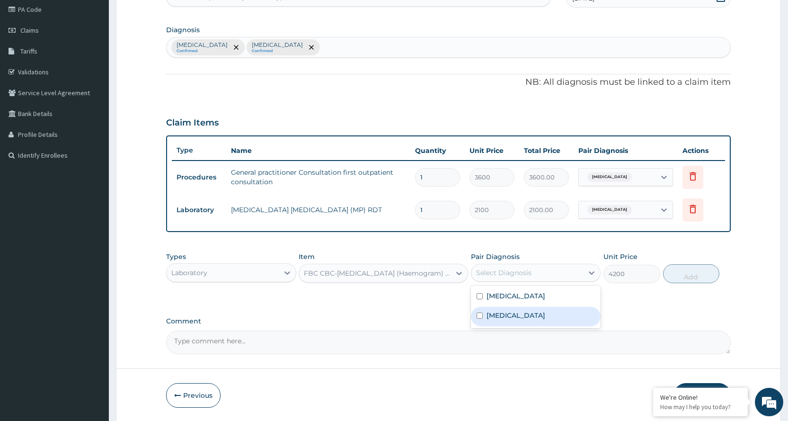
click at [559, 316] on div "[MEDICAL_DATA]" at bounding box center [536, 316] width 130 height 19
checkbox input "true"
click at [674, 274] on button "Add" at bounding box center [691, 273] width 56 height 19
type input "0"
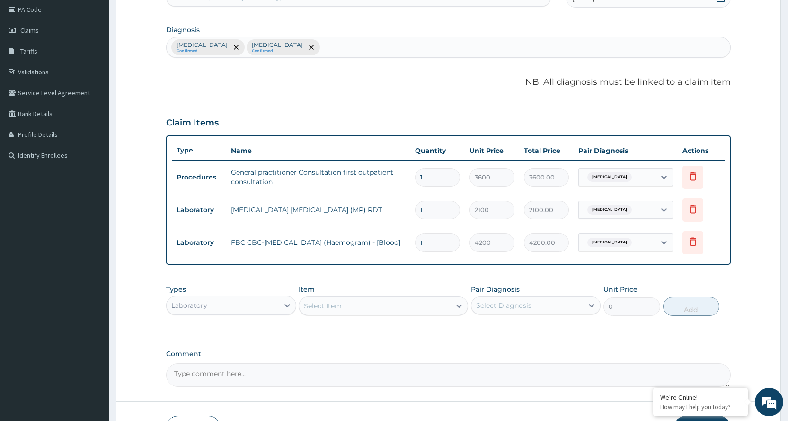
drag, startPoint x: 239, startPoint y: 302, endPoint x: 248, endPoint y: 299, distance: 9.1
click at [248, 299] on div "Laboratory" at bounding box center [223, 305] width 112 height 15
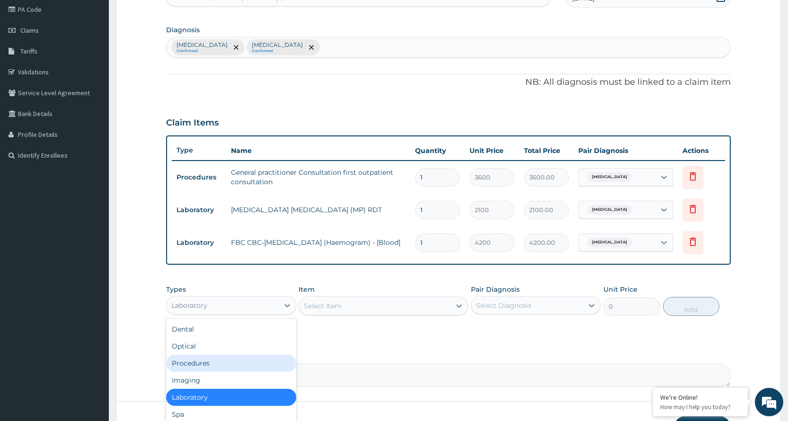
scroll to position [32, 0]
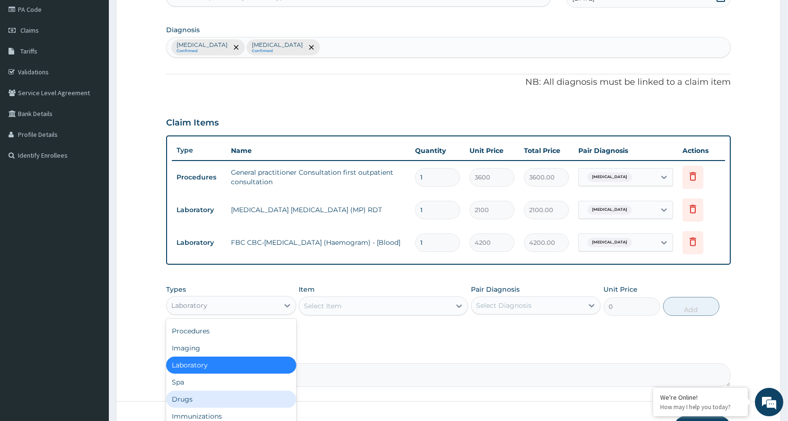
click at [225, 392] on div "Drugs" at bounding box center [231, 398] width 130 height 17
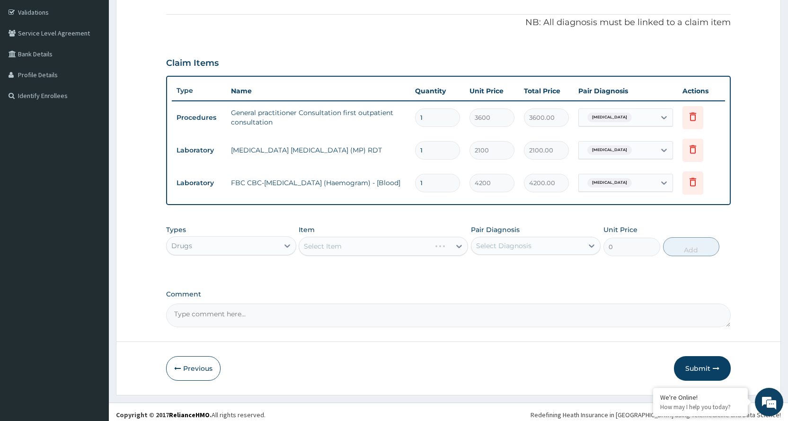
scroll to position [180, 0]
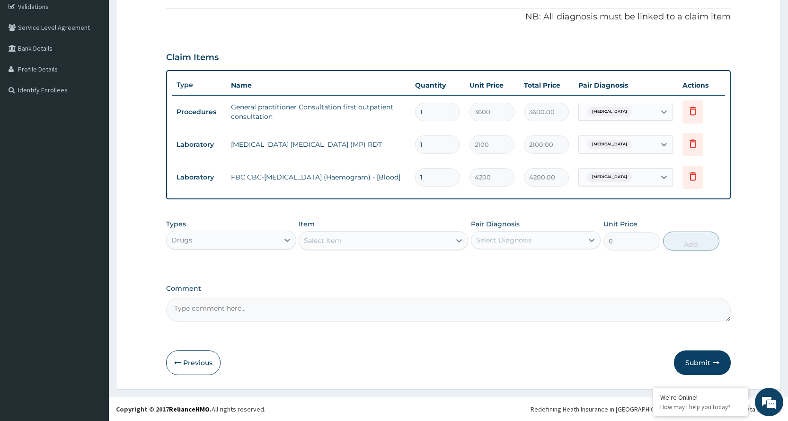
click at [431, 243] on div "Select Item" at bounding box center [374, 240] width 151 height 15
type input "P"
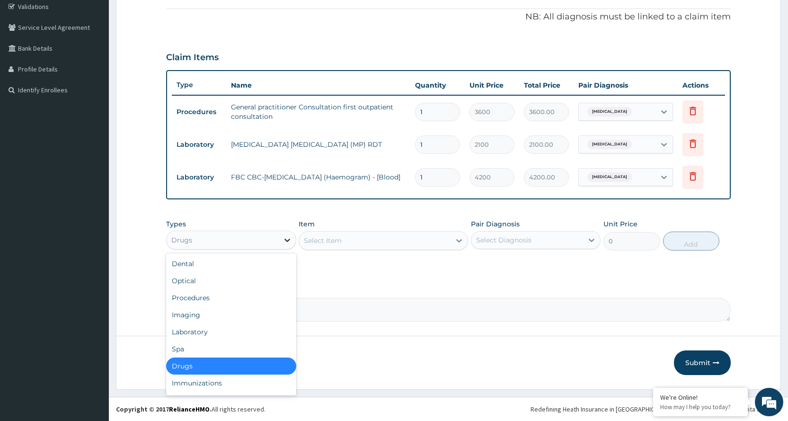
click at [284, 236] on icon at bounding box center [286, 239] width 9 height 9
click at [201, 296] on div "Procedures" at bounding box center [231, 297] width 130 height 17
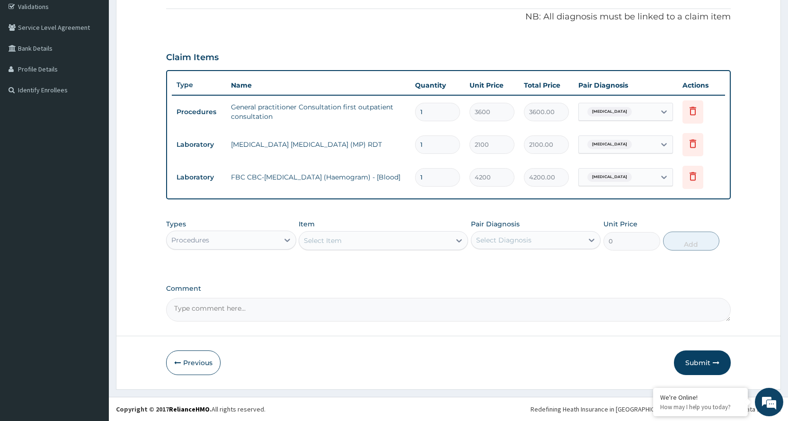
click at [351, 240] on div "Select Item" at bounding box center [374, 240] width 151 height 15
type input "PC"
click at [191, 240] on div "Procedures" at bounding box center [190, 239] width 38 height 9
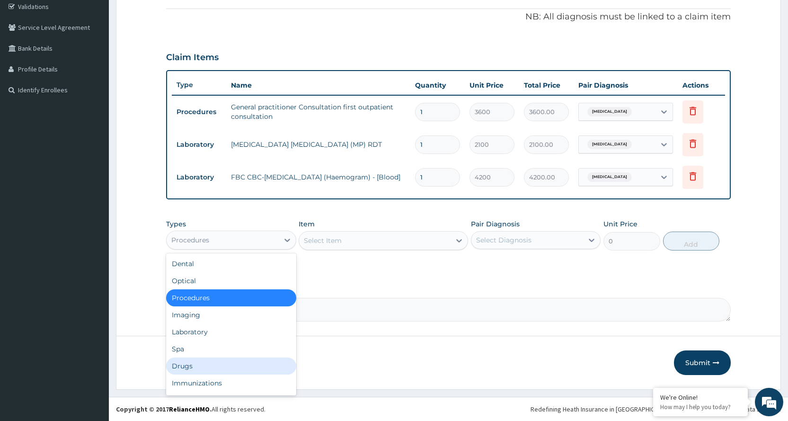
click at [189, 367] on div "Drugs" at bounding box center [231, 365] width 130 height 17
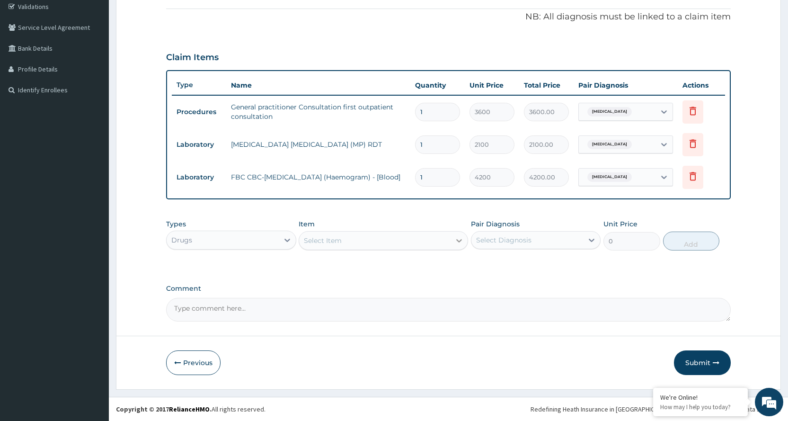
click at [457, 238] on icon at bounding box center [458, 240] width 9 height 9
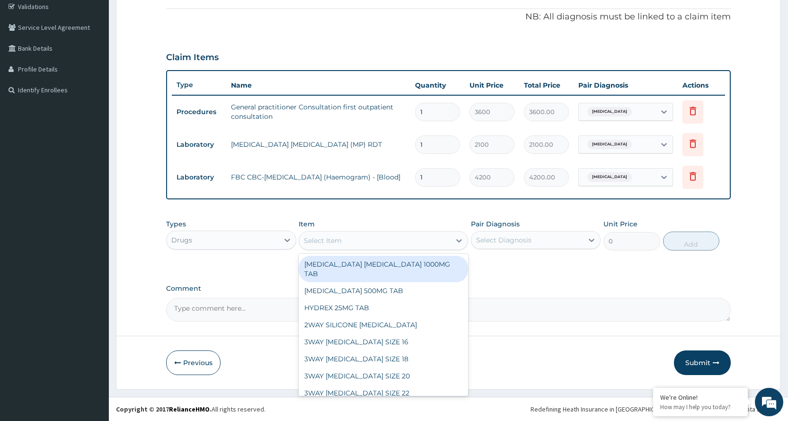
click at [328, 234] on div "Select Item" at bounding box center [374, 240] width 151 height 15
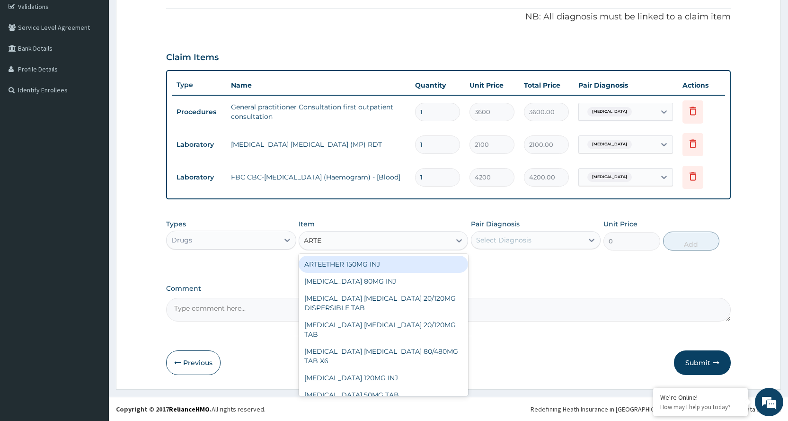
type input "ARTEM"
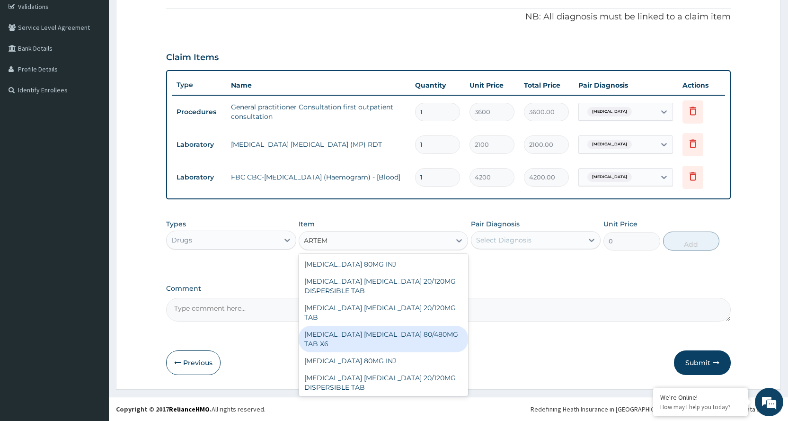
click at [334, 327] on div "[MEDICAL_DATA] [MEDICAL_DATA] 80/480MG TAB X6" at bounding box center [383, 338] width 169 height 26
type input "262.5"
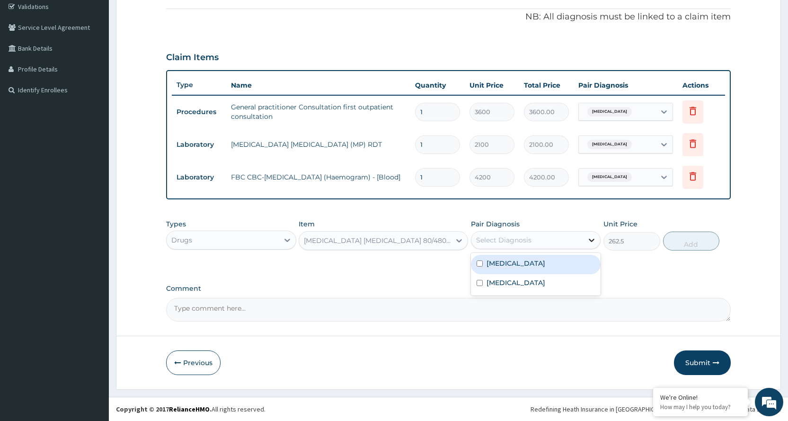
click at [592, 236] on icon at bounding box center [591, 239] width 9 height 9
click at [541, 260] on div "[MEDICAL_DATA]" at bounding box center [536, 264] width 130 height 19
checkbox input "true"
click at [687, 244] on button "Add" at bounding box center [691, 240] width 56 height 19
type input "0"
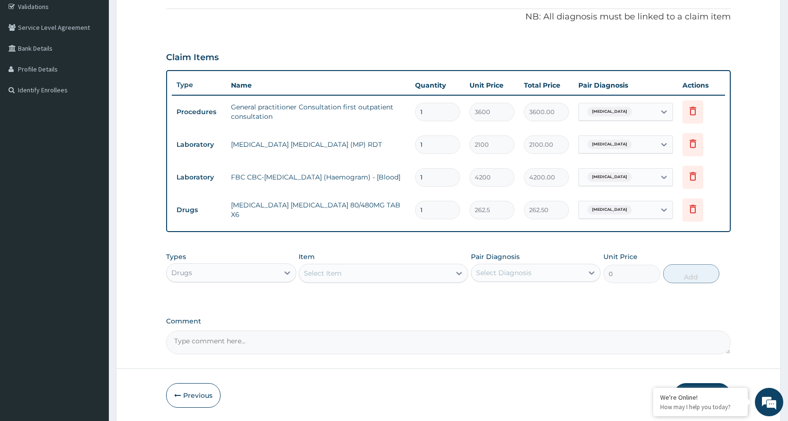
click at [444, 209] on input "1" at bounding box center [437, 210] width 45 height 18
type input "0.00"
type input "6"
type input "1575.00"
type input "6"
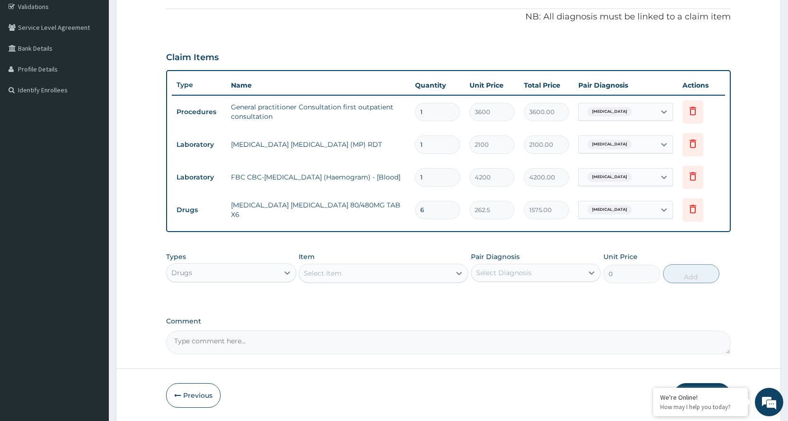
click at [367, 274] on div "Select Item" at bounding box center [374, 272] width 151 height 15
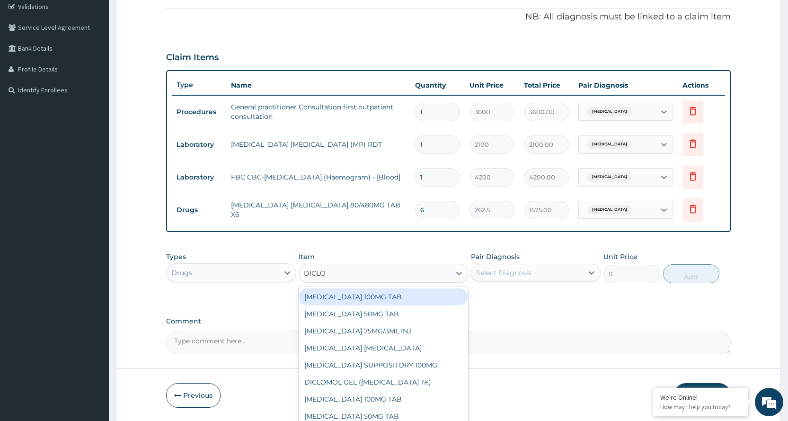
type input "DICLOF"
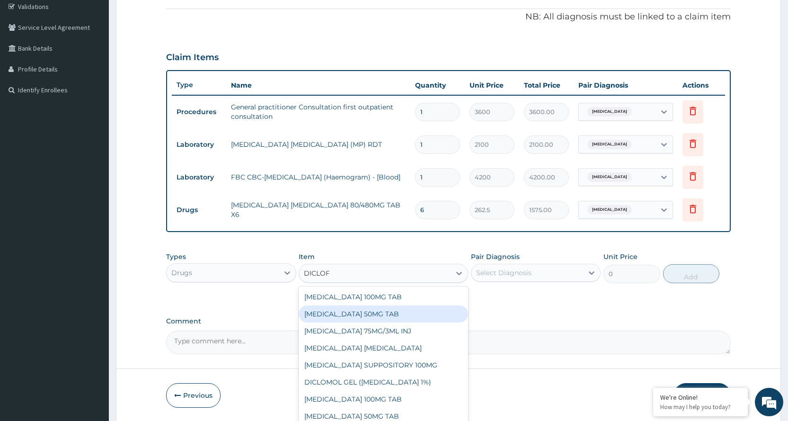
click at [361, 316] on div "[MEDICAL_DATA] 50MG TAB" at bounding box center [383, 313] width 169 height 17
type input "52.5"
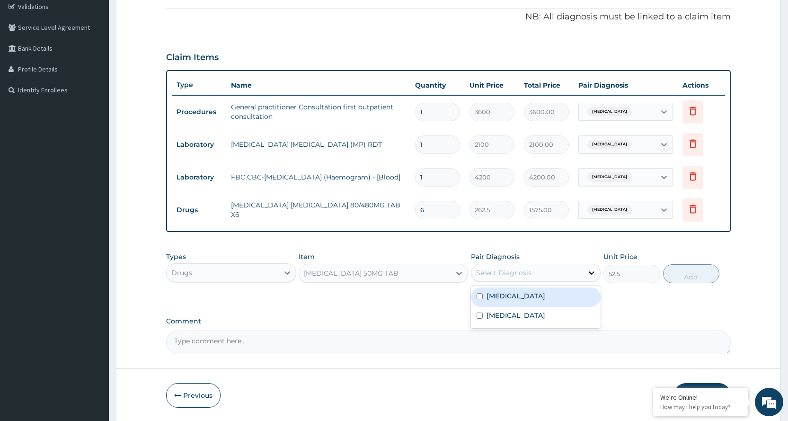
click at [590, 274] on icon at bounding box center [591, 272] width 9 height 9
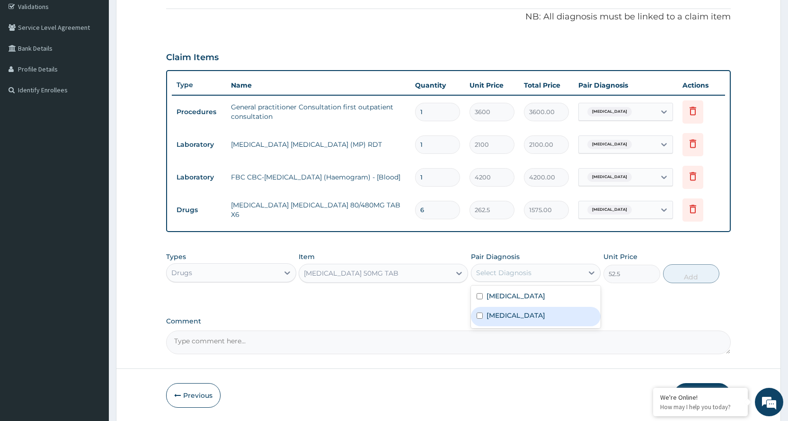
click at [562, 312] on div "[MEDICAL_DATA]" at bounding box center [536, 316] width 130 height 19
checkbox input "true"
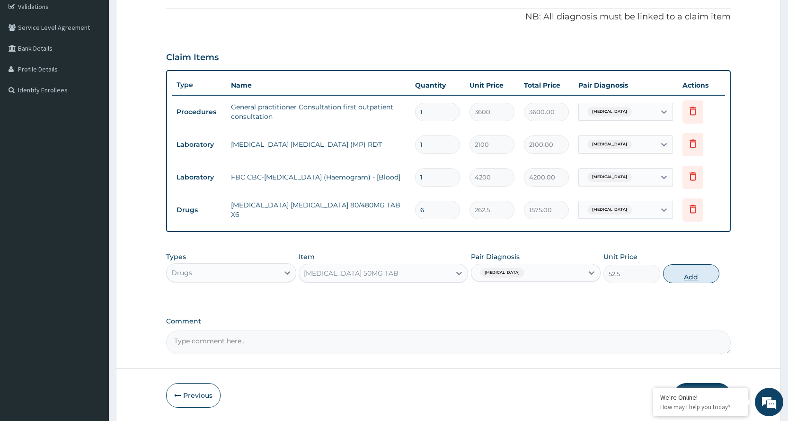
click at [687, 276] on button "Add" at bounding box center [691, 273] width 56 height 19
type input "0"
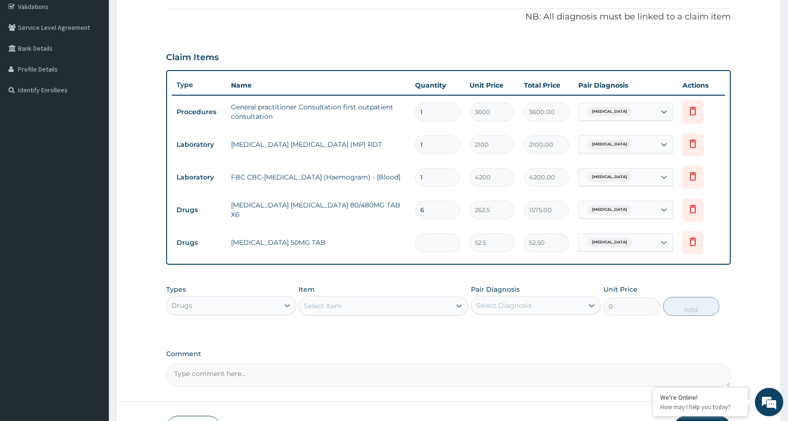
type input "0.00"
type input "6"
type input "315.00"
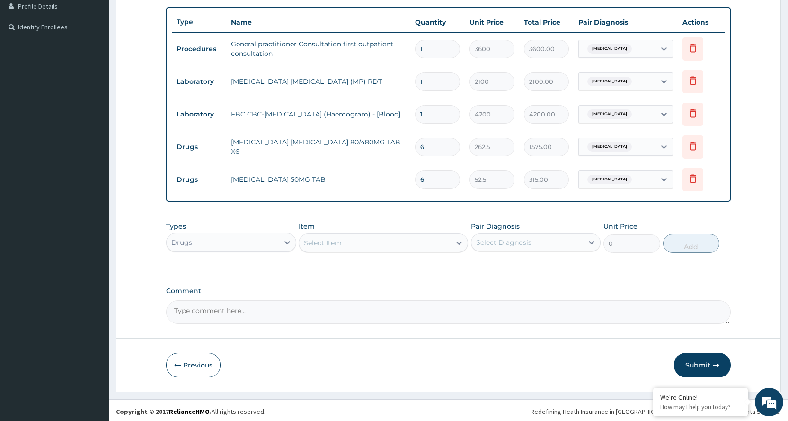
scroll to position [245, 0]
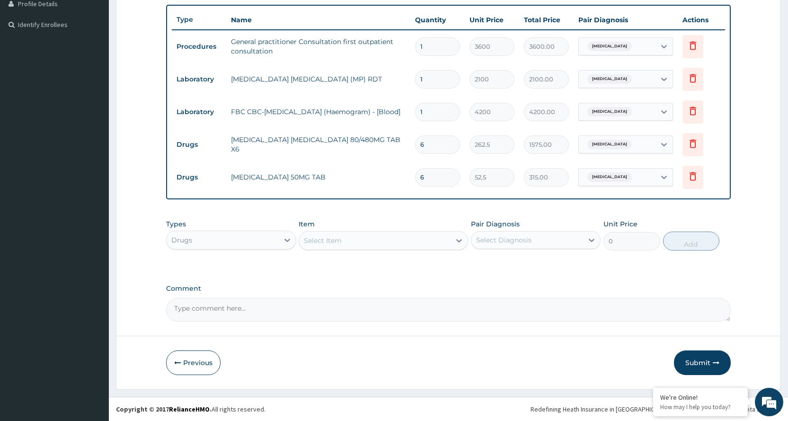
type input "6"
click at [340, 233] on div "Select Item" at bounding box center [374, 240] width 151 height 15
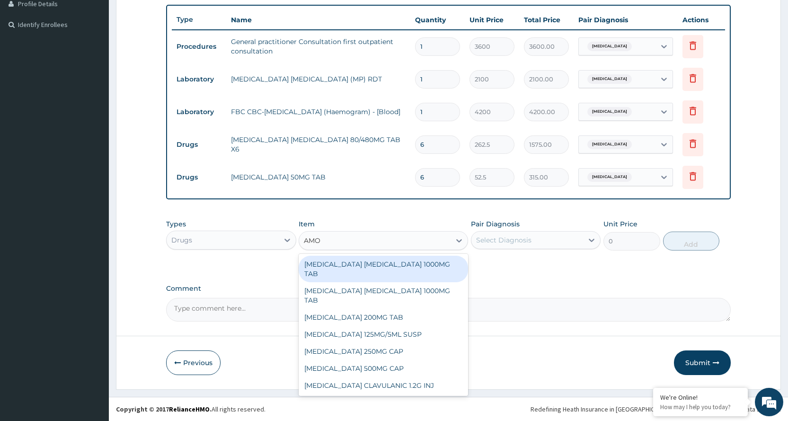
type input "AMOX"
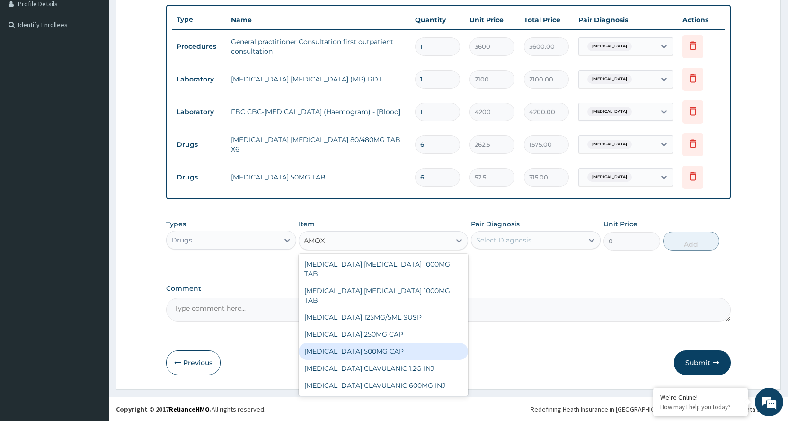
click at [379, 346] on div "[MEDICAL_DATA] 500MG CAP" at bounding box center [383, 351] width 169 height 17
type input "35"
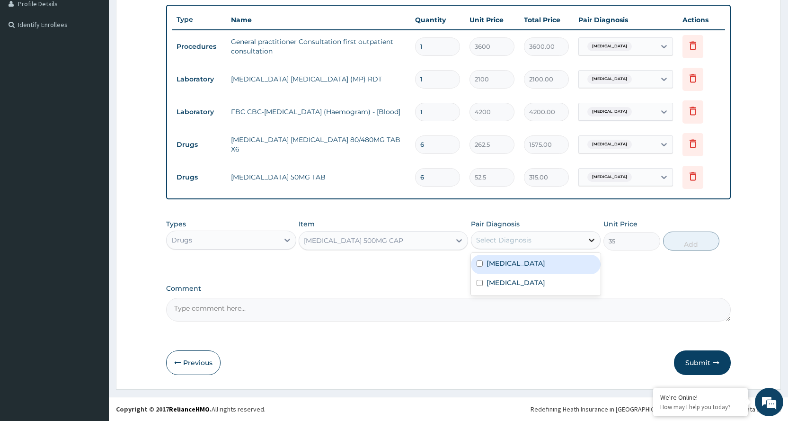
click at [592, 242] on icon at bounding box center [591, 239] width 9 height 9
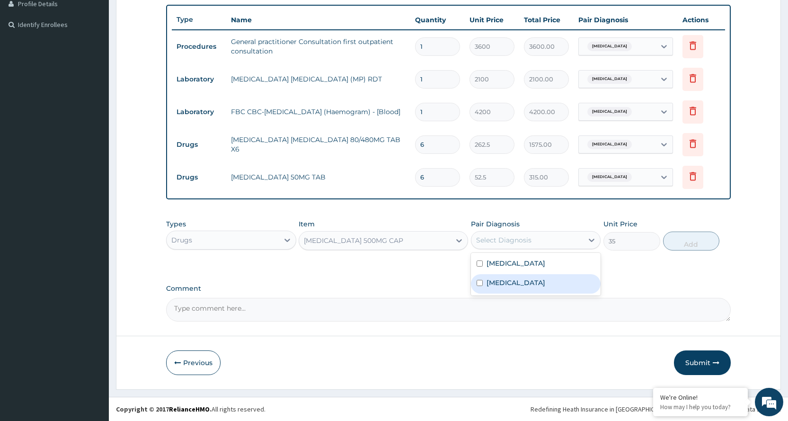
click at [525, 279] on label "[MEDICAL_DATA]" at bounding box center [515, 282] width 59 height 9
checkbox input "true"
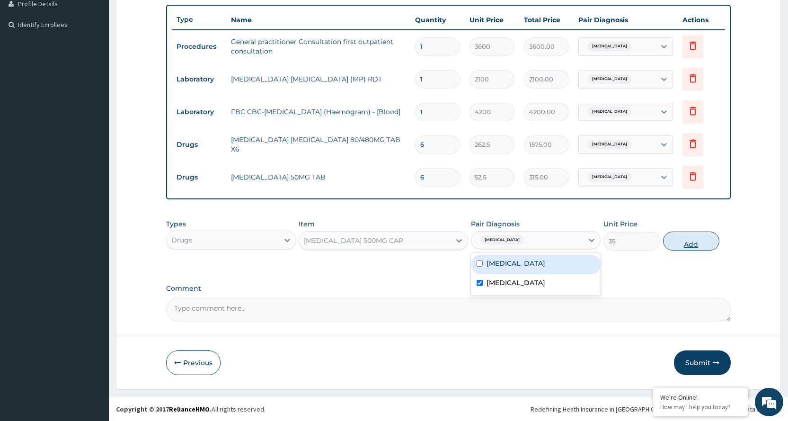
click at [710, 237] on button "Add" at bounding box center [691, 240] width 56 height 19
type input "0"
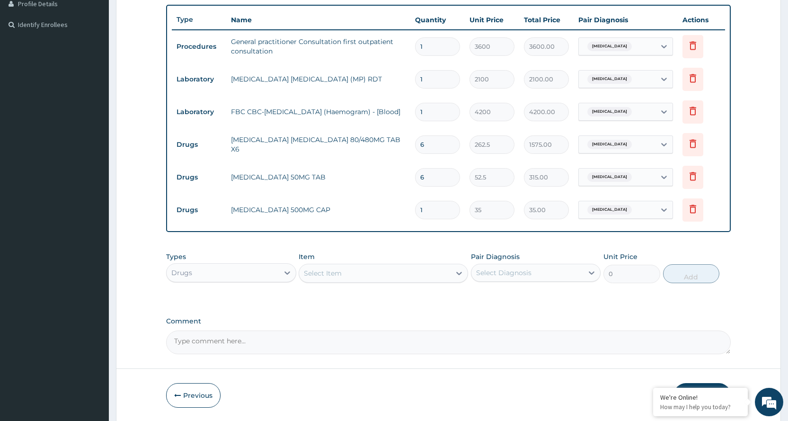
click at [434, 211] on input "1" at bounding box center [437, 210] width 45 height 18
type input "0.00"
type input "6"
type input "210.00"
type input "0.00"
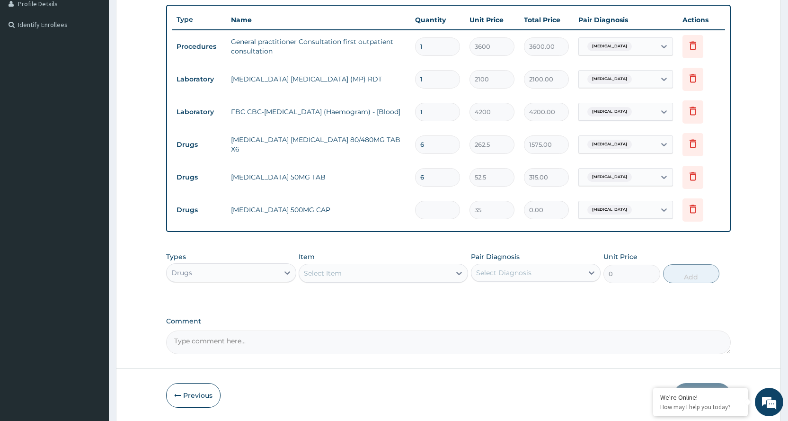
type input "5"
type input "175.00"
type input "0.00"
type input "1"
type input "35.00"
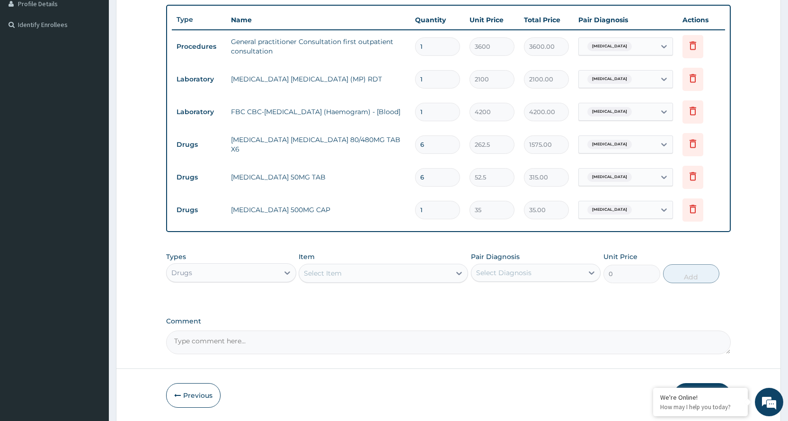
type input "15"
type input "525.00"
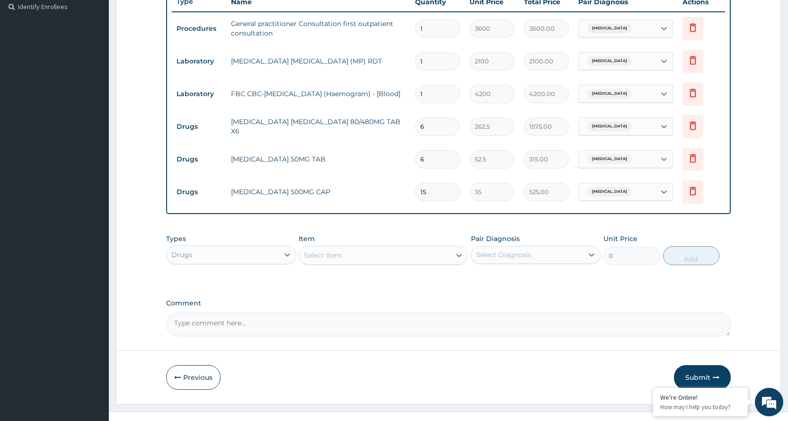
scroll to position [278, 0]
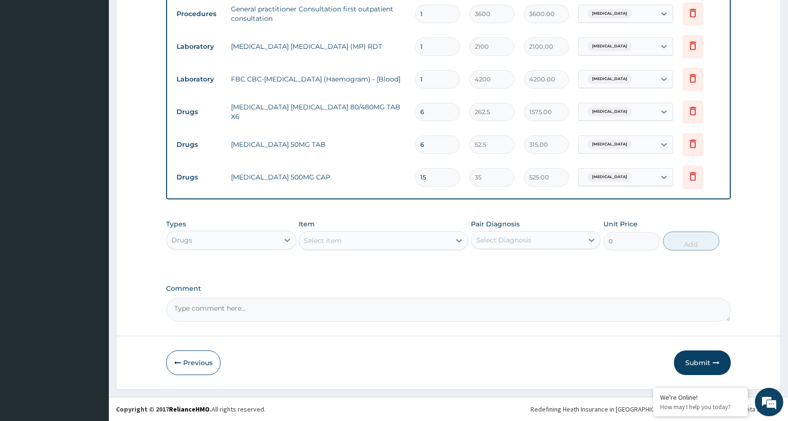
type input "15"
click at [712, 361] on button "Submit" at bounding box center [702, 362] width 57 height 25
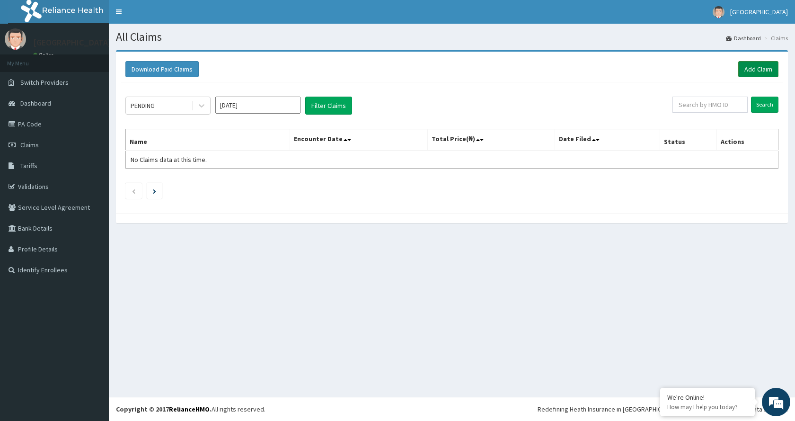
click at [748, 69] on link "Add Claim" at bounding box center [758, 69] width 40 height 16
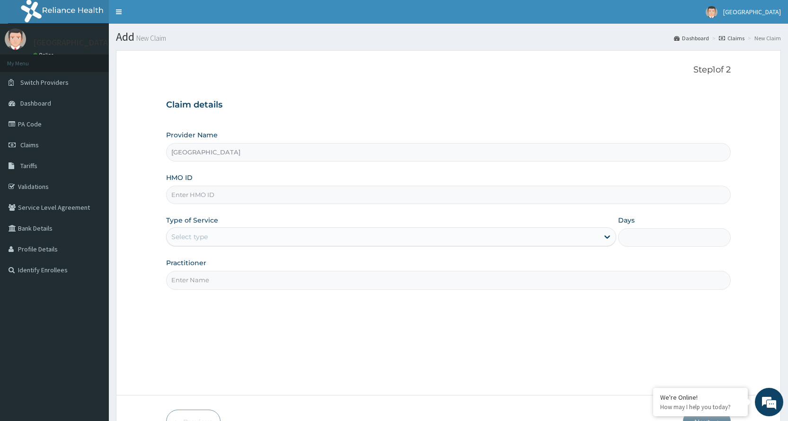
type input "[GEOGRAPHIC_DATA]"
click at [264, 196] on input "HMO ID" at bounding box center [448, 194] width 564 height 18
type input "ELN/10518/A"
click at [261, 236] on div "Select type" at bounding box center [383, 236] width 432 height 15
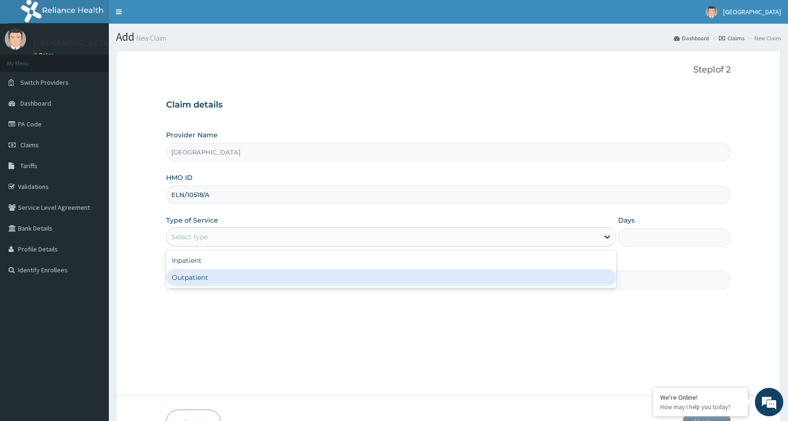
click at [254, 272] on div "Outpatient" at bounding box center [391, 277] width 450 height 17
type input "1"
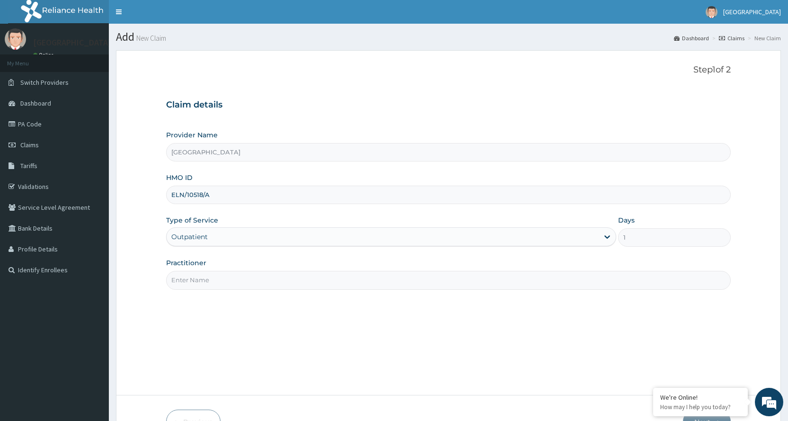
click at [253, 282] on input "Practitioner" at bounding box center [448, 280] width 564 height 18
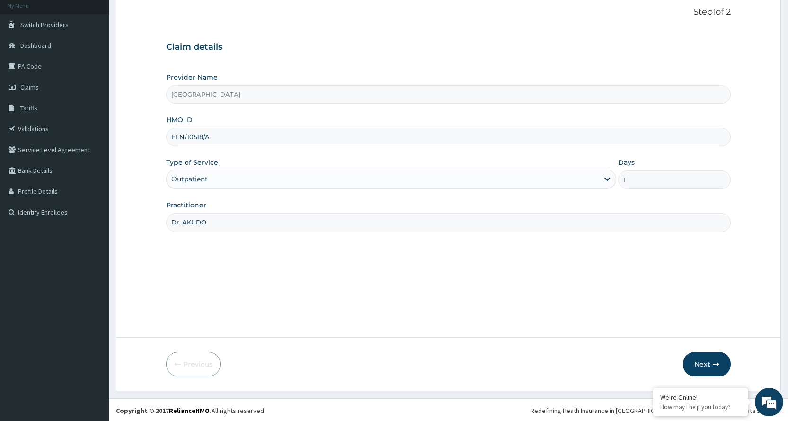
scroll to position [59, 0]
type input "Dr. AKUDO"
click at [692, 361] on button "Next" at bounding box center [707, 362] width 48 height 25
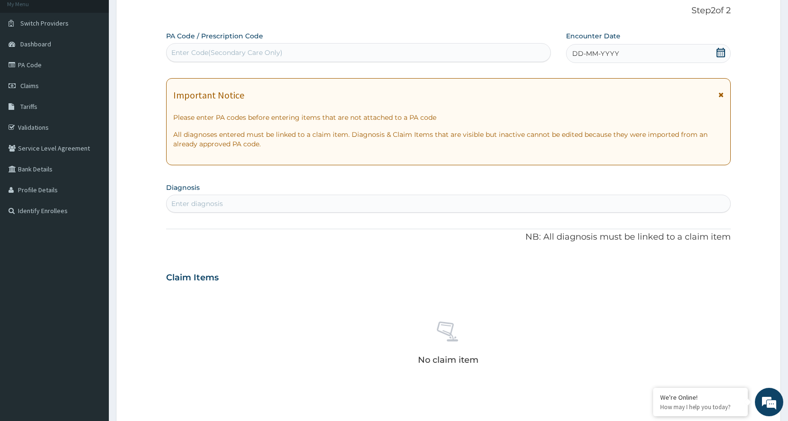
click at [723, 94] on div "Important Notice Please enter PA codes before entering items that are not attac…" at bounding box center [448, 121] width 564 height 87
click at [723, 94] on icon at bounding box center [720, 94] width 5 height 7
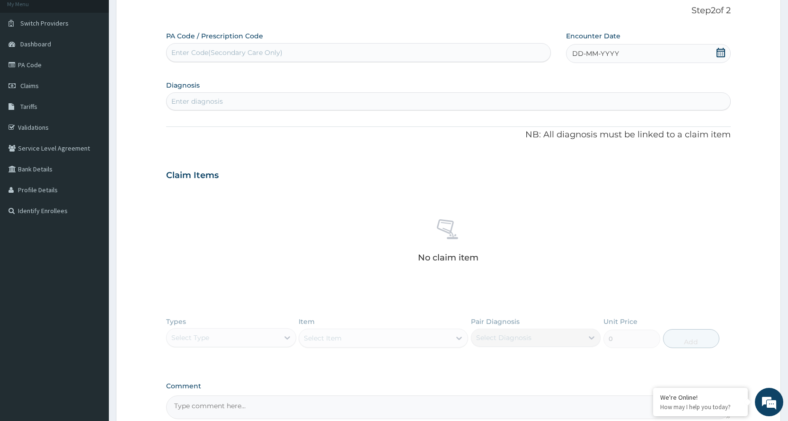
click at [672, 55] on div "DD-MM-YYYY" at bounding box center [648, 53] width 165 height 19
click at [553, 79] on div "[DATE]" at bounding box center [603, 80] width 114 height 9
click at [551, 81] on button "Previous Month" at bounding box center [549, 80] width 5 height 5
click at [652, 158] on div "23" at bounding box center [650, 159] width 14 height 14
click at [278, 99] on div "Enter diagnosis" at bounding box center [448, 101] width 563 height 15
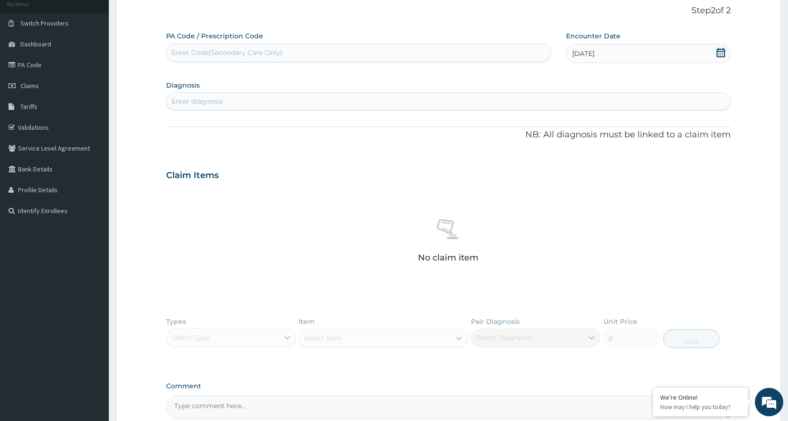
click at [246, 99] on div "Enter diagnosis" at bounding box center [448, 101] width 563 height 15
type input "MALAR"
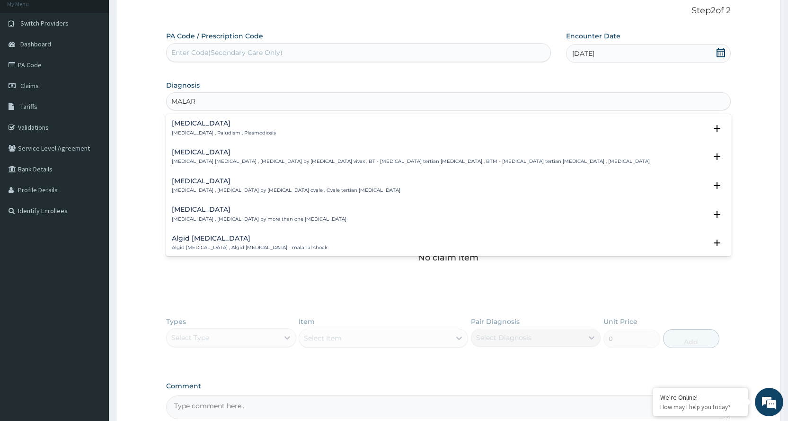
click at [232, 130] on p "[MEDICAL_DATA] , Paludism , Plasmodiosis" at bounding box center [224, 133] width 104 height 7
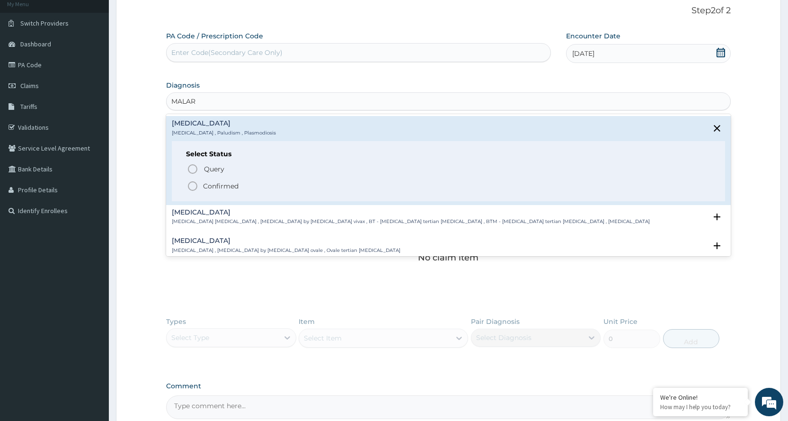
click at [193, 185] on icon "status option filled" at bounding box center [192, 185] width 11 height 11
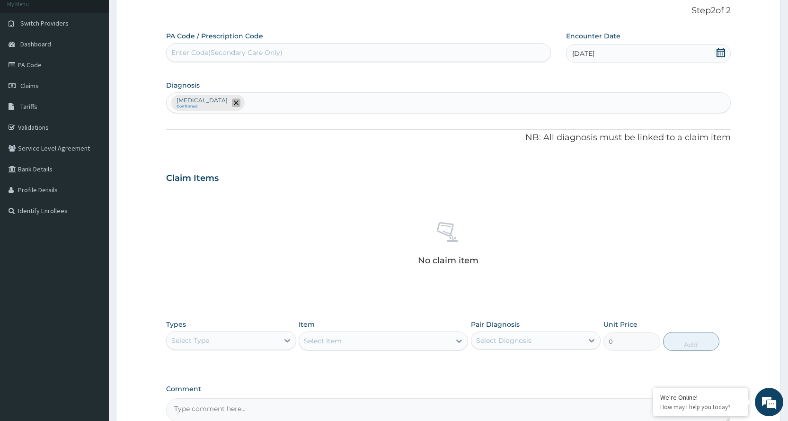
click at [232, 106] on span "remove selection option" at bounding box center [236, 102] width 9 height 9
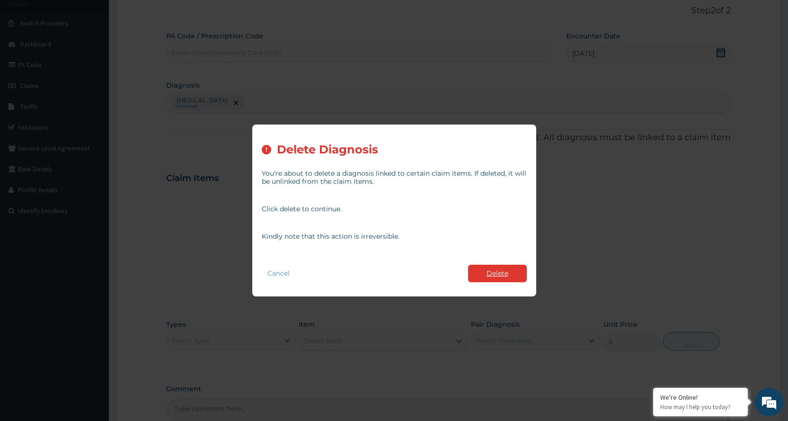
drag, startPoint x: 504, startPoint y: 273, endPoint x: 496, endPoint y: 256, distance: 18.6
click at [507, 273] on button "Delete" at bounding box center [497, 273] width 59 height 18
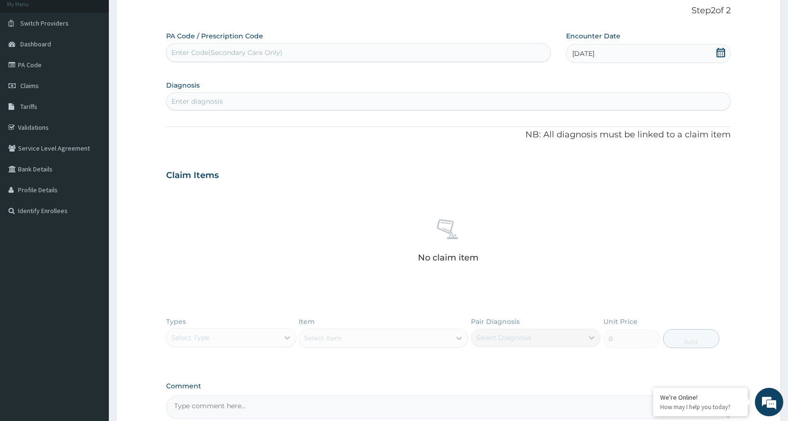
click at [284, 99] on div "Enter diagnosis" at bounding box center [448, 101] width 563 height 15
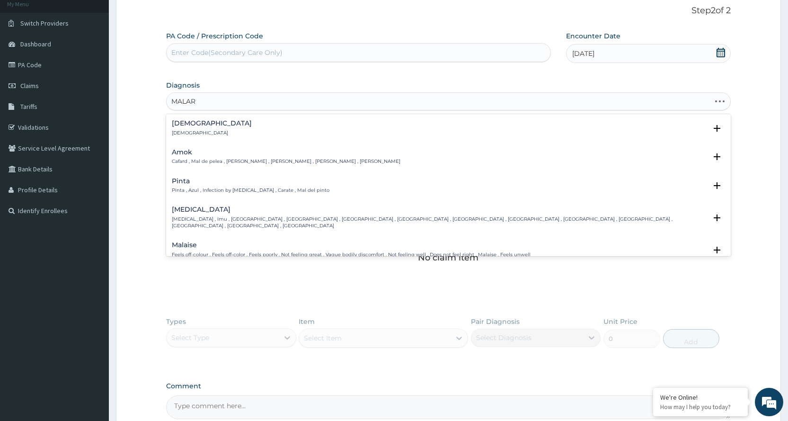
type input "MALARI"
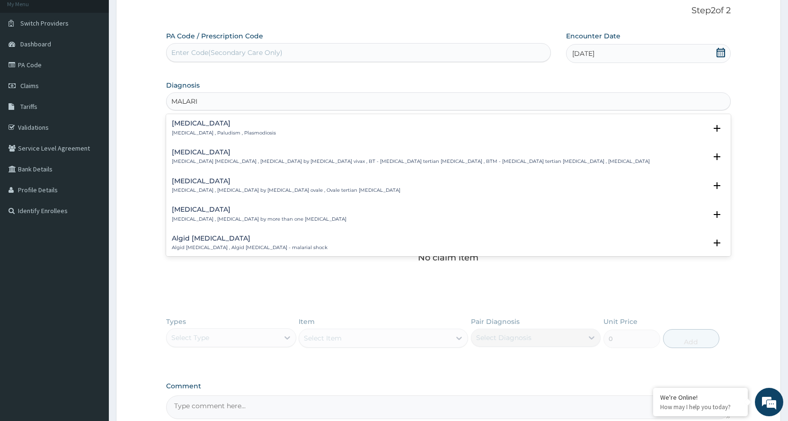
click at [233, 126] on h4 "[MEDICAL_DATA]" at bounding box center [224, 123] width 104 height 7
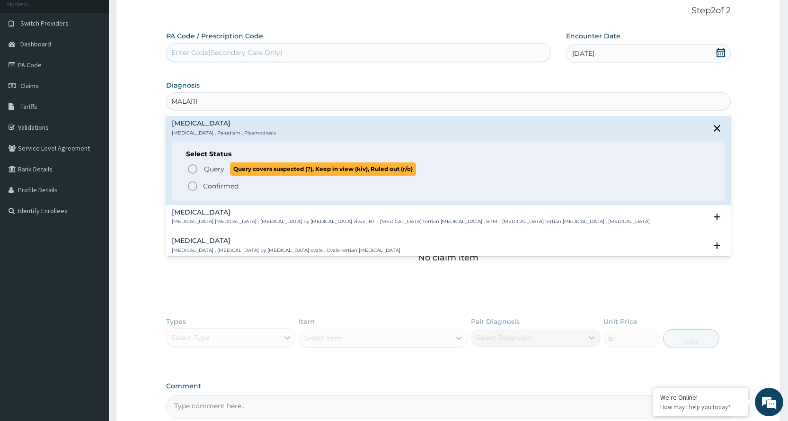
click at [192, 168] on icon "status option query" at bounding box center [192, 168] width 11 height 11
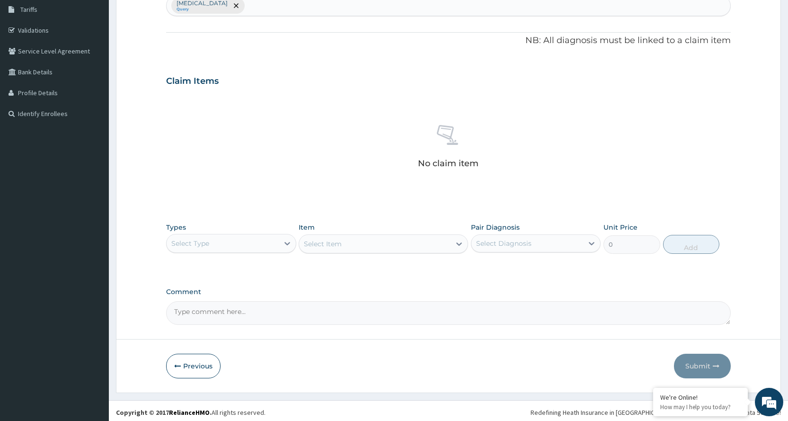
scroll to position [159, 0]
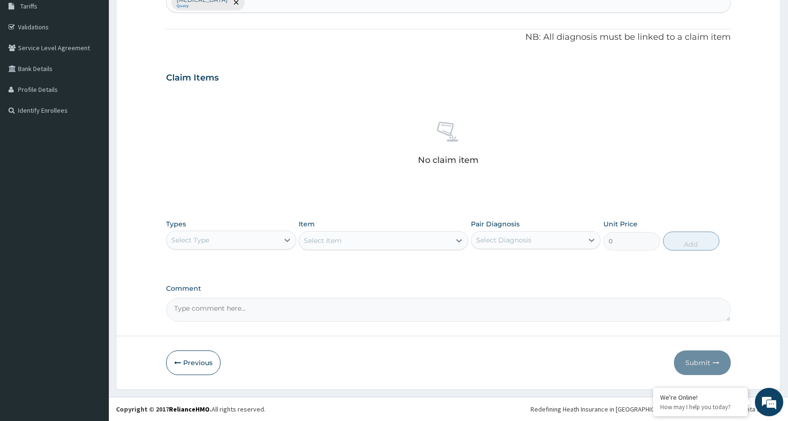
click at [258, 239] on div "Select Type" at bounding box center [223, 239] width 112 height 15
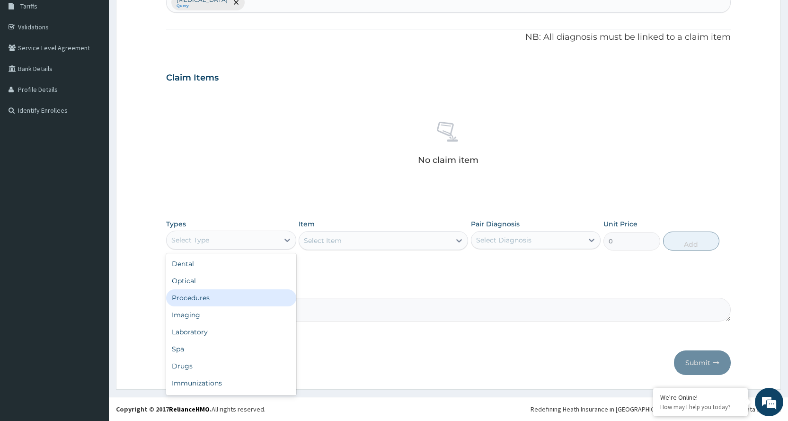
click at [212, 299] on div "Procedures" at bounding box center [231, 297] width 130 height 17
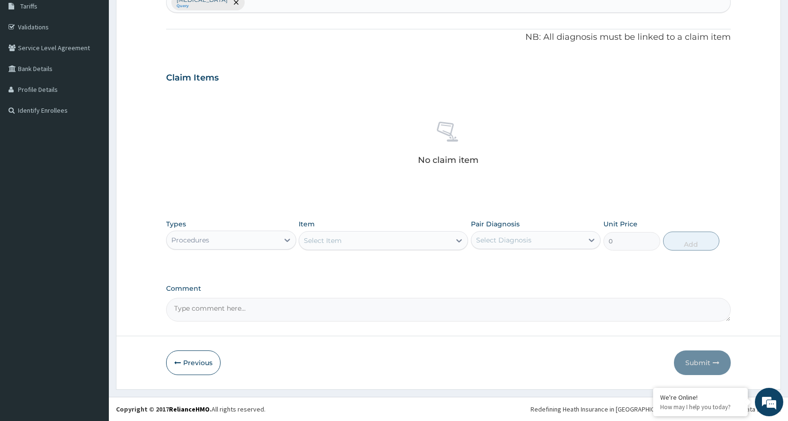
click at [343, 238] on div "Select Item" at bounding box center [374, 240] width 151 height 15
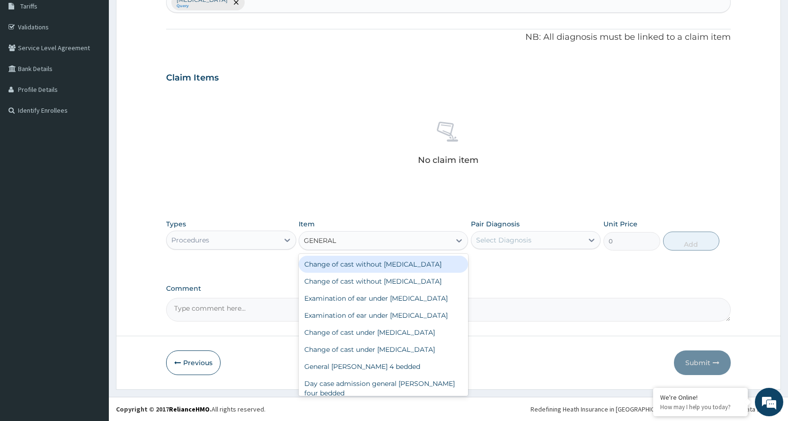
type input "GENERAL"
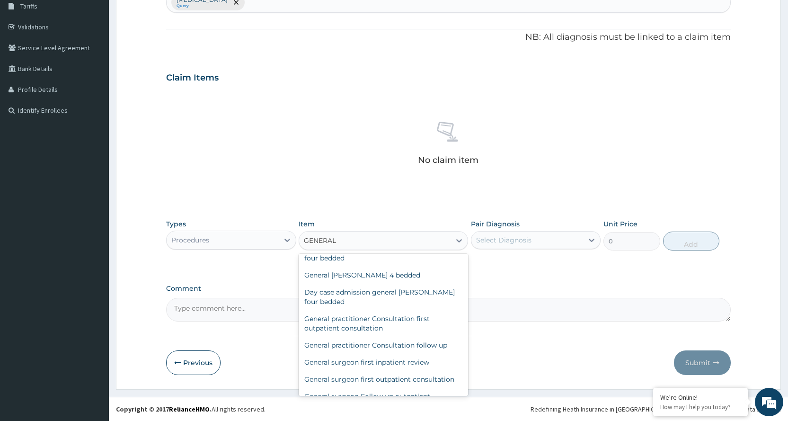
scroll to position [142, 0]
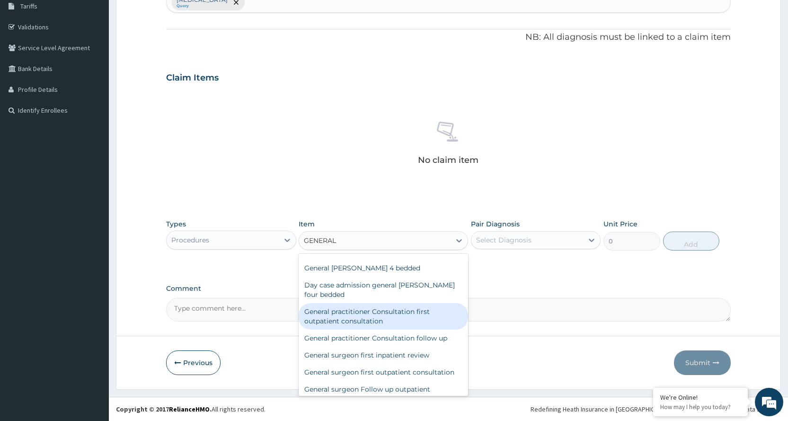
click at [382, 325] on div "General practitioner Consultation first outpatient consultation" at bounding box center [383, 316] width 169 height 26
type input "3600"
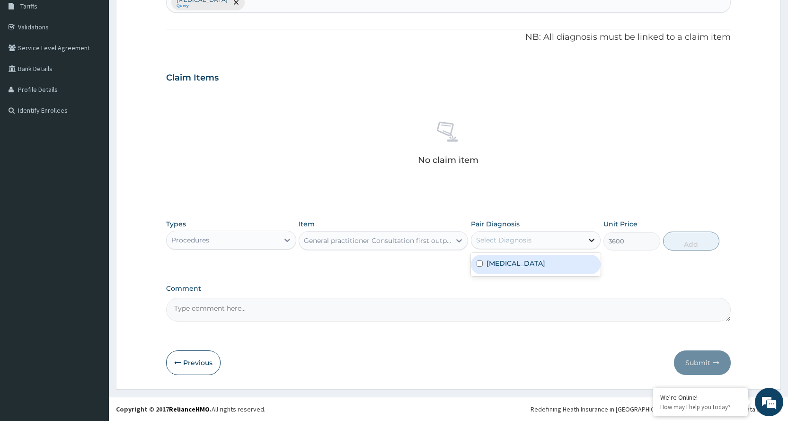
click at [588, 239] on icon at bounding box center [591, 239] width 9 height 9
click at [573, 261] on div "[MEDICAL_DATA]" at bounding box center [536, 264] width 130 height 19
checkbox input "true"
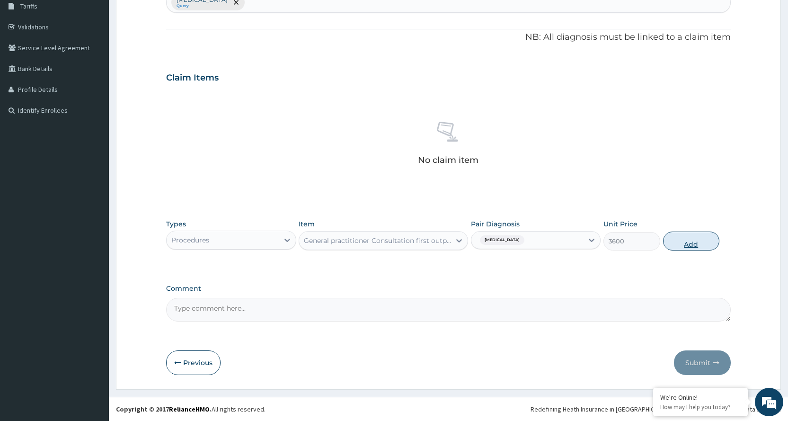
click at [683, 246] on button "Add" at bounding box center [691, 240] width 56 height 19
type input "0"
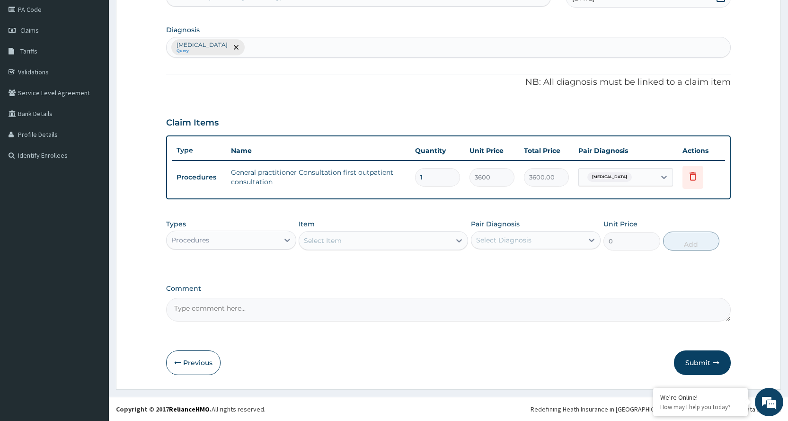
click at [255, 237] on div "Procedures" at bounding box center [223, 239] width 112 height 15
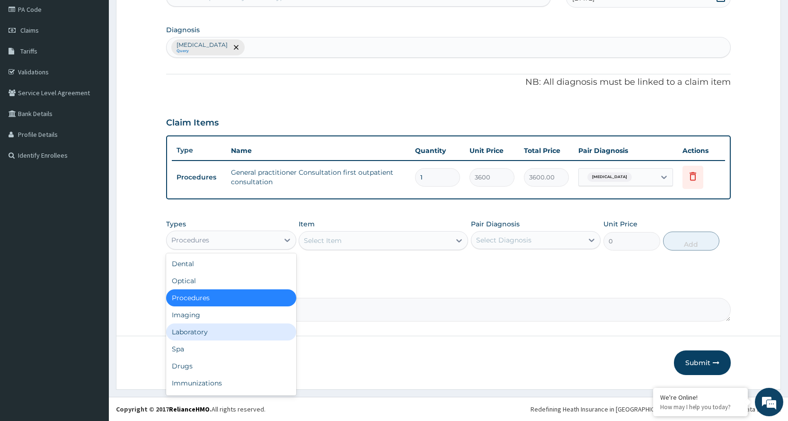
click at [225, 330] on div "Laboratory" at bounding box center [231, 331] width 130 height 17
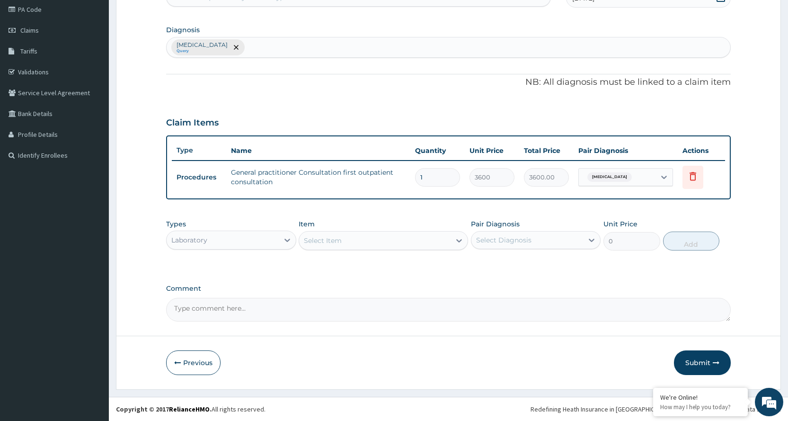
click at [424, 302] on textarea "Comment" at bounding box center [448, 310] width 564 height 24
click at [422, 239] on div "Select Item" at bounding box center [374, 240] width 151 height 15
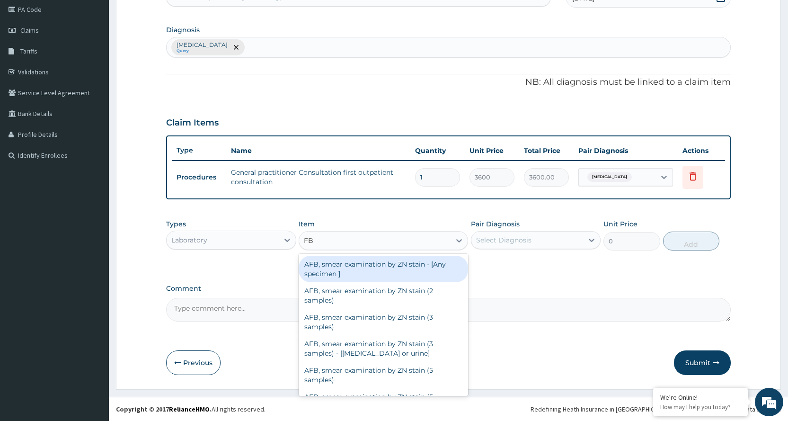
type input "FBC"
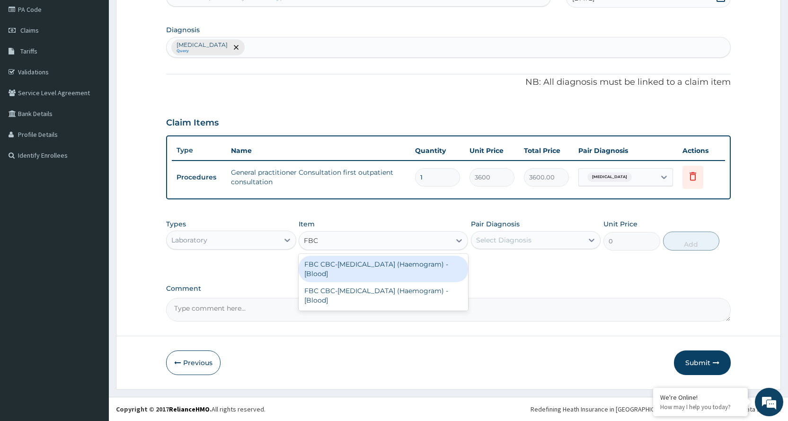
type input "4200"
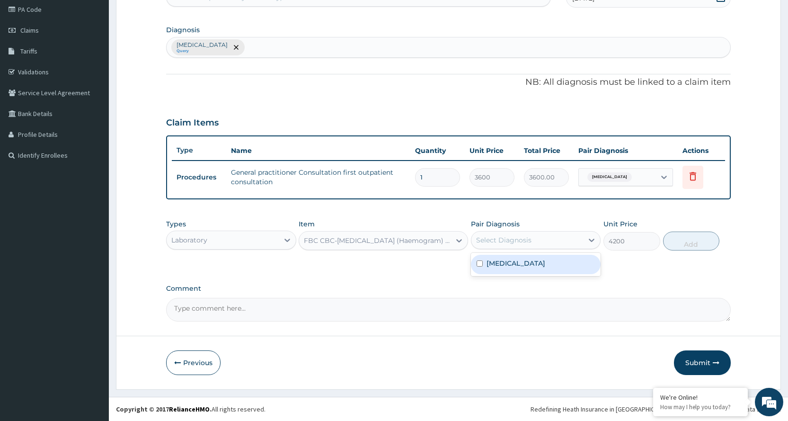
click at [574, 237] on div "Select Diagnosis" at bounding box center [527, 239] width 112 height 15
checkbox input "true"
click at [700, 238] on button "Add" at bounding box center [691, 240] width 56 height 19
type input "0"
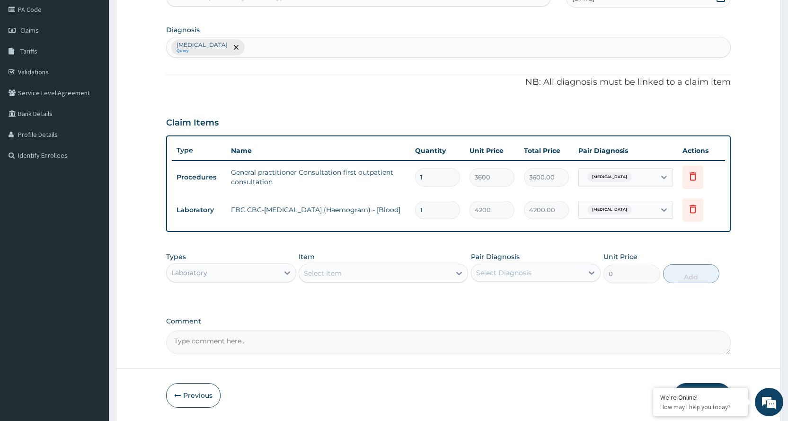
click at [369, 271] on div "Select Item" at bounding box center [374, 272] width 151 height 15
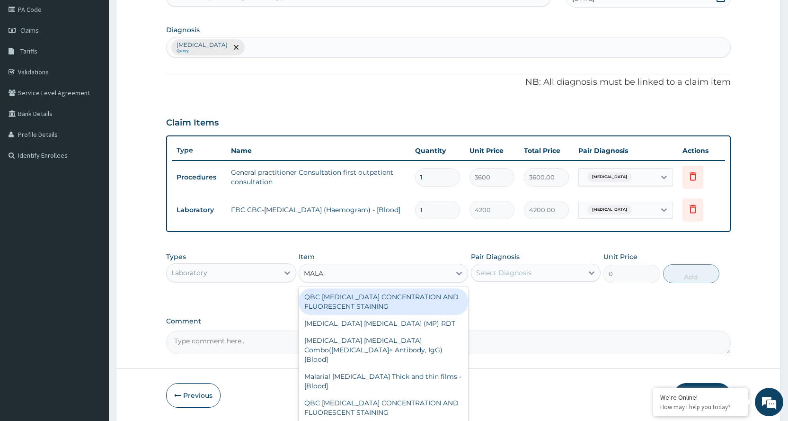
type input "MALAR"
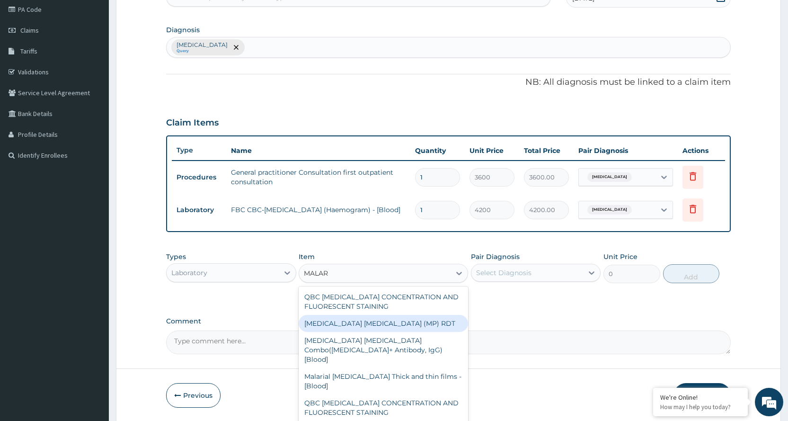
click at [372, 319] on div "[MEDICAL_DATA] [MEDICAL_DATA] (MP) RDT" at bounding box center [383, 323] width 169 height 17
type input "2100"
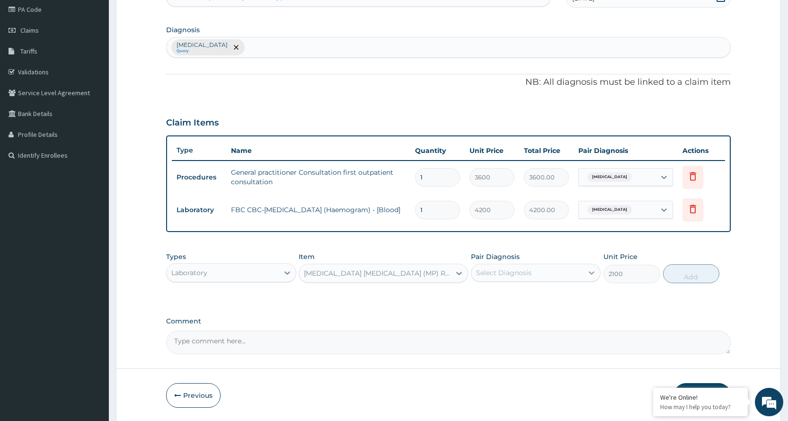
click at [594, 274] on icon at bounding box center [591, 272] width 9 height 9
checkbox input "true"
click at [680, 276] on button "Add" at bounding box center [691, 273] width 56 height 19
type input "0"
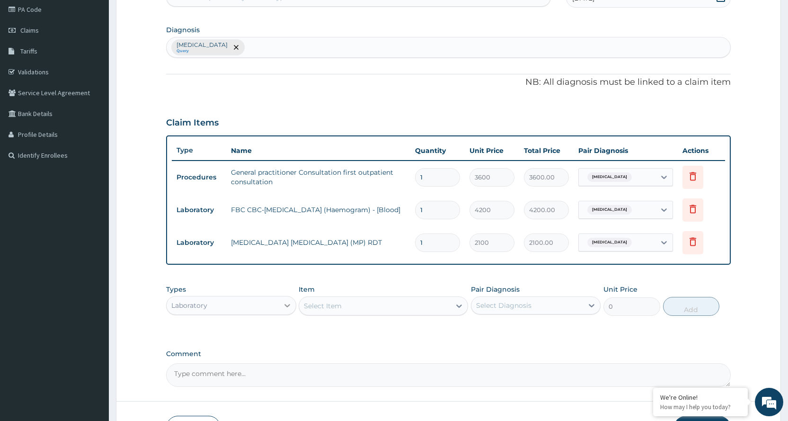
click at [290, 304] on icon at bounding box center [287, 305] width 6 height 3
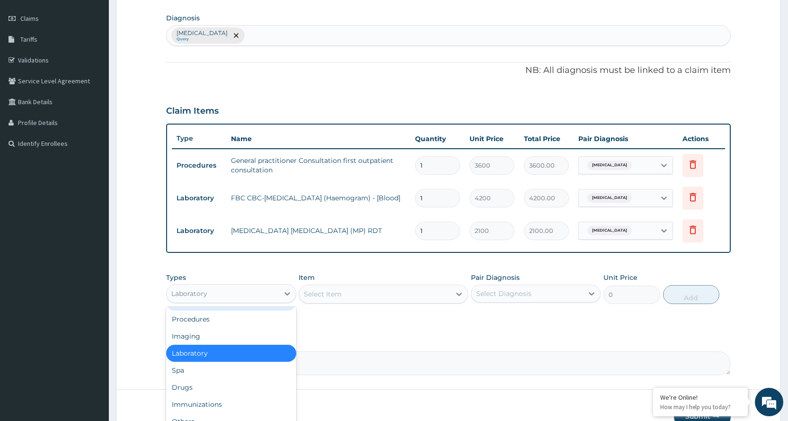
scroll to position [162, 0]
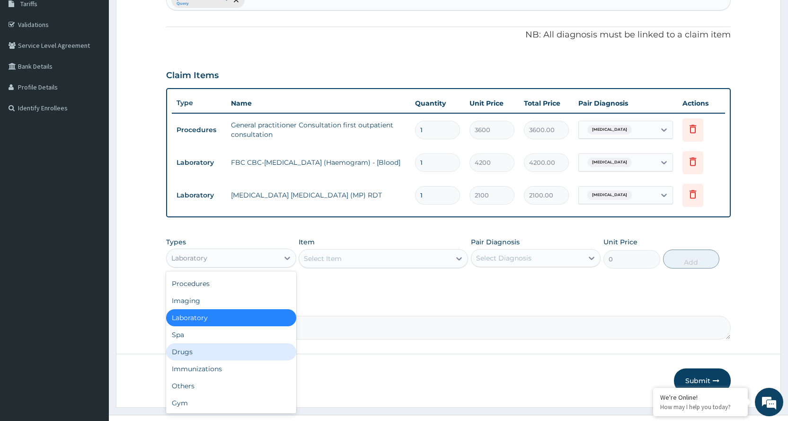
click at [248, 344] on div "Drugs" at bounding box center [231, 351] width 130 height 17
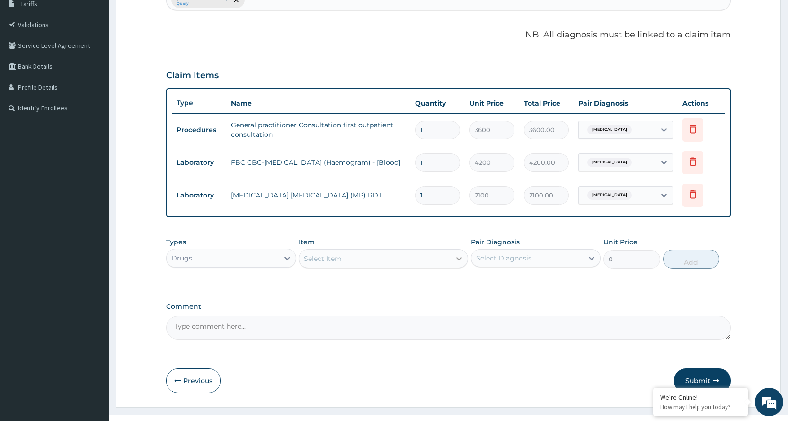
click at [451, 253] on div at bounding box center [458, 258] width 17 height 17
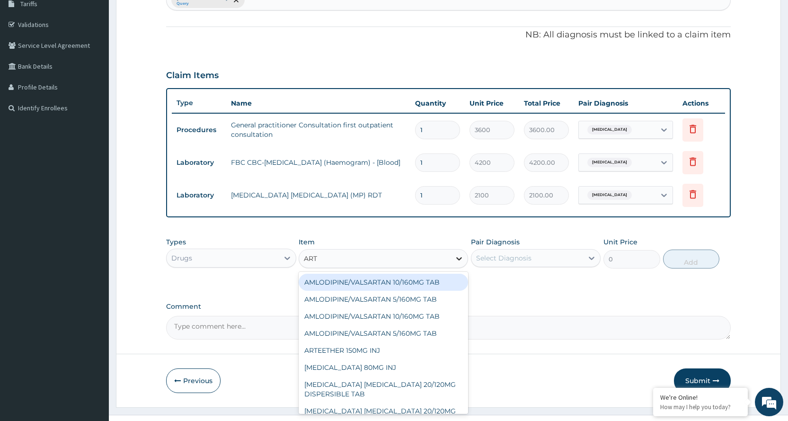
type input "ARTE"
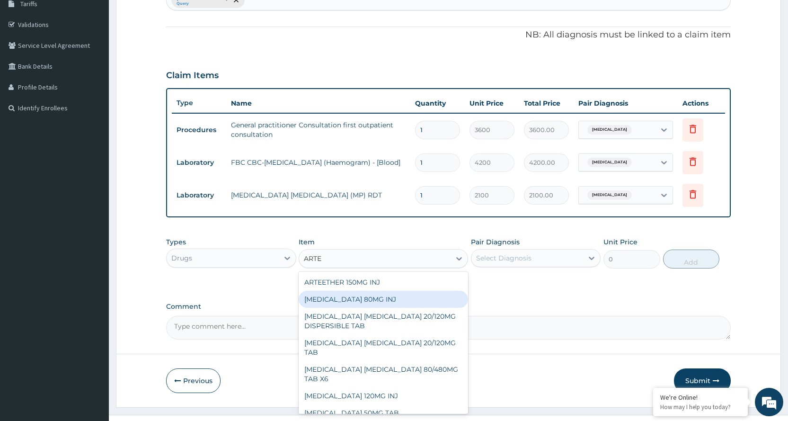
click at [389, 297] on div "[MEDICAL_DATA] 80MG INJ" at bounding box center [383, 298] width 169 height 17
type input "1400"
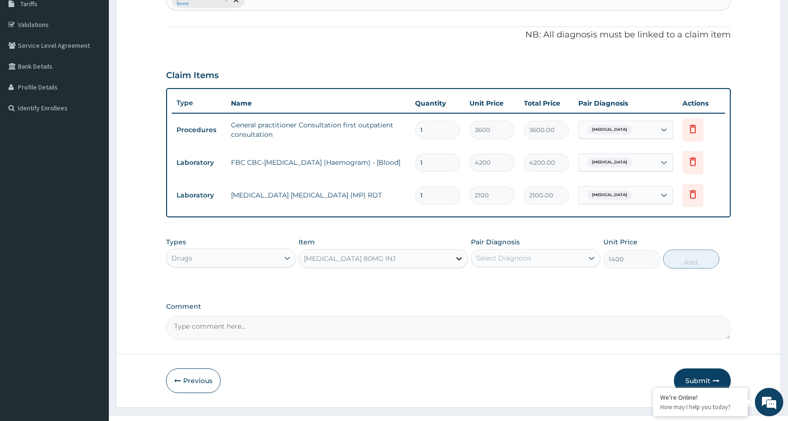
click at [458, 257] on icon at bounding box center [458, 258] width 9 height 9
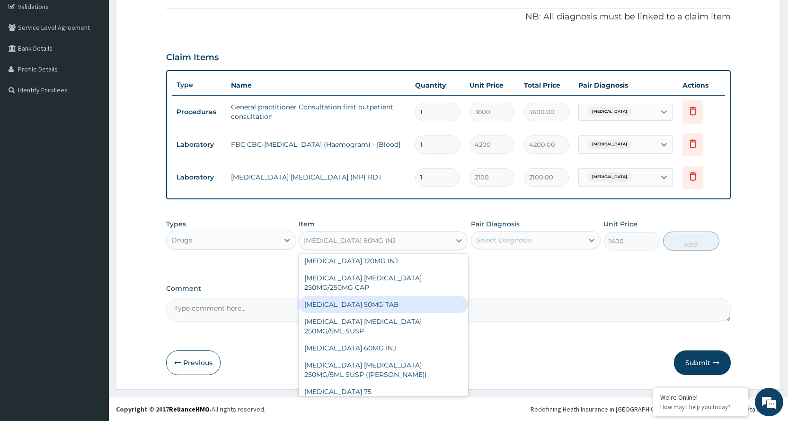
scroll to position [2301, 0]
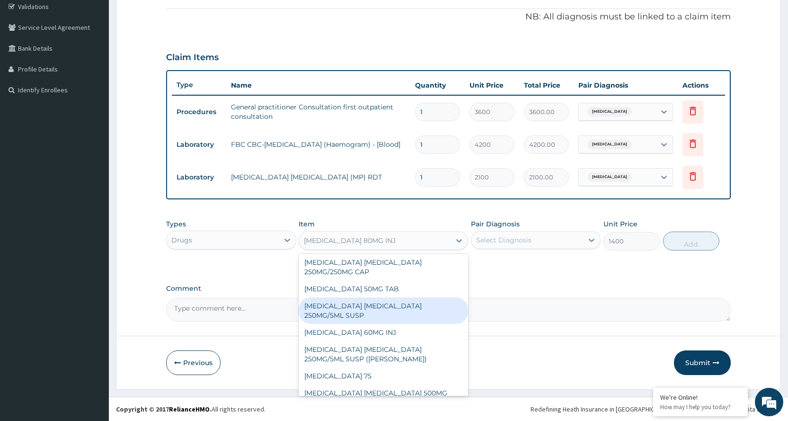
click at [555, 251] on div "Types Drugs Item option [MEDICAL_DATA] 80MG INJ, selected. option [MEDICAL_DATA…" at bounding box center [448, 234] width 564 height 41
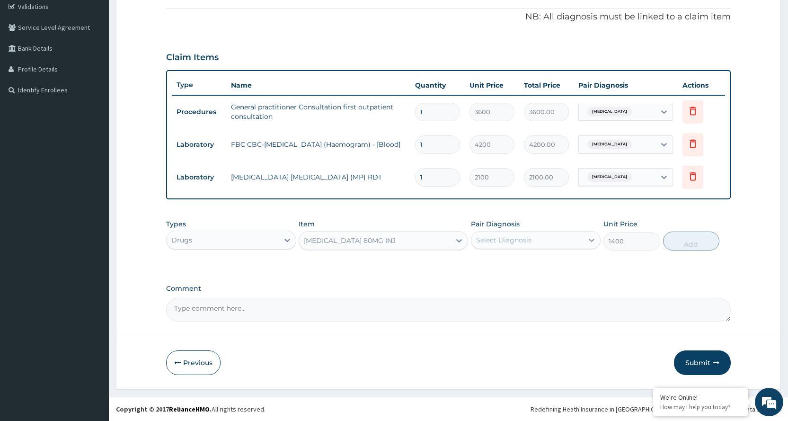
click at [591, 240] on icon at bounding box center [592, 239] width 6 height 3
checkbox input "true"
click at [686, 237] on button "Add" at bounding box center [691, 240] width 56 height 19
type input "0"
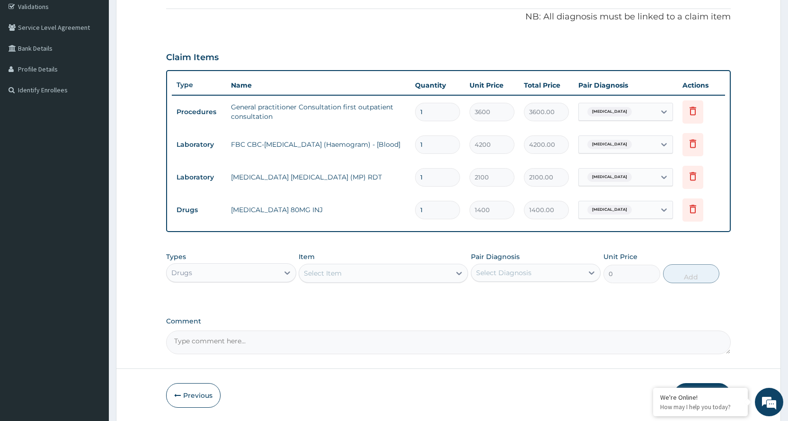
type input "0.00"
type input "6"
type input "8400.00"
type input "6"
click at [385, 272] on div "Select Item" at bounding box center [374, 272] width 151 height 15
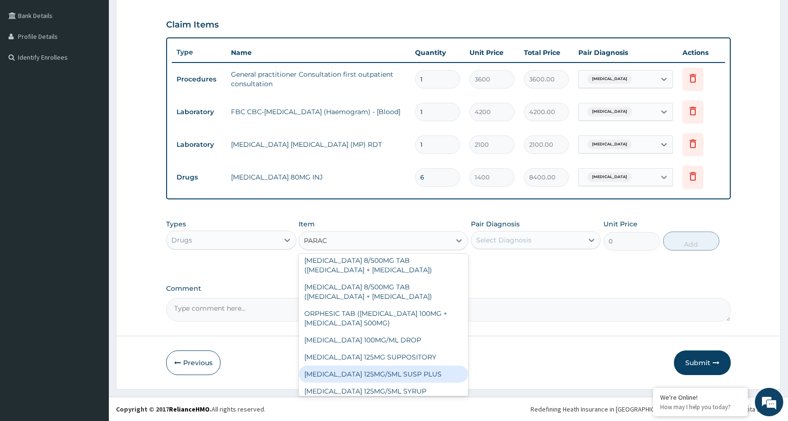
scroll to position [0, 0]
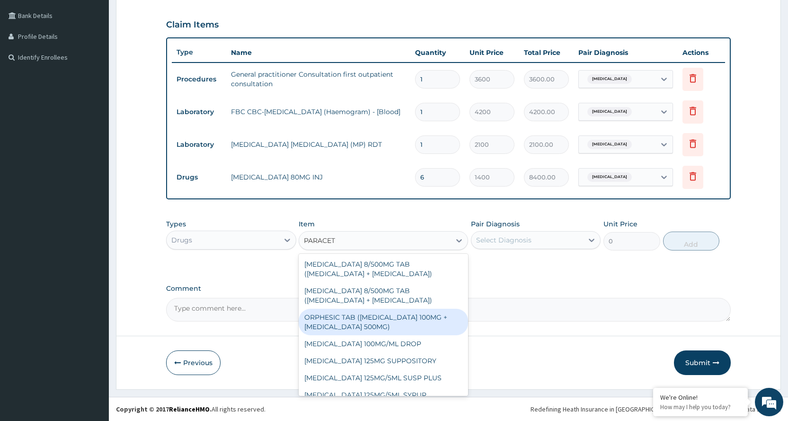
type input "PARACETA"
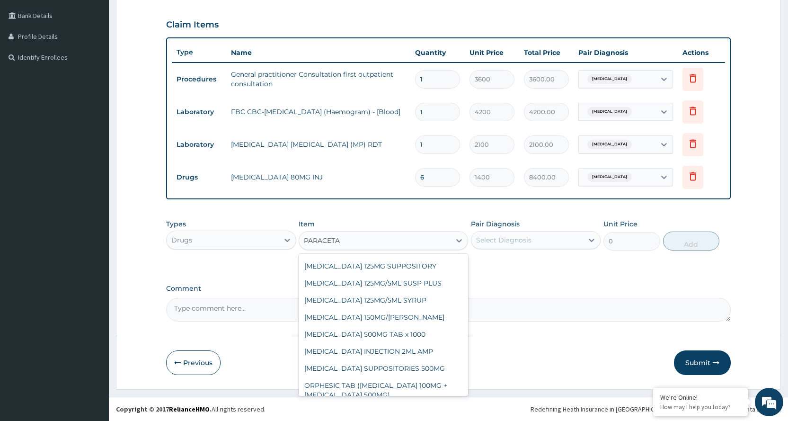
scroll to position [142, 0]
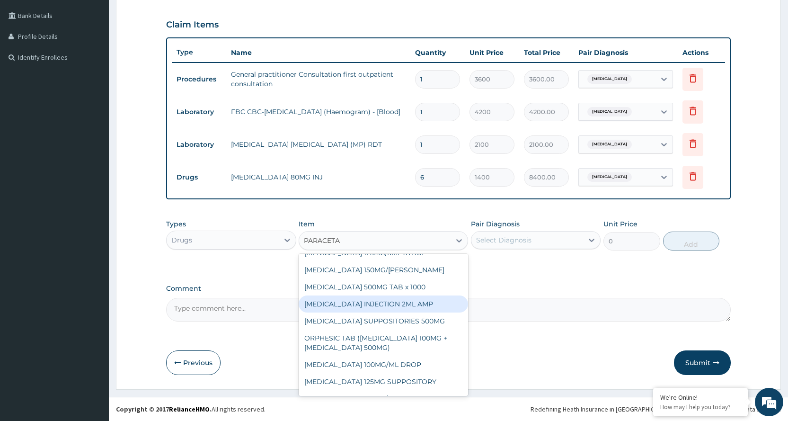
click at [397, 308] on div "[MEDICAL_DATA] INJECTION 2ML AMP" at bounding box center [383, 303] width 169 height 17
type input "700"
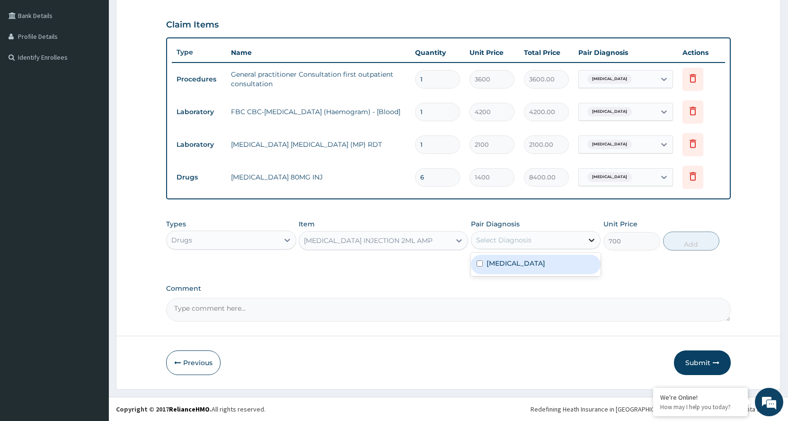
click at [592, 237] on icon at bounding box center [591, 239] width 9 height 9
click at [533, 265] on div "[MEDICAL_DATA]" at bounding box center [536, 264] width 130 height 19
checkbox input "true"
click at [675, 238] on button "Add" at bounding box center [691, 240] width 56 height 19
type input "0"
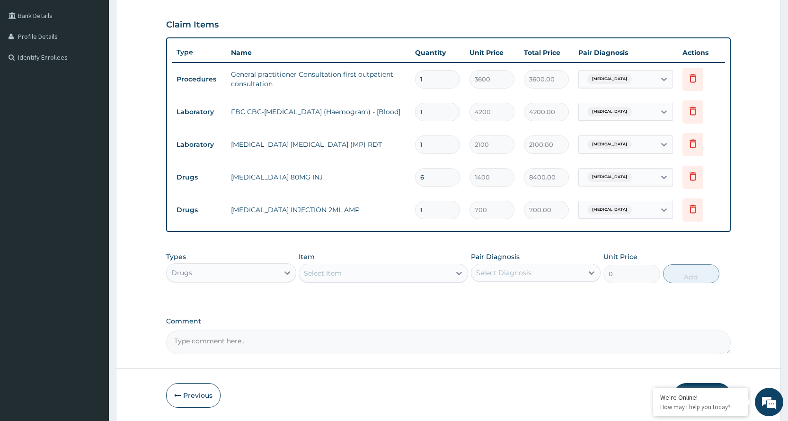
type input "0.00"
type input "2"
type input "1400.00"
type input "2"
click at [369, 273] on div "Select Item" at bounding box center [374, 272] width 151 height 15
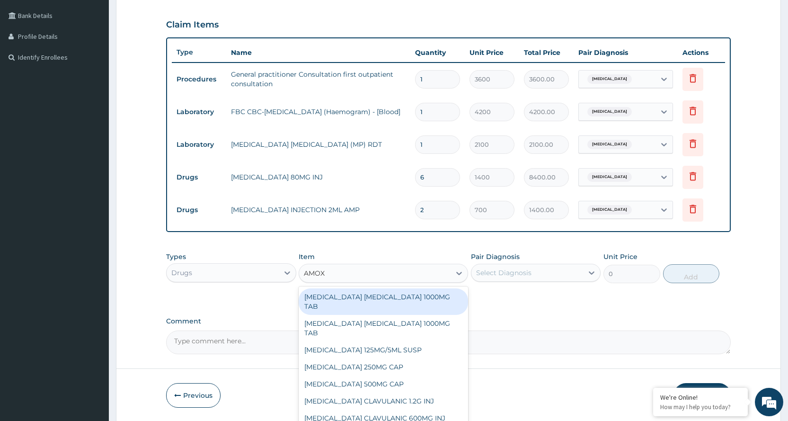
type input "AMOXI"
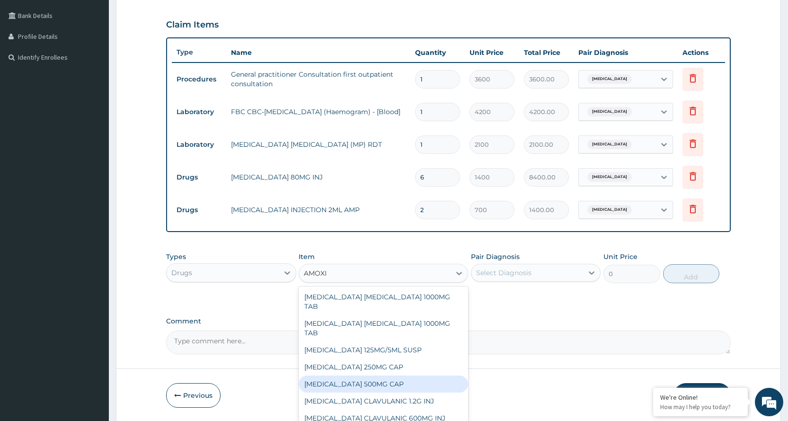
click at [412, 380] on div "[MEDICAL_DATA] 500MG CAP" at bounding box center [383, 383] width 169 height 17
type input "35"
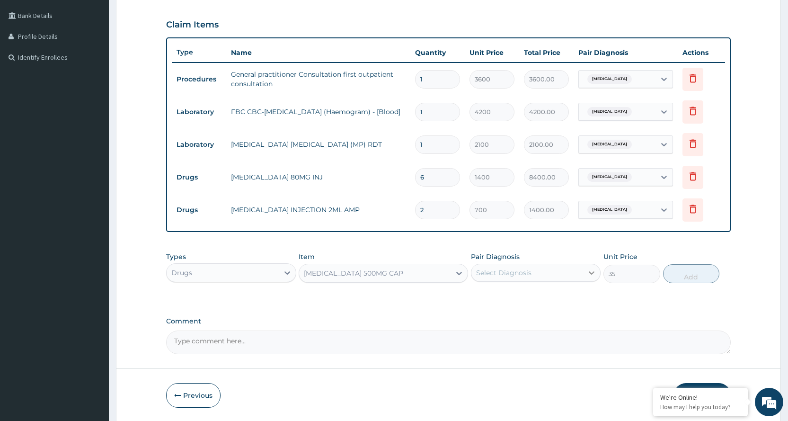
click at [590, 271] on icon at bounding box center [591, 272] width 9 height 9
checkbox input "true"
click at [703, 273] on button "Add" at bounding box center [691, 273] width 56 height 19
type input "0"
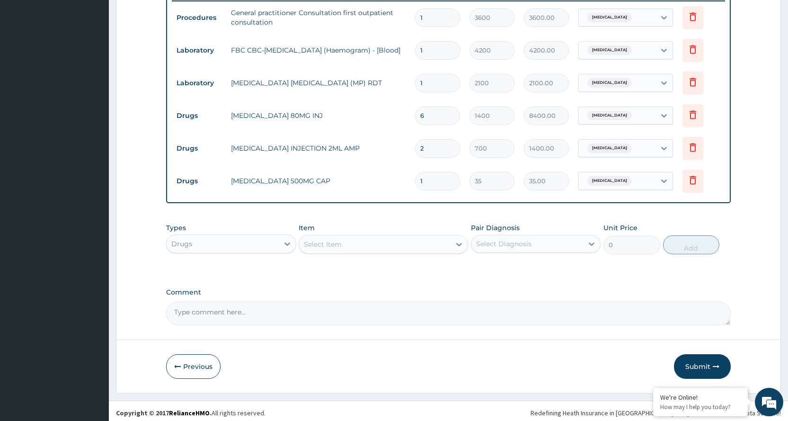
scroll to position [278, 0]
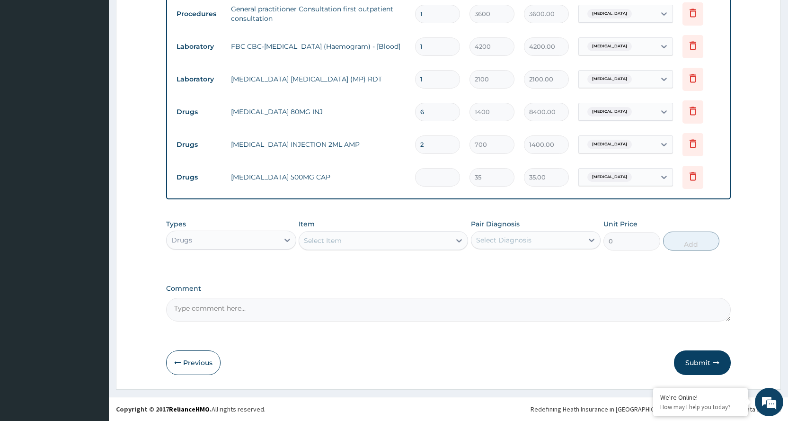
type input "0.00"
type input "3"
type input "105.00"
type input "3"
click at [418, 235] on div "Select Item" at bounding box center [374, 240] width 151 height 15
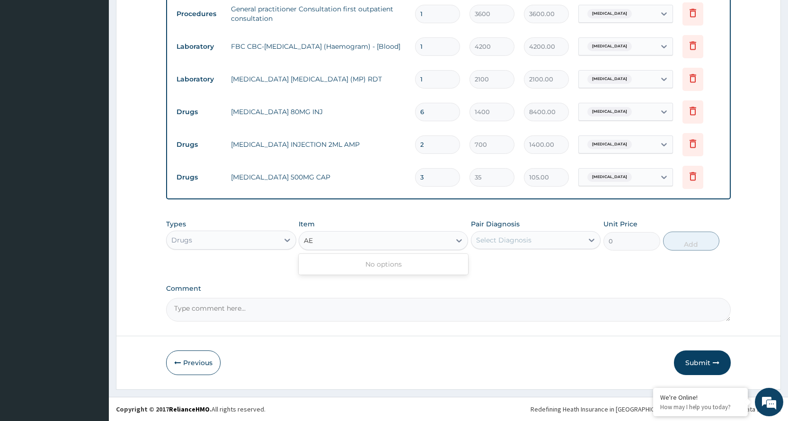
type input "A"
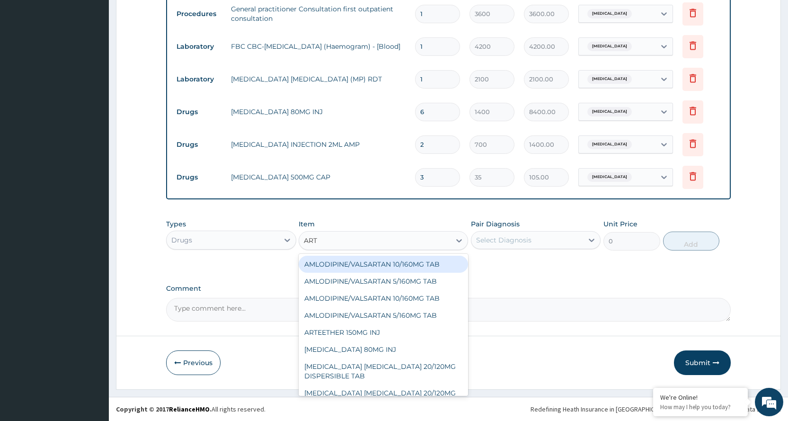
type input "ARTE"
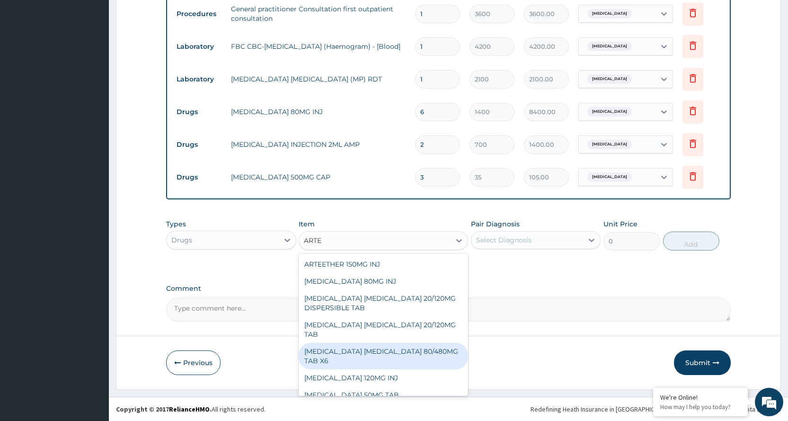
drag, startPoint x: 409, startPoint y: 361, endPoint x: 405, endPoint y: 356, distance: 6.8
click at [409, 360] on div "[MEDICAL_DATA] [MEDICAL_DATA] 80/480MG TAB X6" at bounding box center [383, 356] width 169 height 26
type input "262.5"
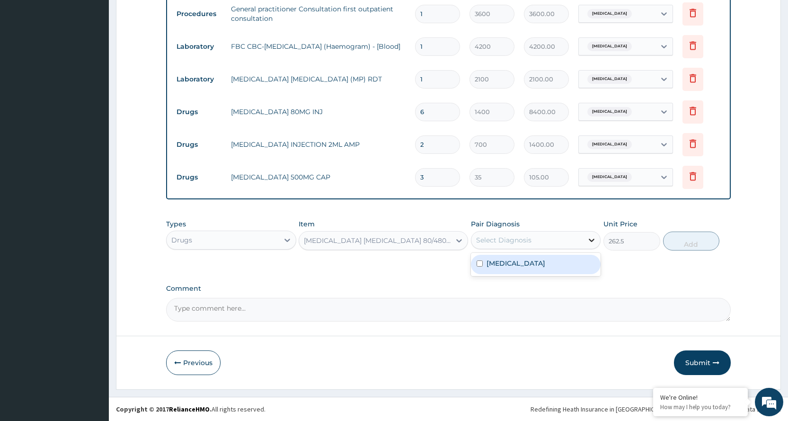
click at [590, 238] on icon at bounding box center [591, 239] width 9 height 9
checkbox input "true"
click at [687, 238] on button "Add" at bounding box center [691, 240] width 56 height 19
type input "0"
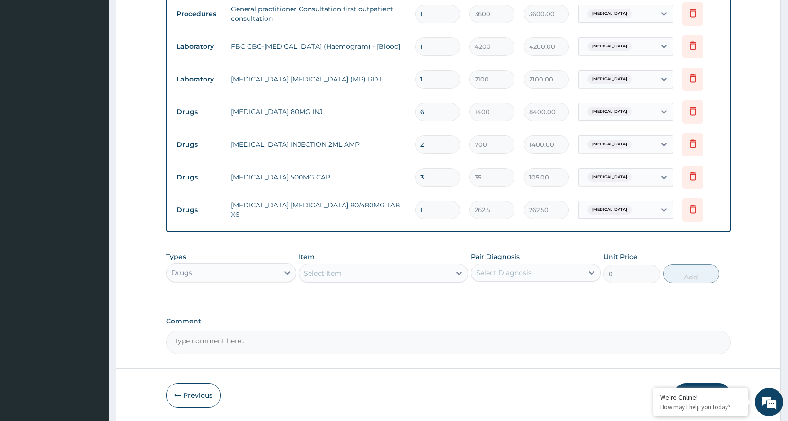
type input "0.00"
type input "6"
type input "1575.00"
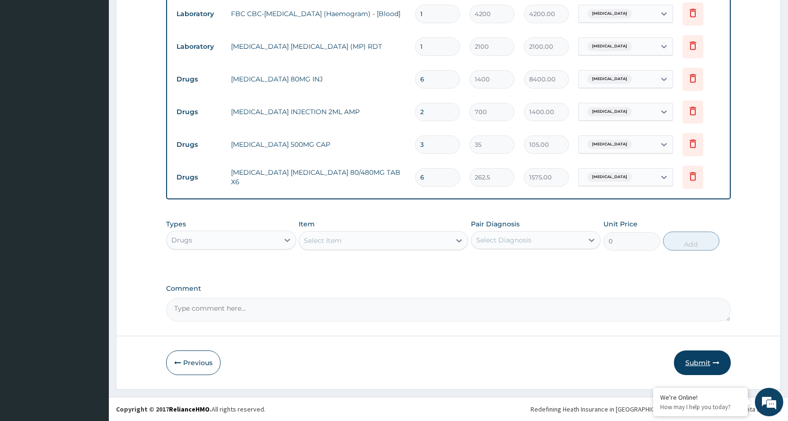
type input "6"
click at [704, 362] on button "Submit" at bounding box center [702, 362] width 57 height 25
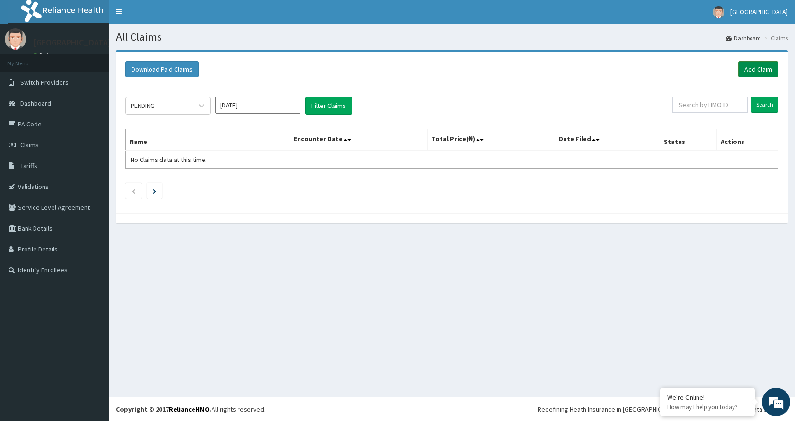
click at [758, 70] on link "Add Claim" at bounding box center [758, 69] width 40 height 16
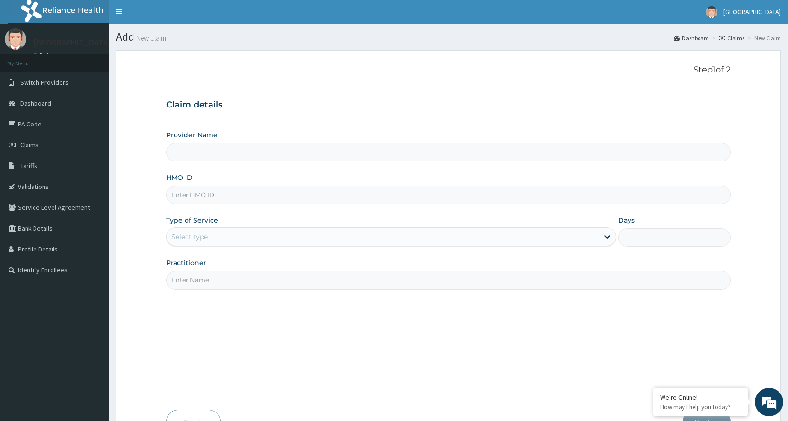
click at [236, 194] on input "HMO ID" at bounding box center [448, 194] width 564 height 18
type input "Rophe Medical Centre"
type input "FOH/10195/A"
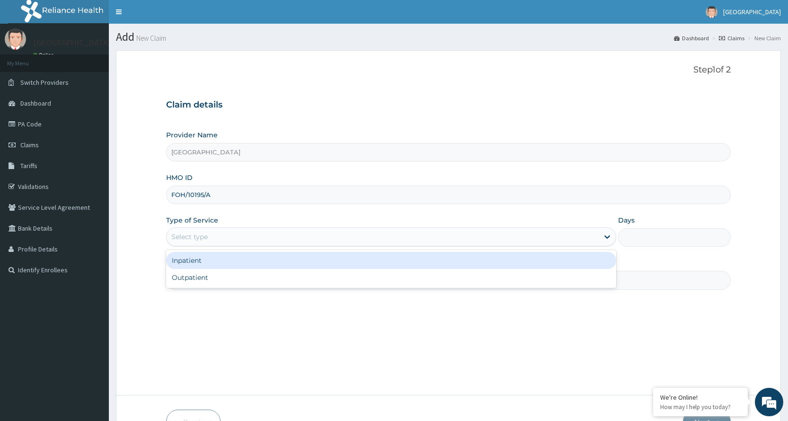
click at [227, 238] on div "Select type" at bounding box center [383, 236] width 432 height 15
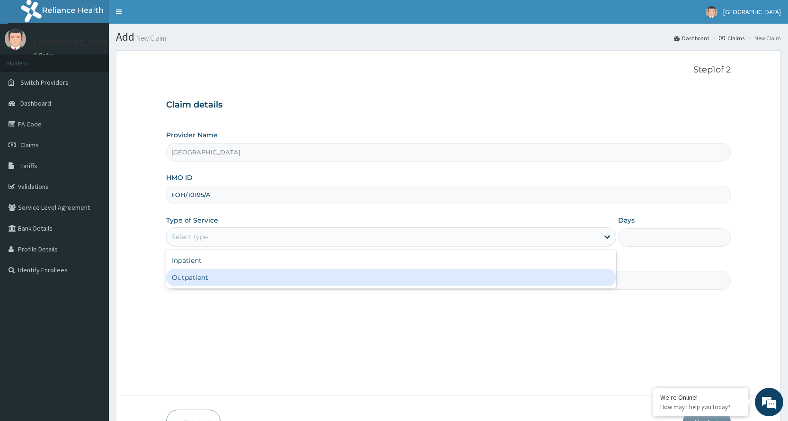
click at [219, 279] on div "Outpatient" at bounding box center [391, 277] width 450 height 17
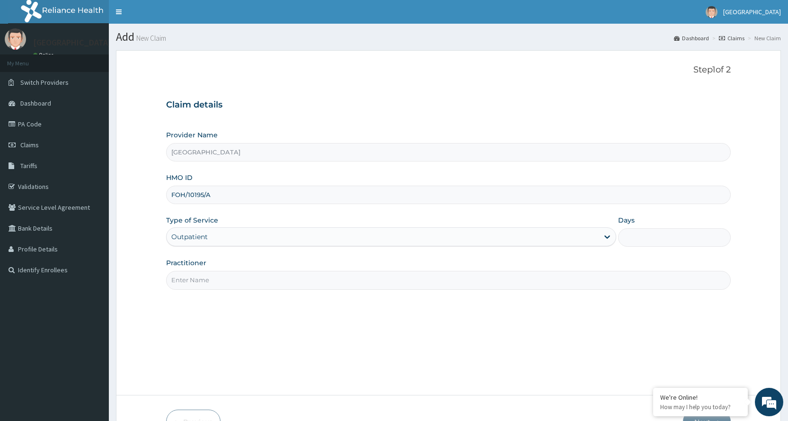
type input "1"
click at [219, 280] on input "Practitioner" at bounding box center [448, 280] width 564 height 18
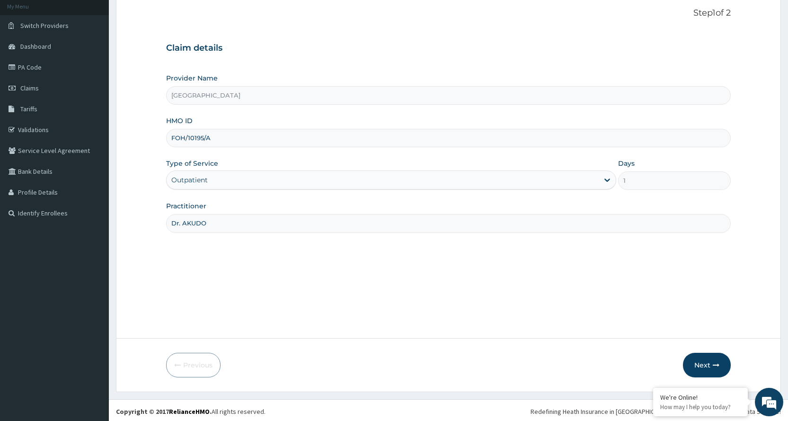
scroll to position [59, 0]
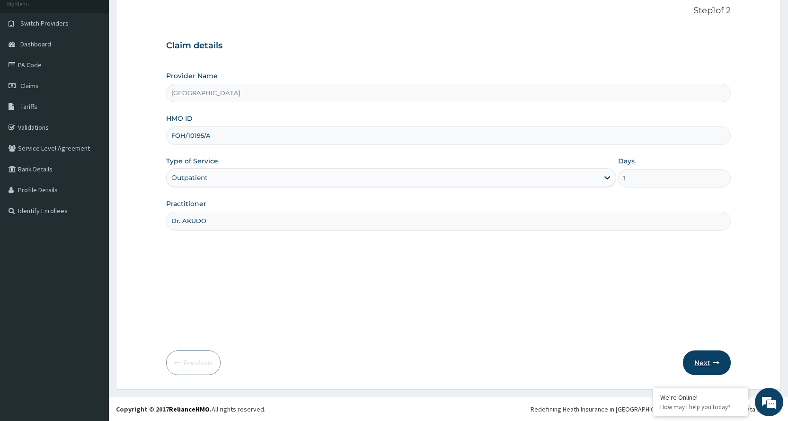
type input "Dr. AKUDO"
click at [712, 358] on button "Next" at bounding box center [707, 362] width 48 height 25
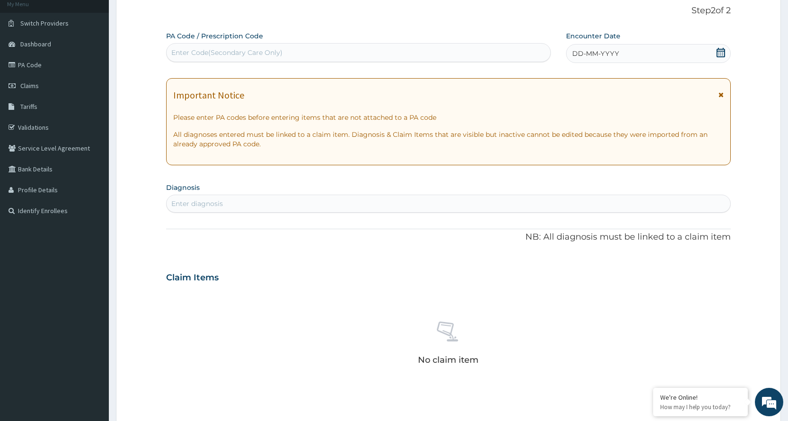
click at [722, 97] on icon at bounding box center [720, 94] width 5 height 7
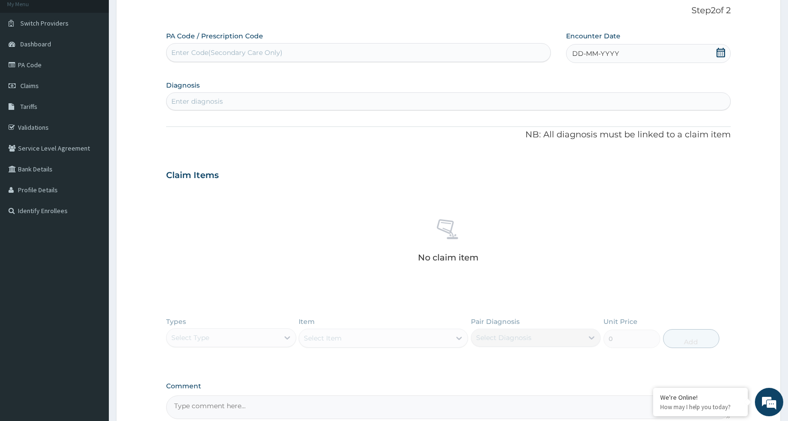
click at [675, 59] on div "DD-MM-YYYY" at bounding box center [648, 53] width 165 height 19
click at [554, 82] on div "[DATE]" at bounding box center [603, 80] width 114 height 9
click at [551, 81] on button "Previous Month" at bounding box center [549, 80] width 5 height 5
click at [649, 157] on div "23" at bounding box center [650, 159] width 14 height 14
click at [263, 99] on div "Enter diagnosis" at bounding box center [448, 101] width 563 height 15
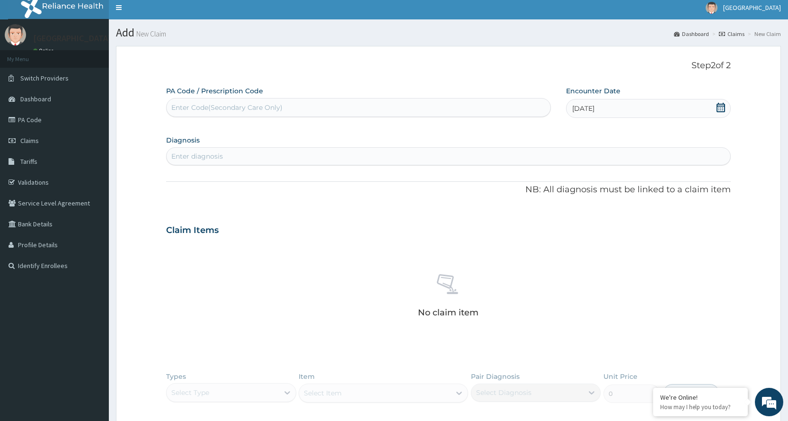
scroll to position [0, 0]
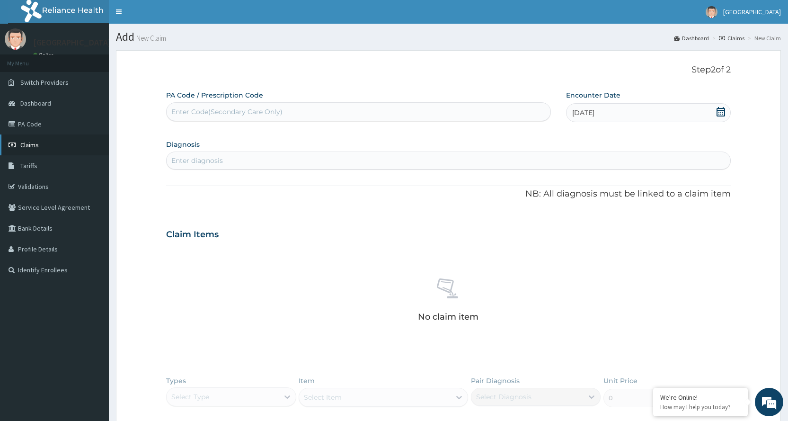
click at [54, 144] on link "Claims" at bounding box center [54, 144] width 109 height 21
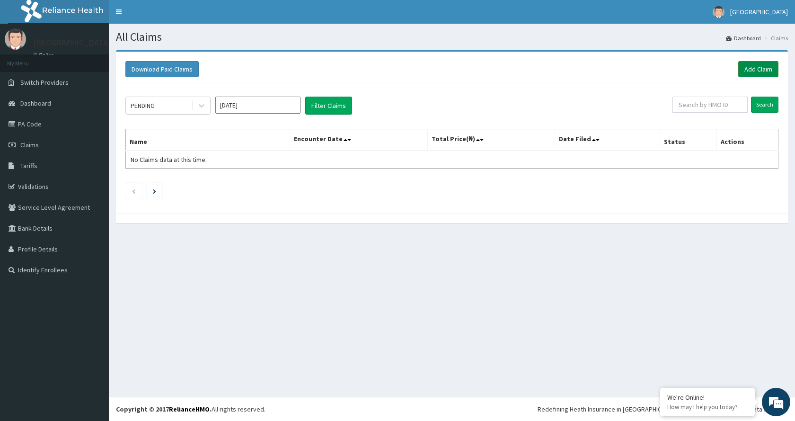
click at [765, 62] on link "Add Claim" at bounding box center [758, 69] width 40 height 16
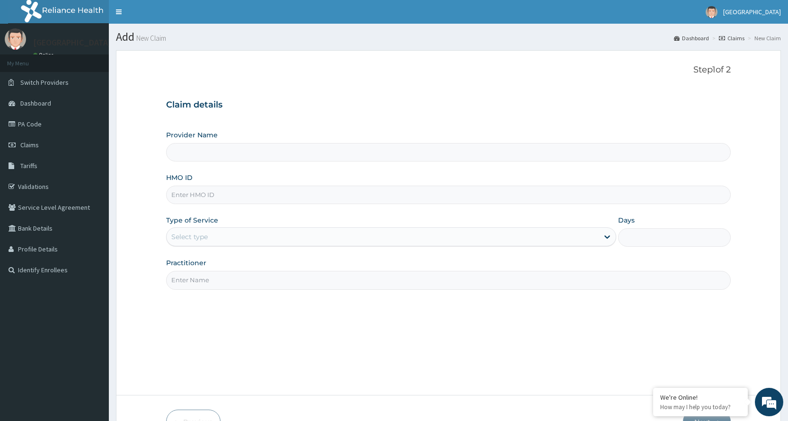
click at [296, 193] on input "HMO ID" at bounding box center [448, 194] width 564 height 18
type input "[GEOGRAPHIC_DATA]"
type input "D"
type input "FOH/10195/A"
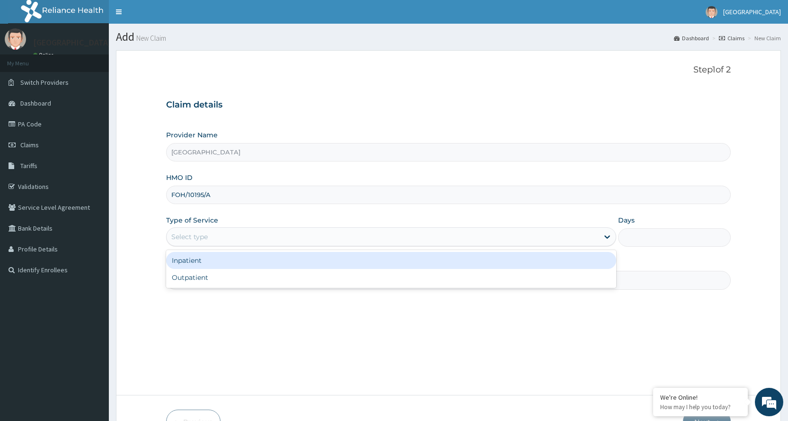
click at [286, 237] on div "Select type" at bounding box center [383, 236] width 432 height 15
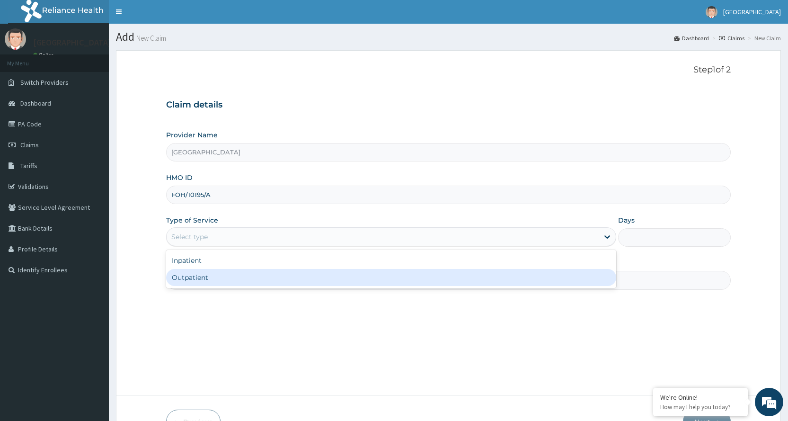
click at [274, 273] on div "Outpatient" at bounding box center [391, 277] width 450 height 17
type input "1"
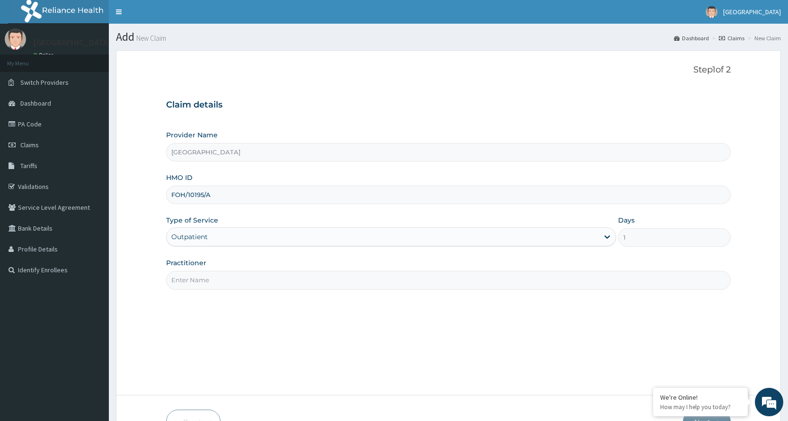
click at [274, 278] on input "Practitioner" at bounding box center [448, 280] width 564 height 18
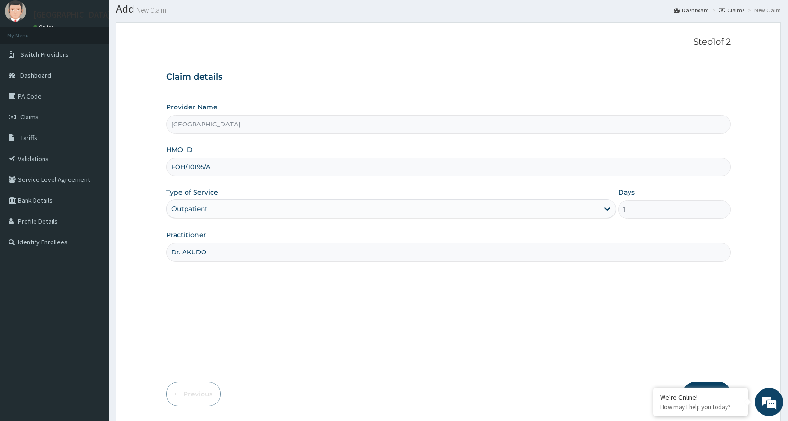
scroll to position [59, 0]
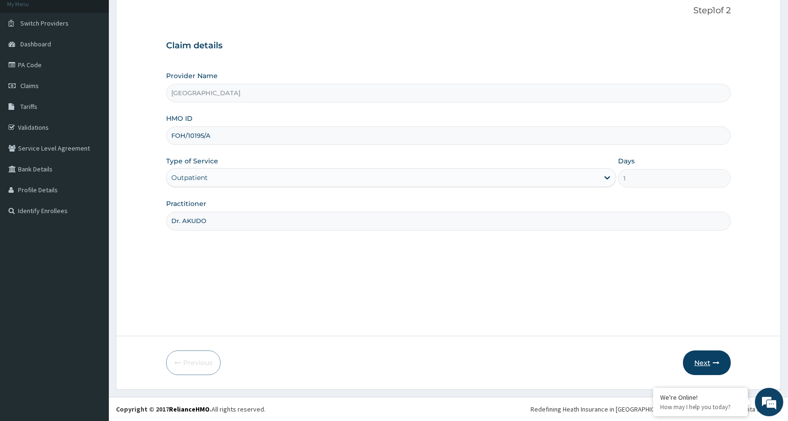
type input "Dr. AKUDO"
click at [719, 358] on button "Next" at bounding box center [707, 362] width 48 height 25
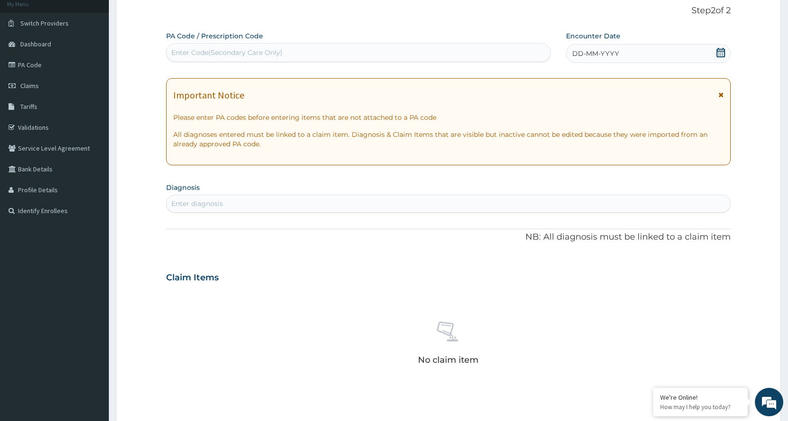
click at [722, 94] on icon at bounding box center [720, 94] width 5 height 7
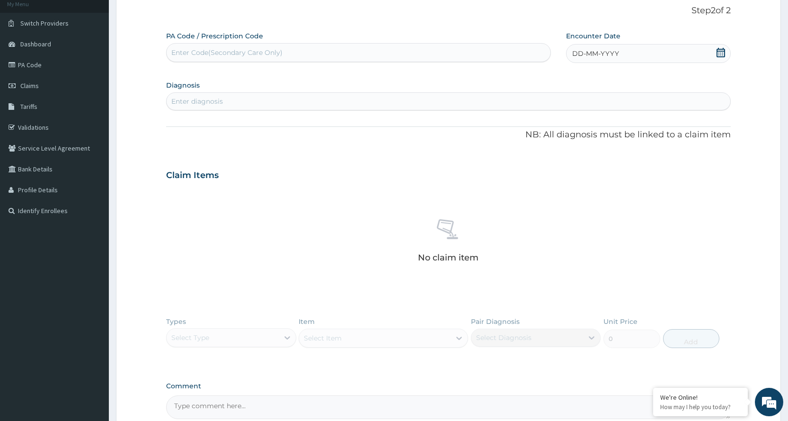
click at [686, 54] on div "DD-MM-YYYY" at bounding box center [648, 53] width 165 height 19
click at [550, 74] on div "[DATE] Su Mo Tu We Th Fr Sa" at bounding box center [603, 85] width 114 height 27
click at [551, 82] on div "[DATE]" at bounding box center [603, 80] width 114 height 9
click at [551, 80] on button "Previous Month" at bounding box center [549, 80] width 5 height 5
click at [651, 158] on div "23" at bounding box center [650, 159] width 14 height 14
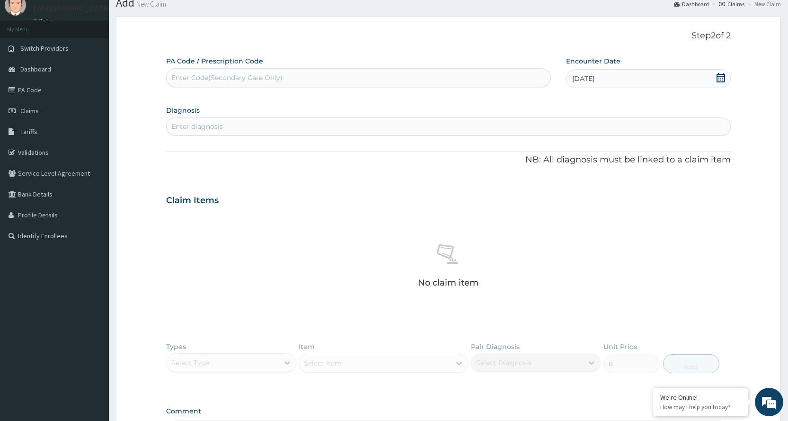
scroll to position [12, 0]
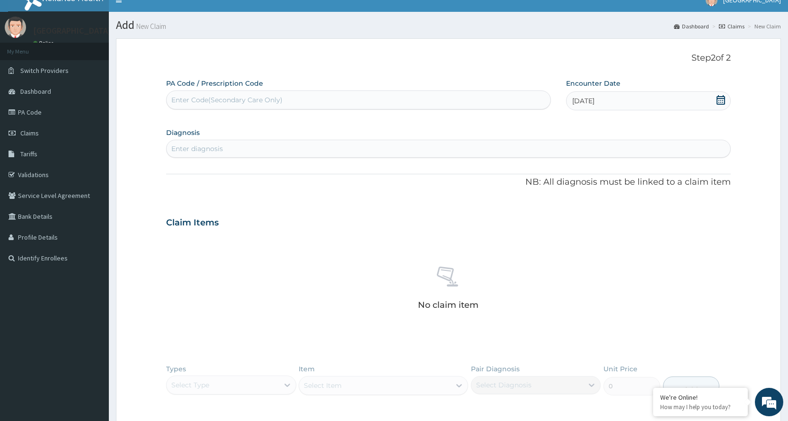
click at [369, 148] on div "Enter diagnosis" at bounding box center [448, 148] width 563 height 15
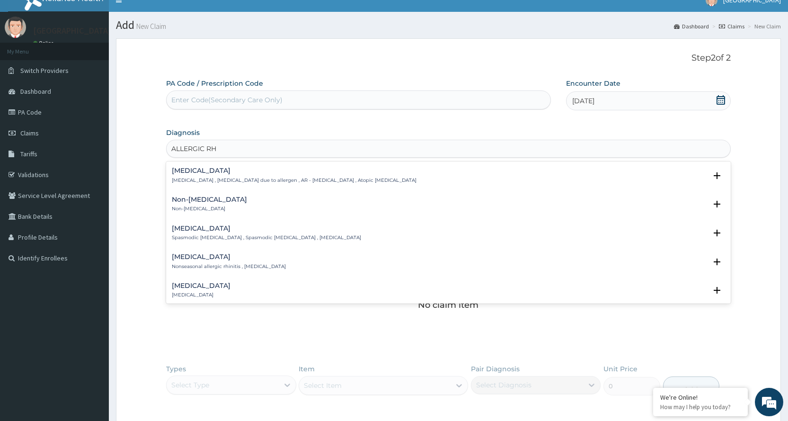
type input "ALLERGIC RHI"
click at [298, 172] on h4 "Allergic rhinitis" at bounding box center [294, 170] width 245 height 7
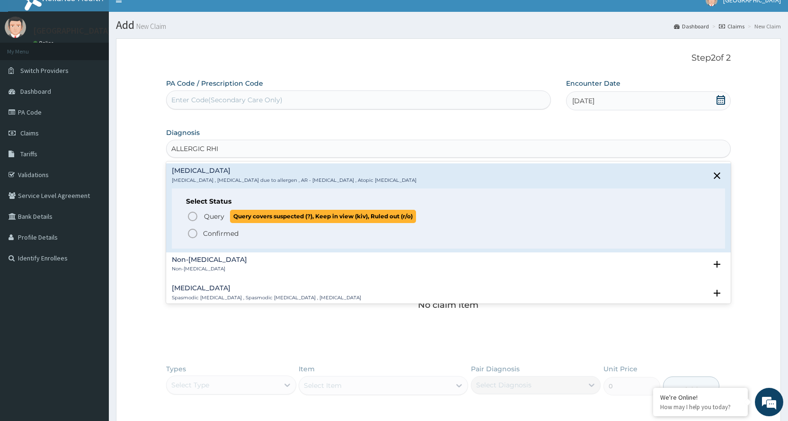
click at [189, 212] on icon "status option query" at bounding box center [192, 216] width 11 height 11
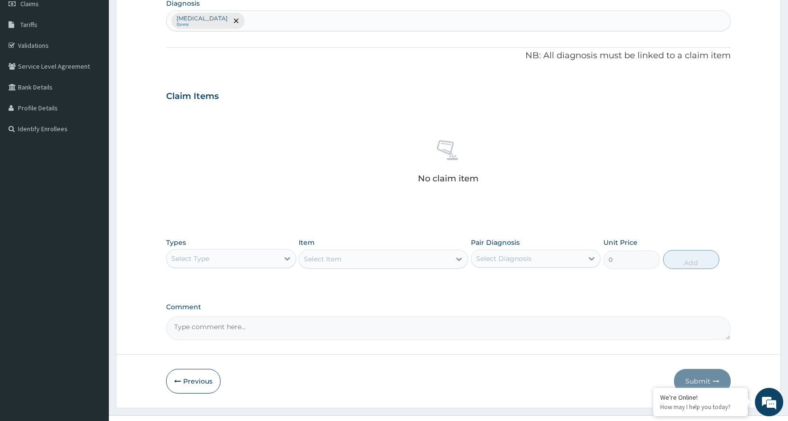
scroll to position [154, 0]
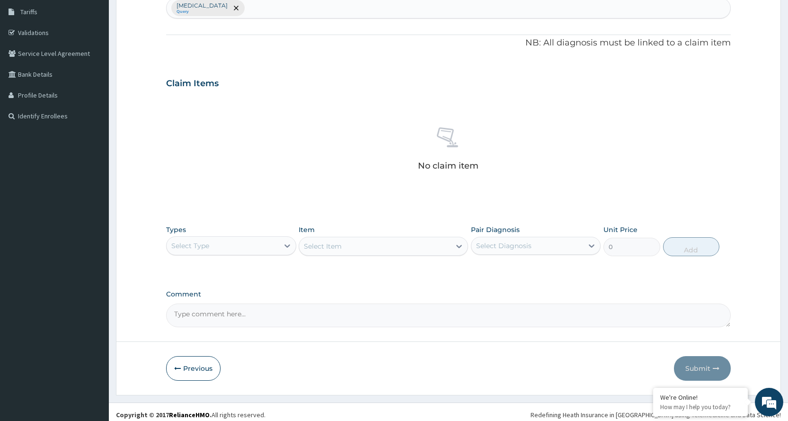
click at [256, 239] on div "Select Type" at bounding box center [223, 245] width 112 height 15
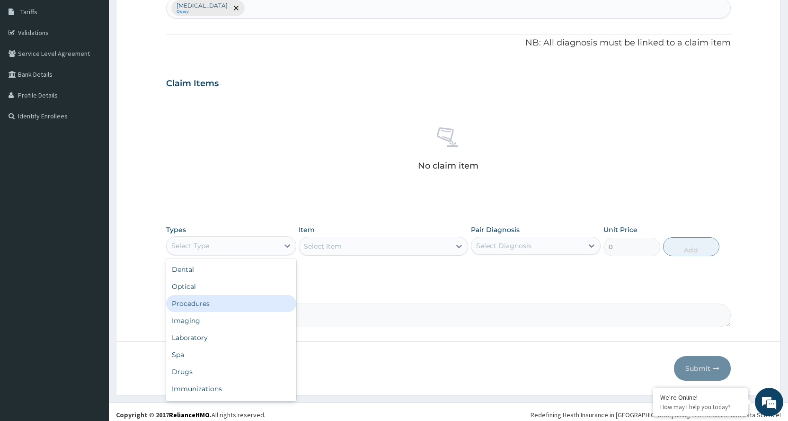
click at [242, 300] on div "Procedures" at bounding box center [231, 303] width 130 height 17
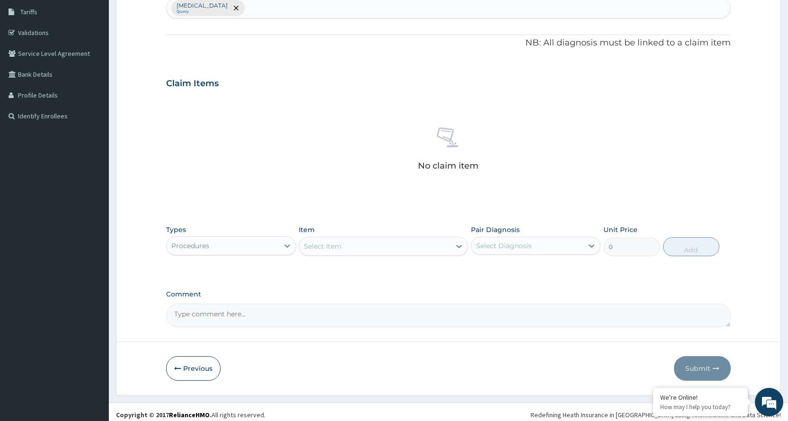
click at [444, 249] on div "Select Item" at bounding box center [374, 245] width 151 height 15
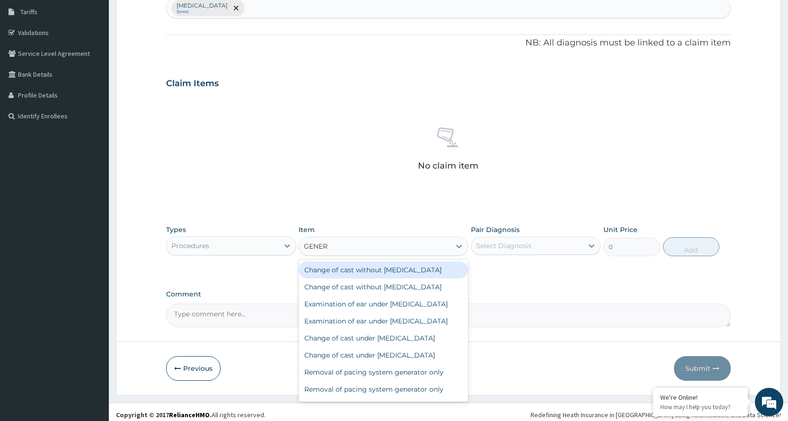
type input "GENERA"
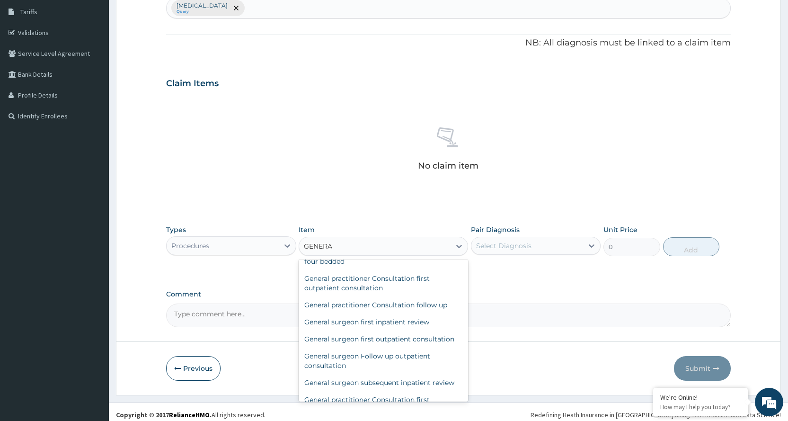
scroll to position [284, 0]
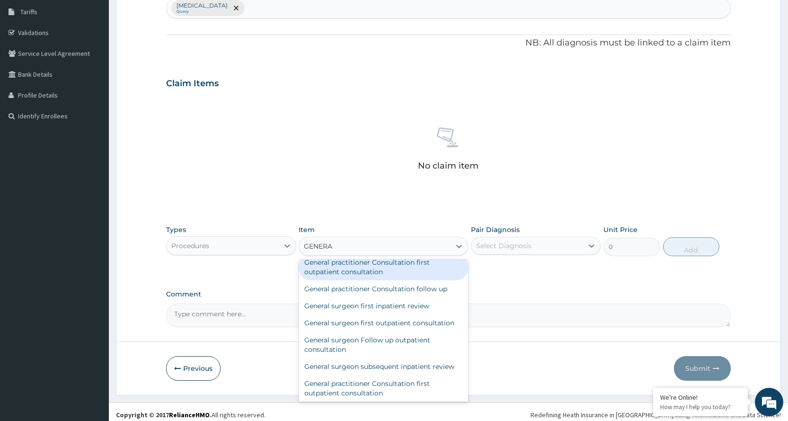
click at [413, 280] on div "General practitioner Consultation first outpatient consultation" at bounding box center [383, 267] width 169 height 26
type input "3600"
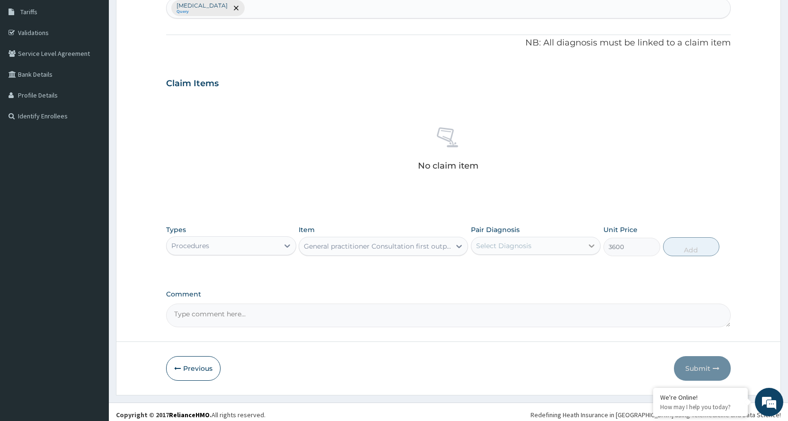
click at [595, 242] on icon at bounding box center [591, 245] width 9 height 9
click at [561, 263] on div "Allergic rhinitis" at bounding box center [536, 269] width 130 height 19
checkbox input "true"
click at [695, 248] on button "Add" at bounding box center [691, 246] width 56 height 19
type input "0"
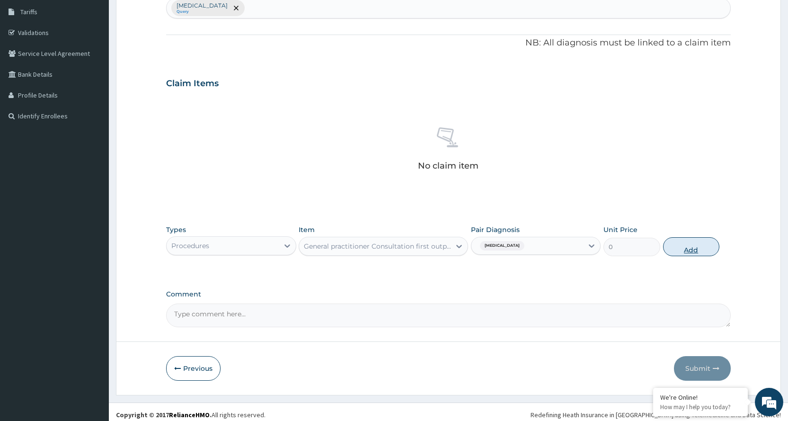
scroll to position [114, 0]
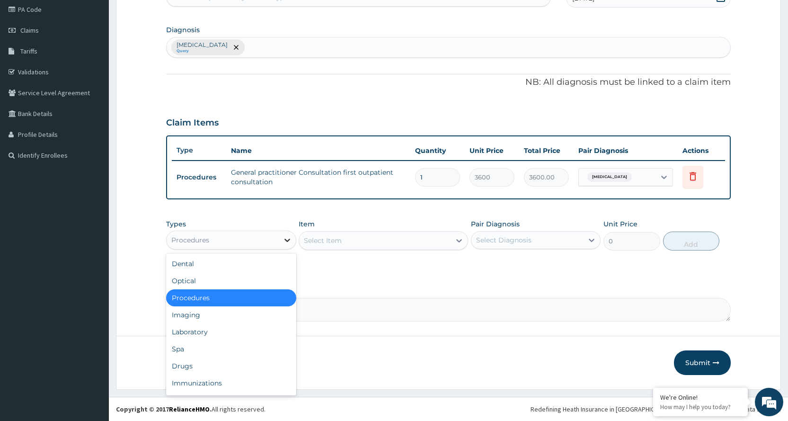
click at [285, 238] on icon at bounding box center [286, 239] width 9 height 9
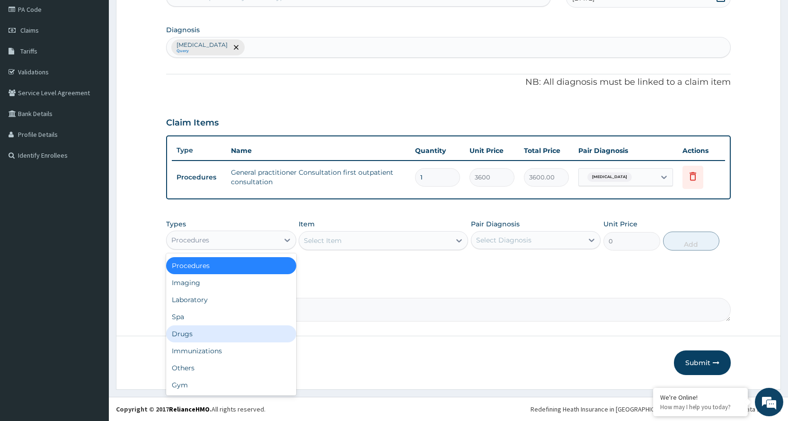
click at [249, 328] on div "Drugs" at bounding box center [231, 333] width 130 height 17
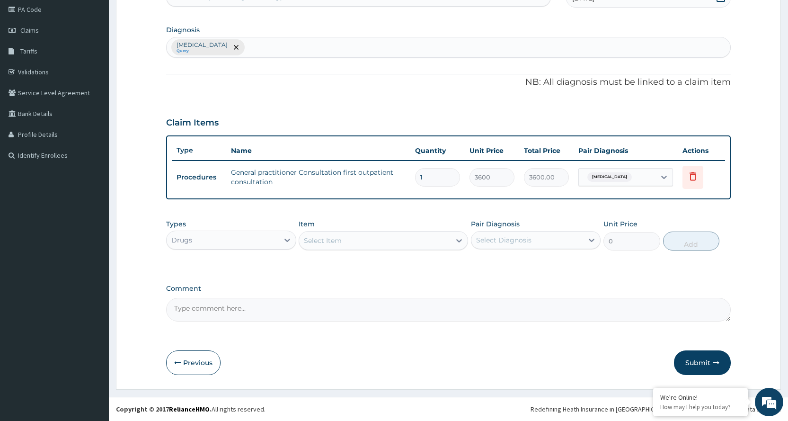
click at [441, 238] on div "Select Item" at bounding box center [374, 240] width 151 height 15
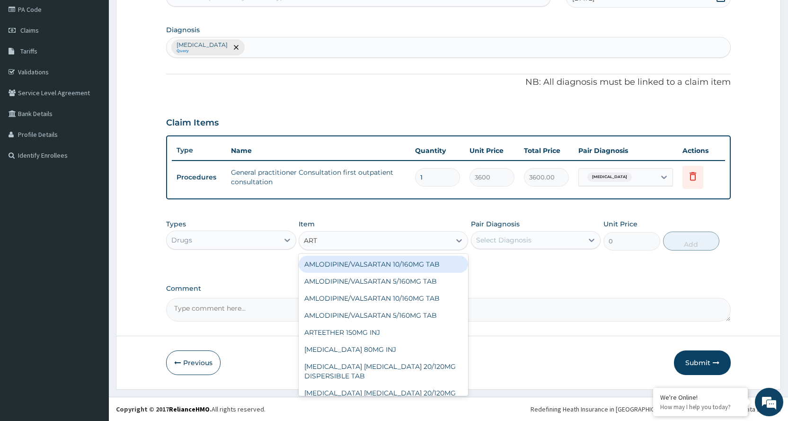
type input "ARTE"
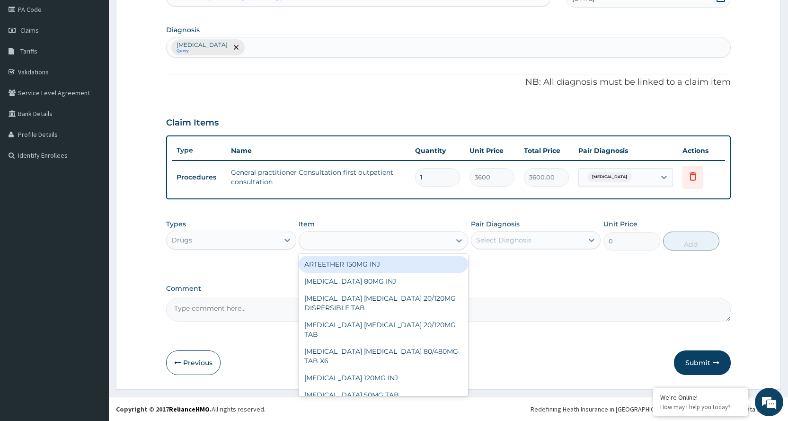
drag, startPoint x: 441, startPoint y: 238, endPoint x: 488, endPoint y: 221, distance: 50.4
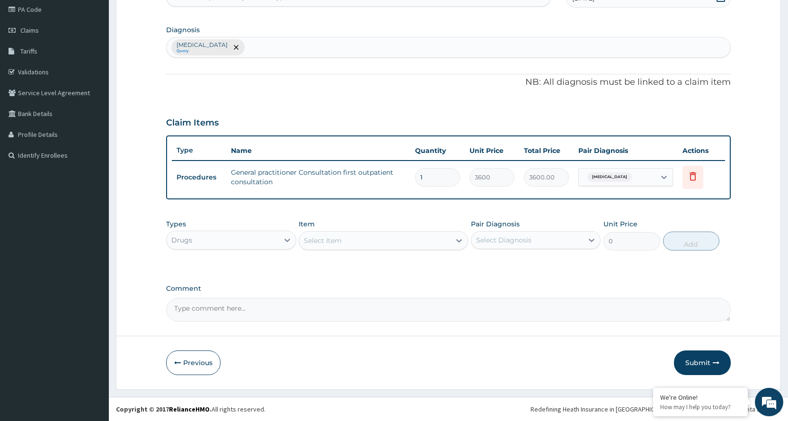
click at [338, 240] on div "Select Item" at bounding box center [323, 240] width 38 height 9
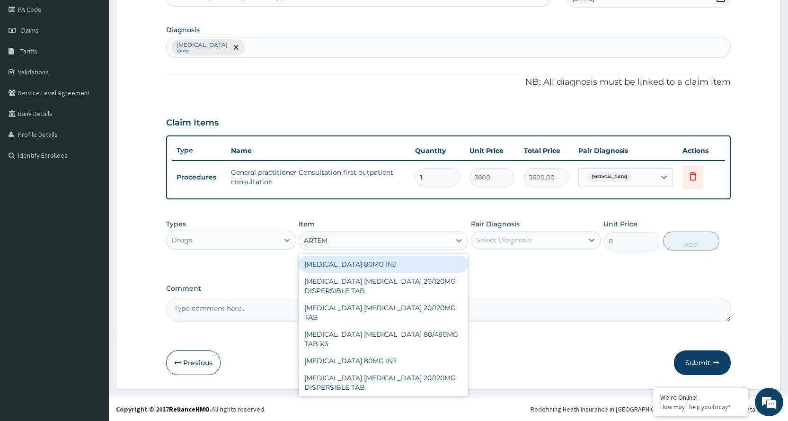
type input "ARTEME"
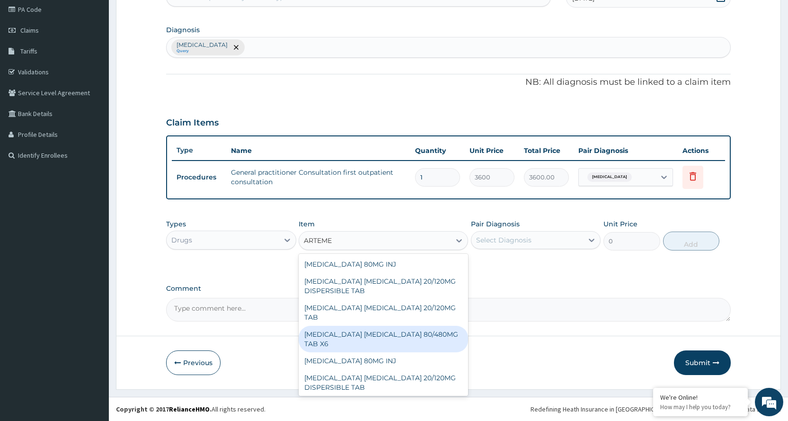
click at [355, 337] on div "[MEDICAL_DATA] [MEDICAL_DATA] 80/480MG TAB X6" at bounding box center [383, 338] width 169 height 26
type input "262.5"
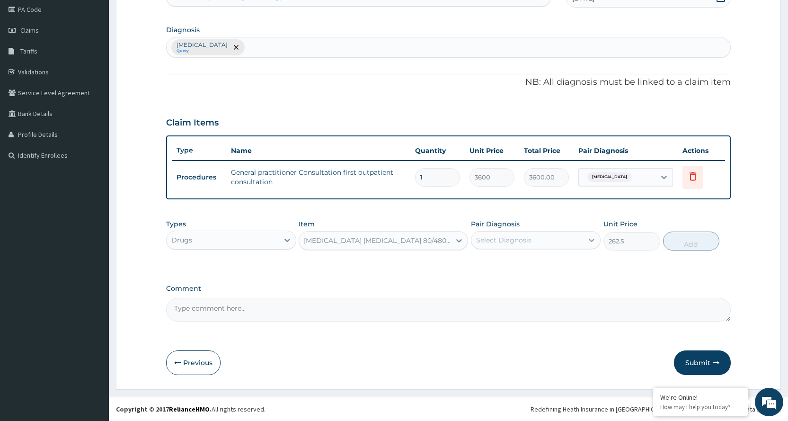
click at [593, 241] on icon at bounding box center [591, 239] width 9 height 9
click at [552, 268] on div "Allergic rhinitis" at bounding box center [536, 264] width 130 height 19
checkbox input "true"
click at [672, 246] on button "Add" at bounding box center [691, 240] width 56 height 19
type input "0"
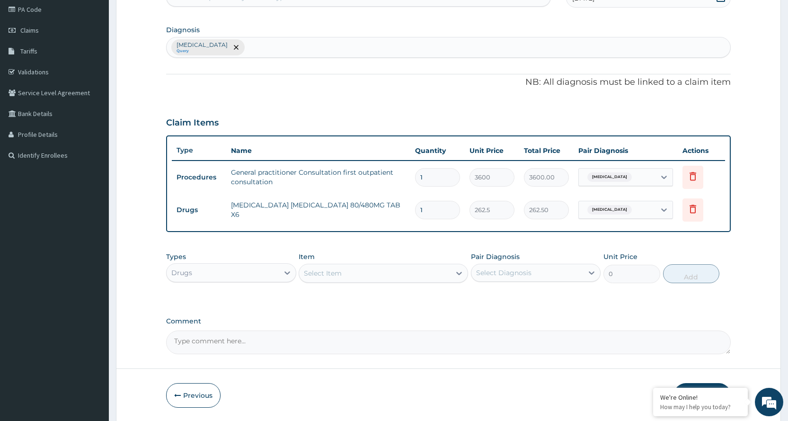
type input "0.00"
type input "6"
type input "1575.00"
type input "6"
click at [378, 274] on div "Select Item" at bounding box center [374, 272] width 151 height 15
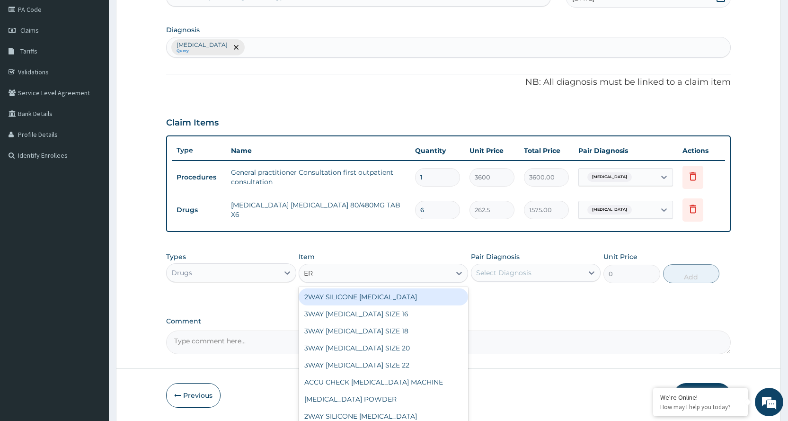
type input "ERY"
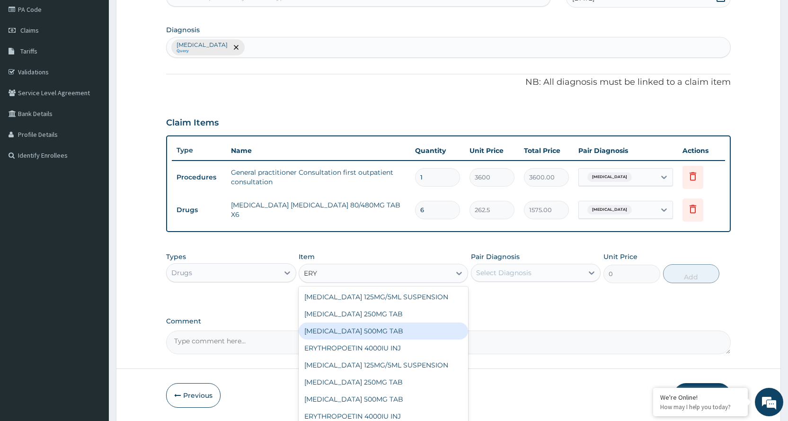
click at [378, 331] on div "[MEDICAL_DATA] 500MG TAB" at bounding box center [383, 330] width 169 height 17
type input "99.225"
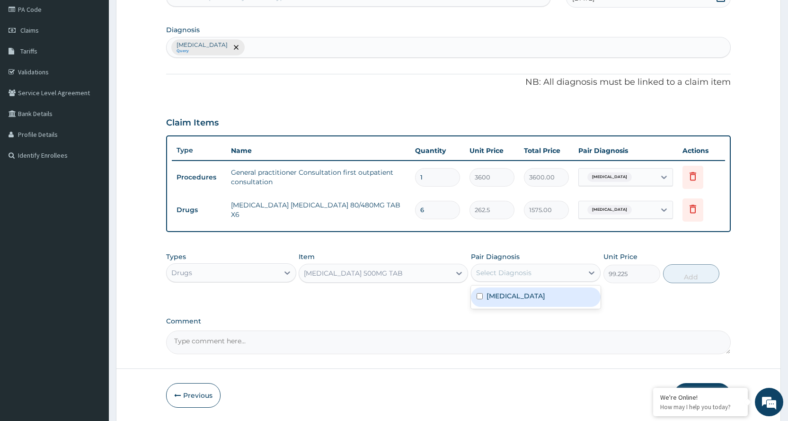
click at [555, 273] on div "Select Diagnosis" at bounding box center [527, 272] width 112 height 15
checkbox input "true"
click at [695, 267] on button "Add" at bounding box center [691, 273] width 56 height 19
type input "0"
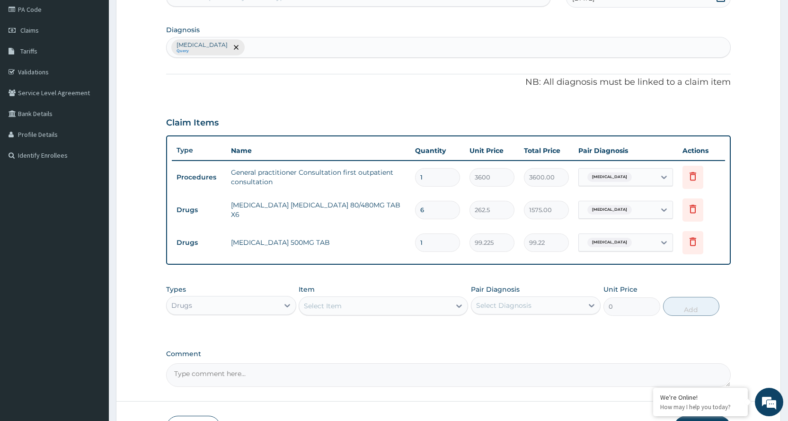
type input "15"
type input "1488.38"
type input "15"
click at [361, 302] on div "Select Item" at bounding box center [374, 305] width 151 height 15
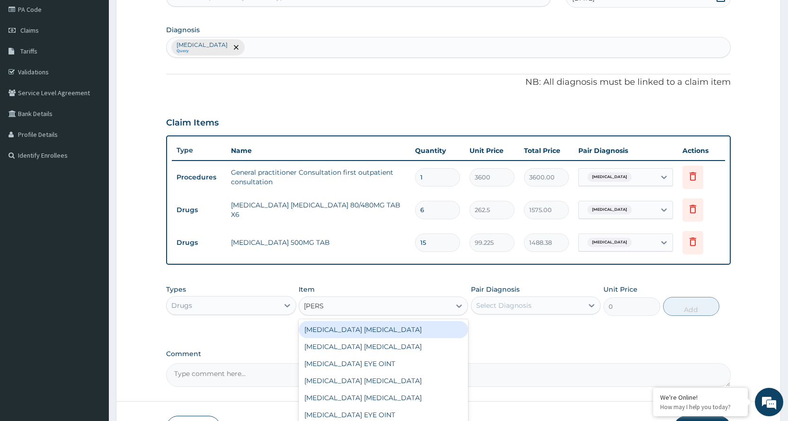
type input "LORAT"
type input "52.5"
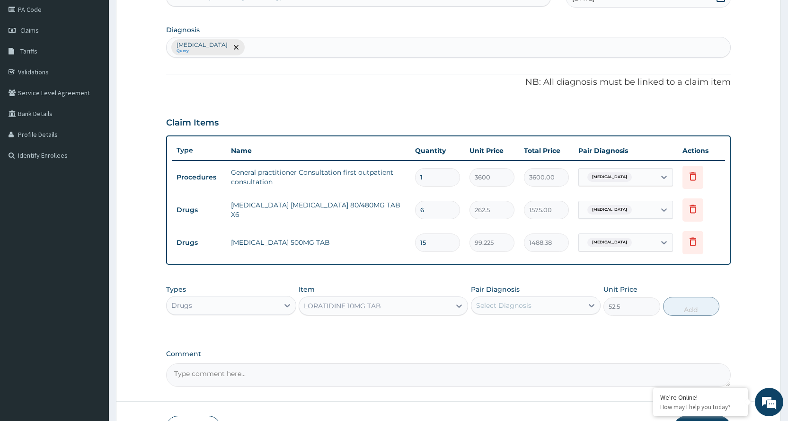
click at [514, 307] on div "Select Diagnosis" at bounding box center [503, 304] width 55 height 9
checkbox input "true"
click at [686, 301] on button "Add" at bounding box center [691, 306] width 56 height 19
type input "0"
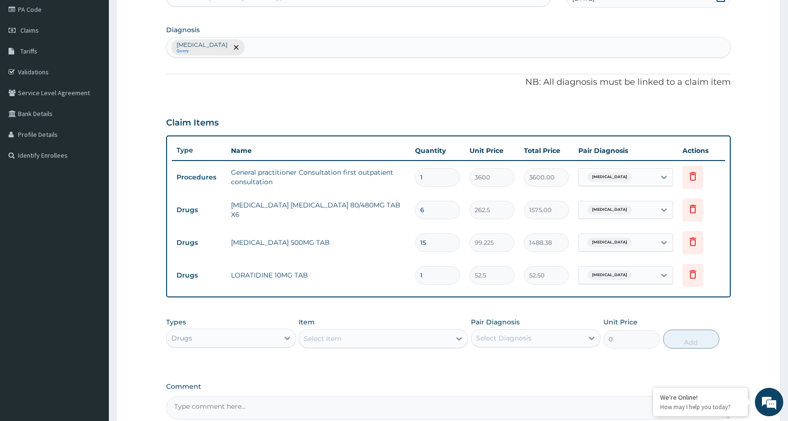
type input "10"
type input "525.00"
type input "10"
click at [405, 337] on div "Select Item" at bounding box center [374, 338] width 151 height 15
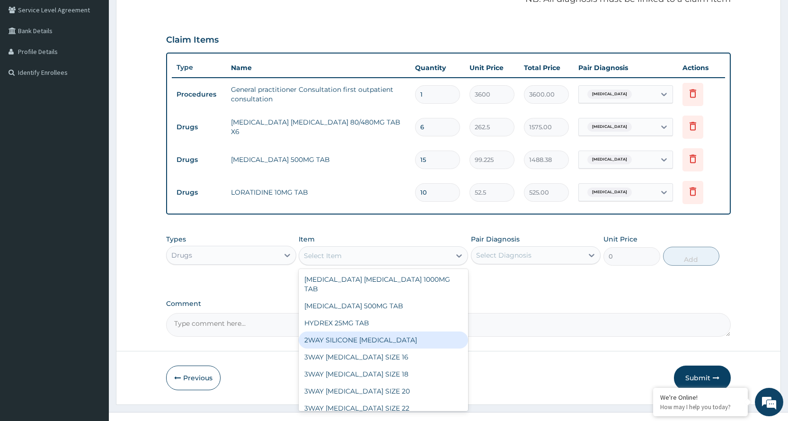
scroll to position [212, 0]
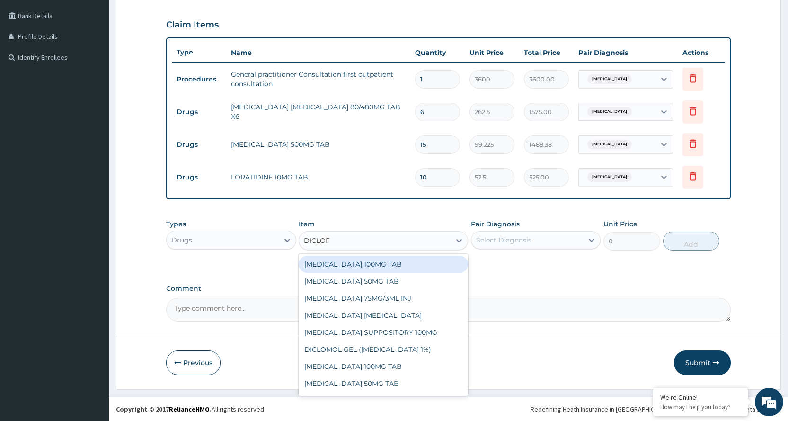
type input "DICLOFE"
click at [378, 266] on div "[MEDICAL_DATA] 100MG TAB" at bounding box center [383, 263] width 169 height 17
type input "63"
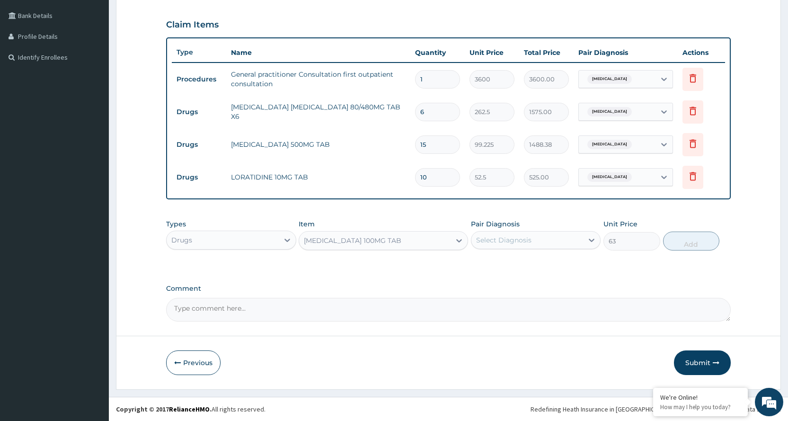
click at [532, 242] on div "Select Diagnosis" at bounding box center [527, 239] width 112 height 15
checkbox input "true"
click at [705, 237] on button "Add" at bounding box center [691, 240] width 56 height 19
type input "0"
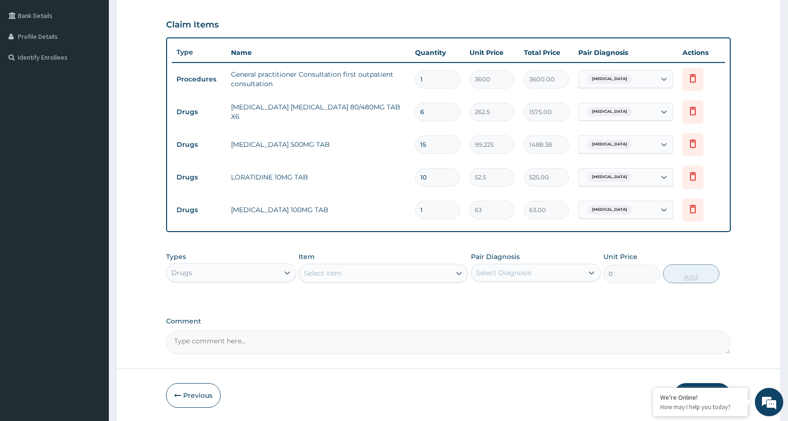
type input "11"
type input "693.00"
type input "1"
type input "63.00"
type input "10"
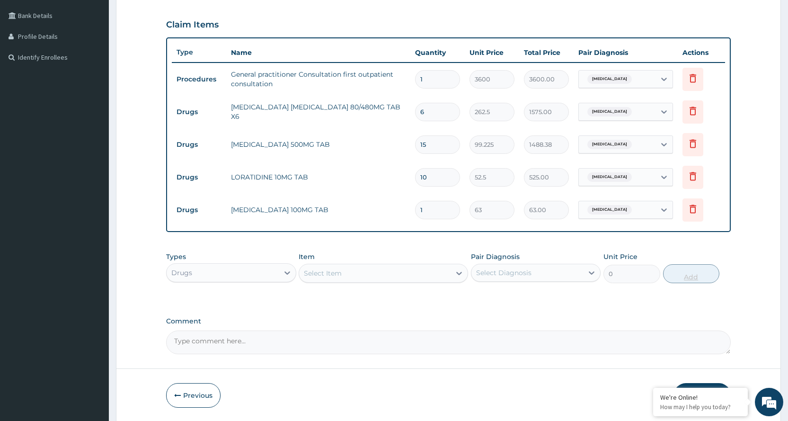
type input "630.00"
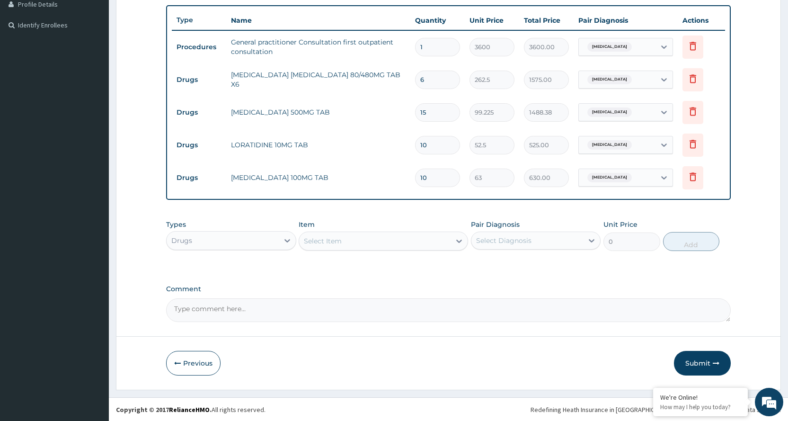
scroll to position [245, 0]
type input "10"
click at [703, 358] on button "Submit" at bounding box center [702, 362] width 57 height 25
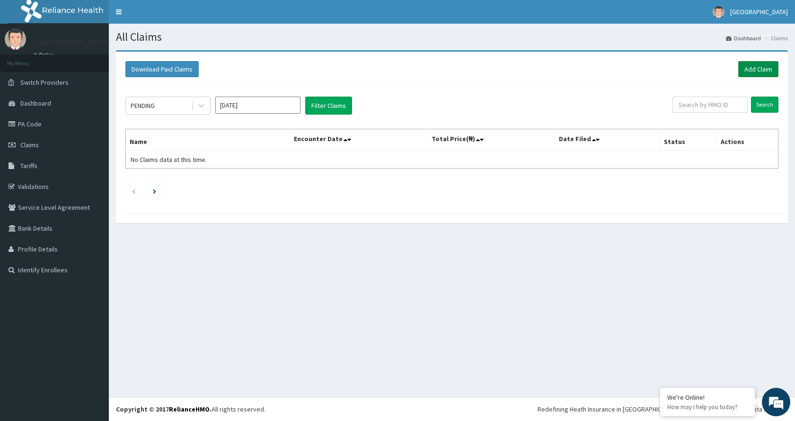
click at [759, 69] on link "Add Claim" at bounding box center [758, 69] width 40 height 16
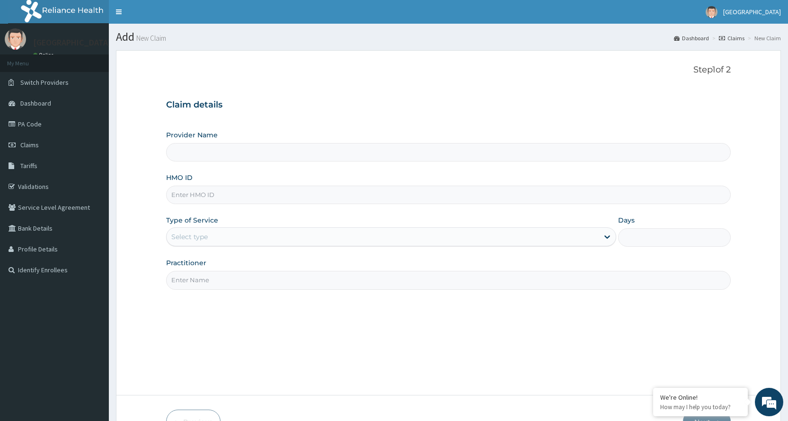
type input "[GEOGRAPHIC_DATA]"
click at [268, 191] on input "HMO ID" at bounding box center [448, 194] width 564 height 18
type input "BXL/10255/B"
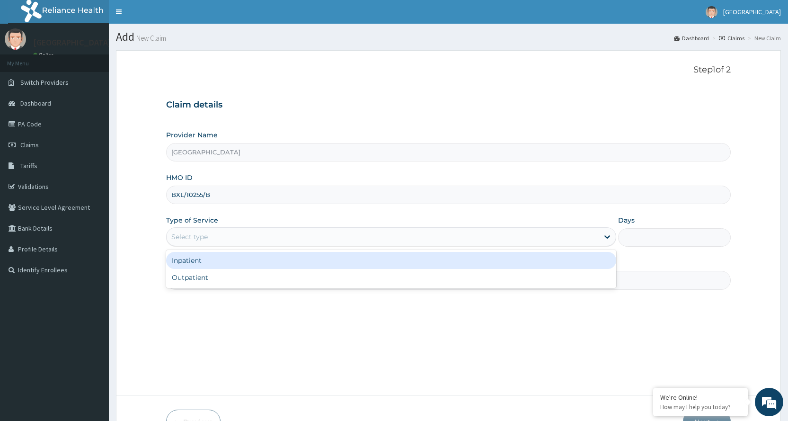
click at [255, 235] on div "Select type" at bounding box center [383, 236] width 432 height 15
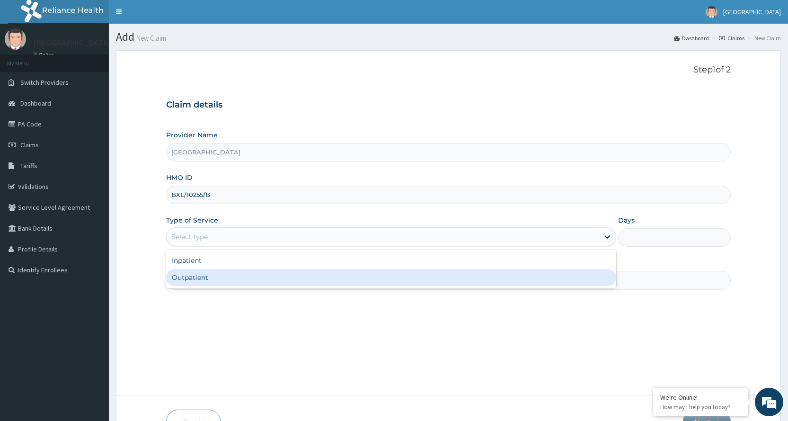
click at [205, 275] on div "Outpatient" at bounding box center [391, 277] width 450 height 17
type input "1"
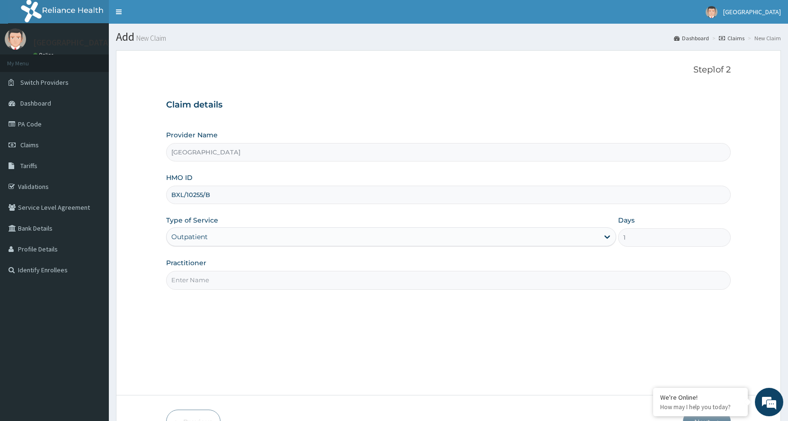
click at [205, 279] on input "Practitioner" at bounding box center [448, 280] width 564 height 18
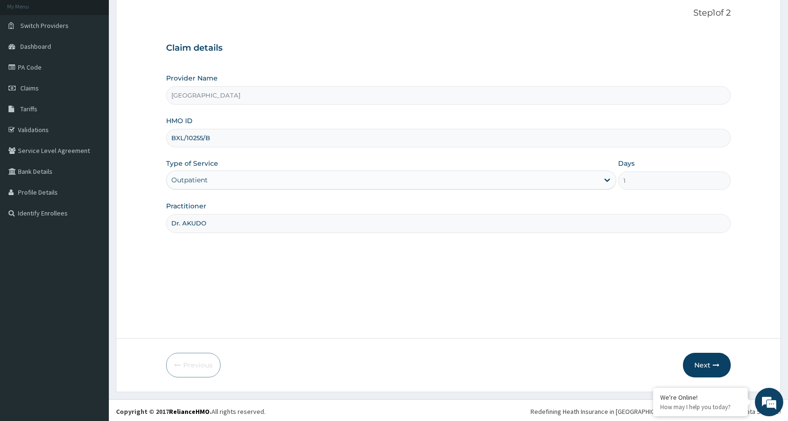
scroll to position [59, 0]
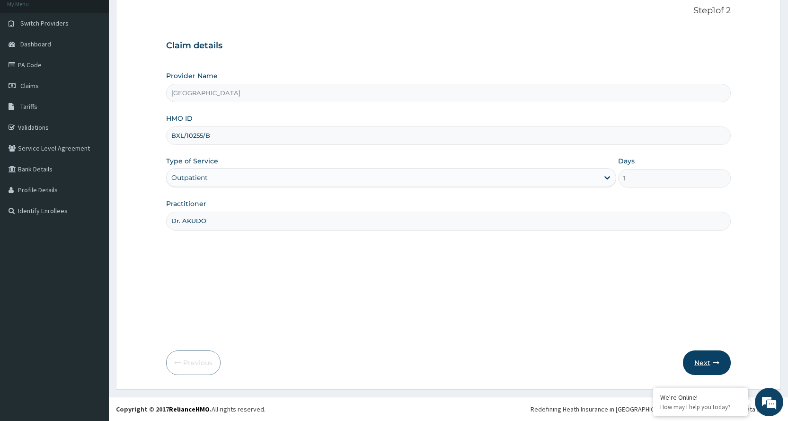
type input "Dr. AKUDO"
click at [715, 361] on icon "button" at bounding box center [716, 362] width 7 height 7
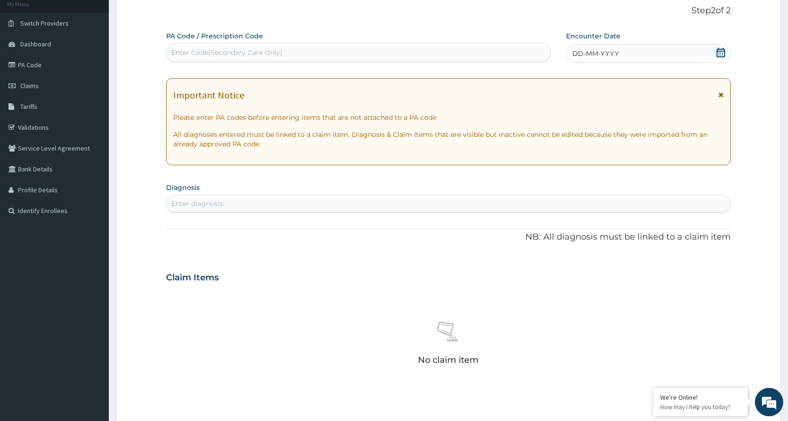
click at [719, 93] on icon at bounding box center [720, 94] width 5 height 7
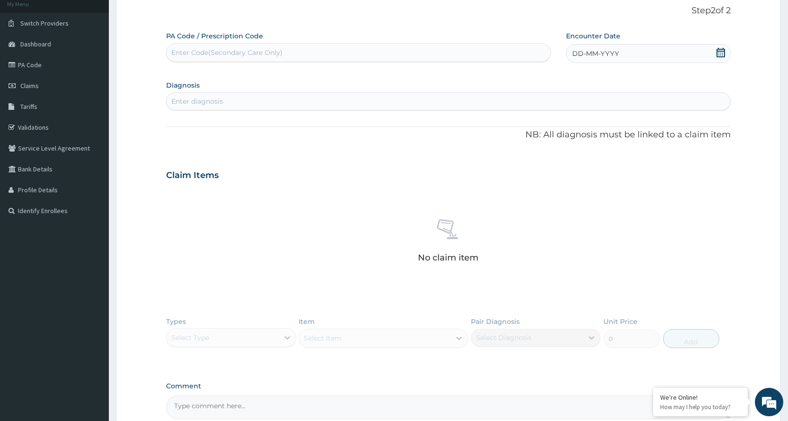
click at [626, 57] on div "DD-MM-YYYY" at bounding box center [648, 53] width 165 height 19
click at [552, 82] on div "September 2025" at bounding box center [603, 80] width 114 height 9
click at [552, 79] on button "Previous Month" at bounding box center [549, 80] width 5 height 5
click at [654, 159] on div "23" at bounding box center [650, 159] width 14 height 14
click at [305, 95] on div "Enter diagnosis" at bounding box center [448, 101] width 563 height 15
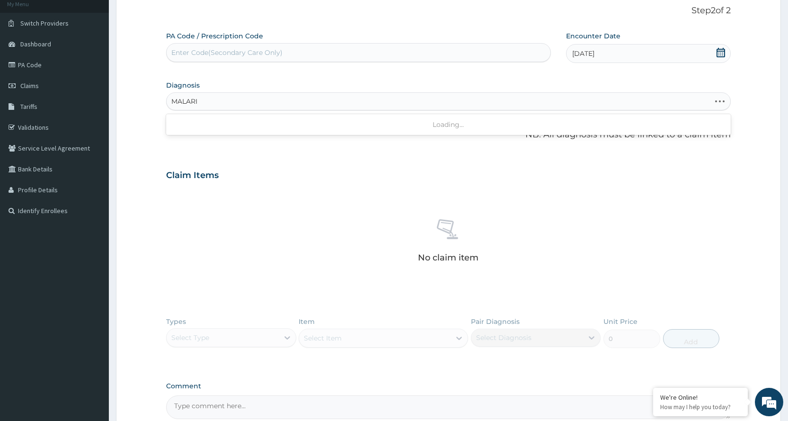
type input "MALARIA"
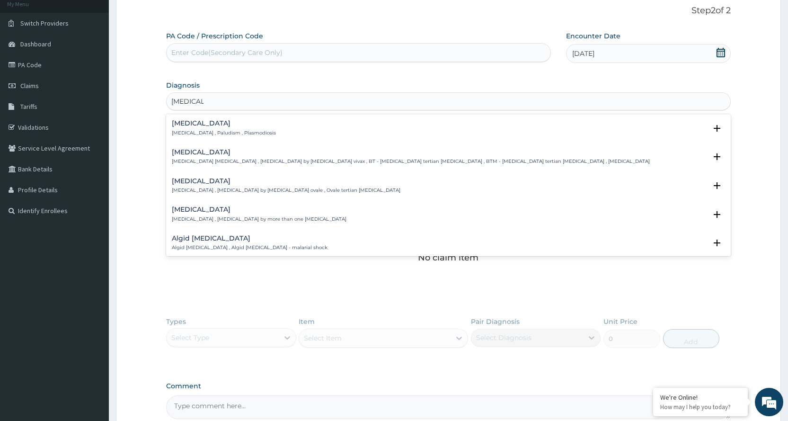
click at [284, 123] on div "Malaria Malaria , Paludism , Plasmodiosis" at bounding box center [448, 128] width 553 height 17
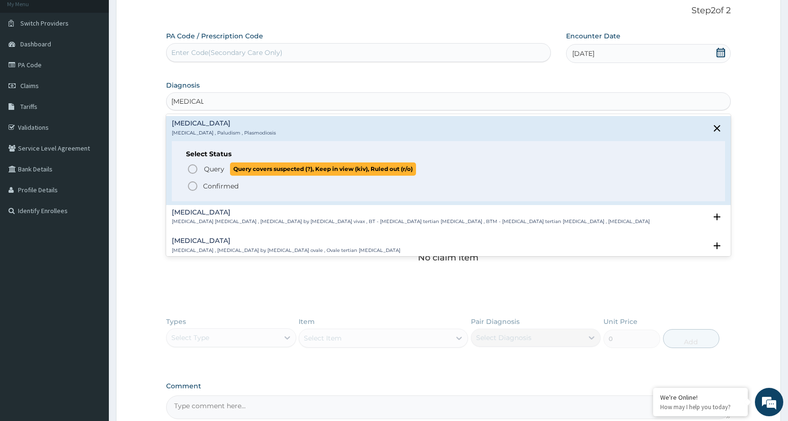
click at [194, 166] on icon "status option query" at bounding box center [192, 168] width 11 height 11
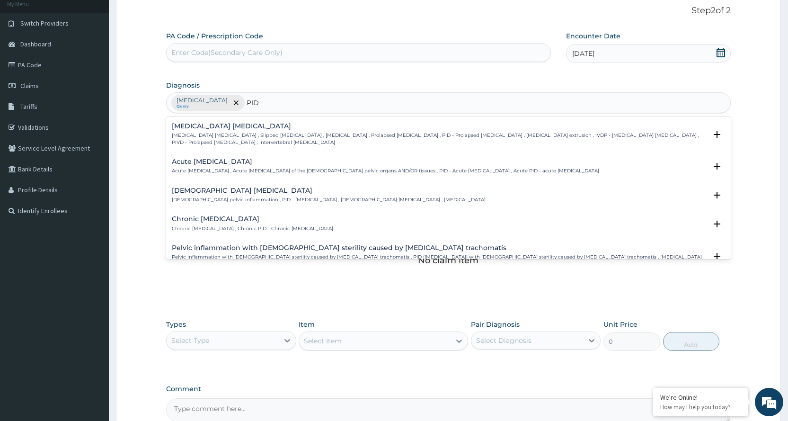
type input "PID"
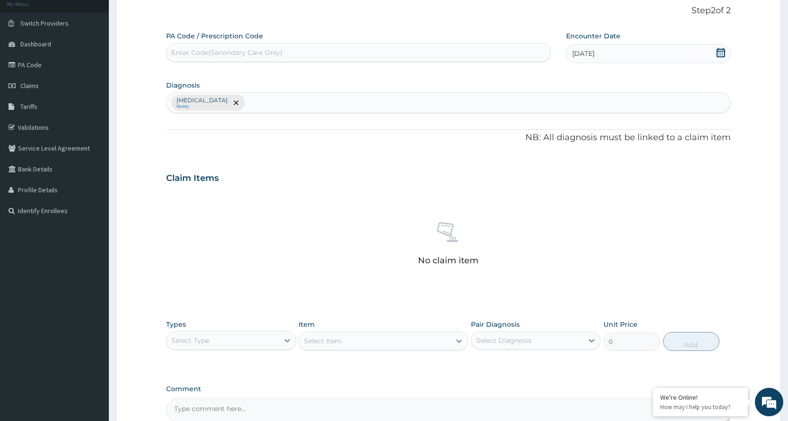
click at [277, 99] on div "Malaria Query" at bounding box center [448, 103] width 563 height 20
type input "P"
click at [330, 106] on div "Malaria Query" at bounding box center [448, 103] width 563 height 20
type input "PELVIC INFLAMI"
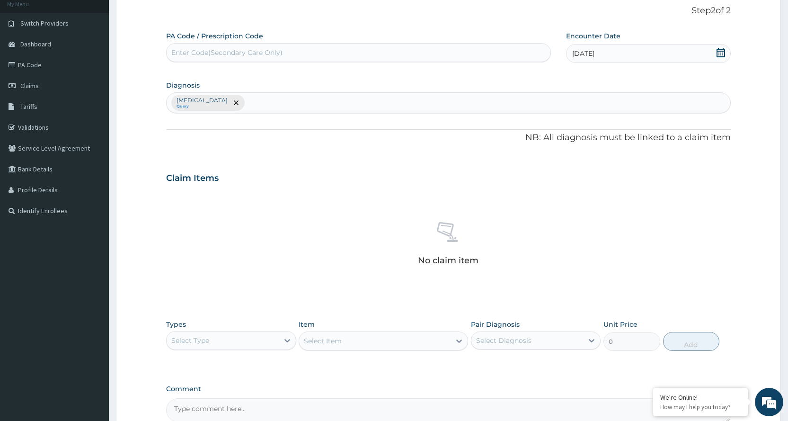
click at [289, 104] on div "Malaria Query" at bounding box center [448, 103] width 563 height 20
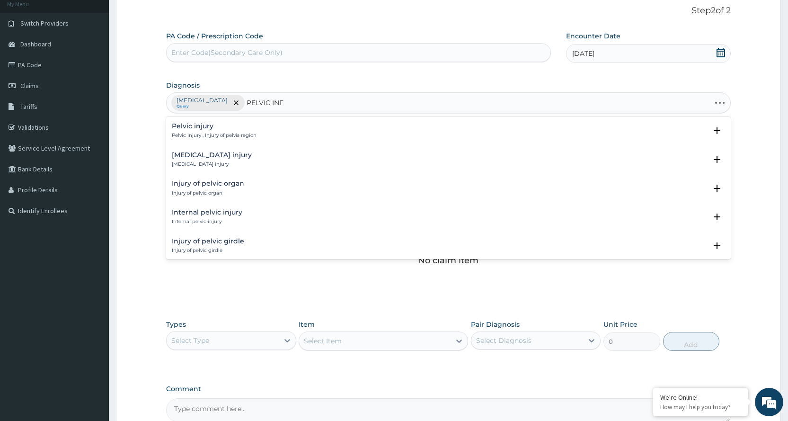
type input "PELVIC INFL"
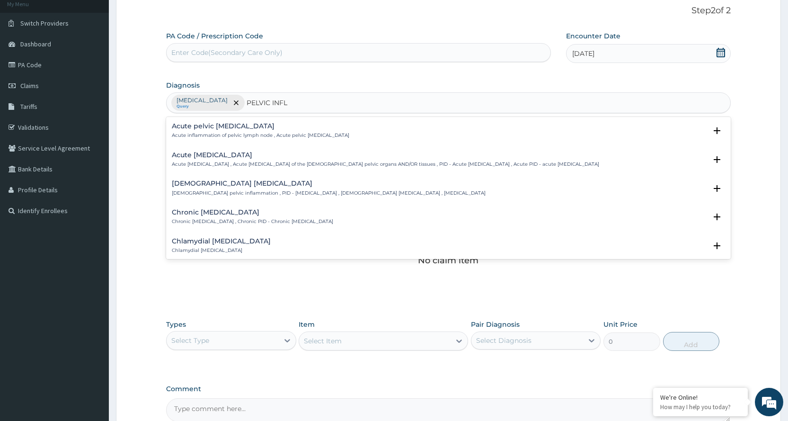
click at [275, 159] on div "Acute pelvic inflammatory disease Acute pelvic inflammatory disease , Acute pel…" at bounding box center [385, 159] width 427 height 17
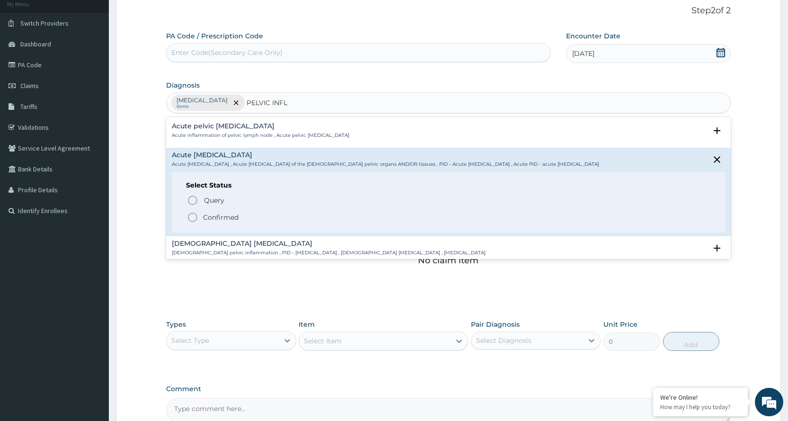
click at [187, 215] on icon "status option filled" at bounding box center [192, 216] width 11 height 11
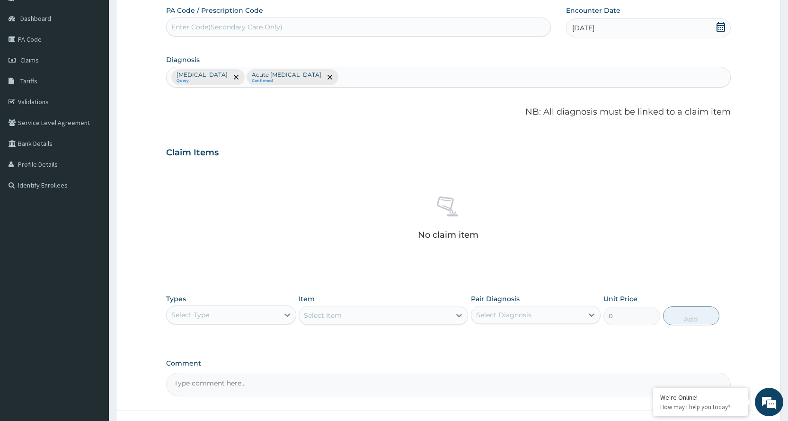
scroll to position [159, 0]
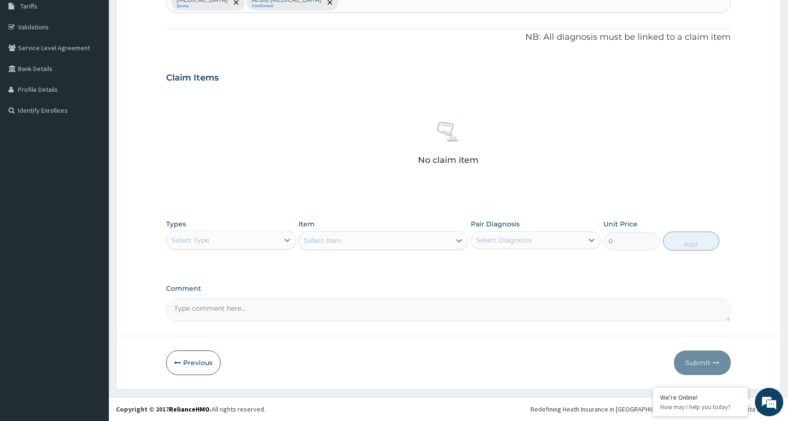
click at [264, 240] on div "Select Type" at bounding box center [223, 239] width 112 height 15
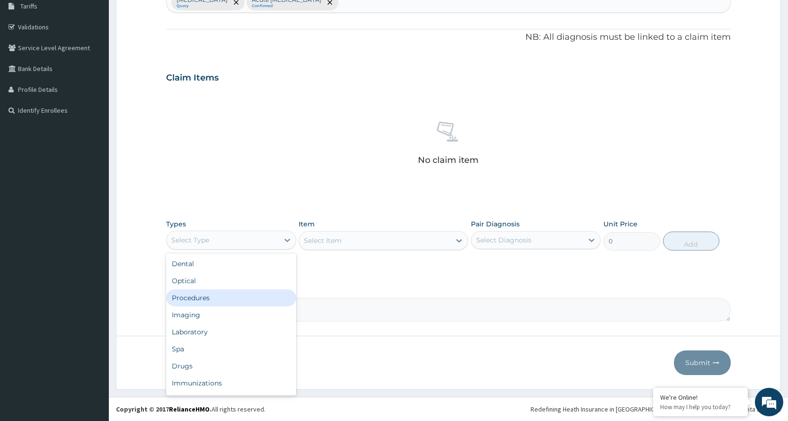
click at [219, 299] on div "Procedures" at bounding box center [231, 297] width 130 height 17
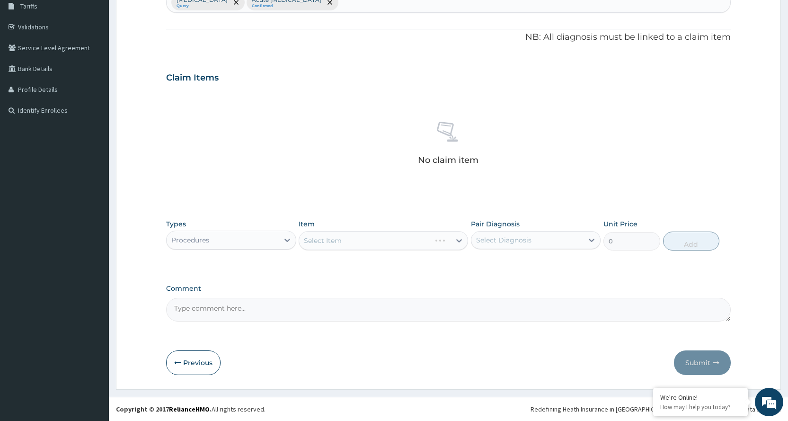
click at [454, 240] on div "Select Item" at bounding box center [383, 240] width 169 height 19
click at [454, 240] on icon at bounding box center [458, 240] width 9 height 9
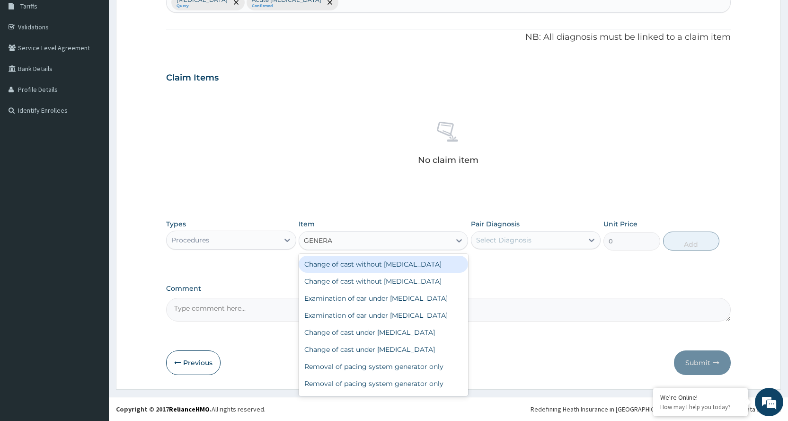
type input "GENERAL"
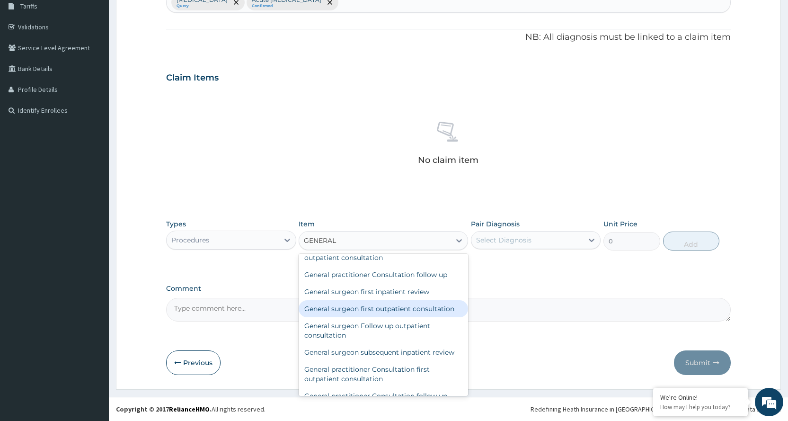
scroll to position [189, 0]
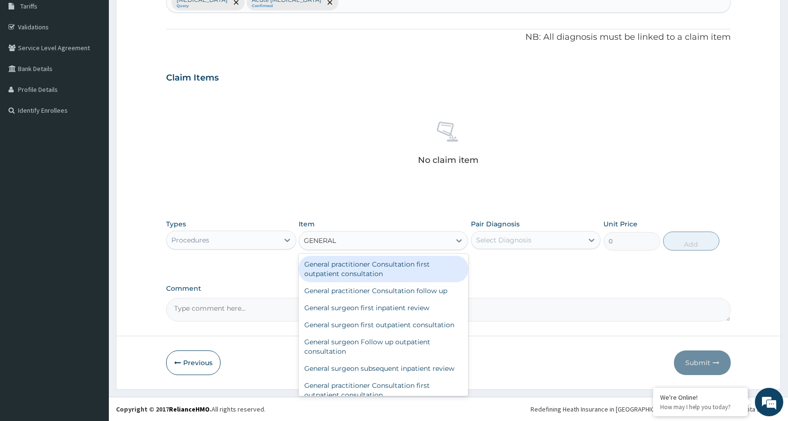
click at [433, 282] on div "General practitioner Consultation first outpatient consultation" at bounding box center [383, 268] width 169 height 26
type input "3600"
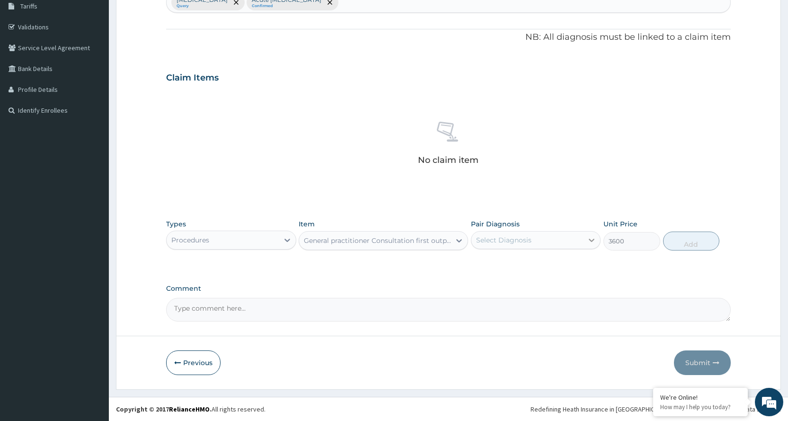
click at [593, 239] on icon at bounding box center [592, 239] width 6 height 3
checkbox input "true"
click at [684, 240] on button "Add" at bounding box center [691, 240] width 56 height 19
type input "0"
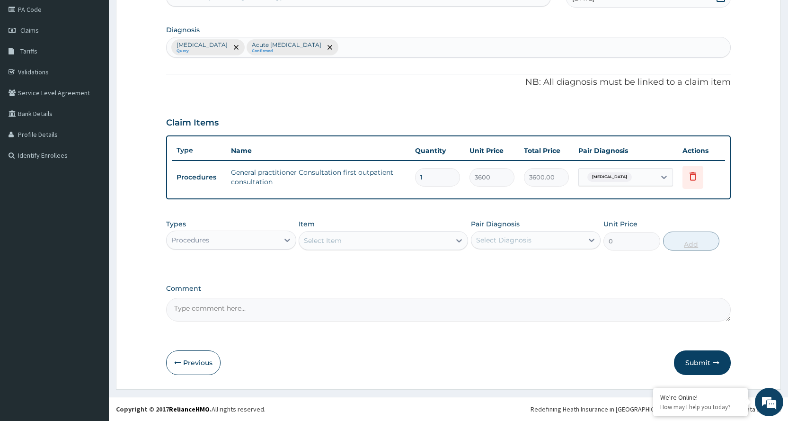
scroll to position [114, 0]
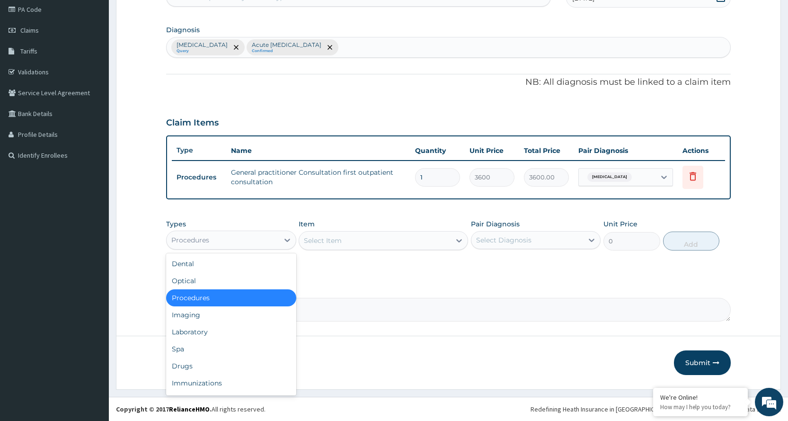
click at [269, 237] on div "Procedures" at bounding box center [223, 239] width 112 height 15
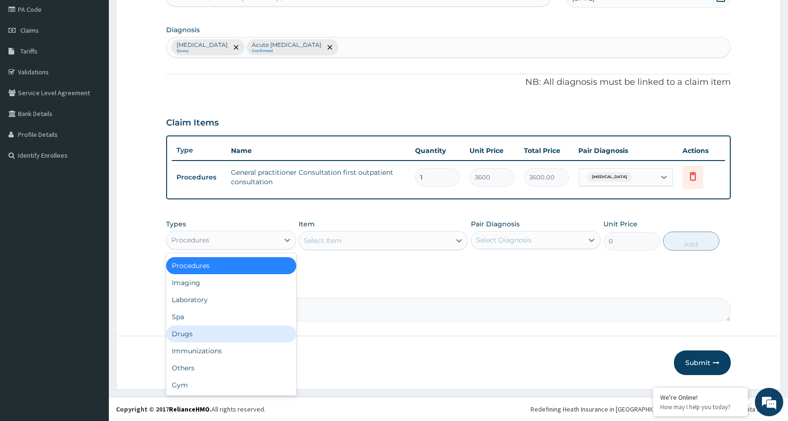
click at [223, 338] on div "Drugs" at bounding box center [231, 333] width 130 height 17
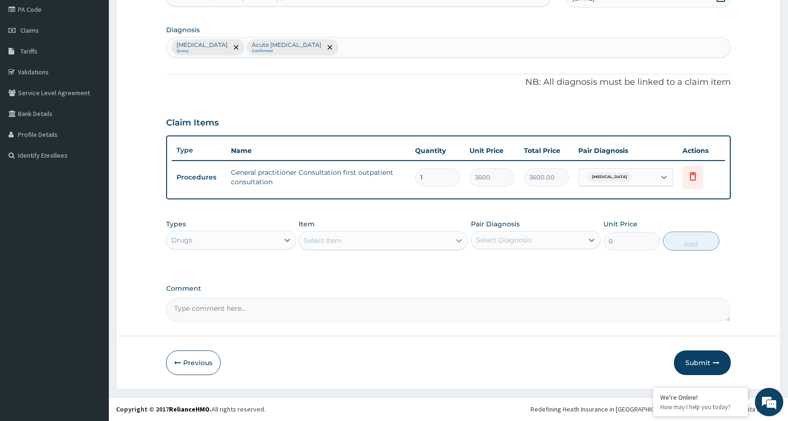
click at [460, 239] on icon at bounding box center [458, 240] width 9 height 9
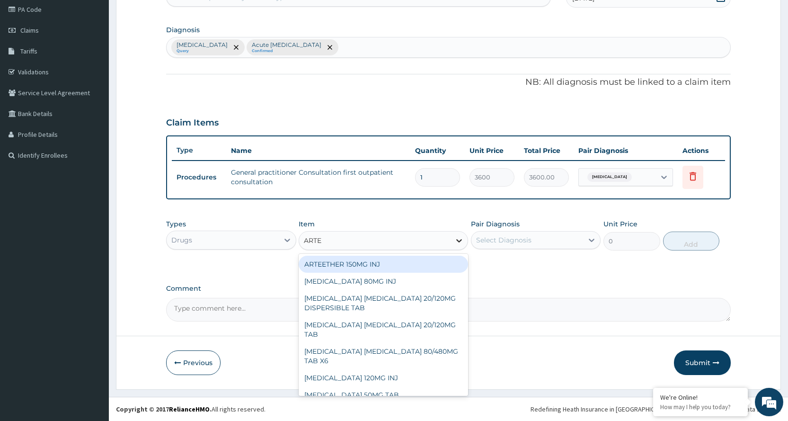
type input "ARTEM"
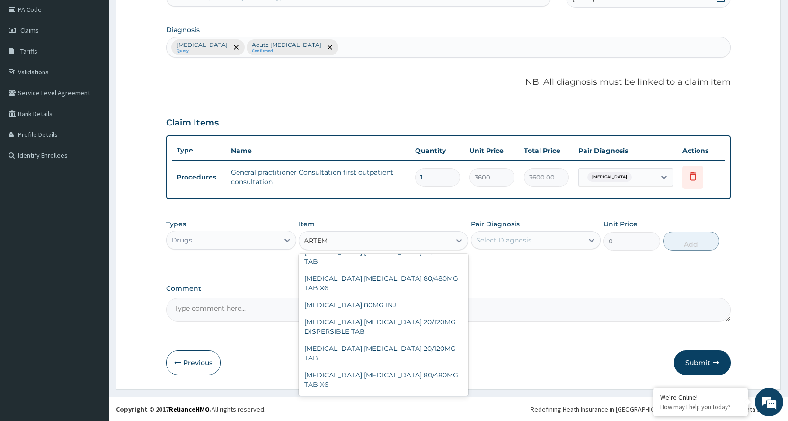
scroll to position [0, 0]
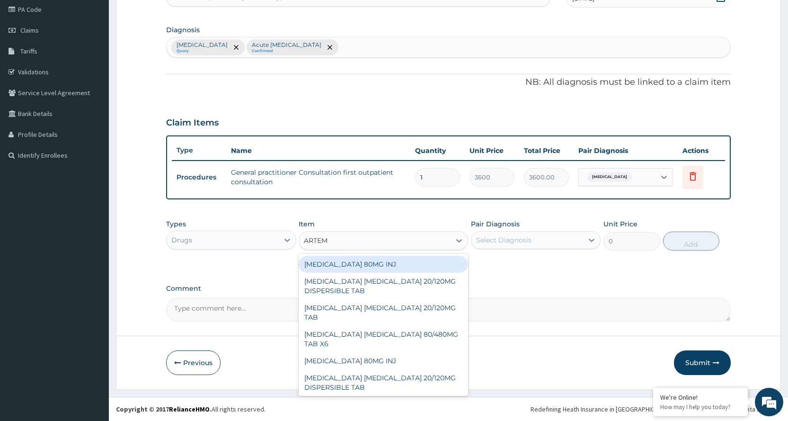
click at [388, 254] on div "ARTEMETHER 80MG INJ ARTEMETHER LUMEFANTRINE 20/120MG DISPERSIBLE TAB ARTEMETHER…" at bounding box center [383, 325] width 169 height 142
click at [394, 264] on div "ARTEMETHER 80MG INJ" at bounding box center [383, 263] width 169 height 17
type input "1400"
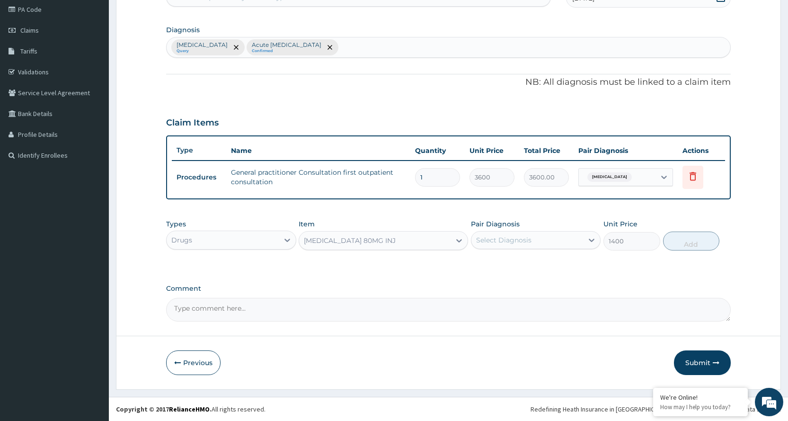
click at [553, 238] on div "Select Diagnosis" at bounding box center [527, 239] width 112 height 15
click at [527, 265] on div "Malaria" at bounding box center [536, 264] width 130 height 19
checkbox input "true"
click at [688, 246] on button "Add" at bounding box center [691, 240] width 56 height 19
type input "0"
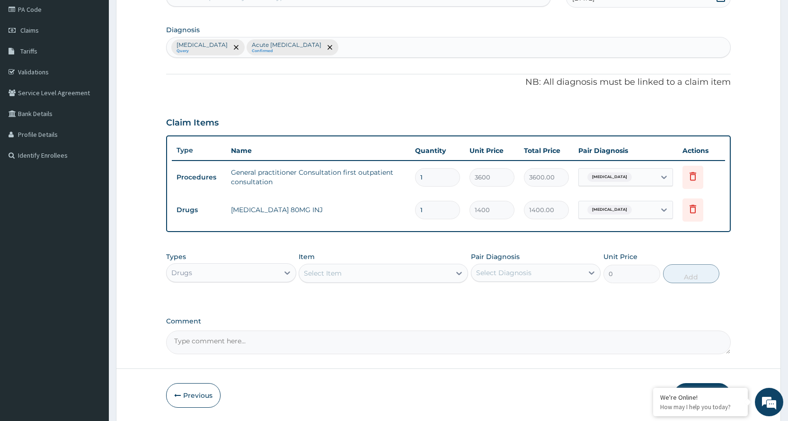
type input "0.00"
type input "2"
type input "2800.00"
type input "0.00"
type input "6"
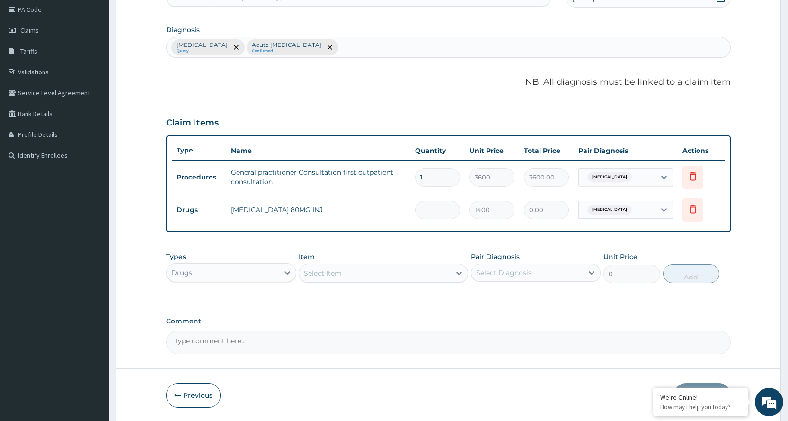
type input "8400.00"
type input "6"
click at [336, 272] on div "Select Item" at bounding box center [323, 272] width 38 height 9
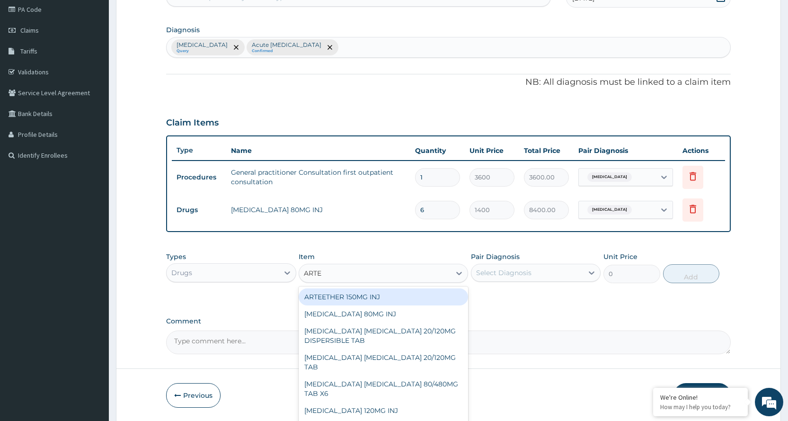
type input "ARTEM"
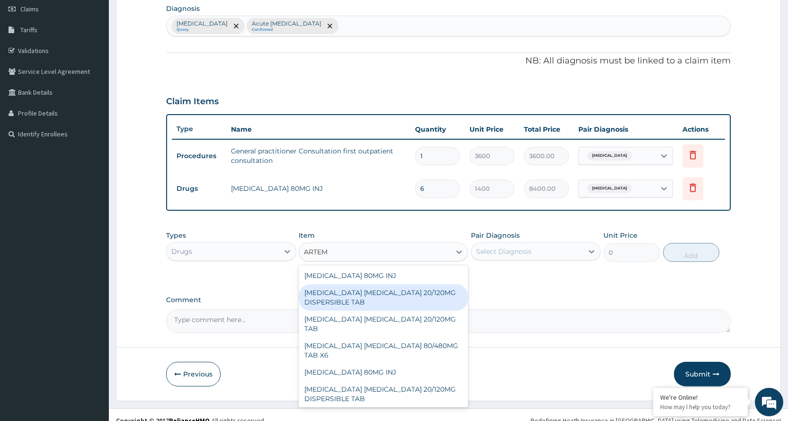
scroll to position [147, 0]
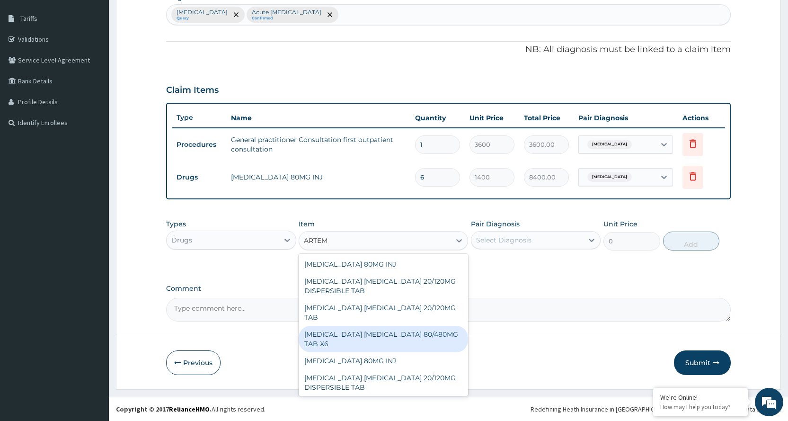
click at [363, 346] on div "ARTEMETHER LUMEFANTRINE 80/480MG TAB X6" at bounding box center [383, 338] width 169 height 26
type input "262.5"
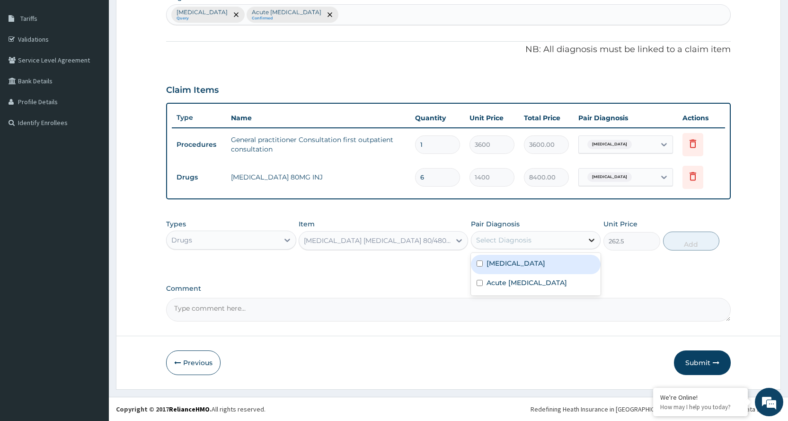
click at [587, 238] on icon at bounding box center [591, 239] width 9 height 9
click at [536, 260] on div "Malaria" at bounding box center [536, 264] width 130 height 19
checkbox input "true"
click at [688, 244] on button "Add" at bounding box center [691, 240] width 56 height 19
type input "0"
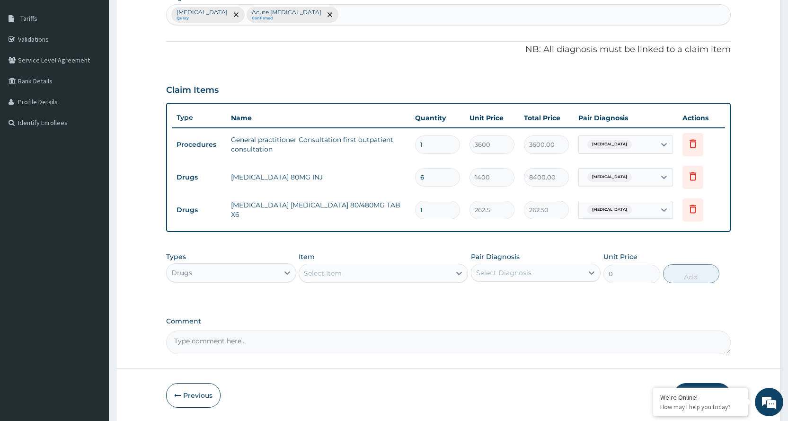
type input "0.00"
type input "6"
type input "1575.00"
type input "6"
click at [418, 267] on div "Select Item" at bounding box center [374, 272] width 151 height 15
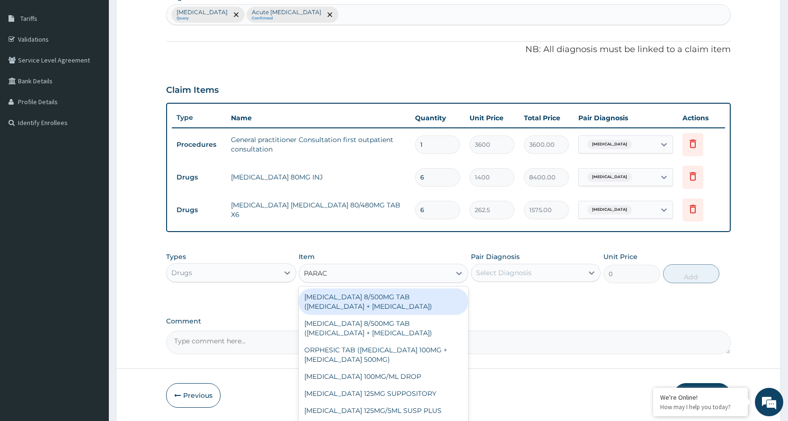
type input "PARACE"
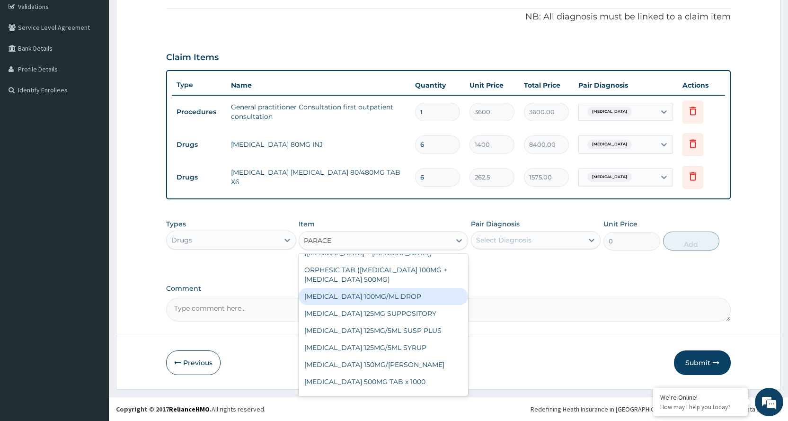
scroll to position [95, 0]
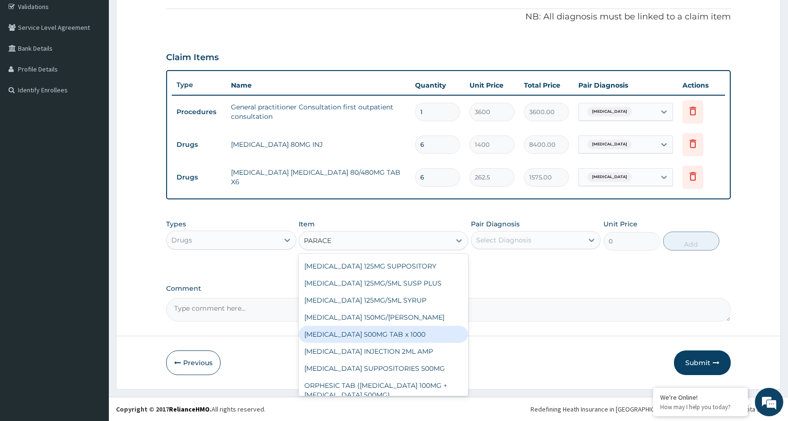
click at [394, 339] on div "PARACETAMOL 500MG TAB x 1000" at bounding box center [383, 333] width 169 height 17
type input "11.025"
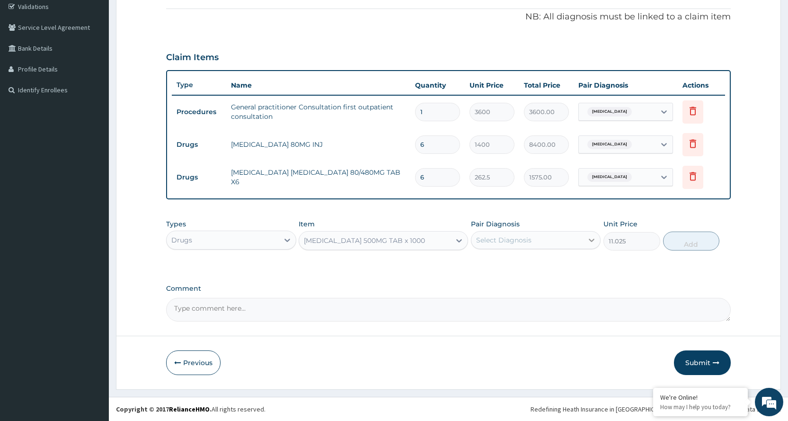
click at [588, 241] on icon at bounding box center [591, 239] width 9 height 9
click at [561, 265] on div "Malaria" at bounding box center [536, 264] width 130 height 19
checkbox input "true"
click at [689, 249] on button "Add" at bounding box center [691, 240] width 56 height 19
type input "0"
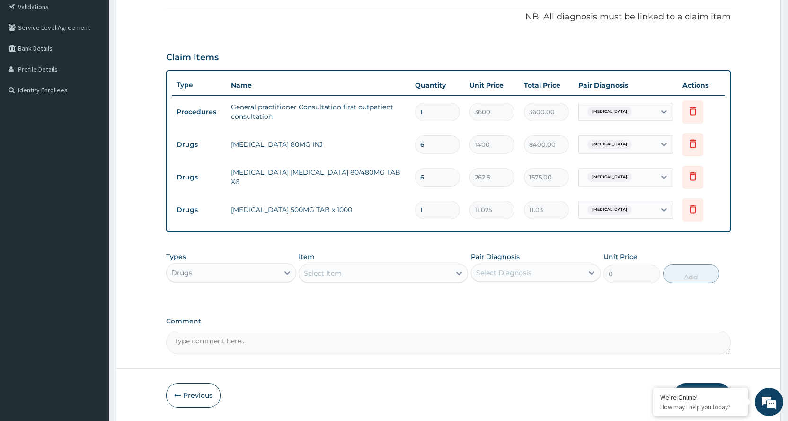
type input "18"
type input "198.45"
type input "18"
click at [459, 276] on icon at bounding box center [458, 272] width 9 height 9
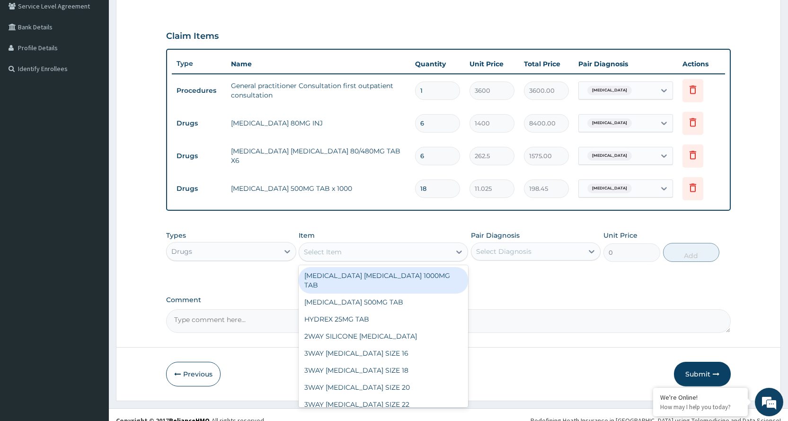
scroll to position [212, 0]
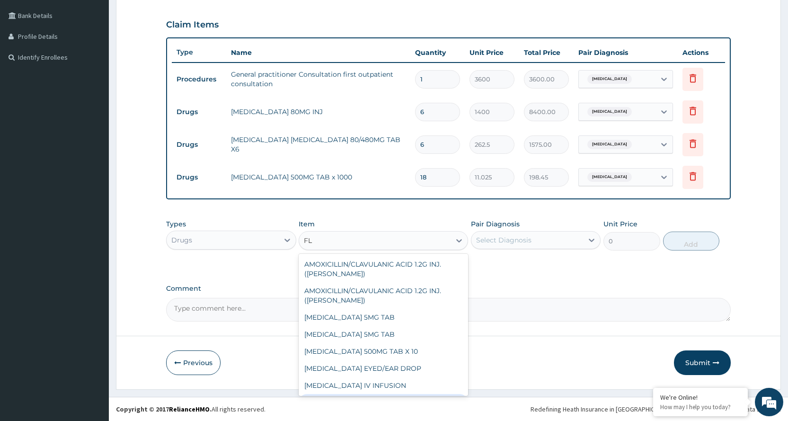
type input "F"
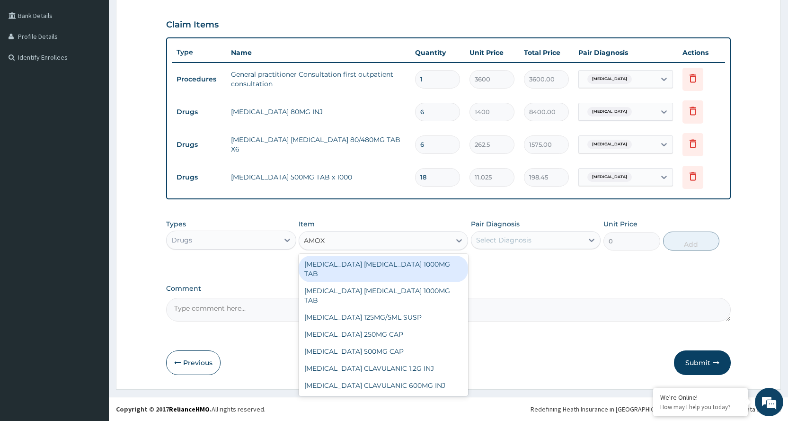
type input "AMOXI"
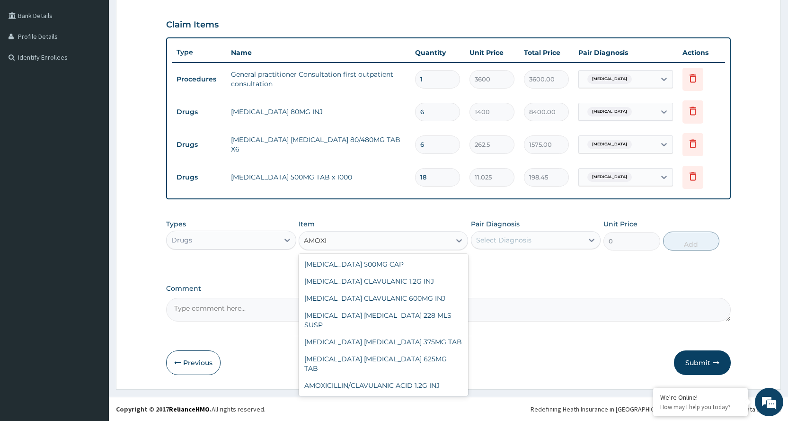
scroll to position [238, 0]
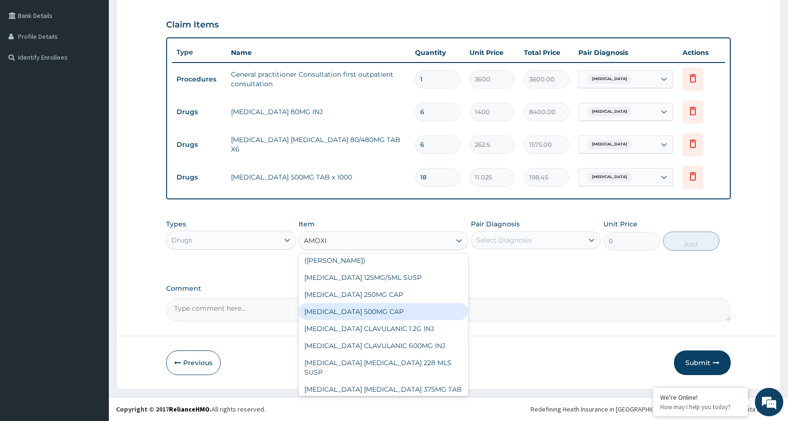
click at [373, 303] on div "AMOXICILLIN 500MG CAP" at bounding box center [383, 311] width 169 height 17
type input "35"
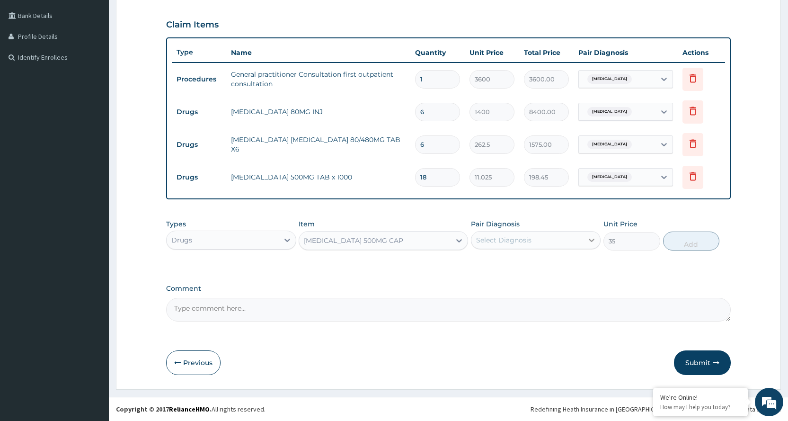
click at [591, 240] on icon at bounding box center [592, 239] width 6 height 3
click at [567, 287] on label "Acute pelvic inflammatory disease" at bounding box center [526, 282] width 80 height 9
checkbox input "true"
click at [701, 246] on button "Add" at bounding box center [691, 240] width 56 height 19
type input "0"
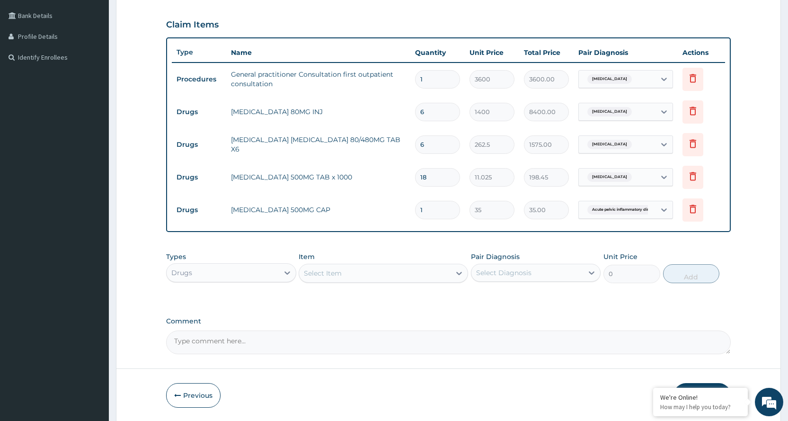
click at [450, 207] on input "1" at bounding box center [437, 210] width 45 height 18
type input "0.00"
type input "2"
type input "70.00"
type input "21"
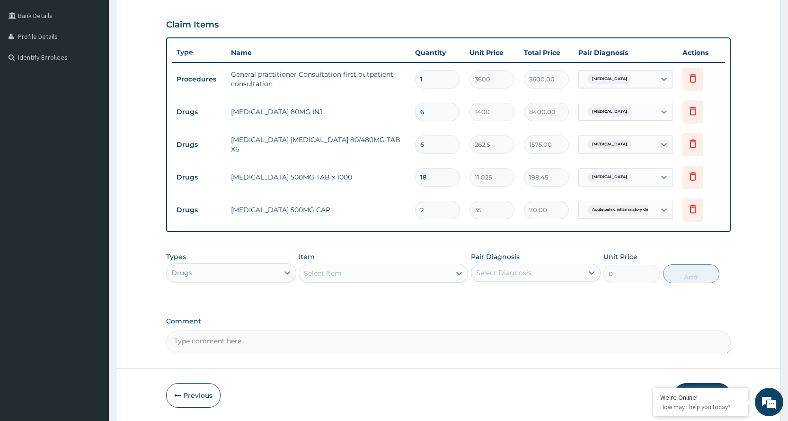
type input "735.00"
type input "21"
click at [392, 274] on div "Select Item" at bounding box center [374, 272] width 151 height 15
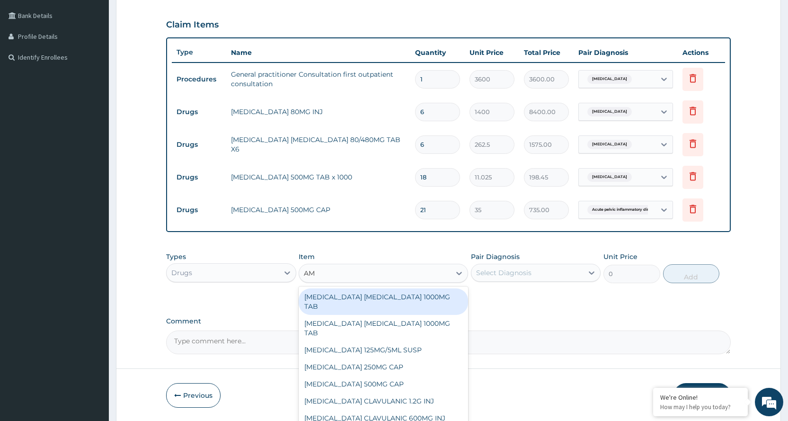
type input "A"
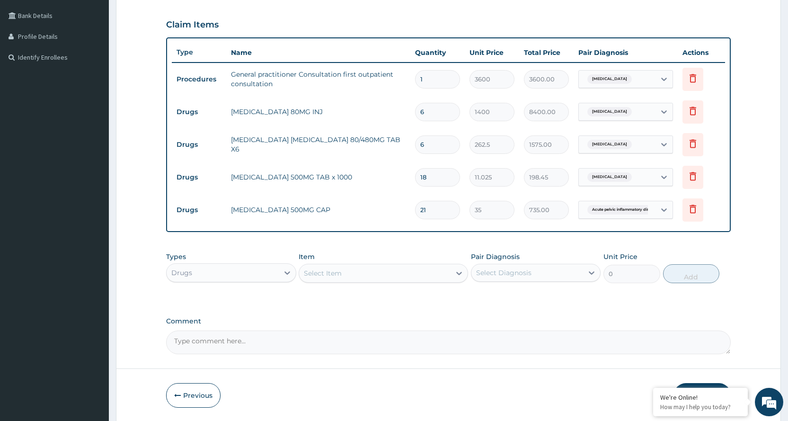
click at [430, 271] on div "Select Item" at bounding box center [374, 272] width 151 height 15
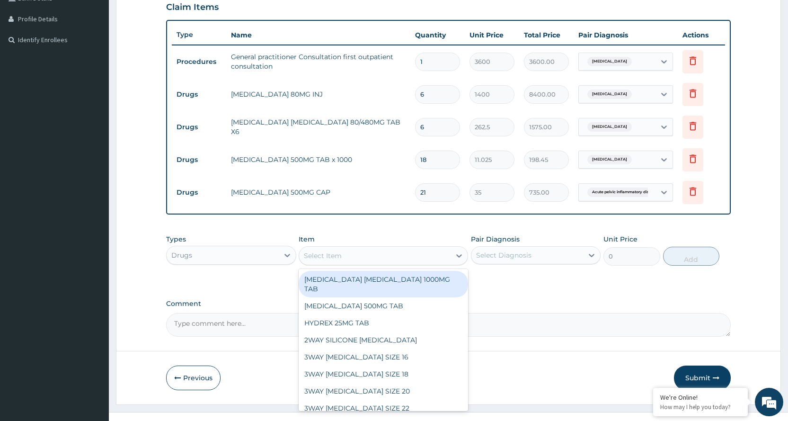
scroll to position [245, 0]
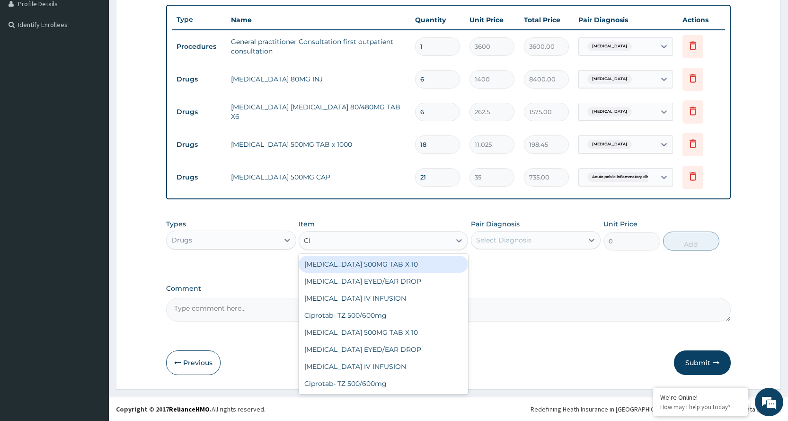
type input "C"
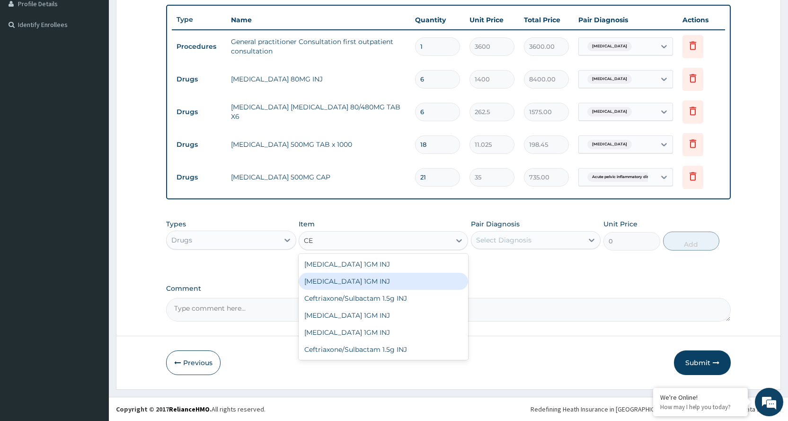
type input "C"
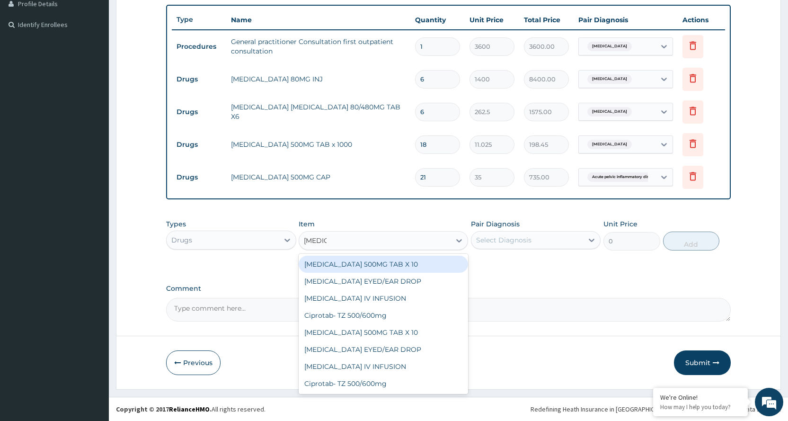
type input "CIPROF"
click at [407, 267] on div "CIPROFLOXACIN 500MG TAB X 10" at bounding box center [383, 263] width 169 height 17
type input "63"
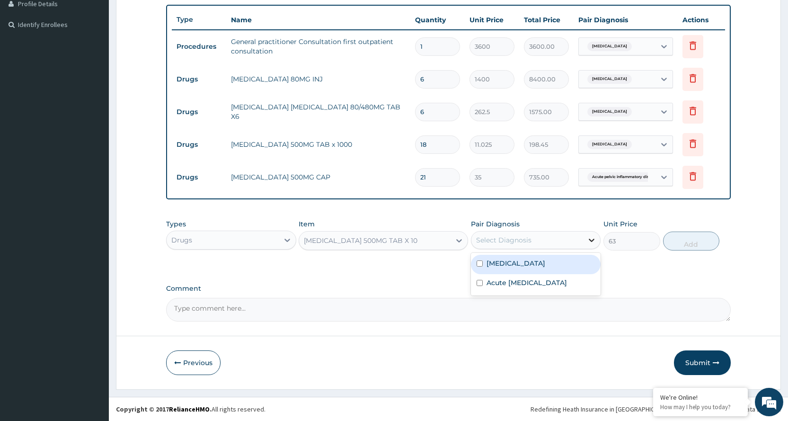
click at [588, 237] on icon at bounding box center [591, 239] width 9 height 9
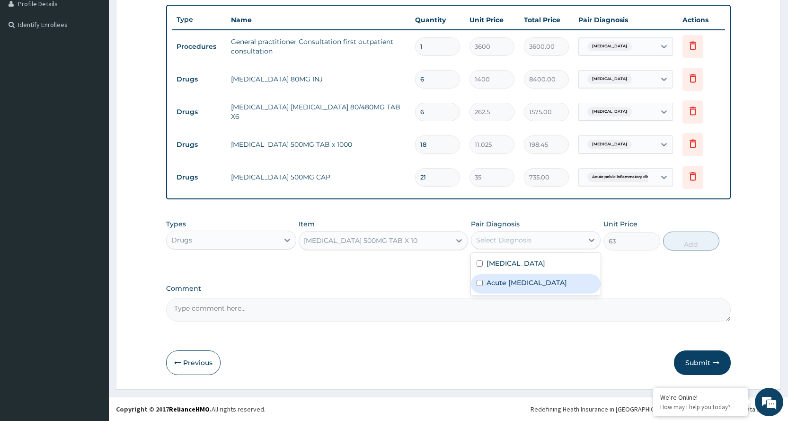
click at [516, 287] on label "Acute pelvic inflammatory disease" at bounding box center [526, 282] width 80 height 9
checkbox input "true"
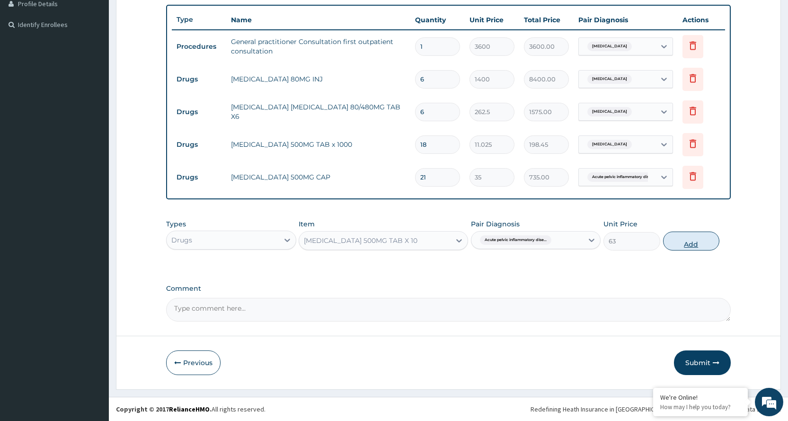
click at [685, 238] on button "Add" at bounding box center [691, 240] width 56 height 19
type input "0"
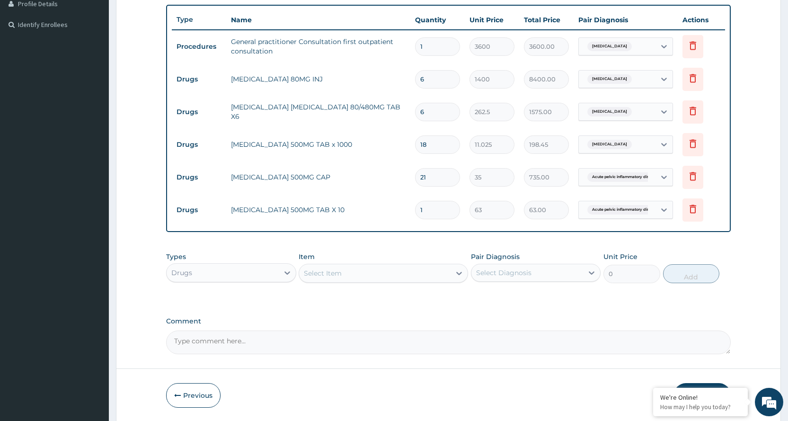
click at [430, 210] on input "1" at bounding box center [437, 210] width 45 height 18
type input "0.00"
type input "2"
type input "126.00"
type input "21"
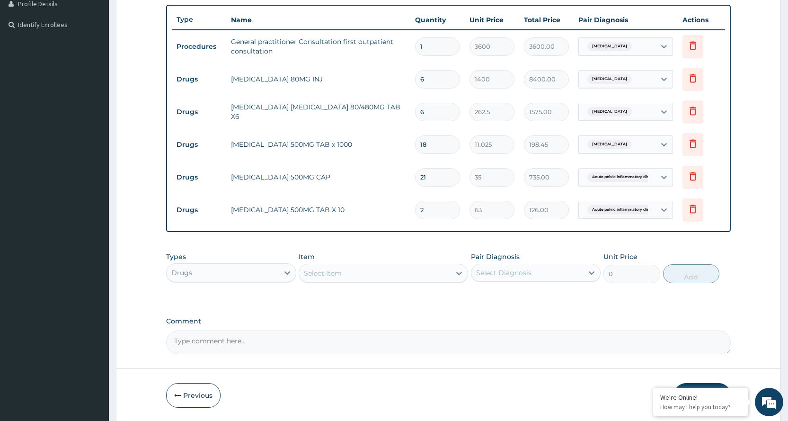
type input "1323.00"
type input "21"
click at [434, 269] on div "Select Item" at bounding box center [374, 272] width 151 height 15
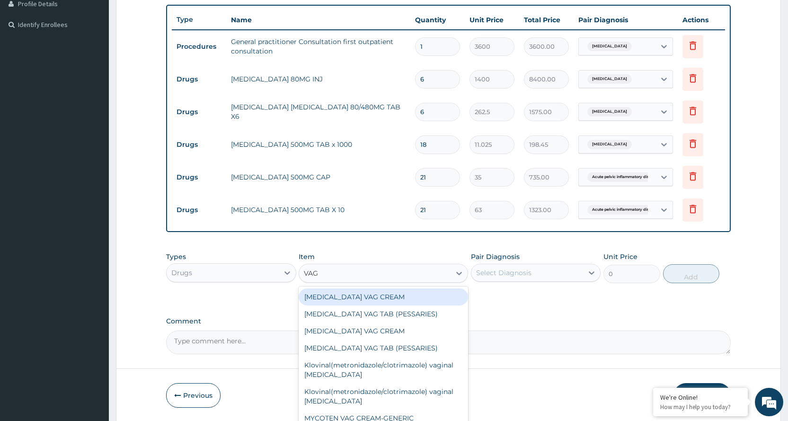
type input "VAGI"
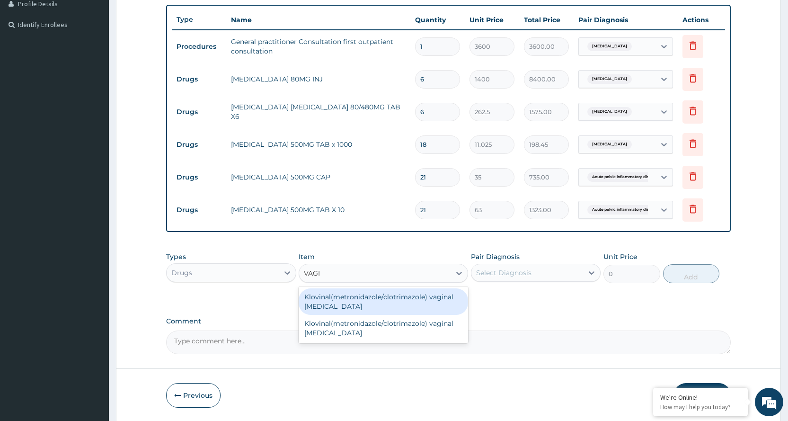
click at [405, 301] on div "Klovinal(metronidazole/clotrimazole) vaginal pessary" at bounding box center [383, 301] width 169 height 26
type input "661.5"
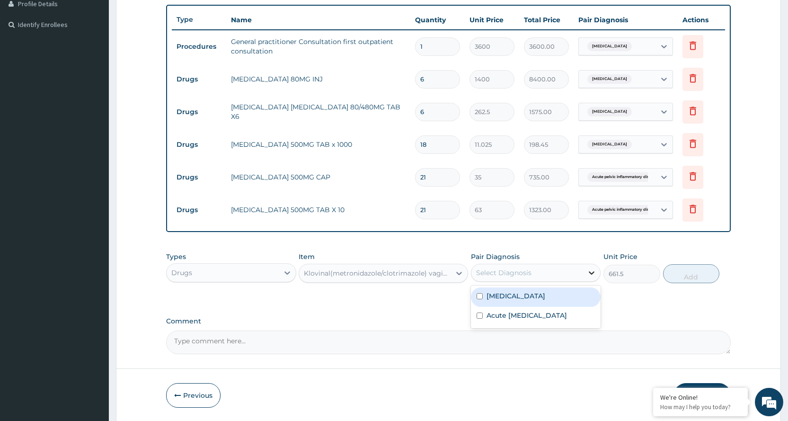
click at [592, 271] on icon at bounding box center [591, 272] width 9 height 9
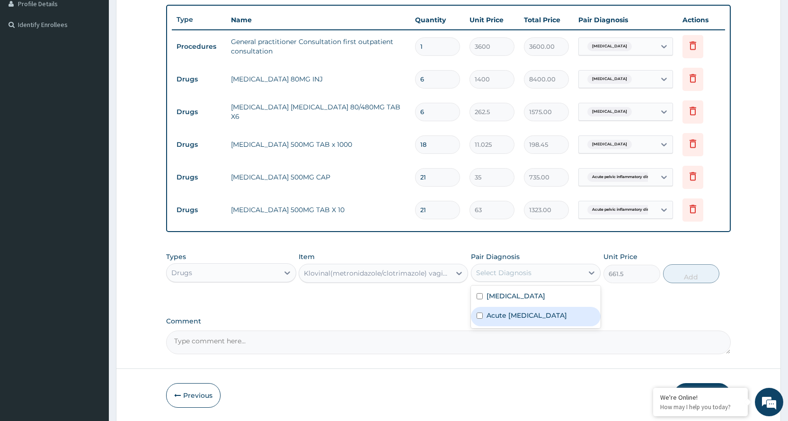
click at [536, 319] on label "Acute pelvic inflammatory disease" at bounding box center [526, 314] width 80 height 9
checkbox input "true"
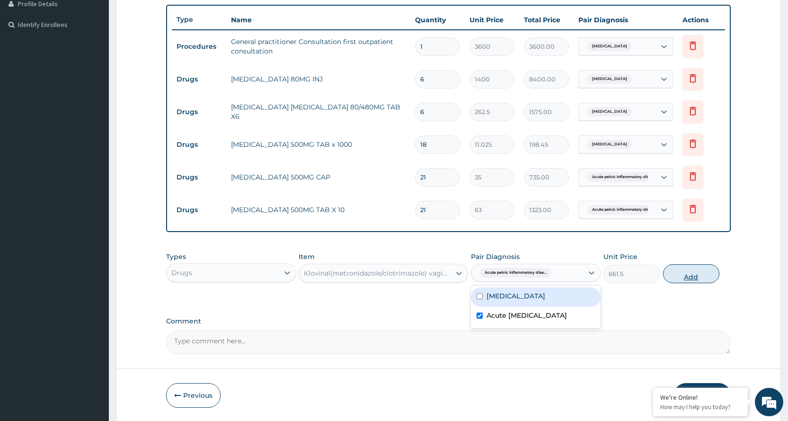
click at [694, 275] on button "Add" at bounding box center [691, 273] width 56 height 19
type input "0"
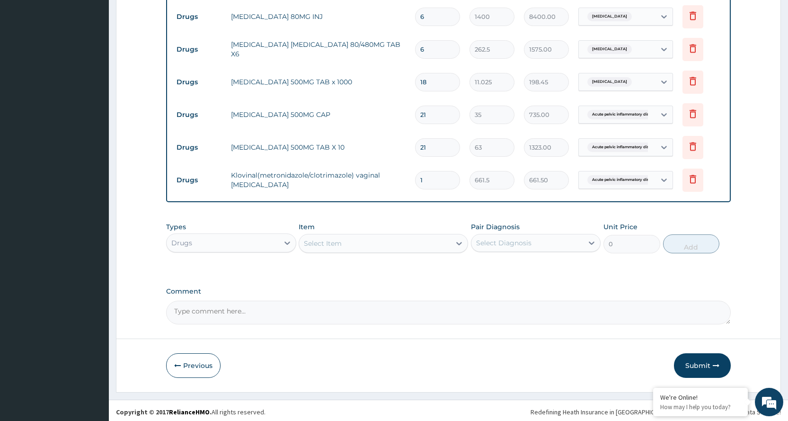
scroll to position [310, 0]
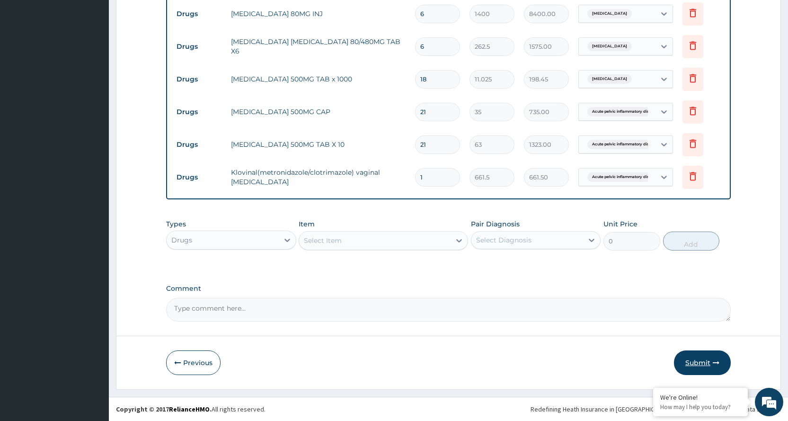
click at [710, 361] on button "Submit" at bounding box center [702, 362] width 57 height 25
